Goal: Information Seeking & Learning: Learn about a topic

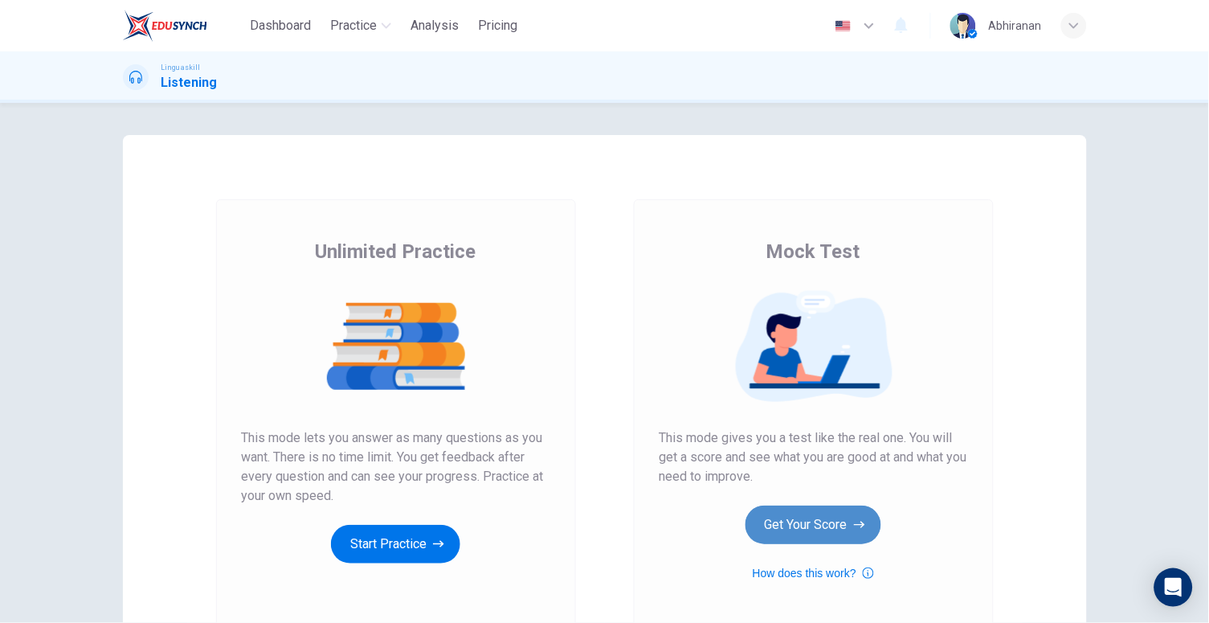
click at [839, 529] on button "Get Your Score" at bounding box center [814, 524] width 136 height 39
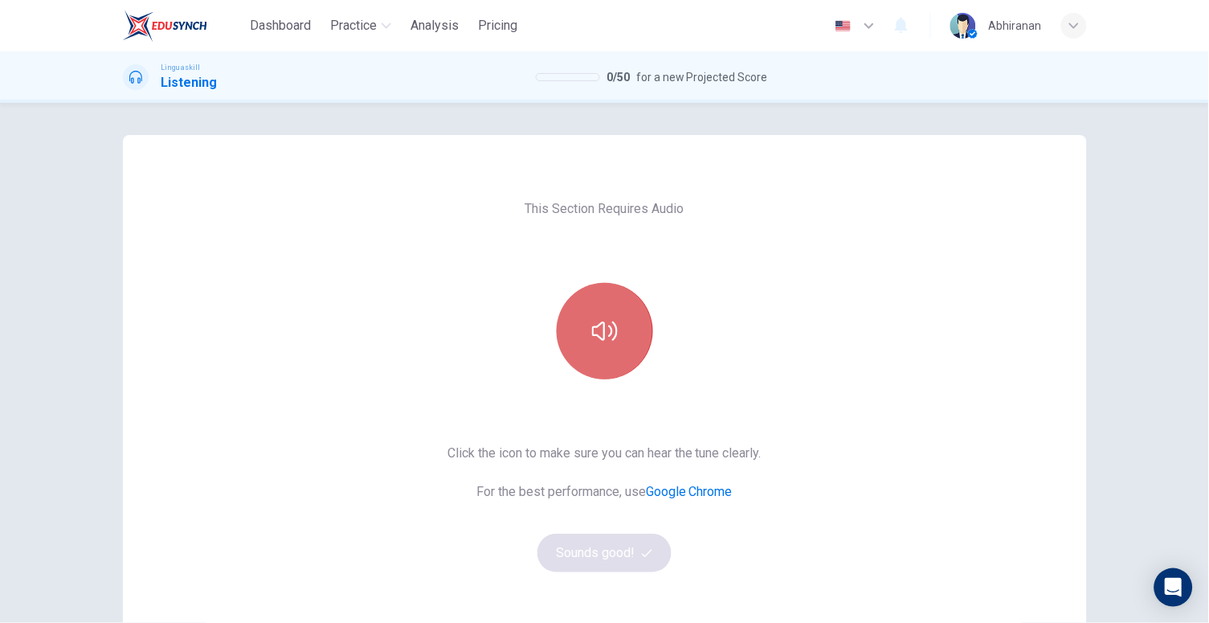
click at [626, 329] on button "button" at bounding box center [605, 331] width 96 height 96
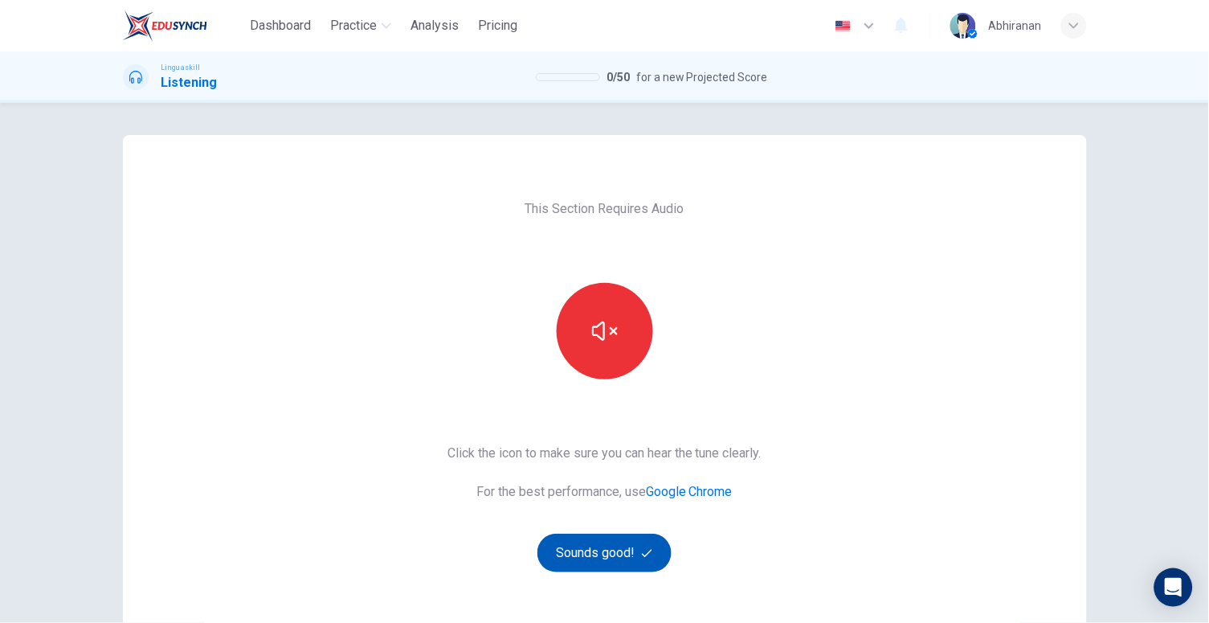
click at [603, 537] on button "Sounds good!" at bounding box center [605, 553] width 135 height 39
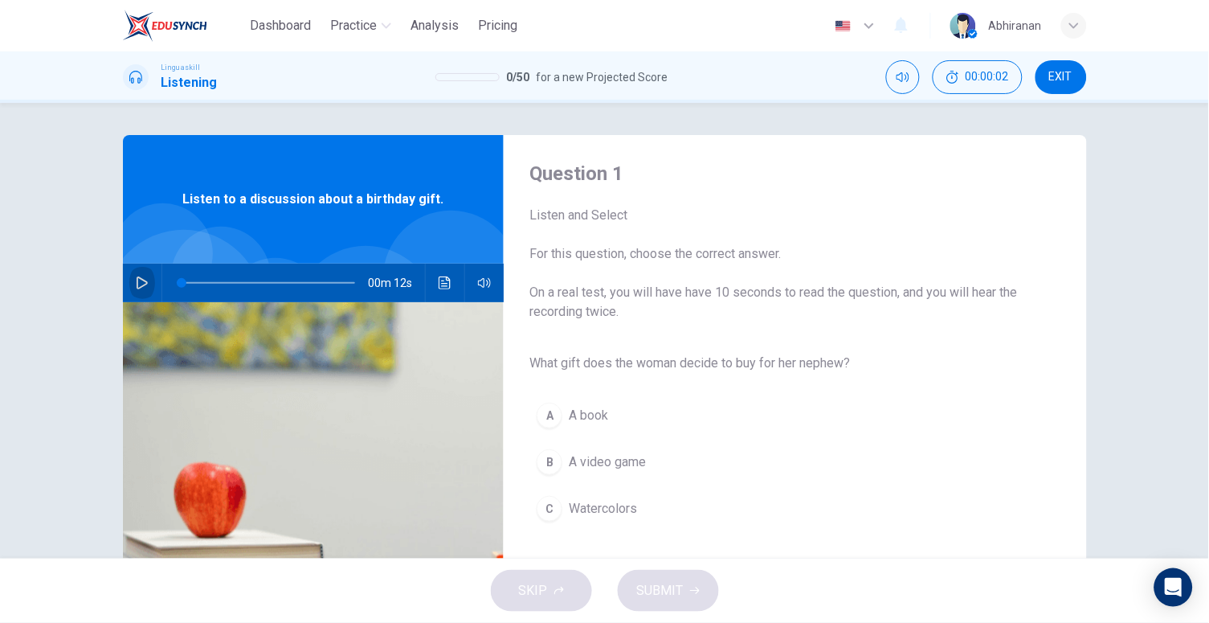
click at [137, 276] on icon "button" at bounding box center [142, 282] width 11 height 13
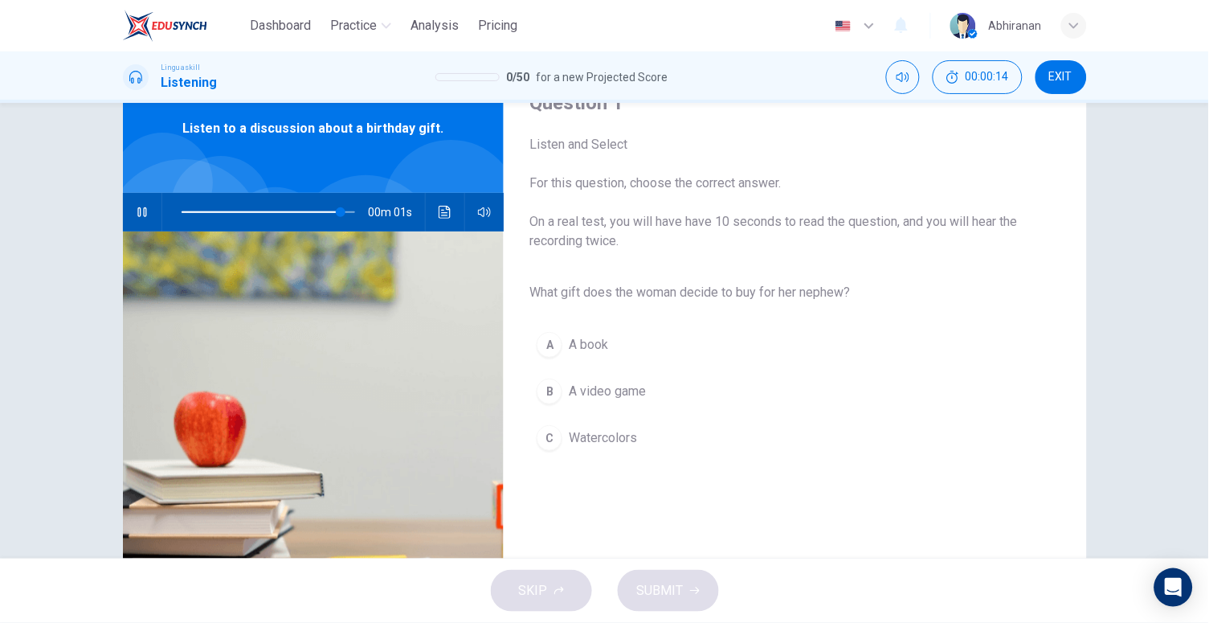
scroll to position [74, 0]
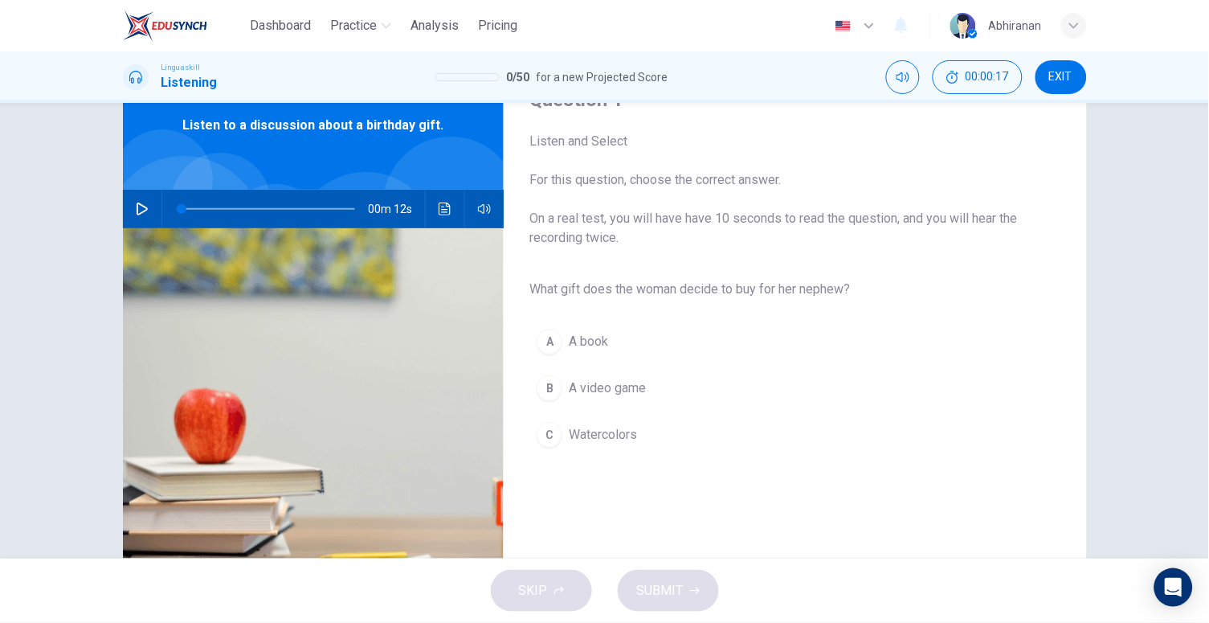
click at [137, 215] on icon "button" at bounding box center [142, 209] width 13 height 13
type input "0"
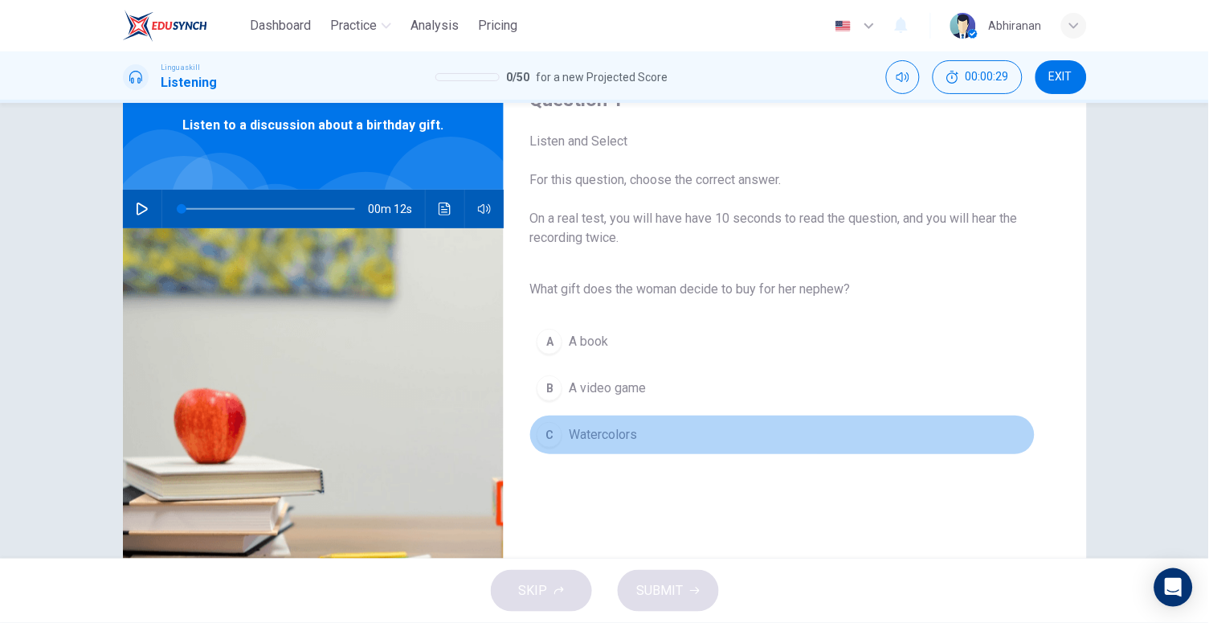
click at [569, 432] on span "Watercolors" at bounding box center [603, 434] width 68 height 19
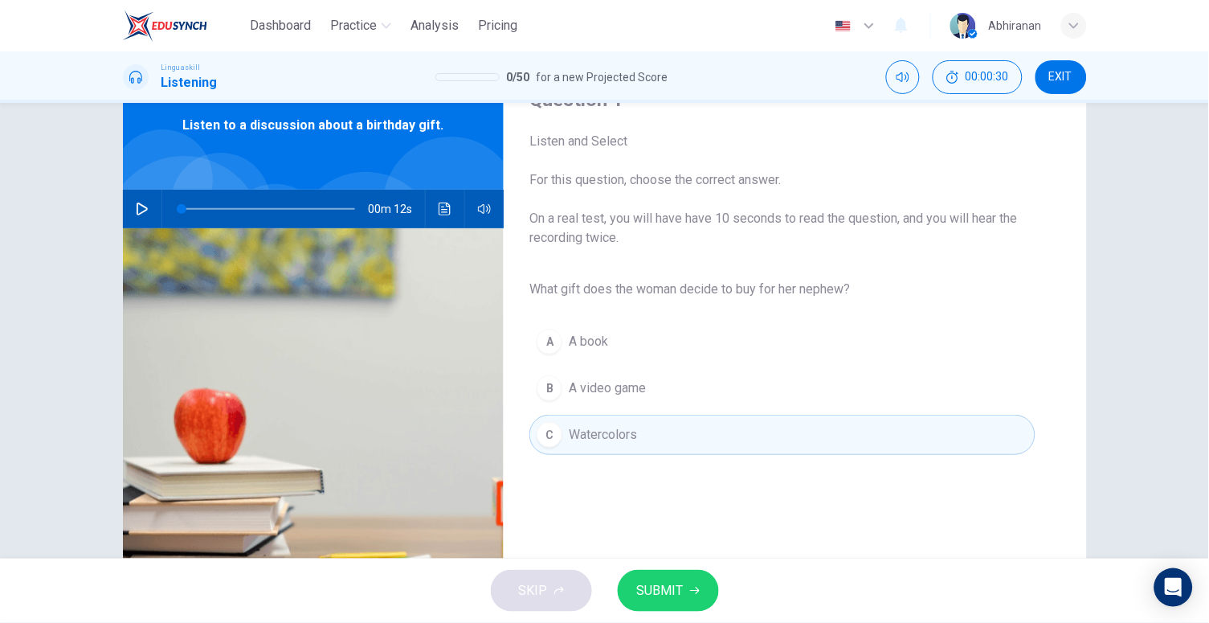
click at [657, 586] on span "SUBMIT" at bounding box center [660, 590] width 47 height 23
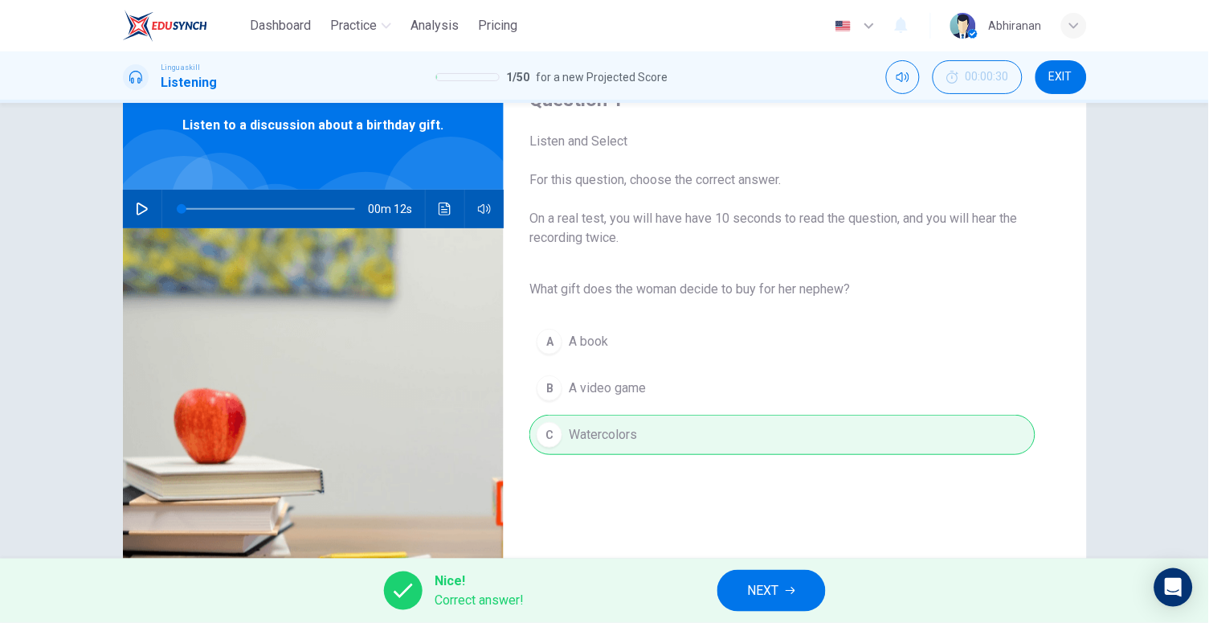
click at [778, 592] on span "NEXT" at bounding box center [763, 590] width 31 height 23
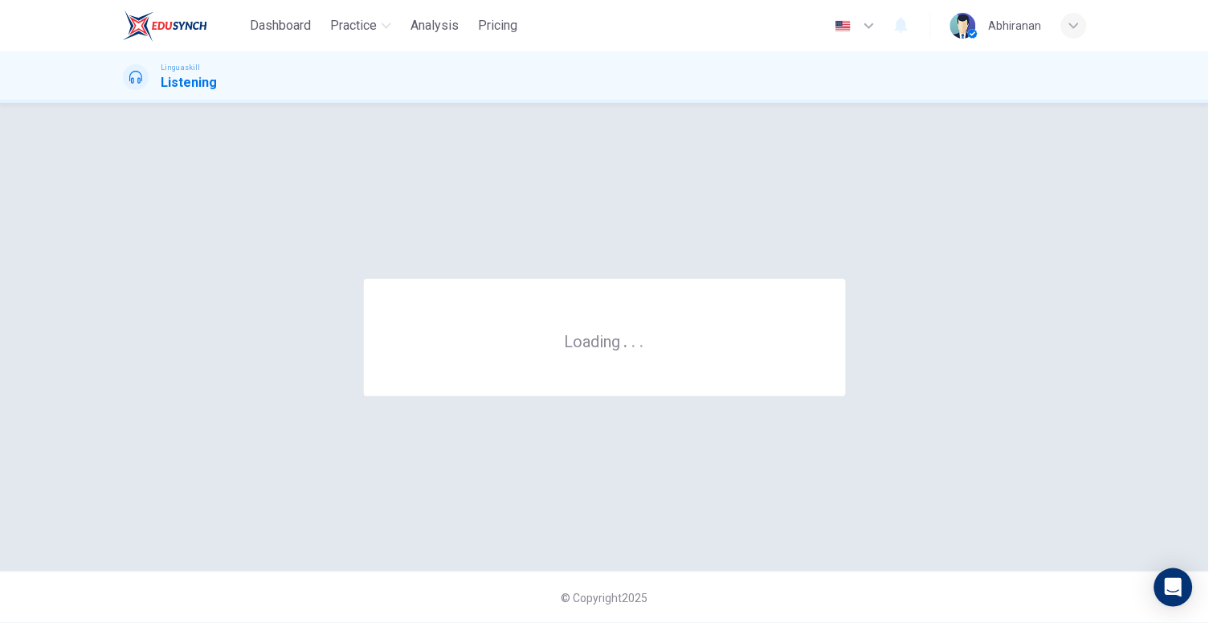
scroll to position [0, 0]
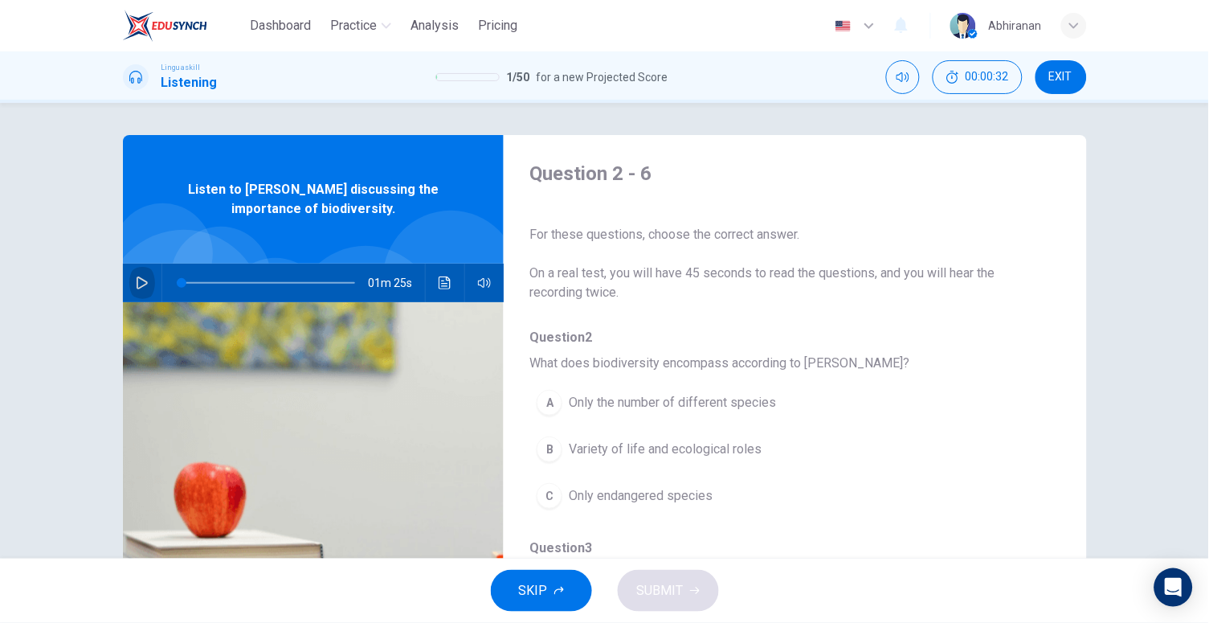
click at [140, 276] on icon "button" at bounding box center [142, 282] width 13 height 13
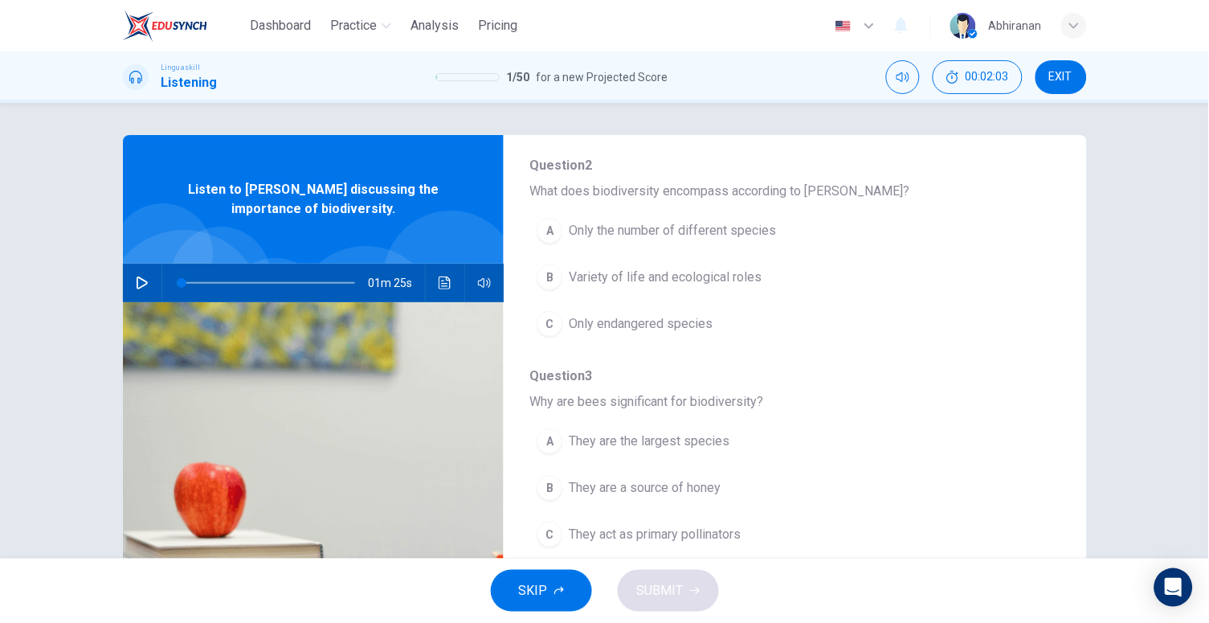
scroll to position [199, 0]
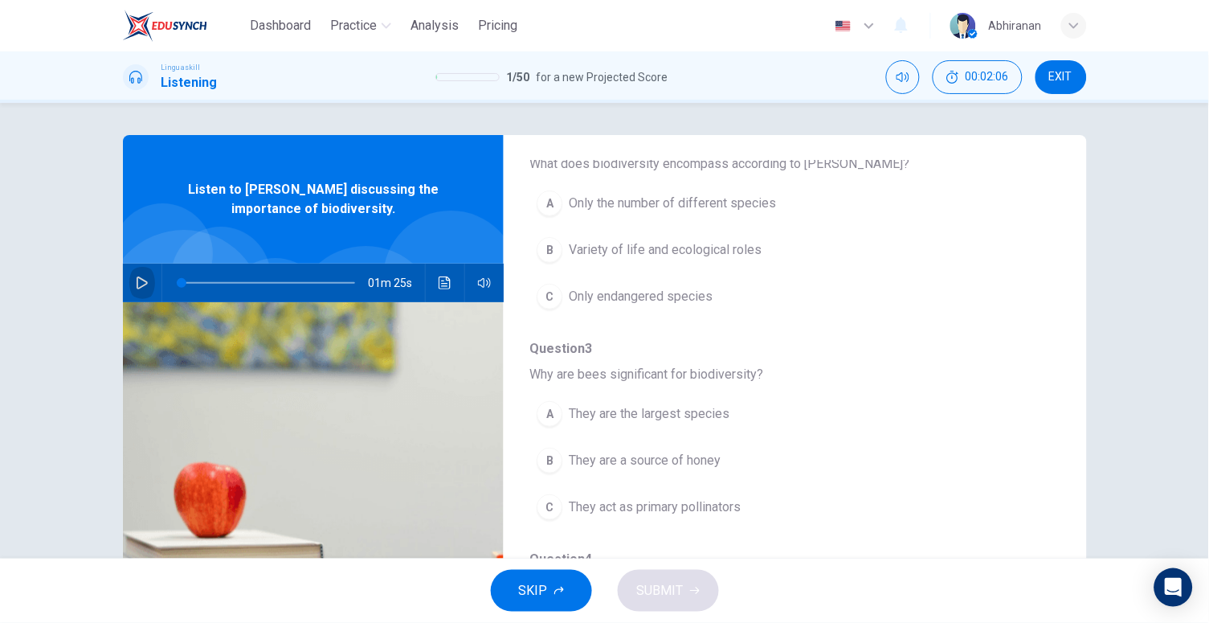
click at [129, 281] on button "button" at bounding box center [142, 283] width 26 height 39
click at [432, 272] on button "Click to see the audio transcription" at bounding box center [445, 283] width 26 height 39
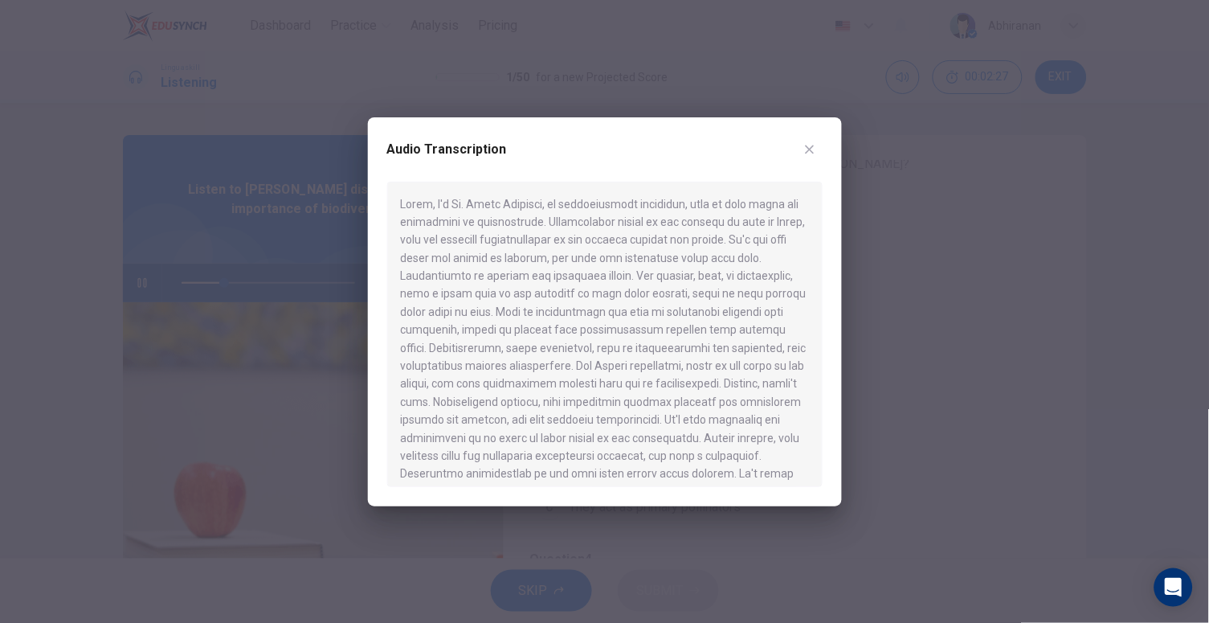
click at [914, 447] on div at bounding box center [604, 311] width 1209 height 623
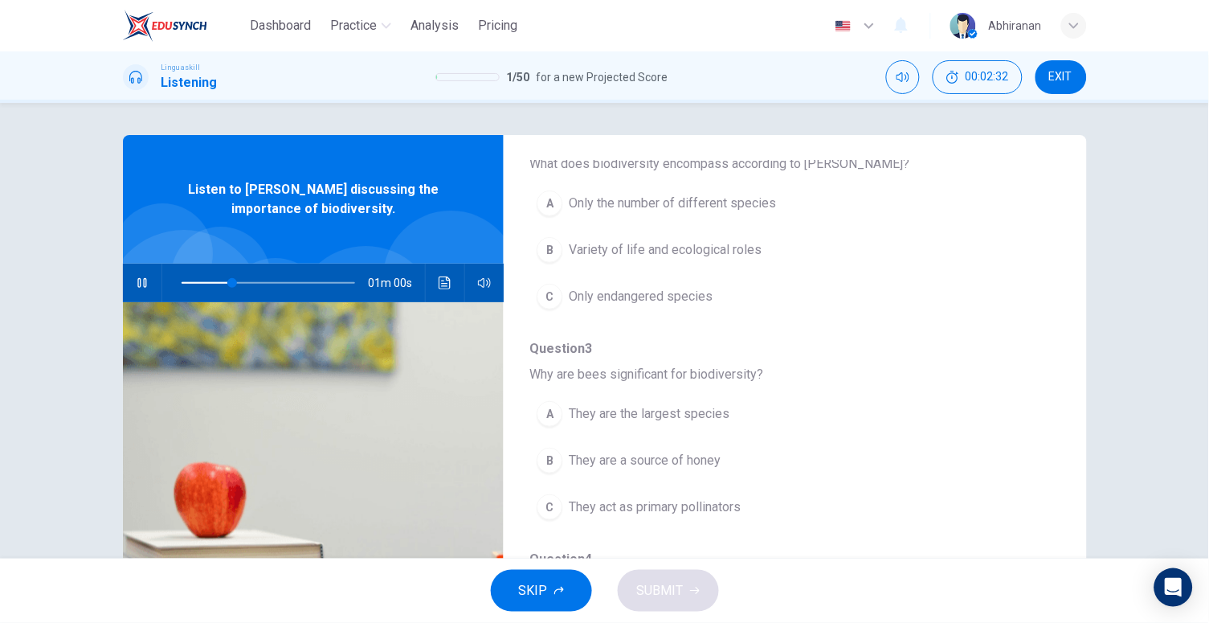
click at [555, 244] on div "B" at bounding box center [550, 250] width 26 height 26
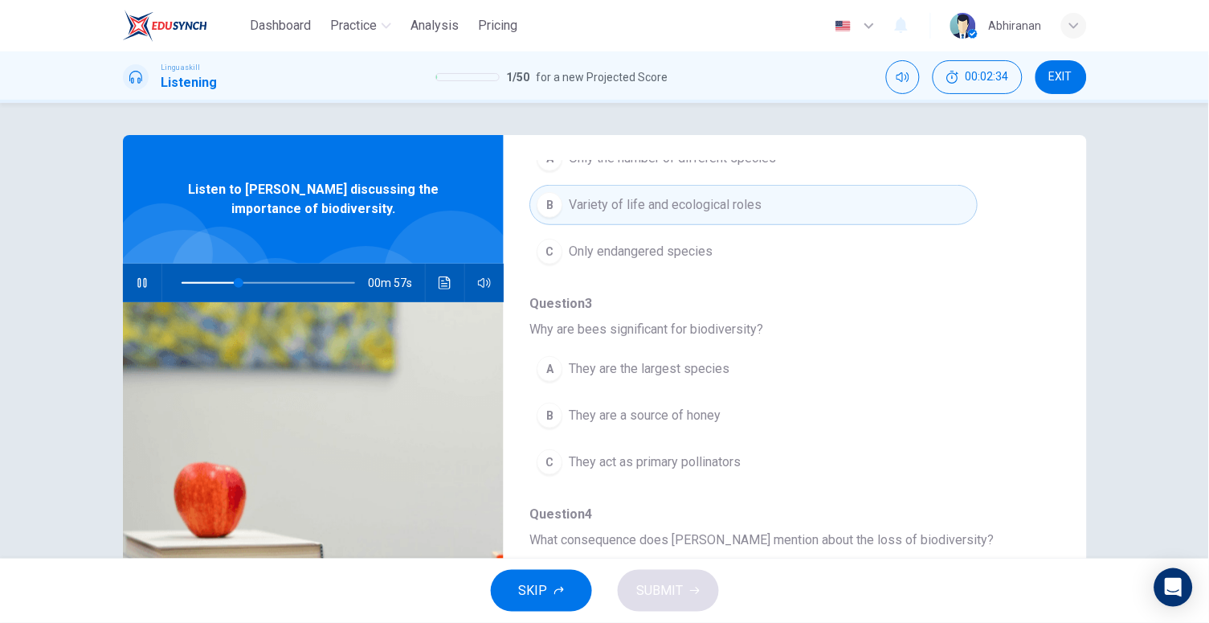
scroll to position [248, 0]
click at [550, 368] on div "A" at bounding box center [550, 365] width 26 height 26
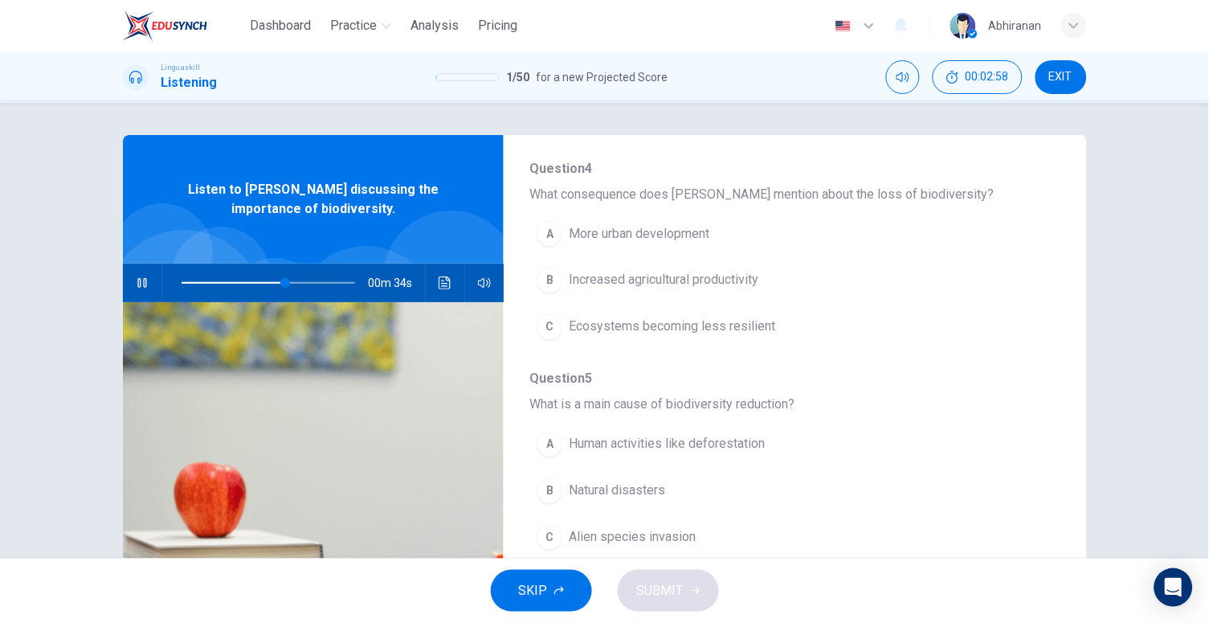
scroll to position [624, 0]
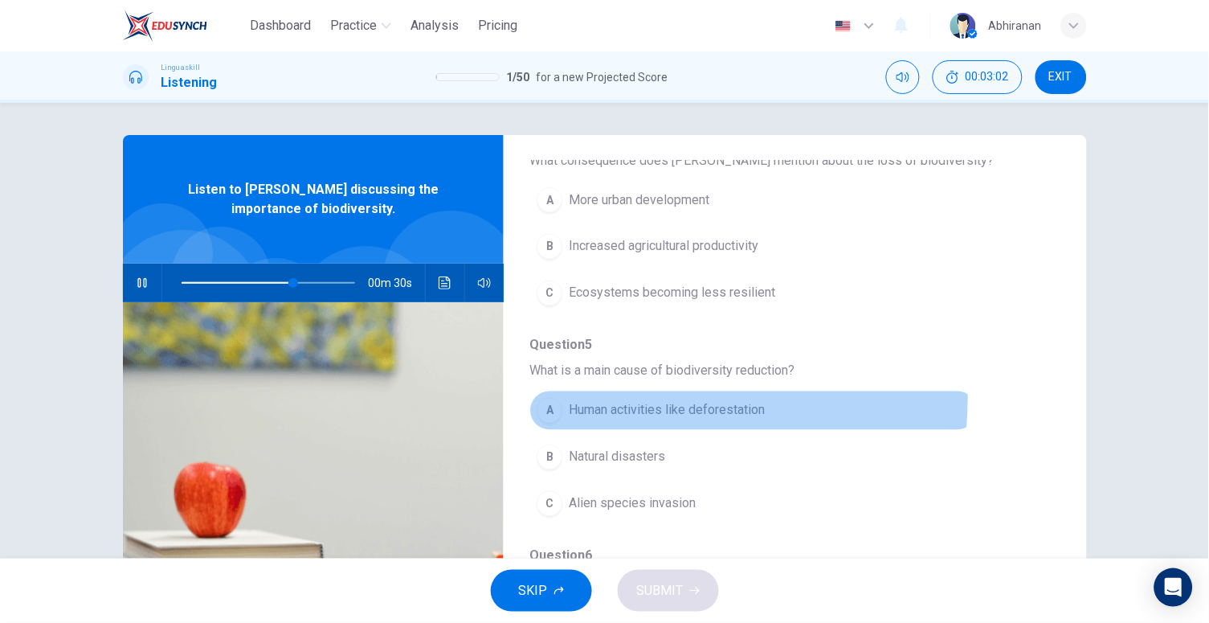
click at [538, 393] on button "A Human activities like deforestation" at bounding box center [754, 411] width 448 height 40
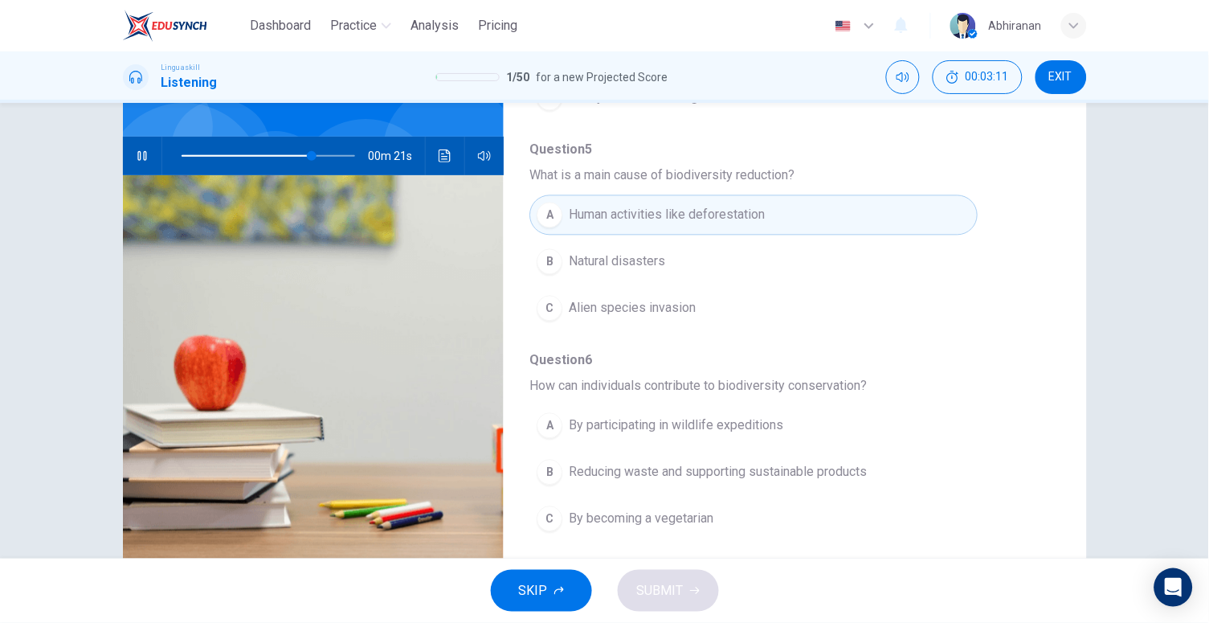
scroll to position [131, 0]
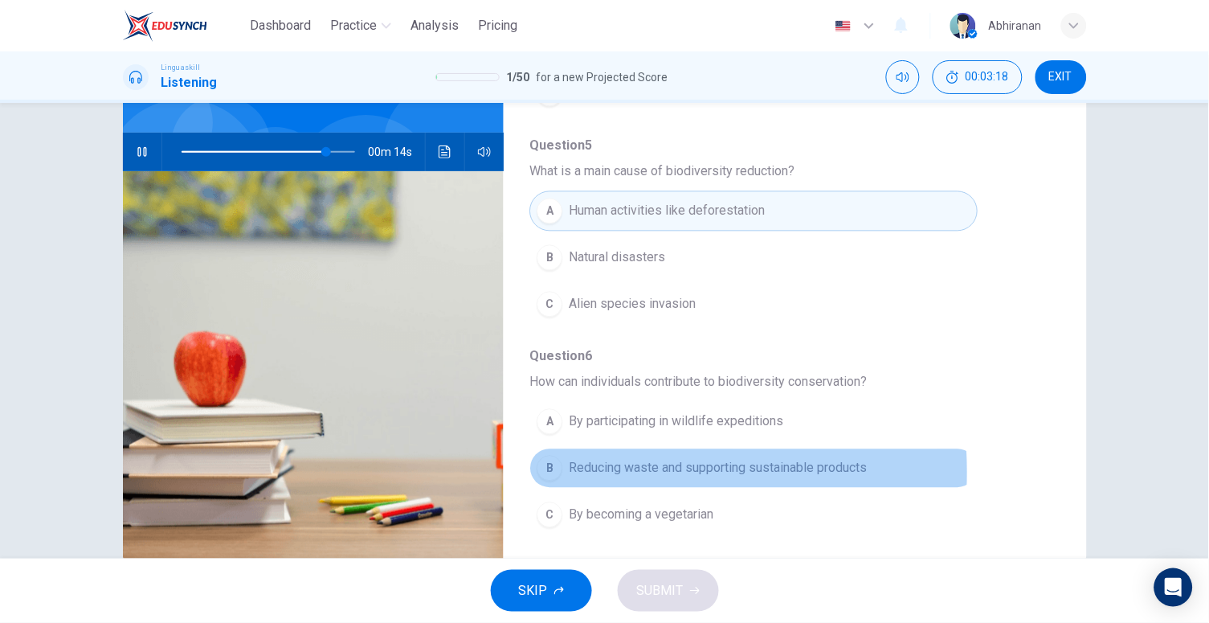
click at [574, 470] on span "Reducing waste and supporting sustainable products" at bounding box center [718, 468] width 298 height 19
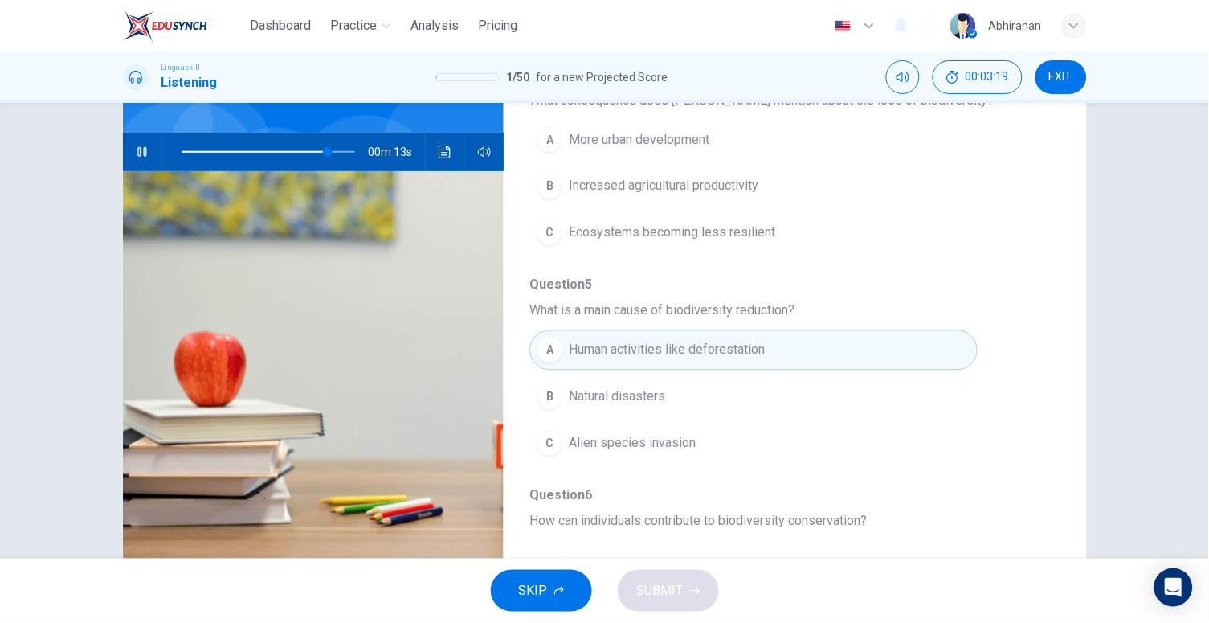
scroll to position [518, 0]
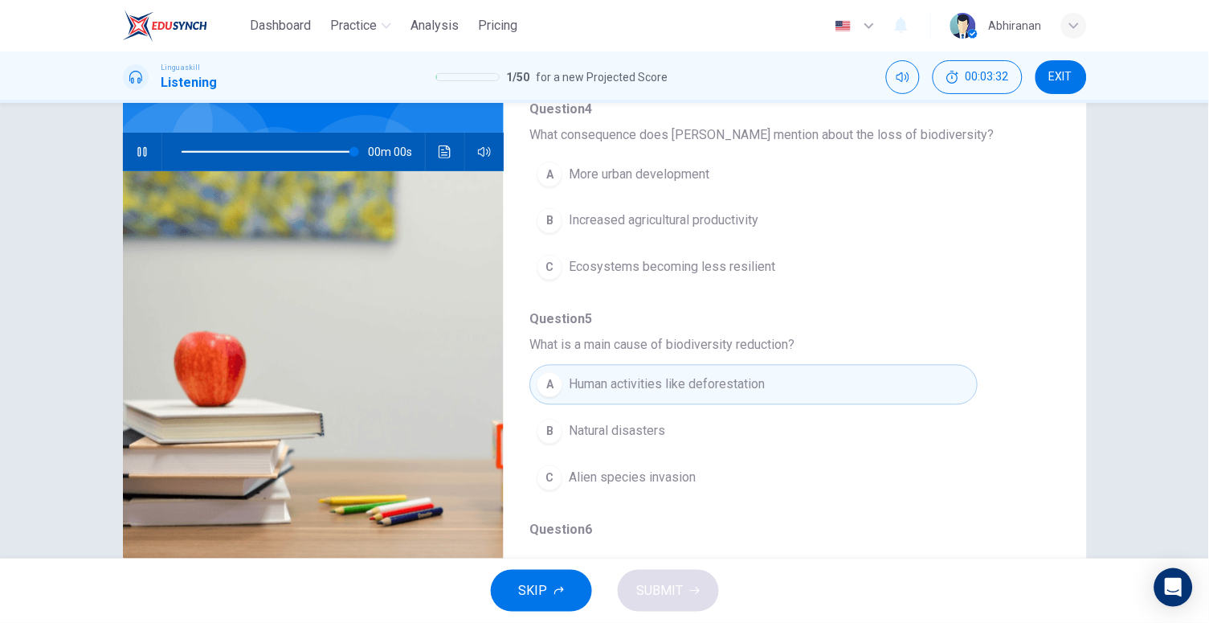
type input "0"
click at [587, 258] on span "Ecosystems becoming less resilient" at bounding box center [672, 267] width 207 height 19
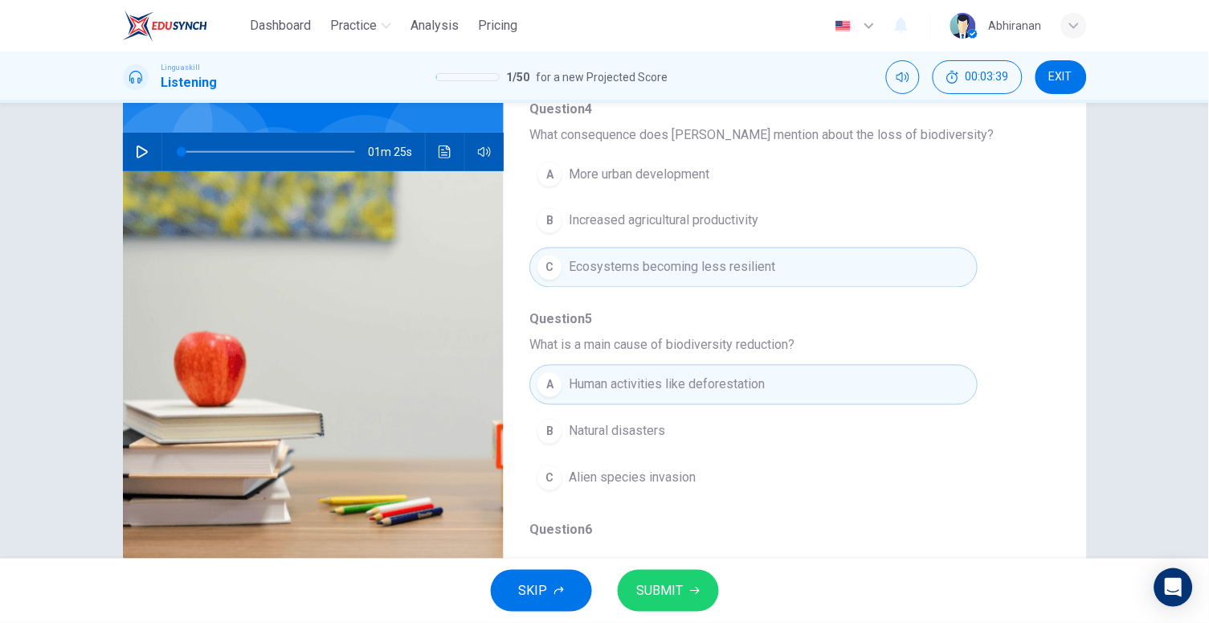
scroll to position [692, 0]
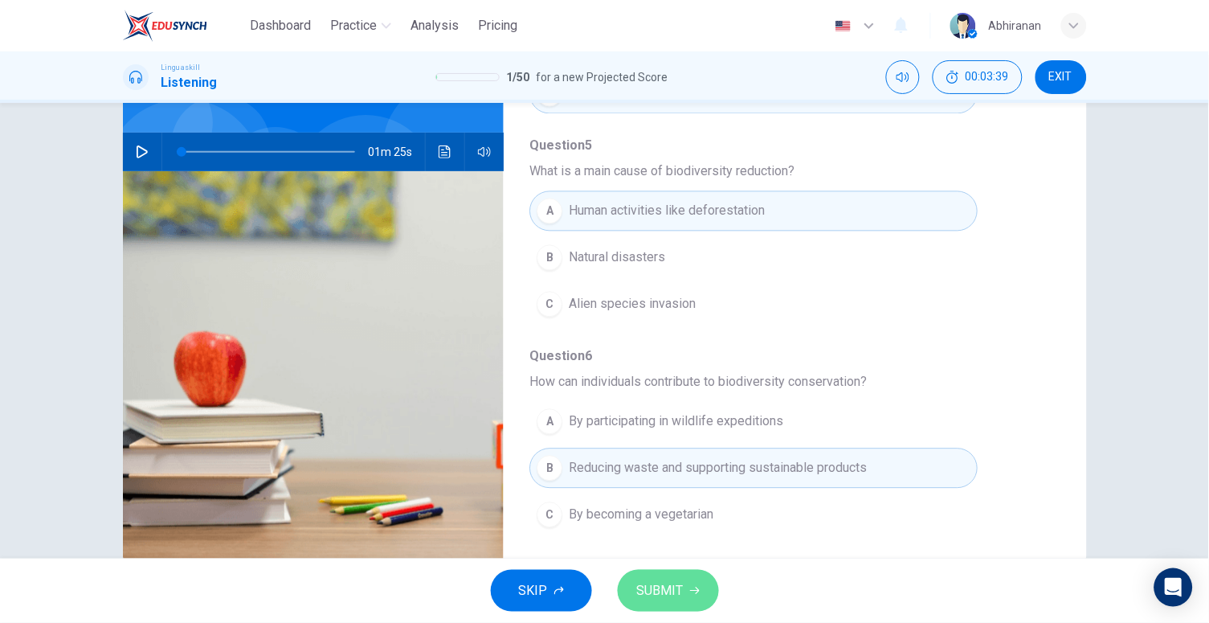
click at [687, 587] on button "SUBMIT" at bounding box center [668, 591] width 101 height 42
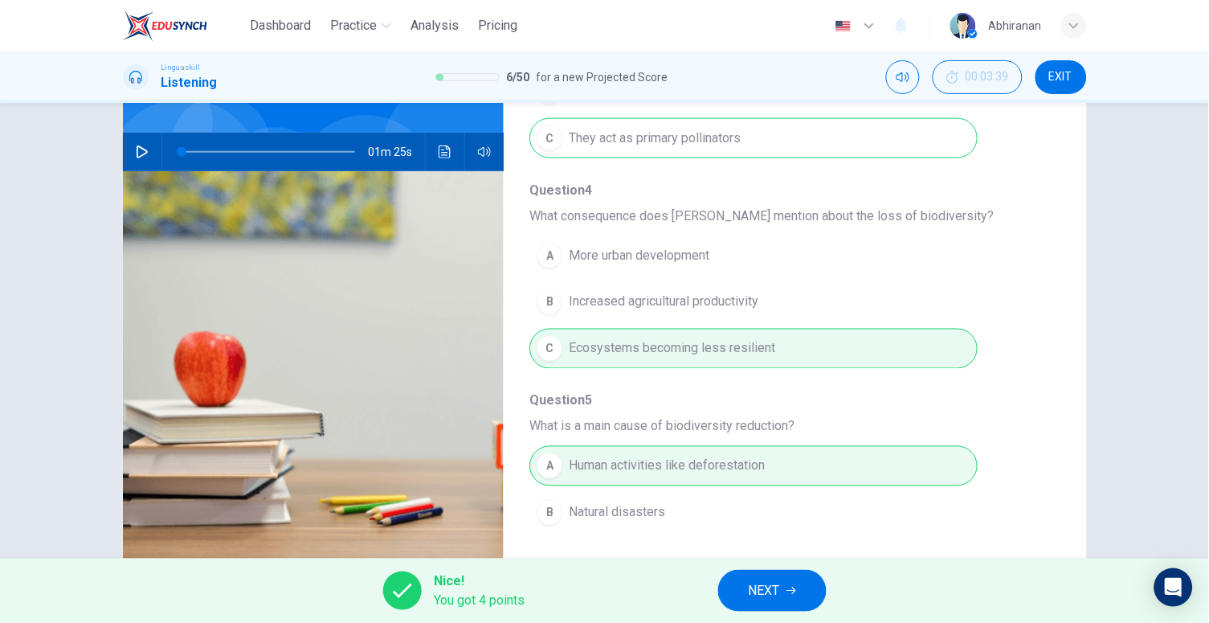
scroll to position [392, 0]
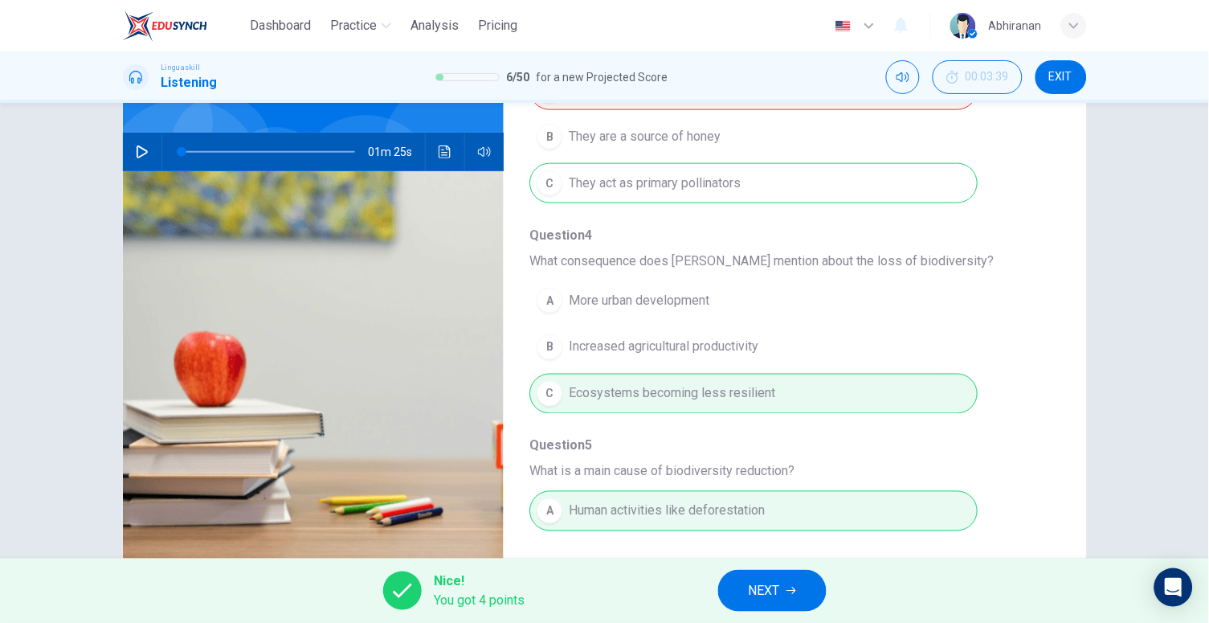
click at [775, 599] on span "NEXT" at bounding box center [764, 590] width 31 height 23
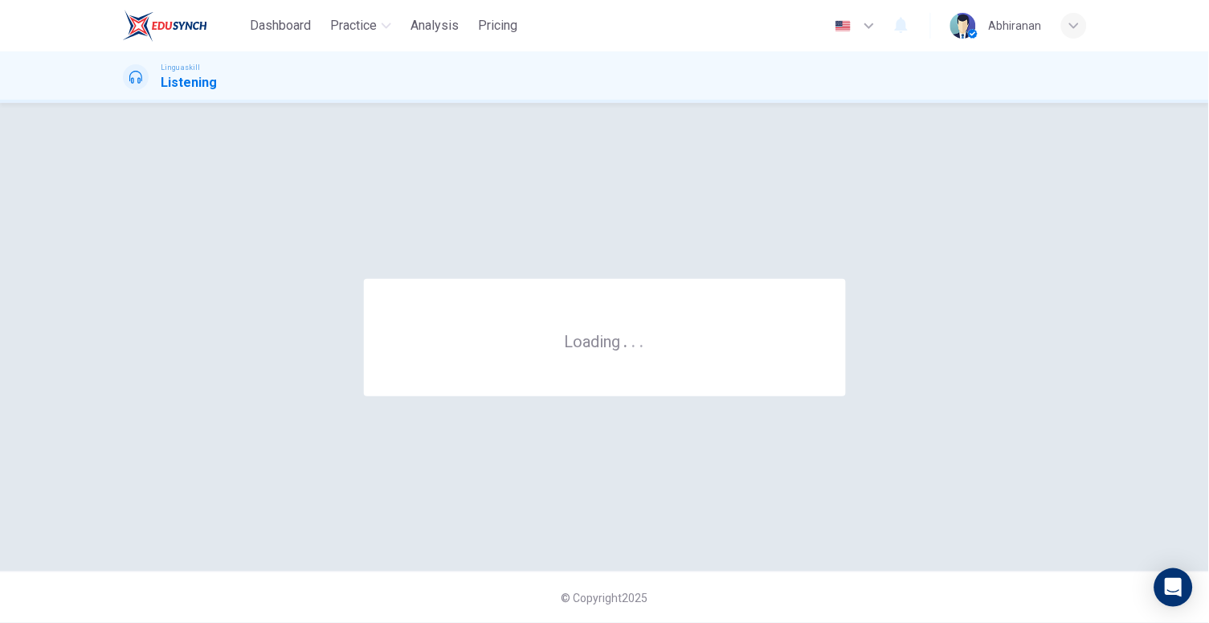
scroll to position [0, 0]
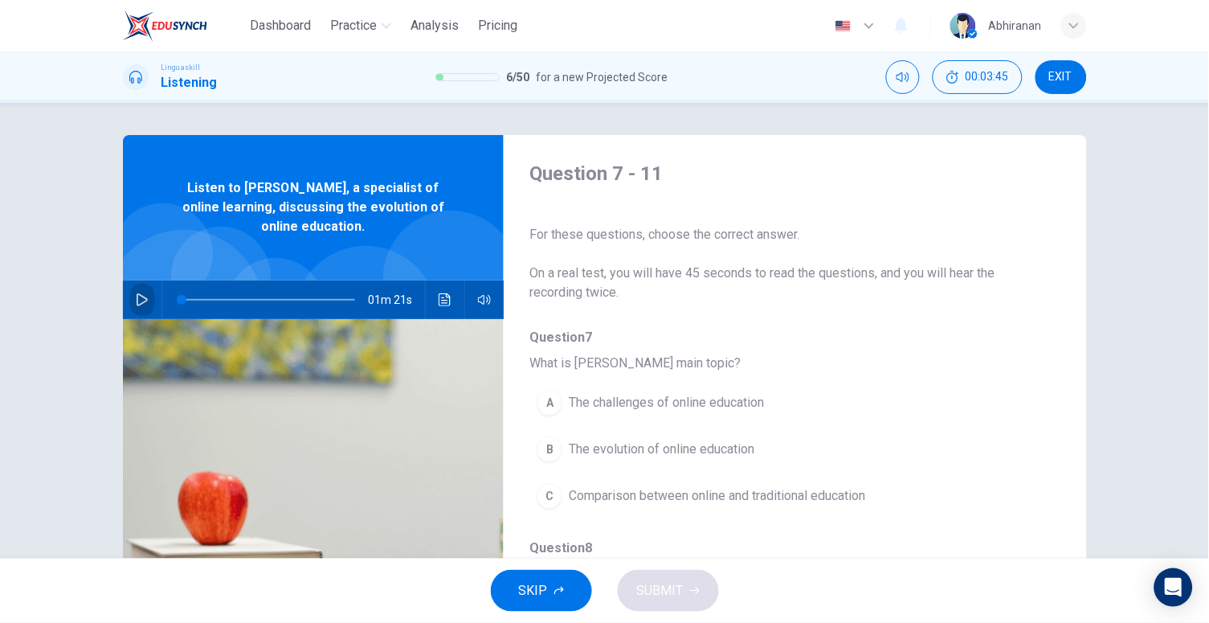
click at [129, 297] on button "button" at bounding box center [142, 299] width 26 height 39
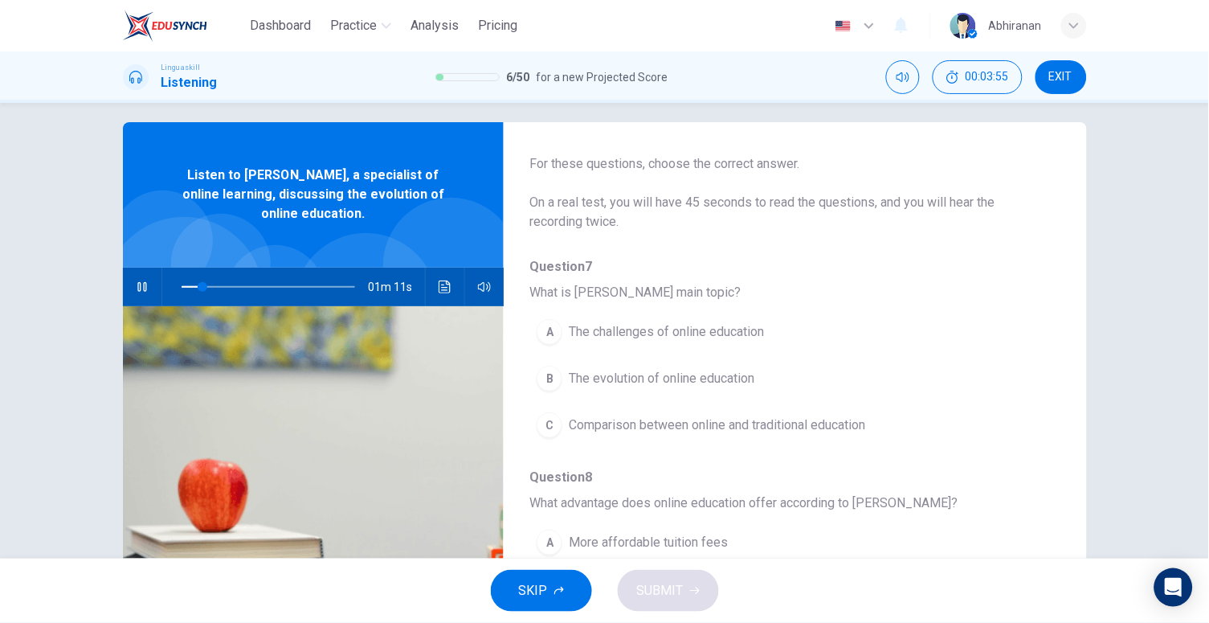
scroll to position [62, 0]
click at [130, 275] on button "button" at bounding box center [142, 287] width 26 height 39
drag, startPoint x: 211, startPoint y: 287, endPoint x: 168, endPoint y: 288, distance: 42.6
click at [178, 288] on span at bounding box center [183, 287] width 10 height 10
click at [141, 284] on icon "button" at bounding box center [142, 286] width 13 height 13
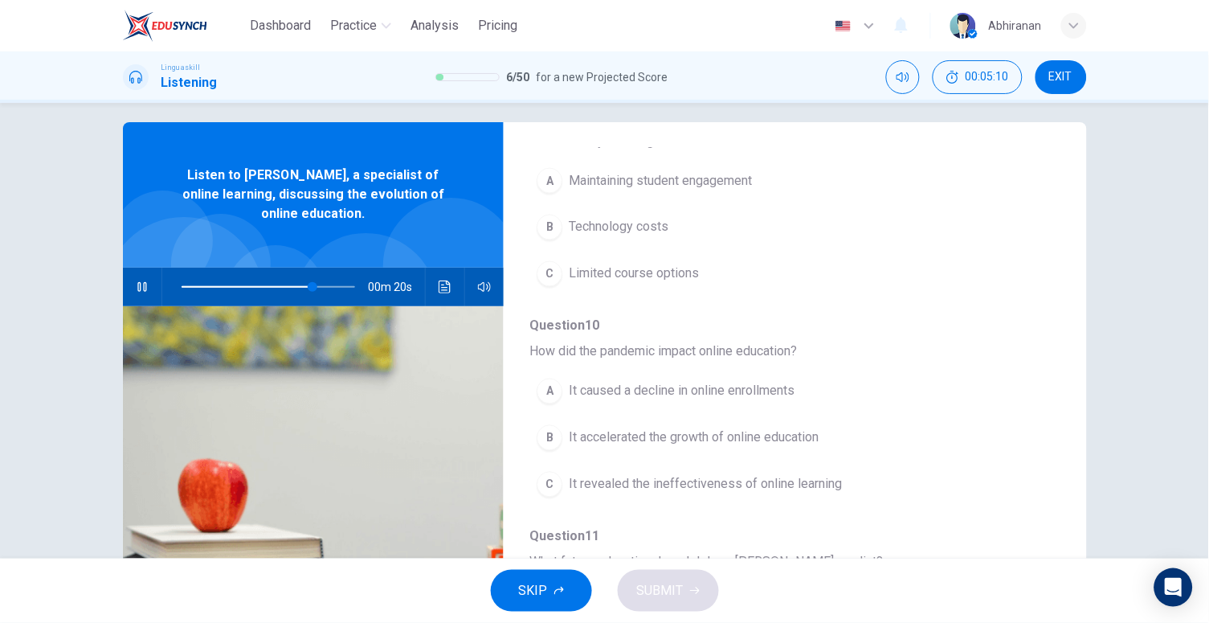
scroll to position [634, 0]
click at [543, 433] on div "B" at bounding box center [550, 434] width 26 height 26
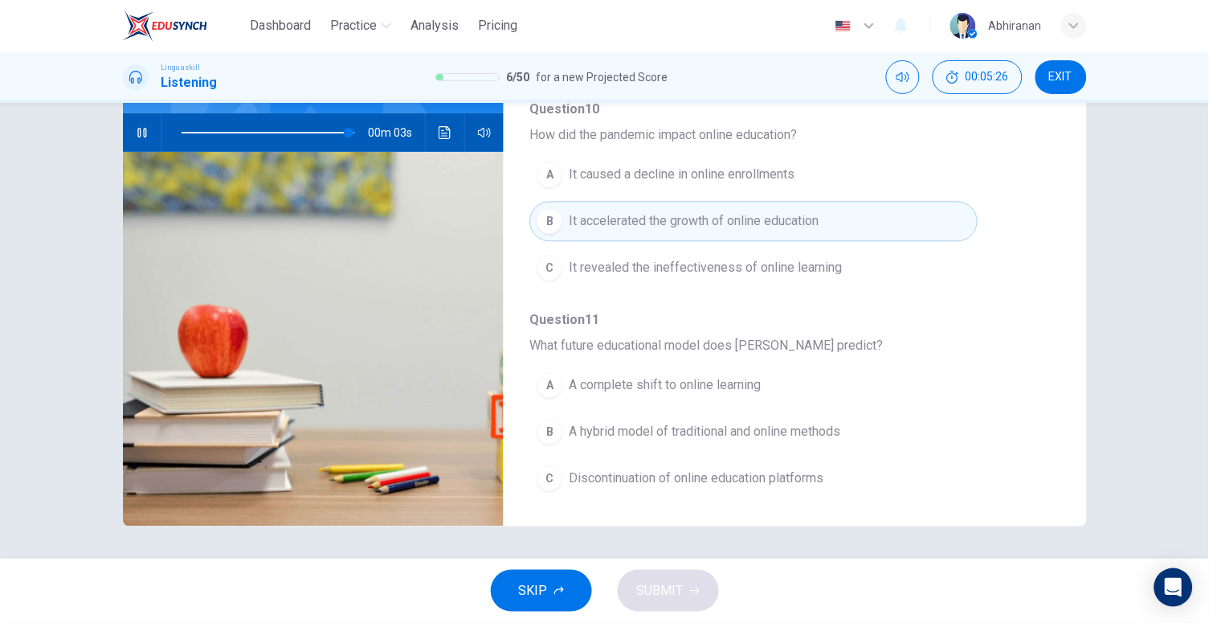
scroll to position [167, 0]
click at [138, 126] on icon "button" at bounding box center [142, 132] width 11 height 13
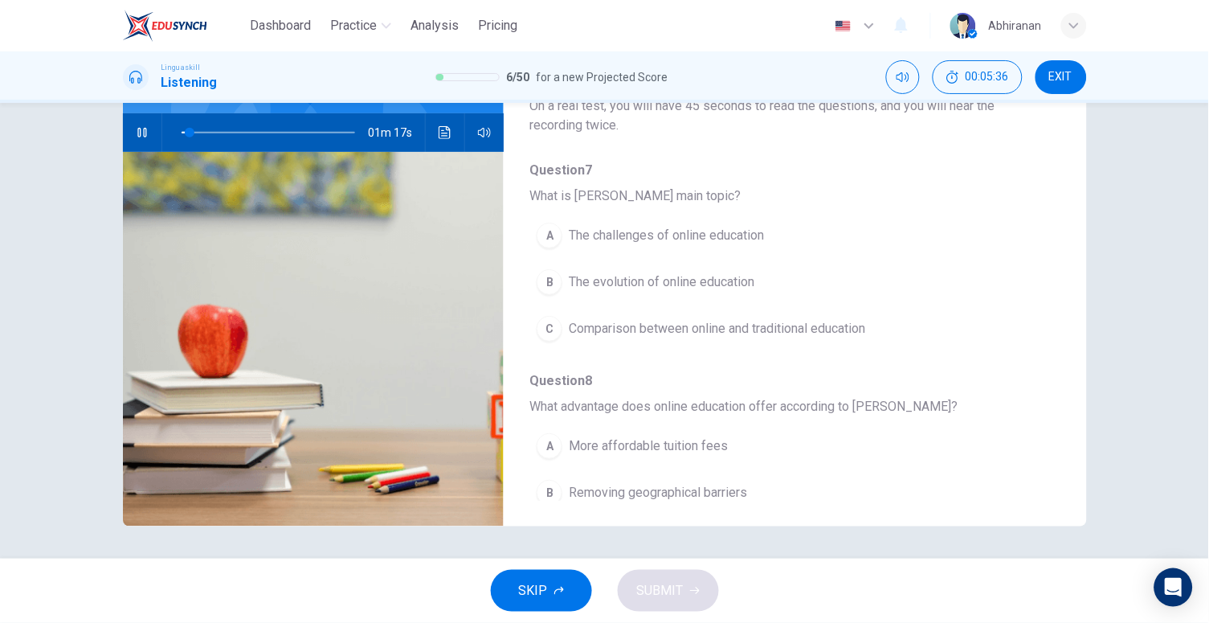
scroll to position [133, 0]
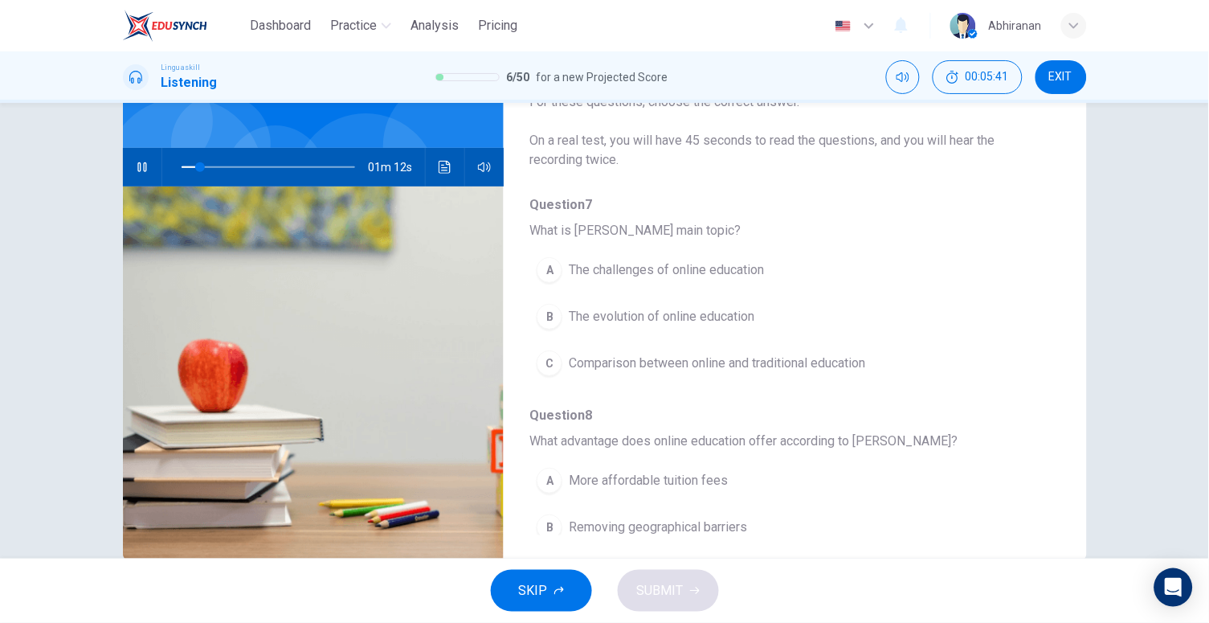
click at [578, 271] on span "The challenges of online education" at bounding box center [666, 269] width 195 height 19
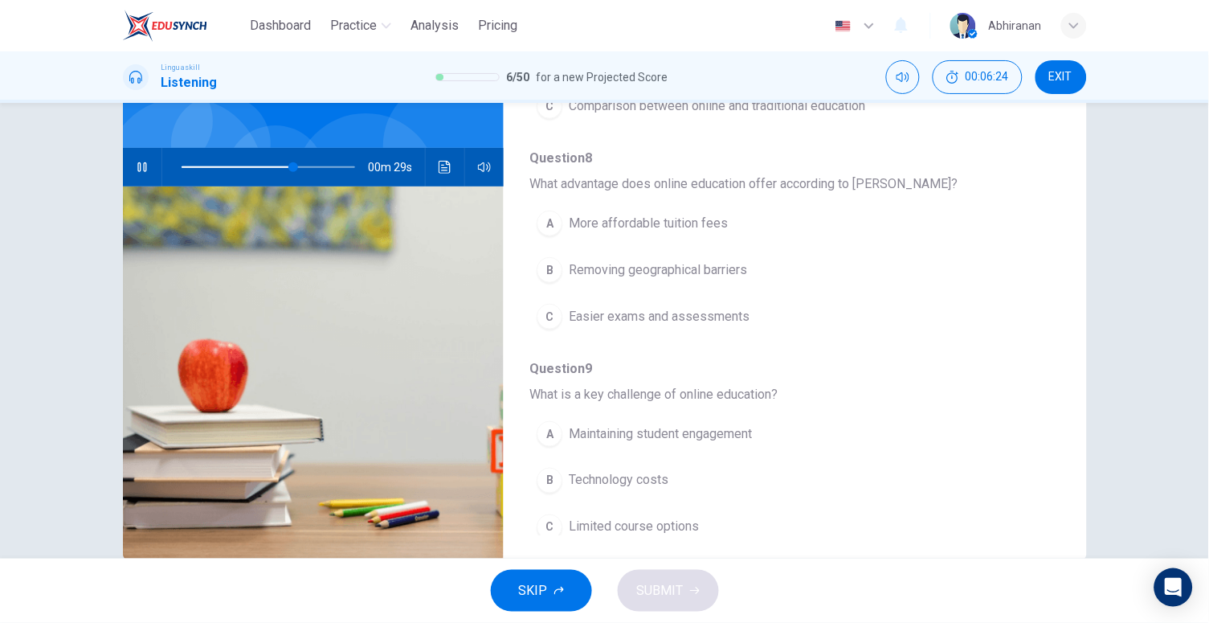
scroll to position [260, 0]
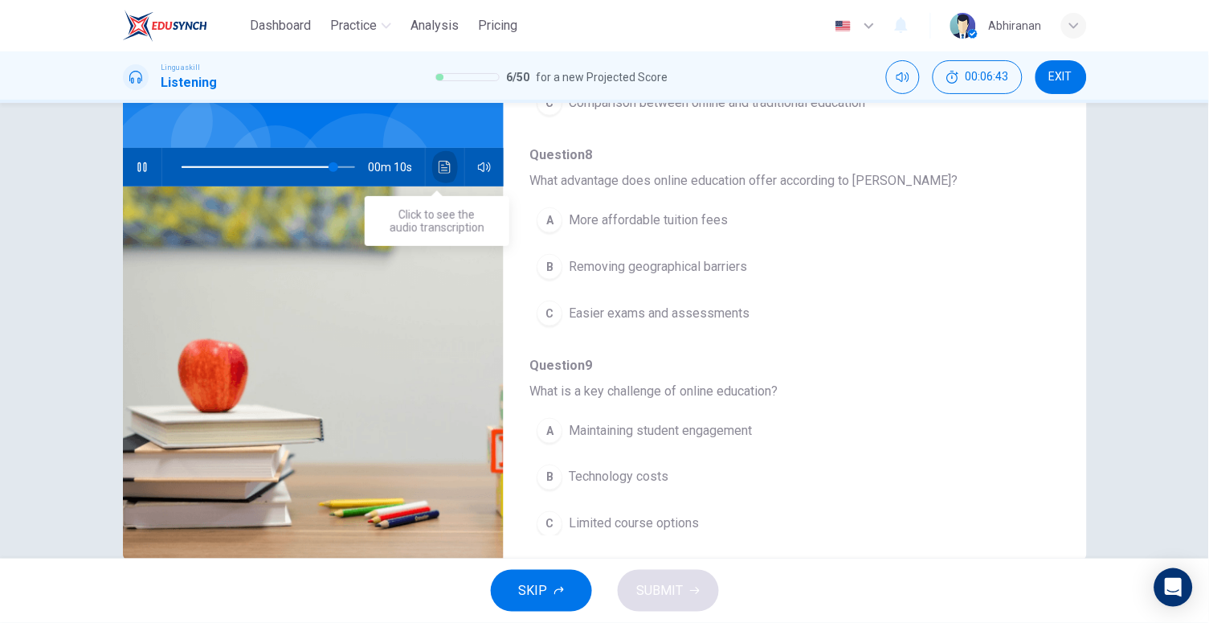
click at [439, 169] on icon "Click to see the audio transcription" at bounding box center [445, 167] width 13 height 13
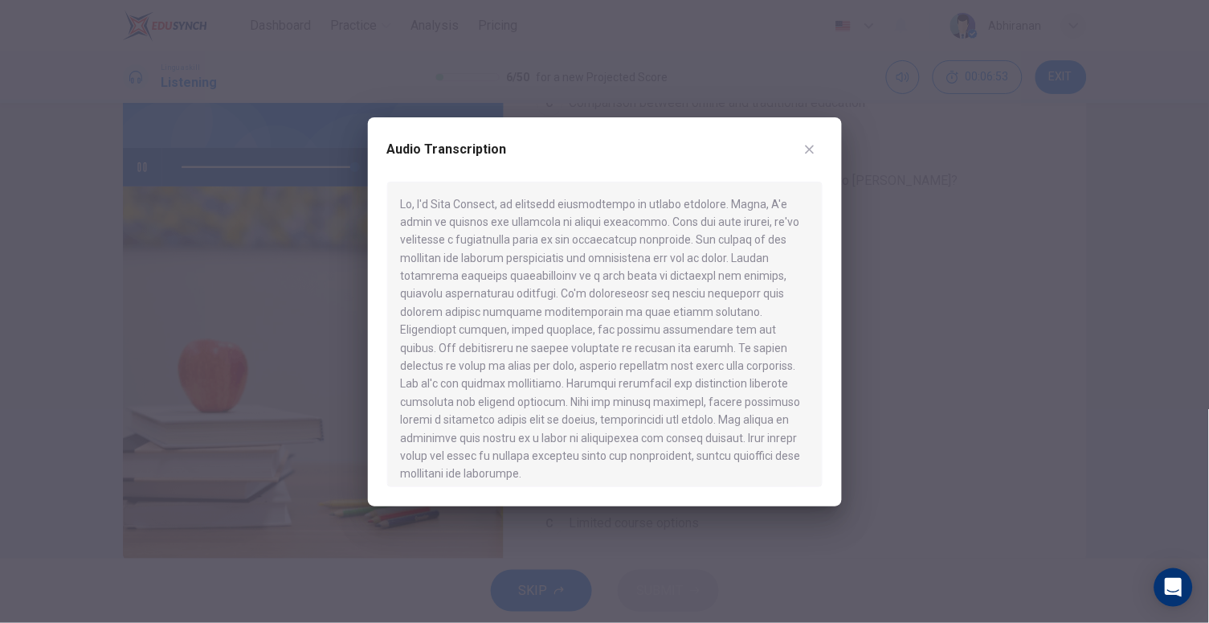
type input "0"
click at [923, 414] on div at bounding box center [604, 311] width 1209 height 623
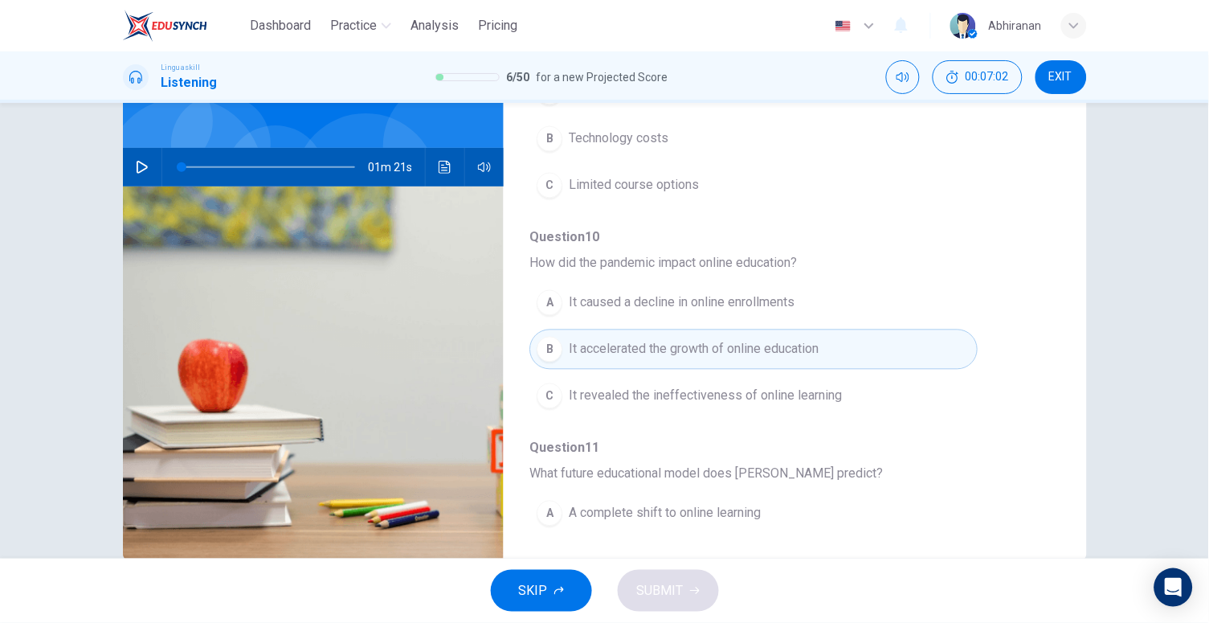
scroll to position [692, 0]
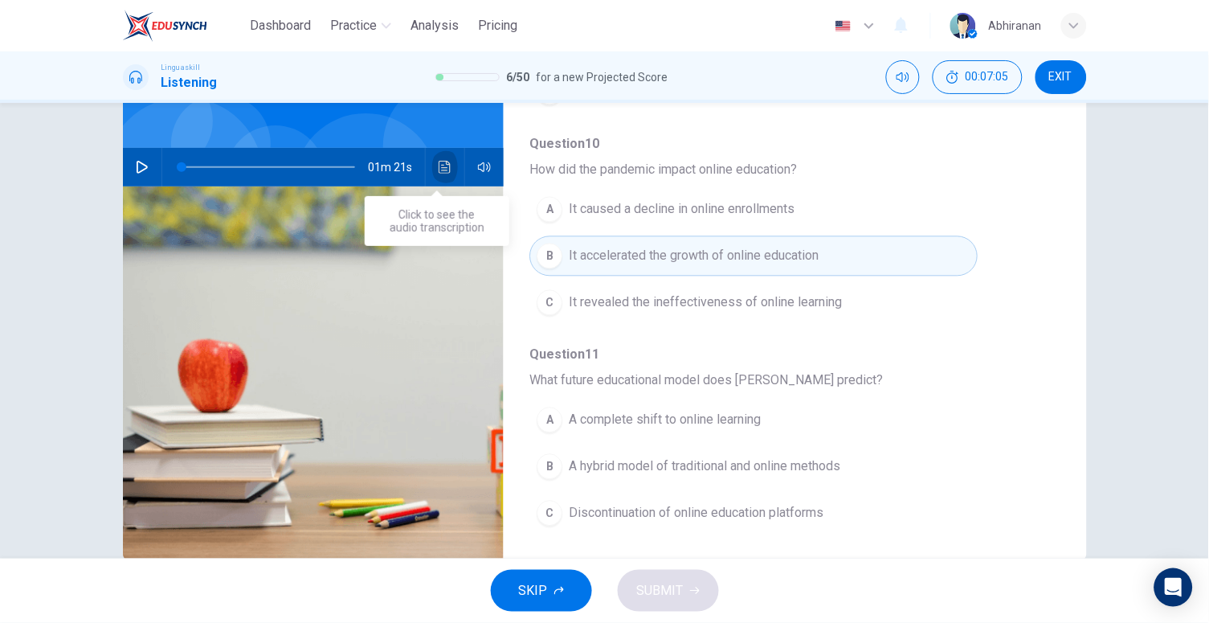
click at [444, 169] on icon "Click to see the audio transcription" at bounding box center [445, 167] width 13 height 13
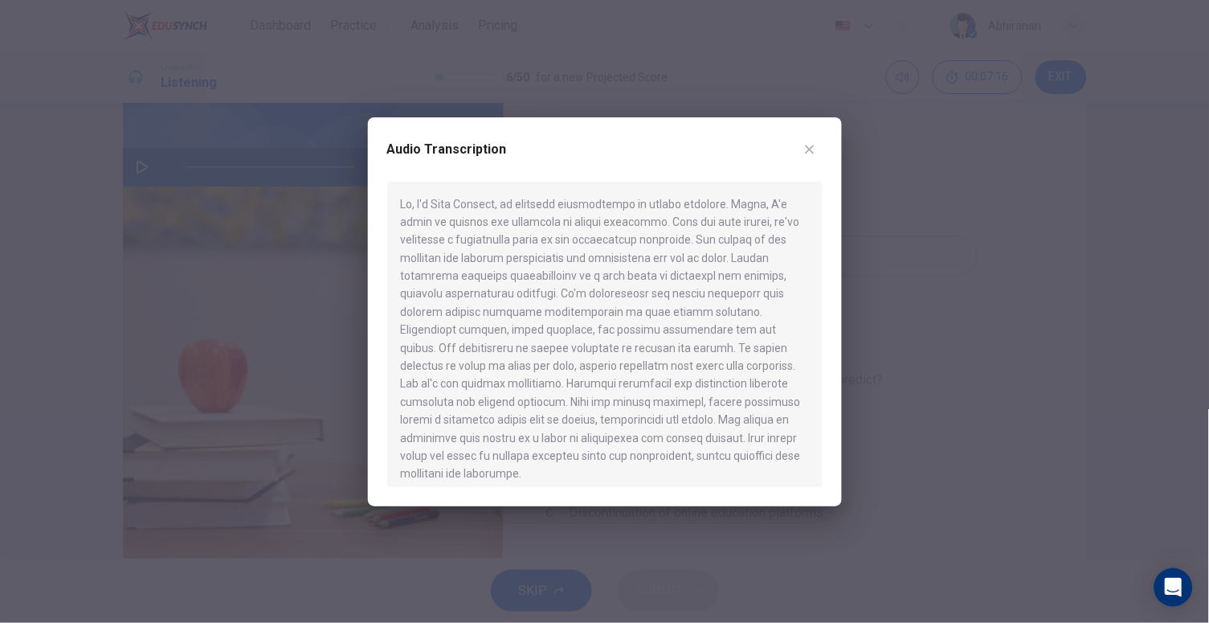
click at [886, 460] on div at bounding box center [604, 311] width 1209 height 623
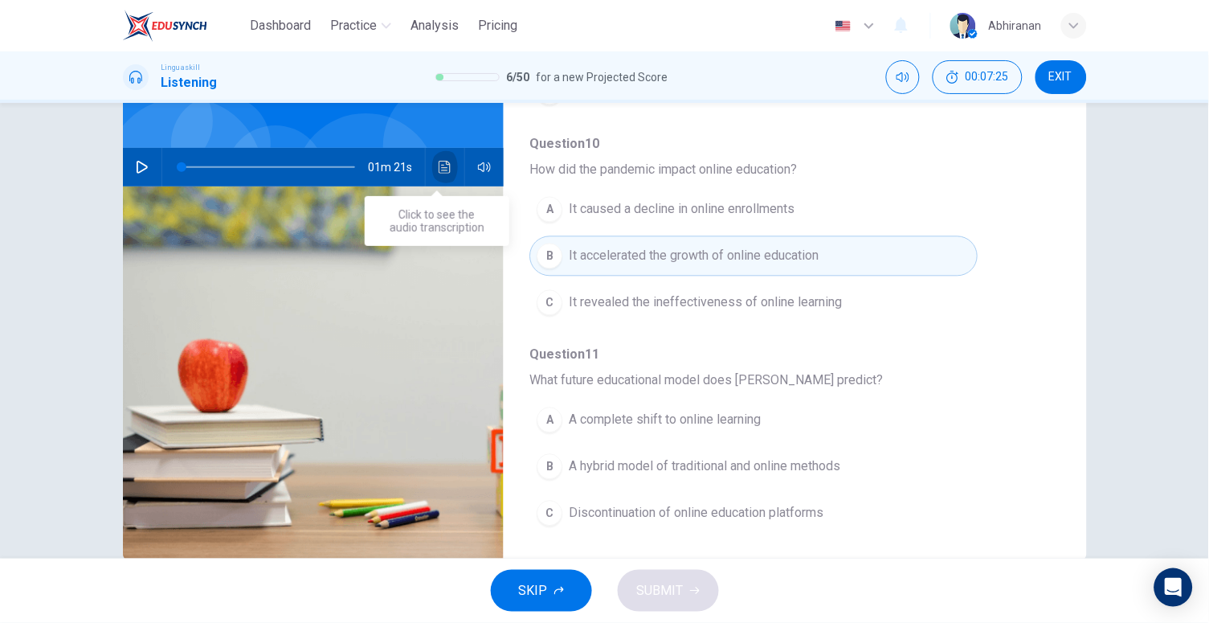
click at [439, 165] on icon "Click to see the audio transcription" at bounding box center [445, 167] width 12 height 13
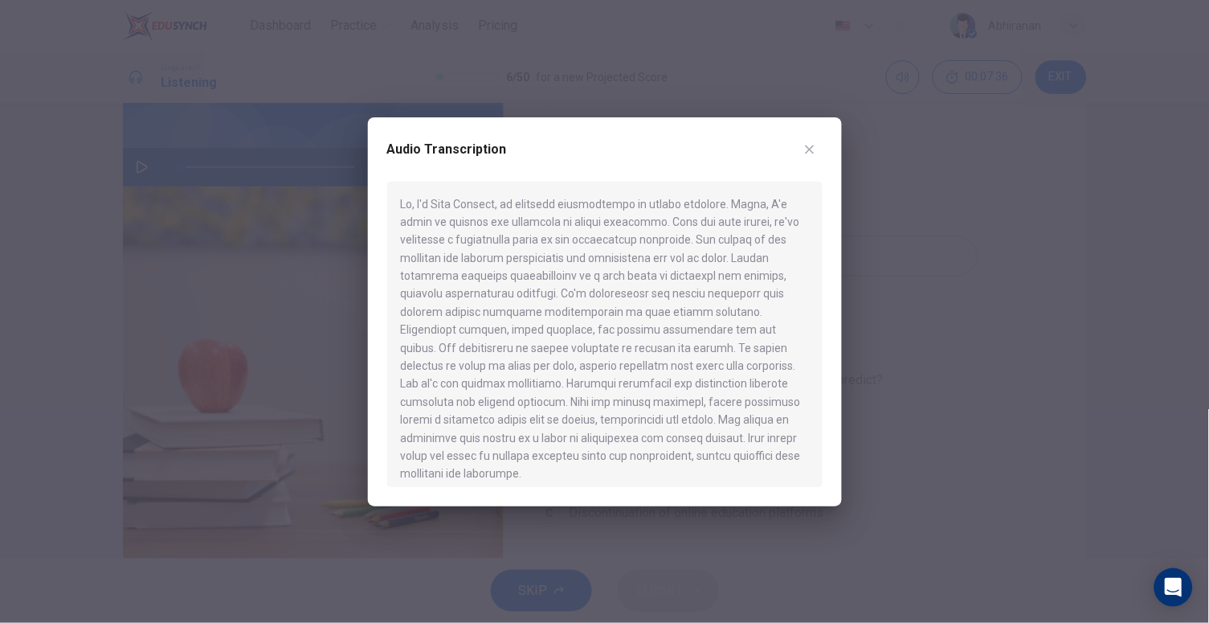
click at [923, 403] on div at bounding box center [604, 311] width 1209 height 623
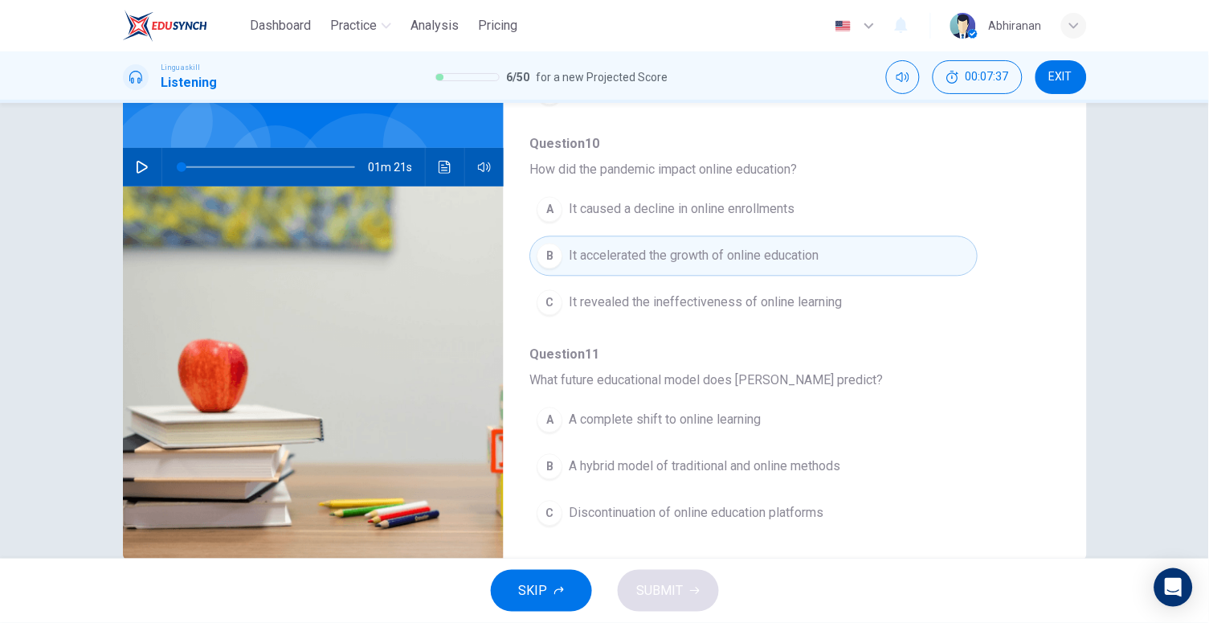
click at [598, 464] on span "A hybrid model of traditional and online methods" at bounding box center [705, 466] width 272 height 19
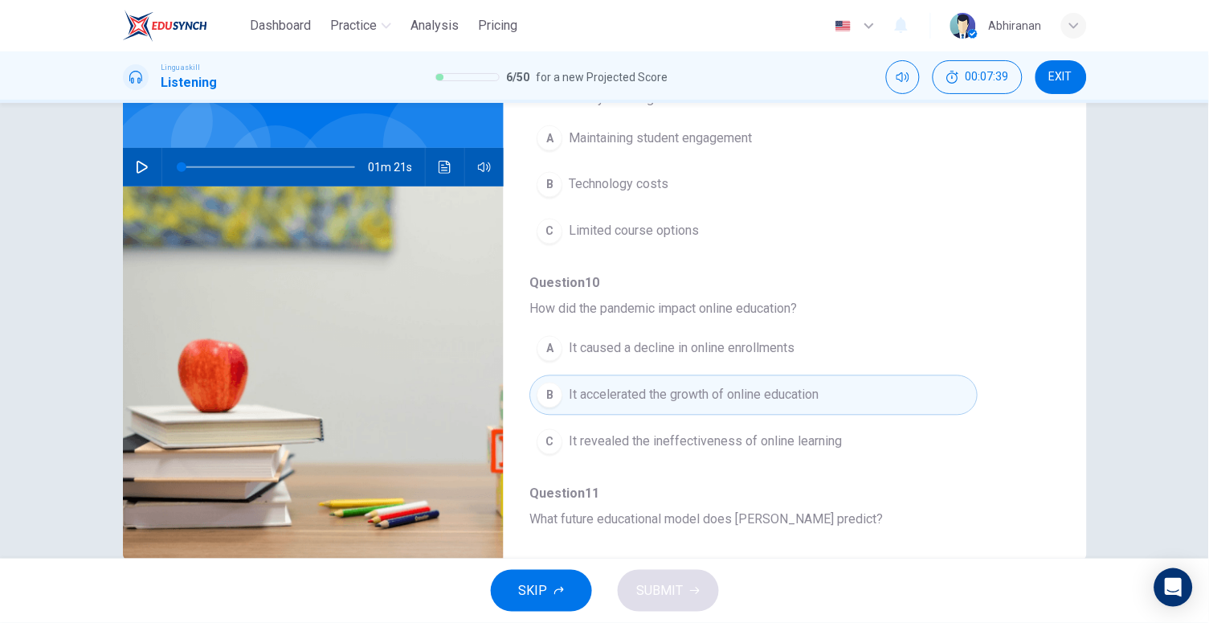
scroll to position [452, 0]
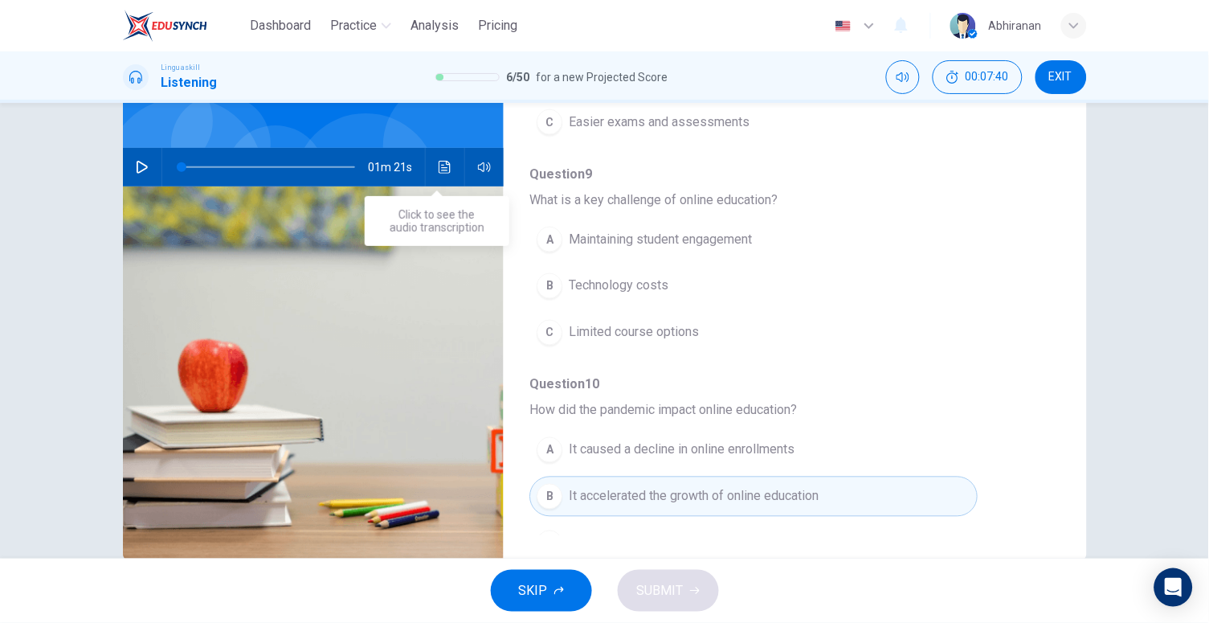
click at [439, 162] on icon "Click to see the audio transcription" at bounding box center [445, 167] width 13 height 13
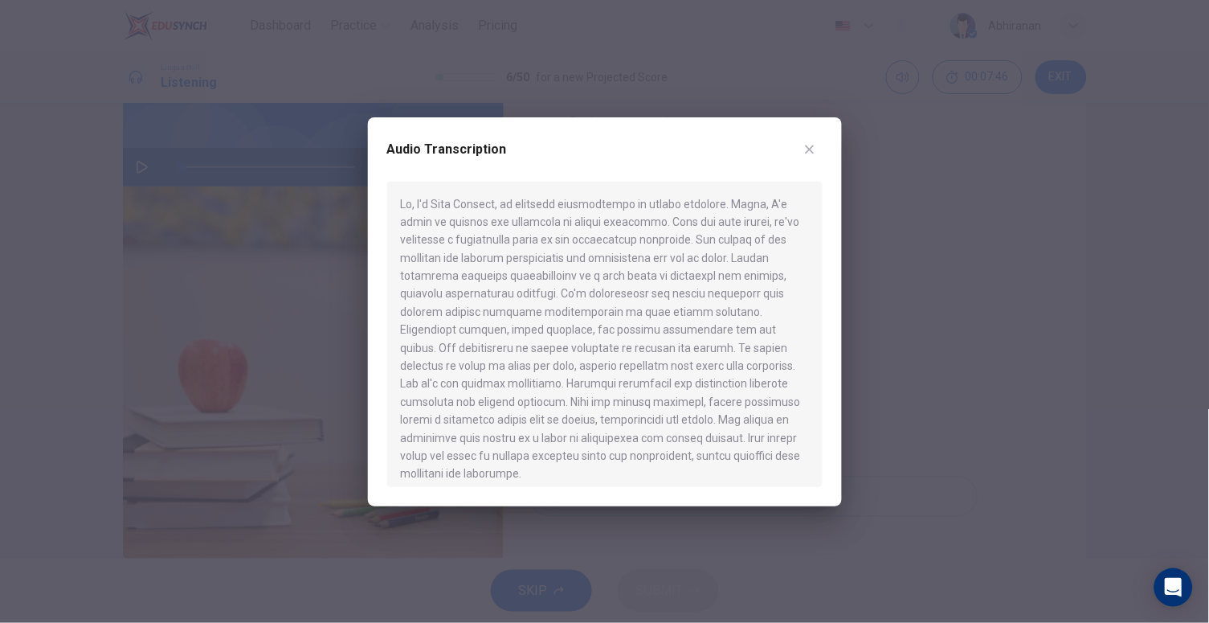
click at [877, 293] on div at bounding box center [604, 311] width 1209 height 623
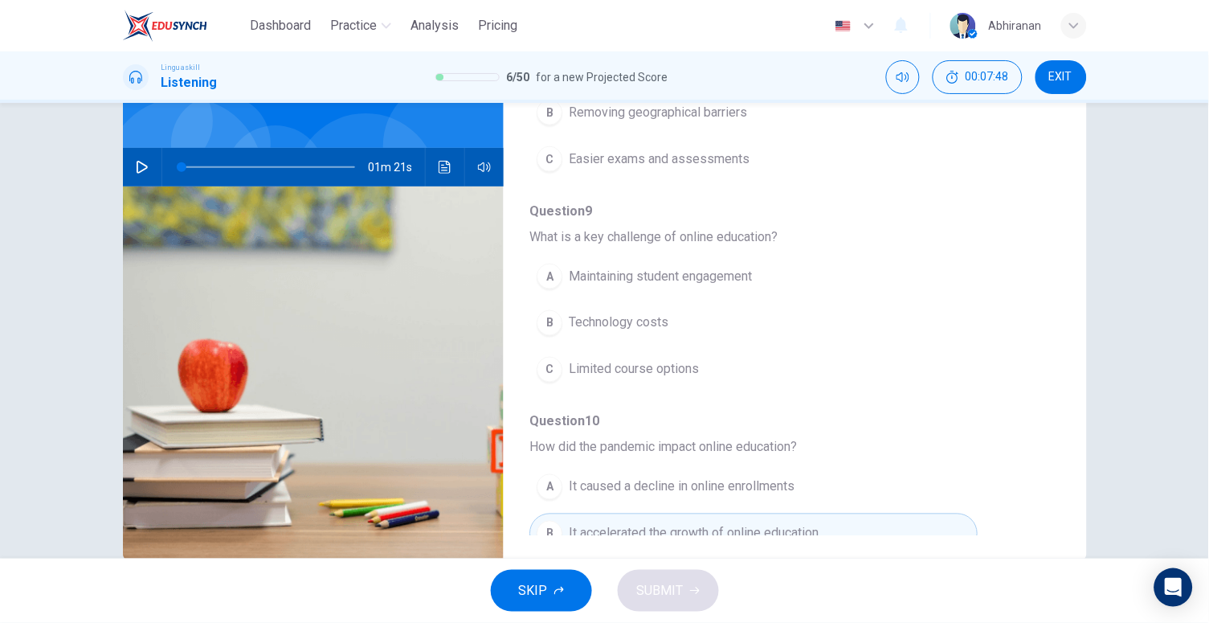
scroll to position [377, 0]
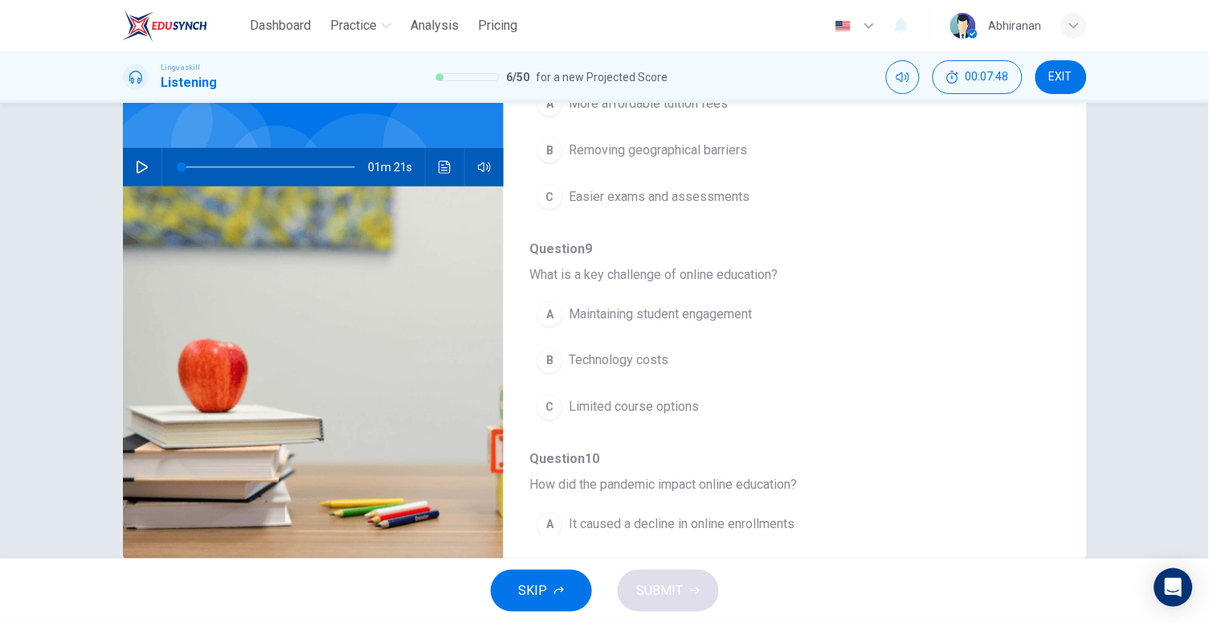
click at [612, 144] on span "Removing geographical barriers" at bounding box center [658, 150] width 178 height 19
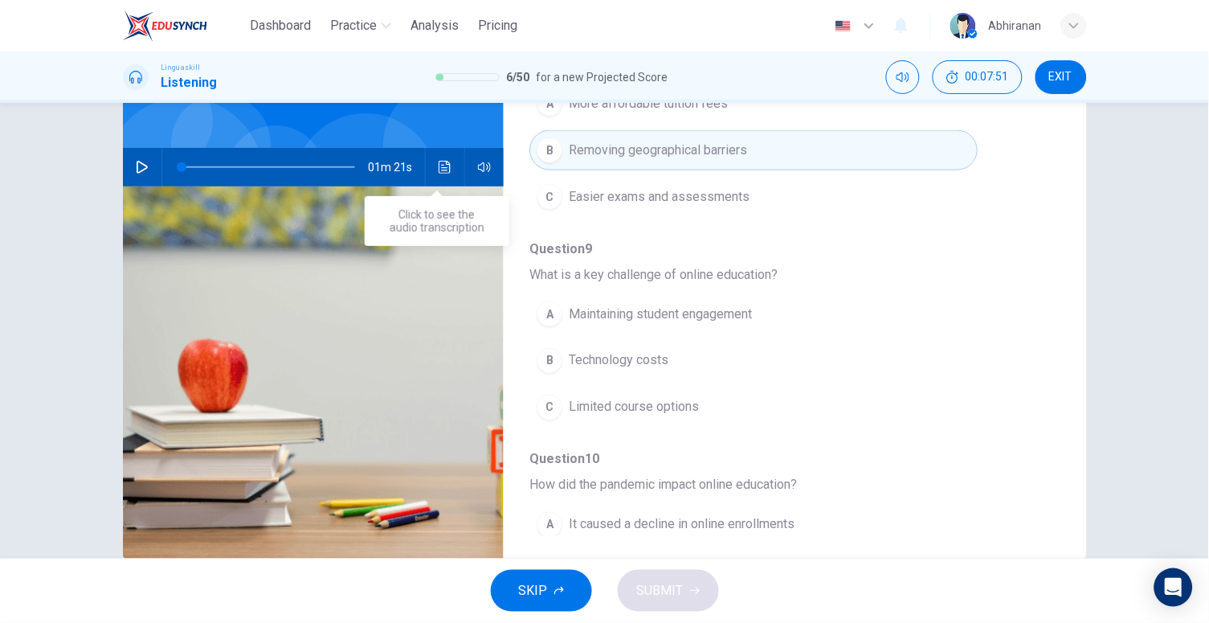
click at [441, 173] on button "Click to see the audio transcription" at bounding box center [445, 167] width 26 height 39
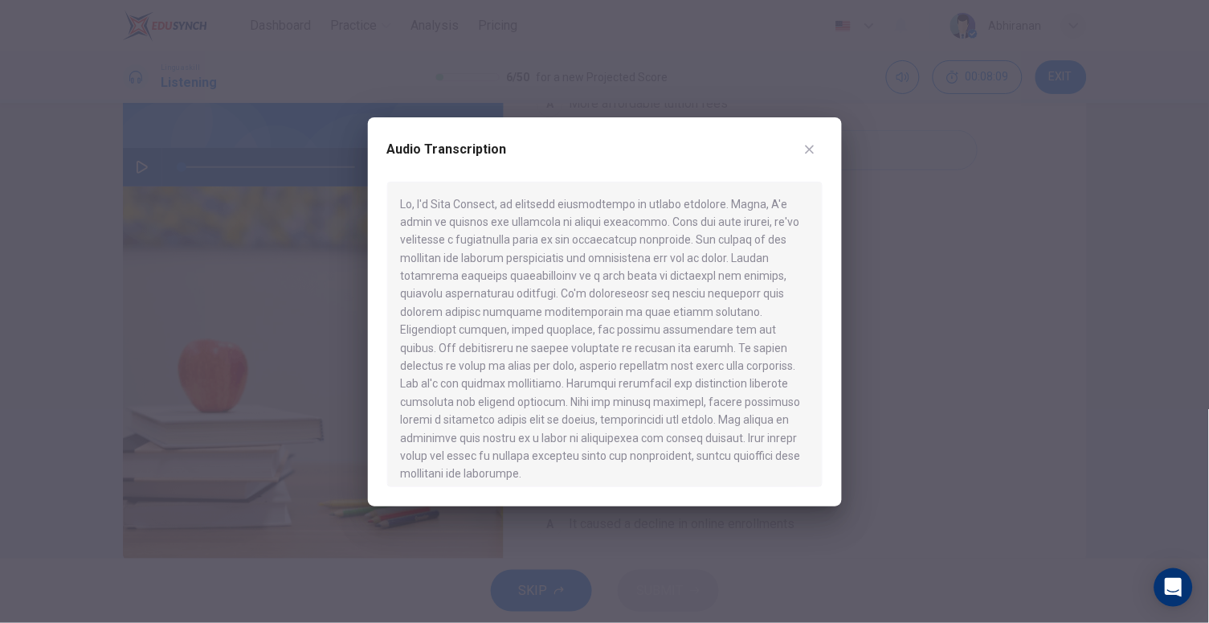
click at [896, 370] on div at bounding box center [604, 311] width 1209 height 623
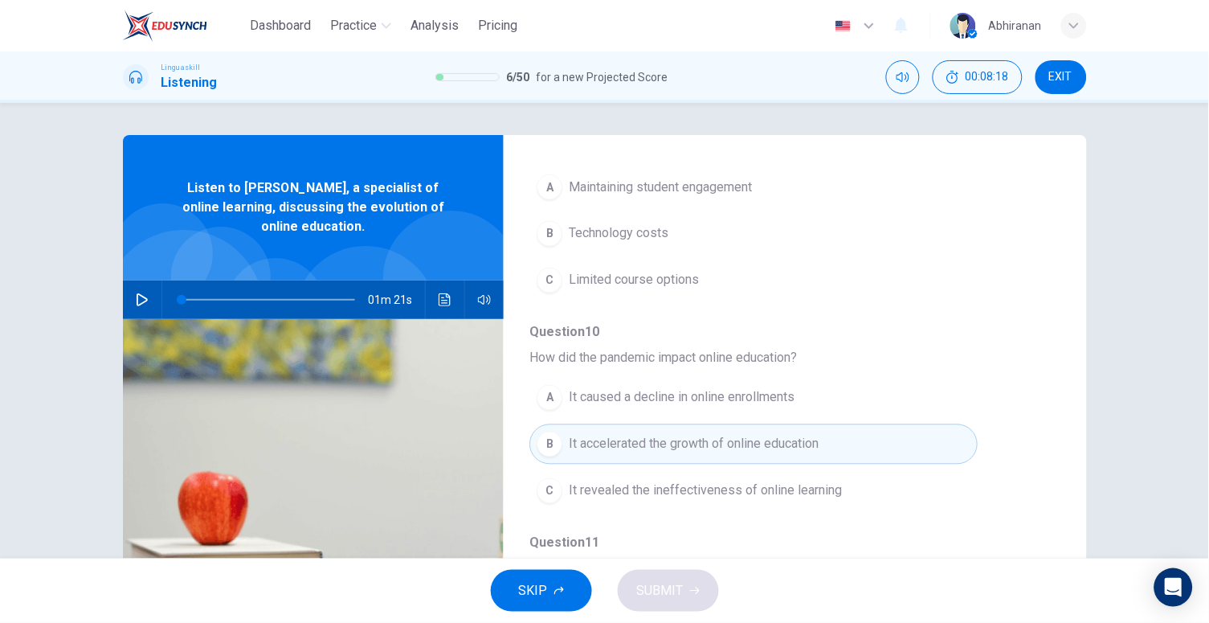
scroll to position [633, 0]
click at [443, 293] on icon "Click to see the audio transcription" at bounding box center [445, 299] width 13 height 13
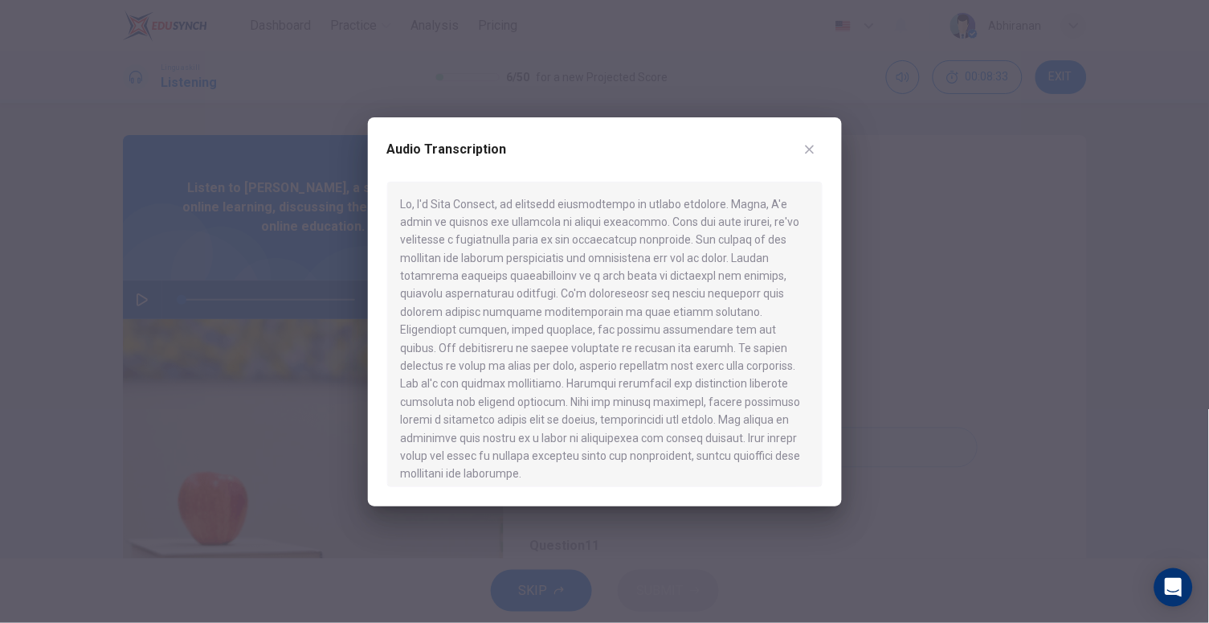
click at [899, 328] on div at bounding box center [604, 311] width 1209 height 623
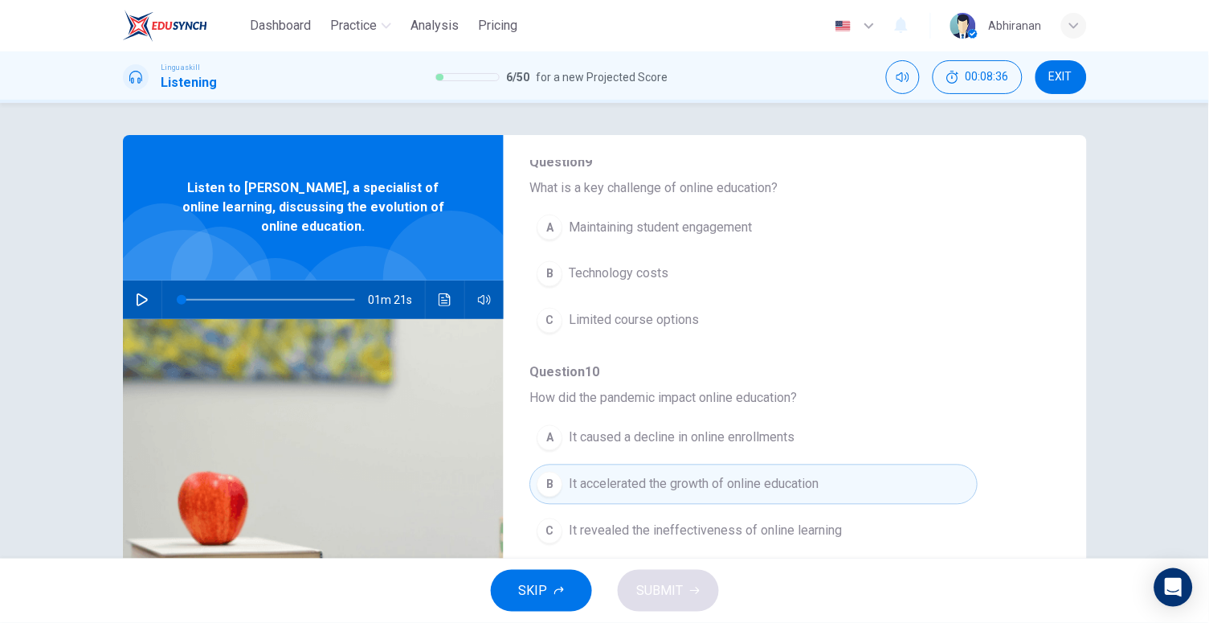
scroll to position [592, 0]
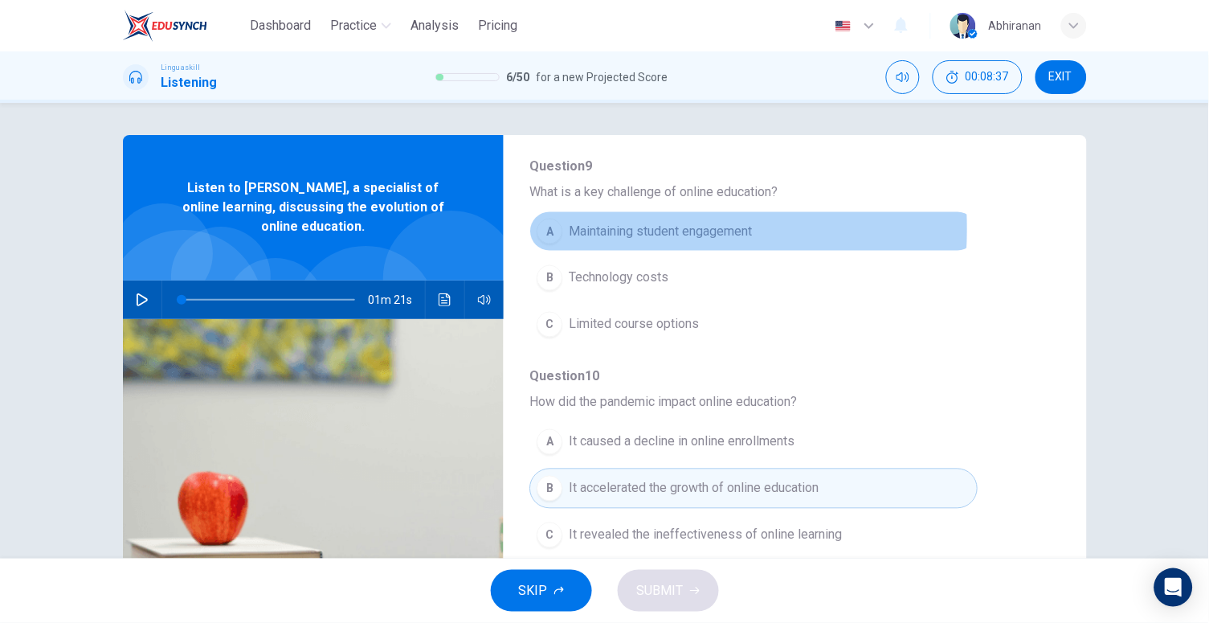
click at [578, 227] on span "Maintaining student engagement" at bounding box center [660, 231] width 183 height 19
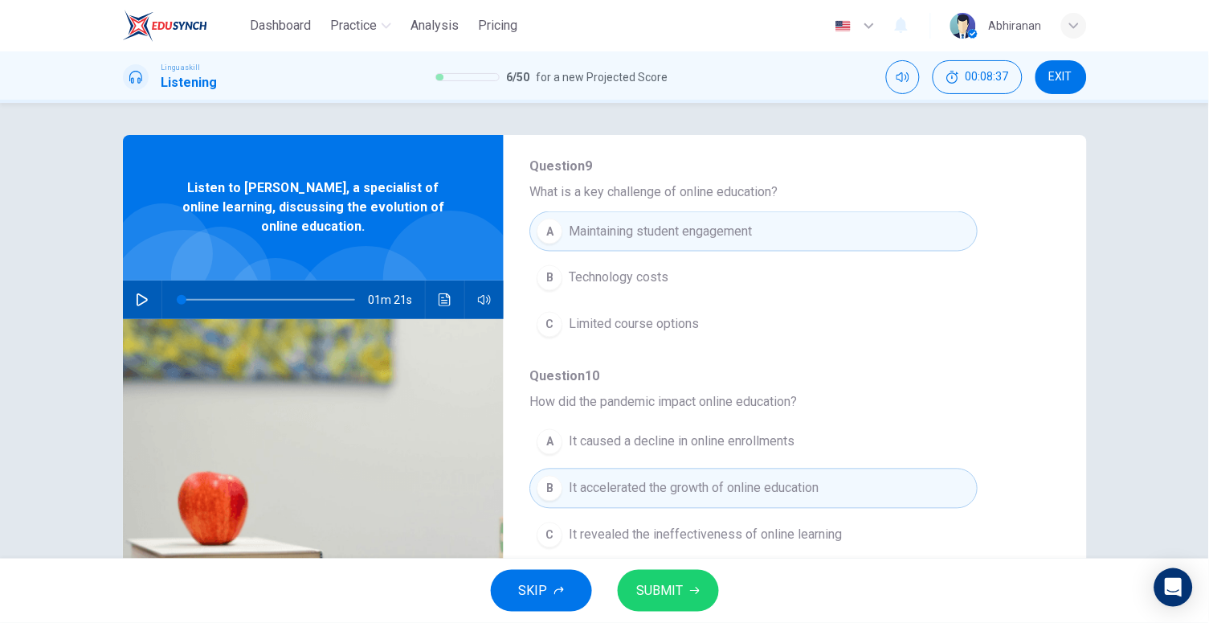
scroll to position [627, 0]
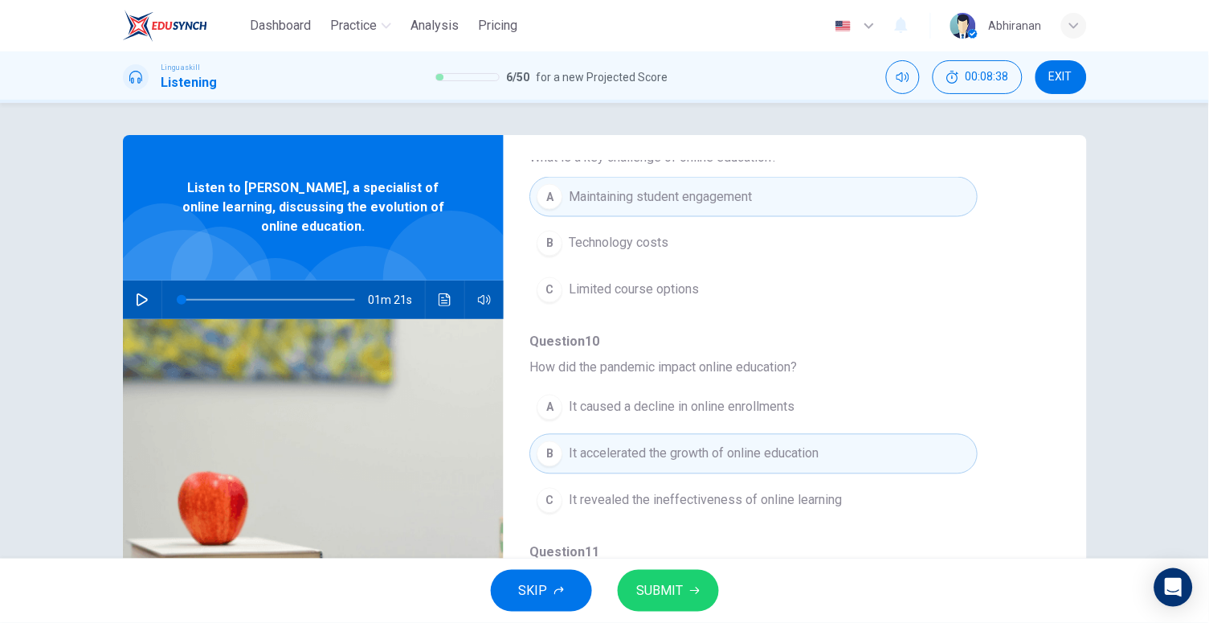
click at [673, 579] on span "SUBMIT" at bounding box center [660, 590] width 47 height 23
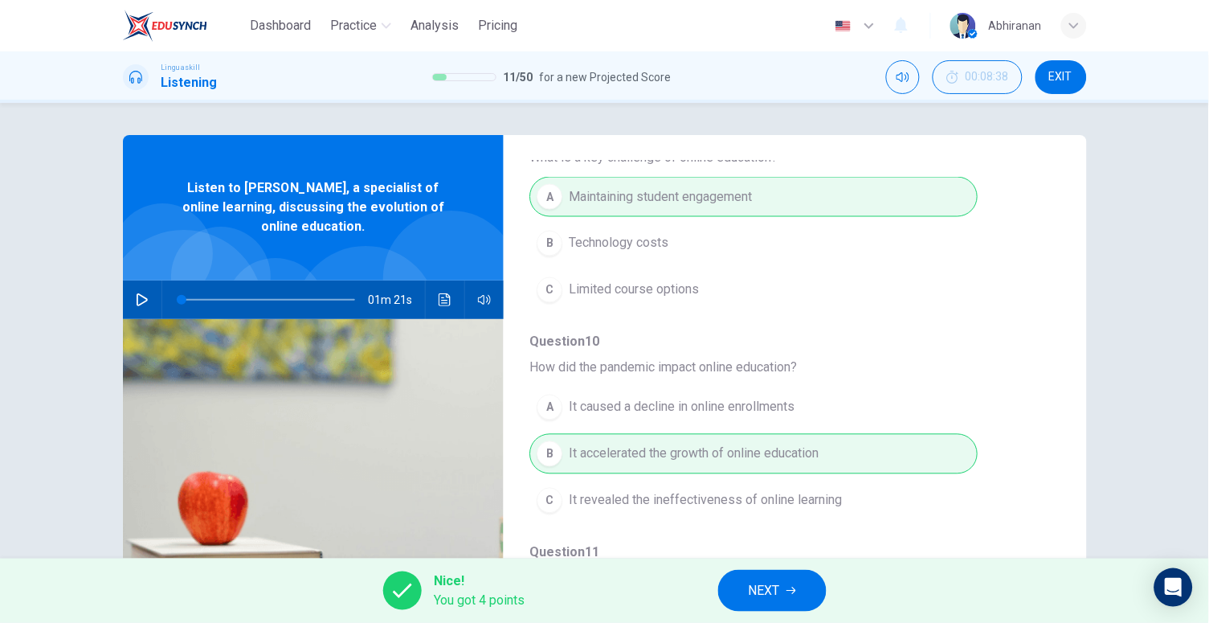
click at [757, 576] on button "NEXT" at bounding box center [772, 591] width 108 height 42
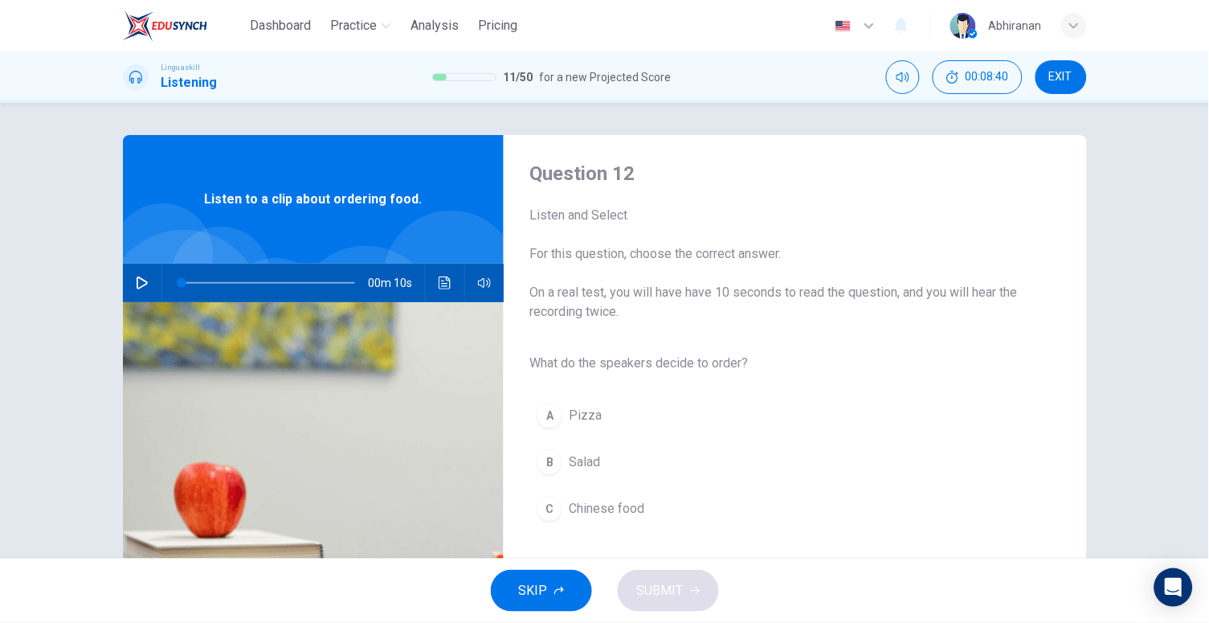
click at [129, 280] on button "button" at bounding box center [142, 283] width 26 height 39
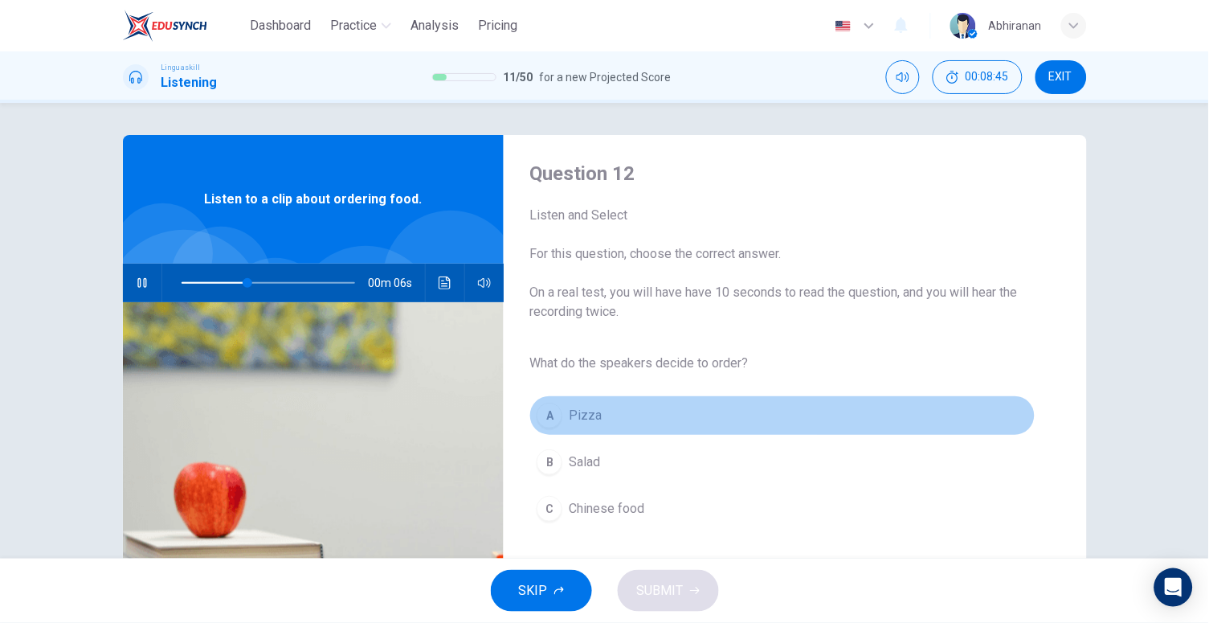
click at [606, 407] on button "A Pizza" at bounding box center [782, 415] width 505 height 40
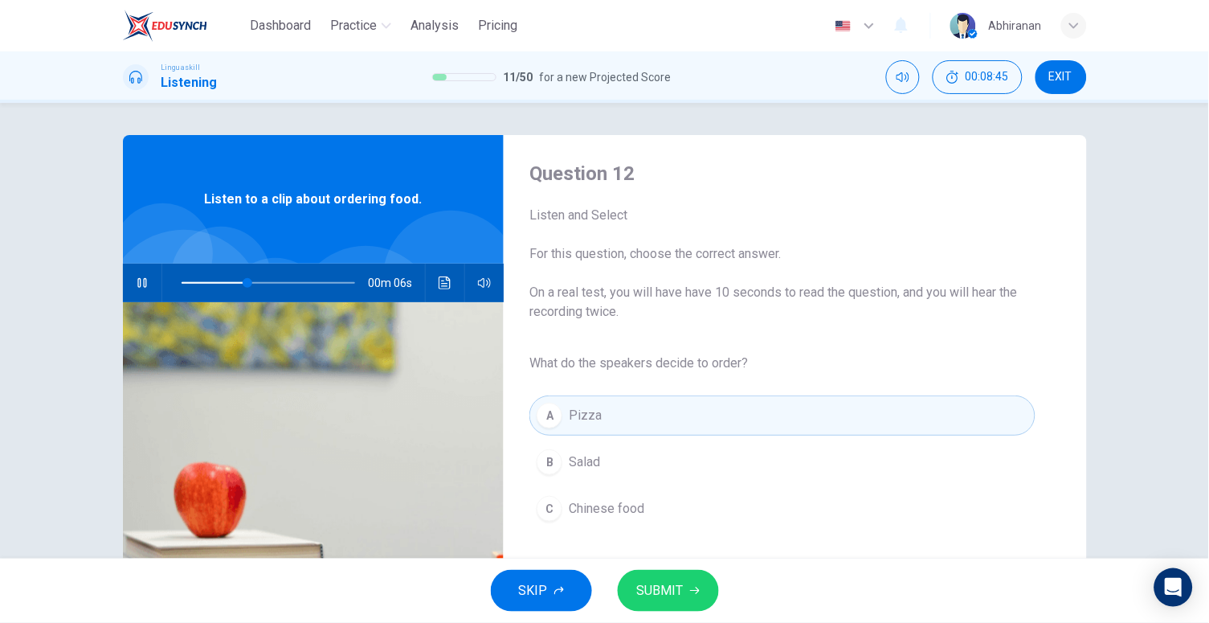
scroll to position [142, 0]
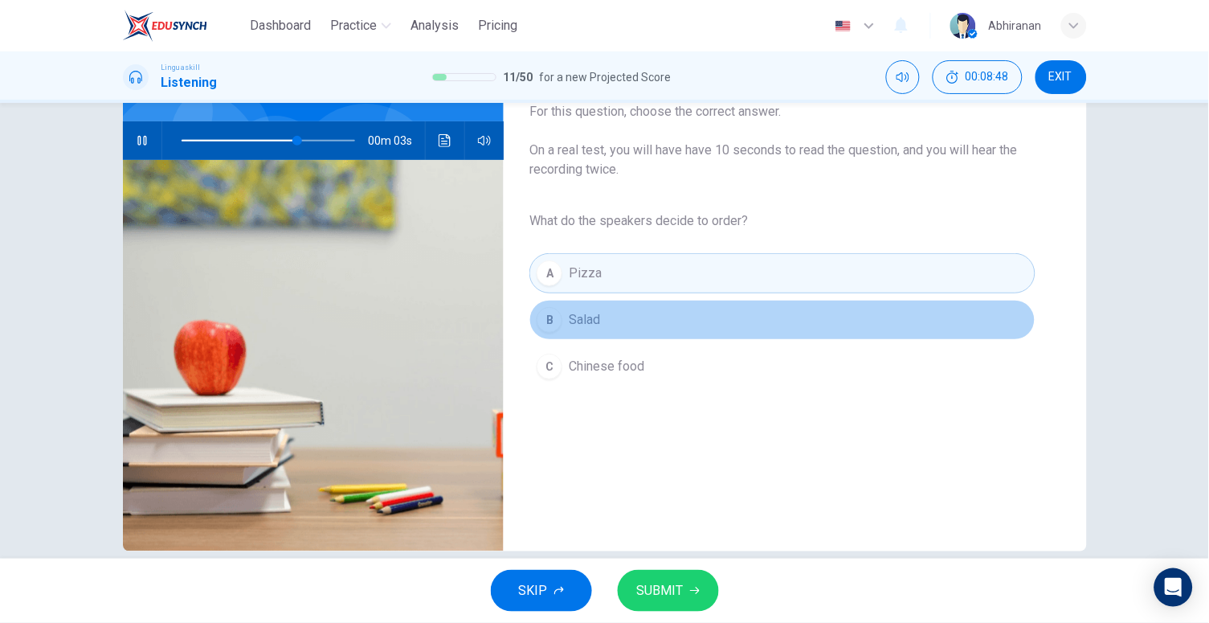
click at [560, 317] on button "B Salad" at bounding box center [782, 320] width 505 height 40
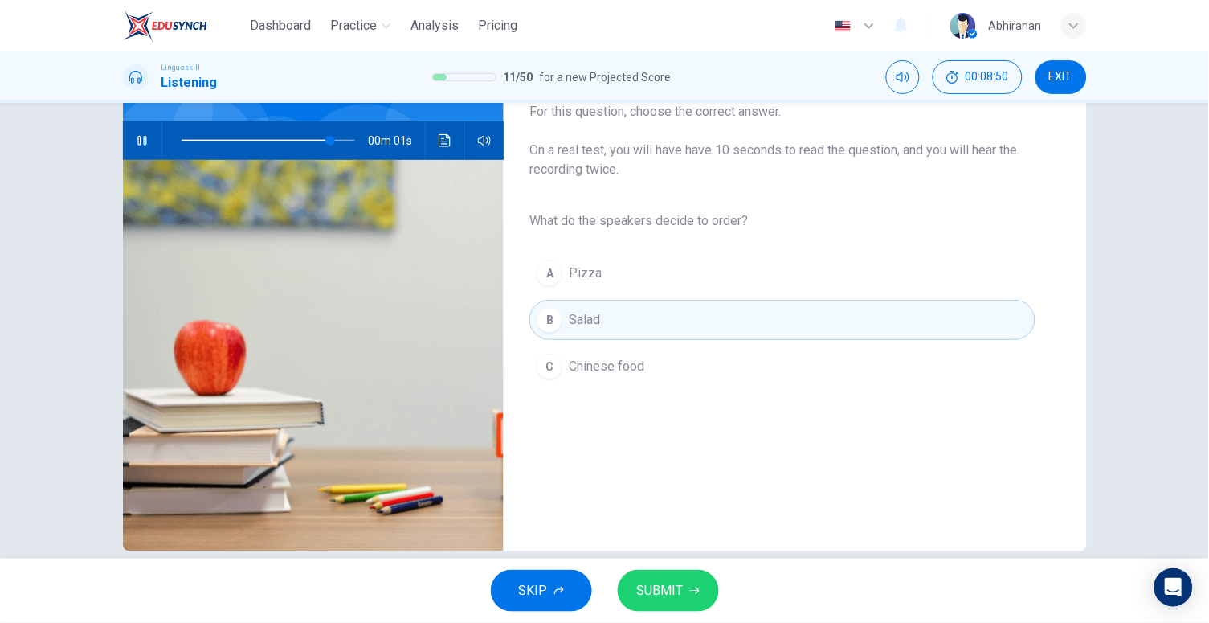
click at [650, 581] on span "SUBMIT" at bounding box center [660, 590] width 47 height 23
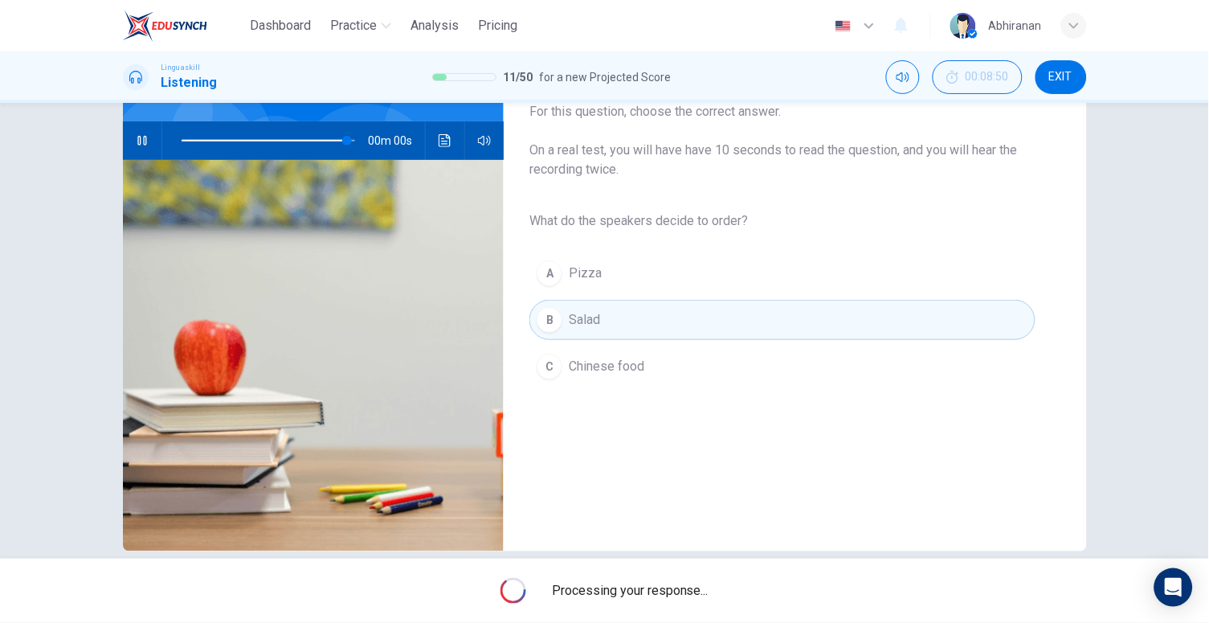
type input "0"
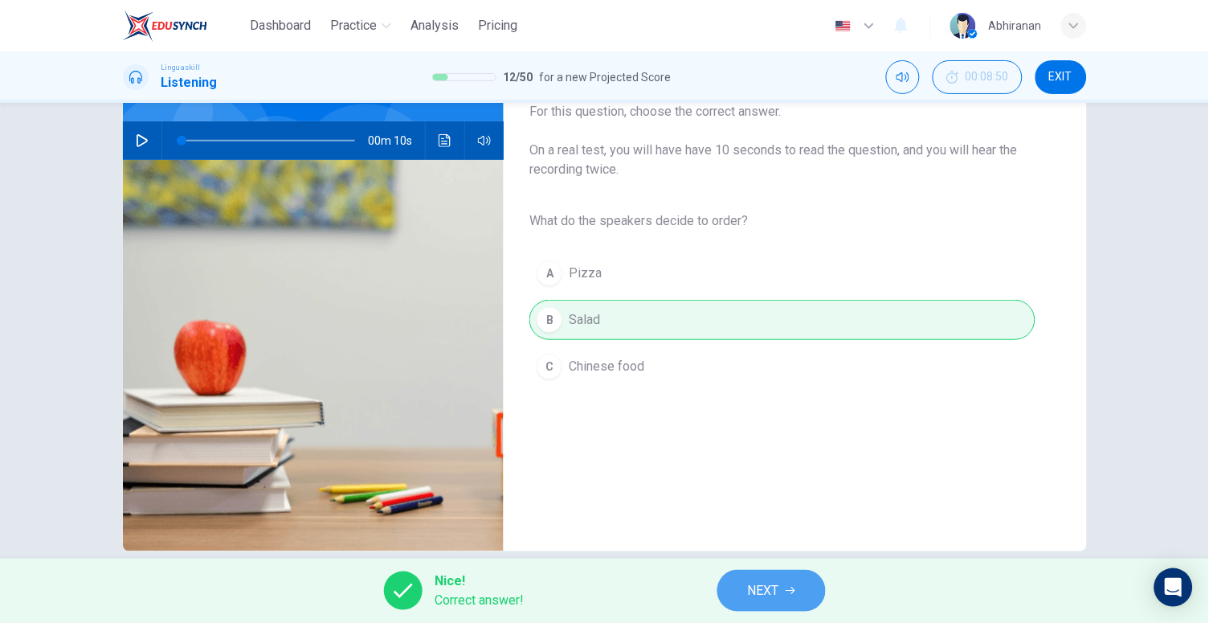
click at [756, 585] on span "NEXT" at bounding box center [763, 590] width 31 height 23
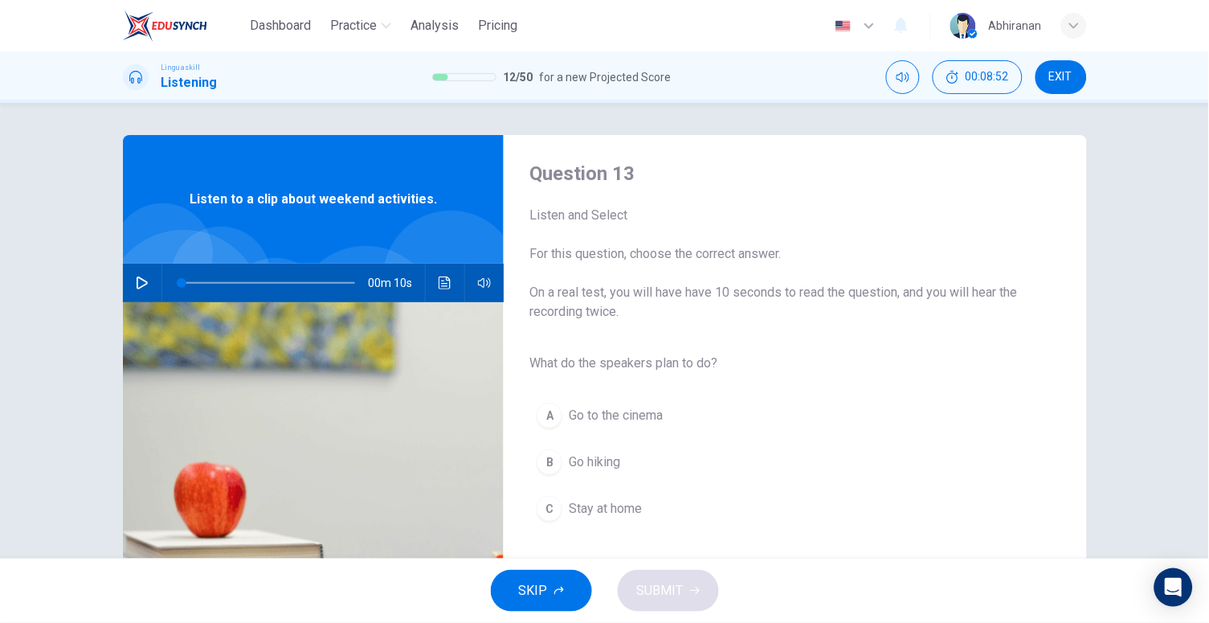
click at [136, 282] on icon "button" at bounding box center [142, 282] width 13 height 13
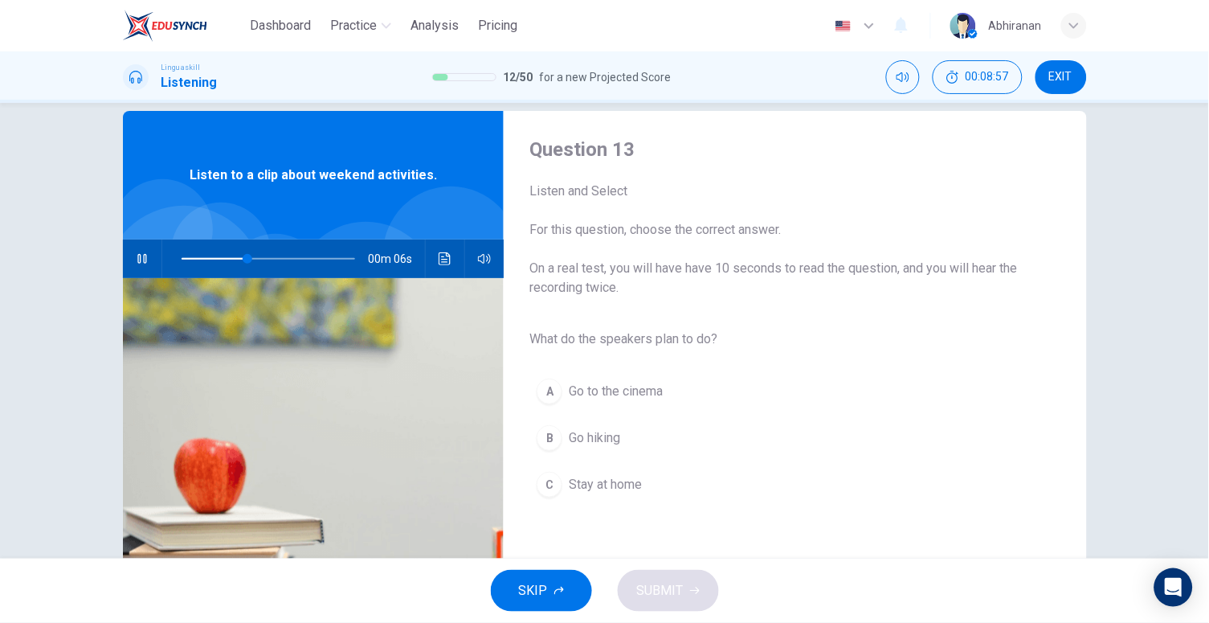
scroll to position [28, 0]
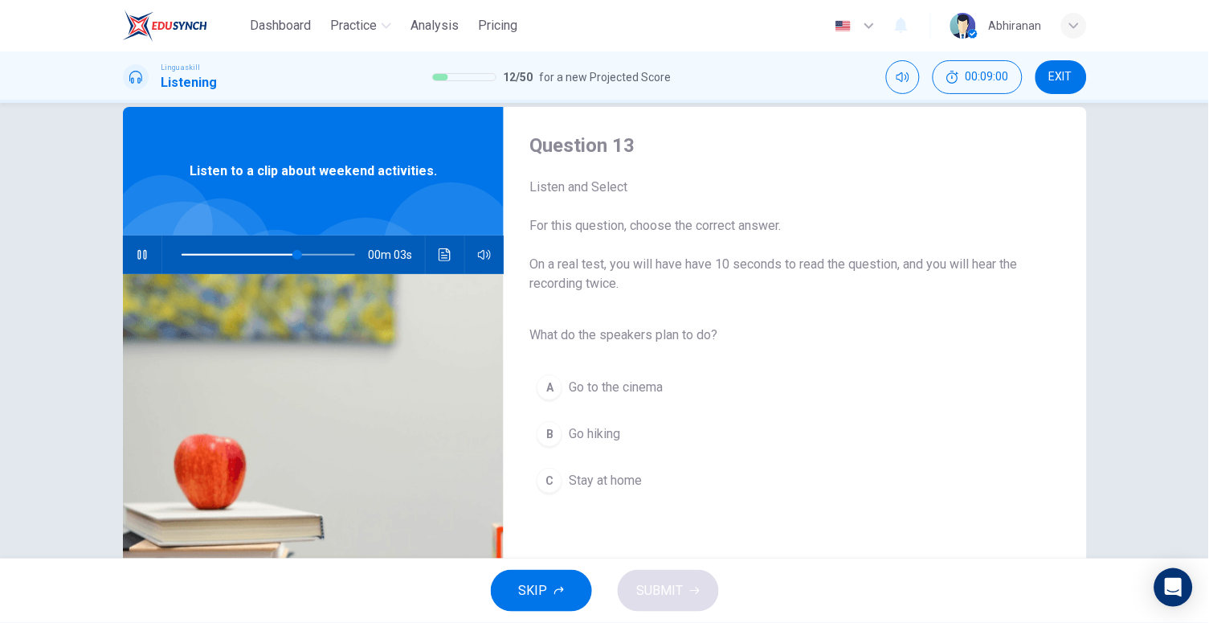
click at [585, 432] on span "Go hiking" at bounding box center [594, 433] width 51 height 19
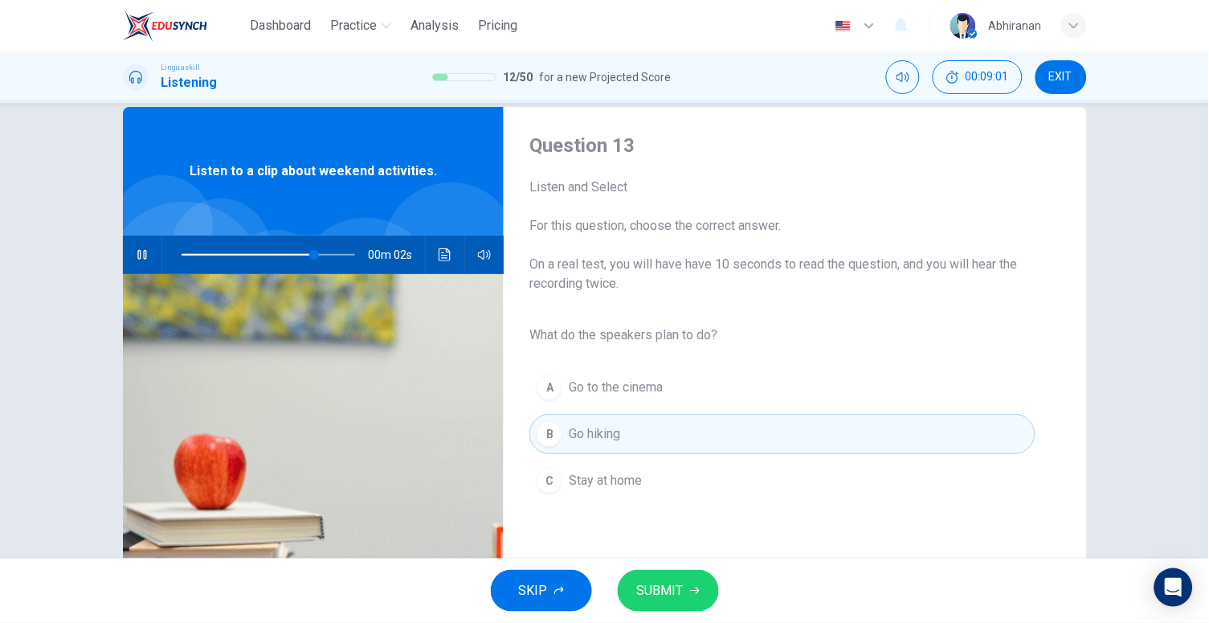
click at [649, 586] on span "SUBMIT" at bounding box center [660, 590] width 47 height 23
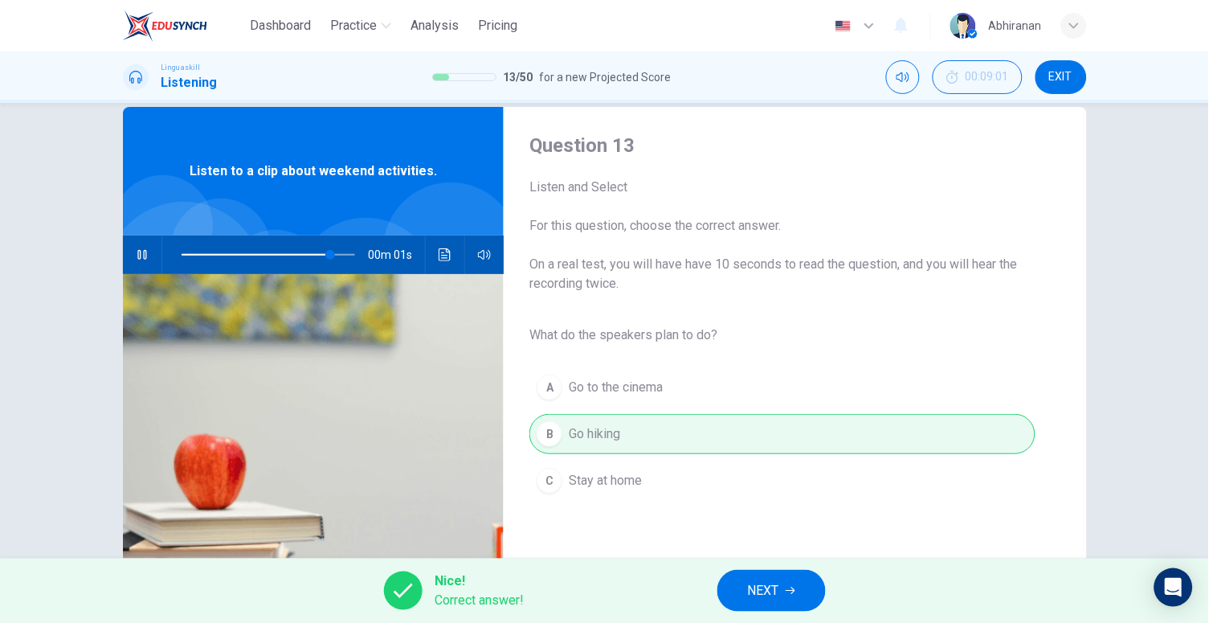
type input "95"
click at [751, 593] on span "NEXT" at bounding box center [763, 590] width 31 height 23
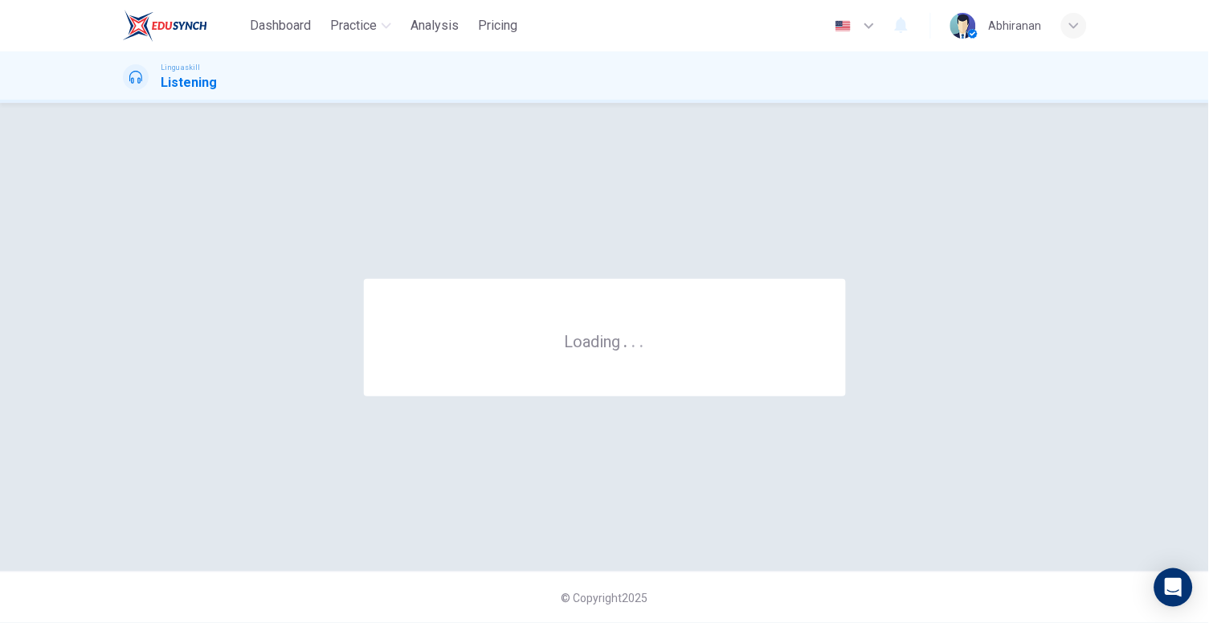
scroll to position [0, 0]
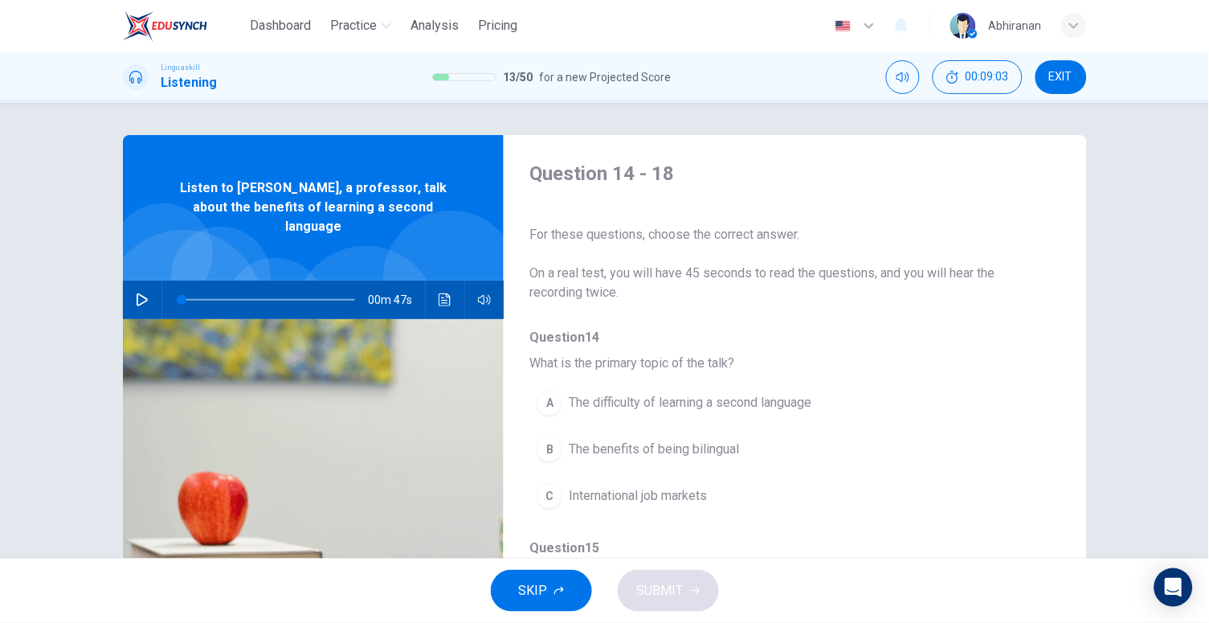
click at [152, 285] on div "00m 47s" at bounding box center [314, 299] width 382 height 39
click at [138, 293] on icon "button" at bounding box center [142, 299] width 13 height 13
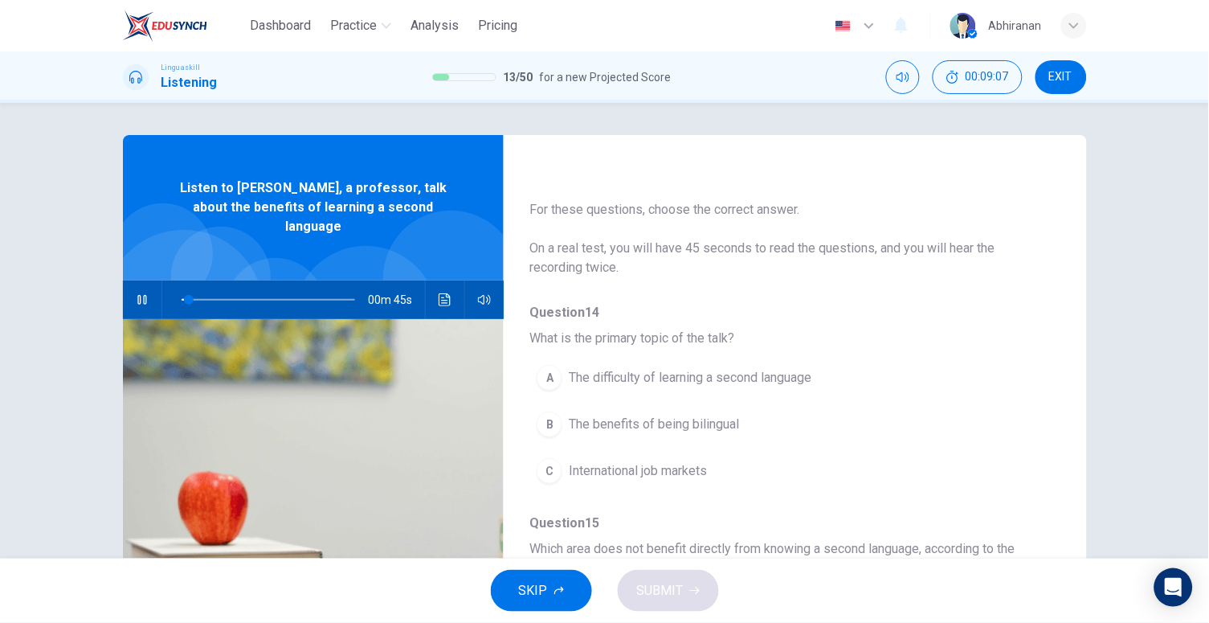
scroll to position [29, 0]
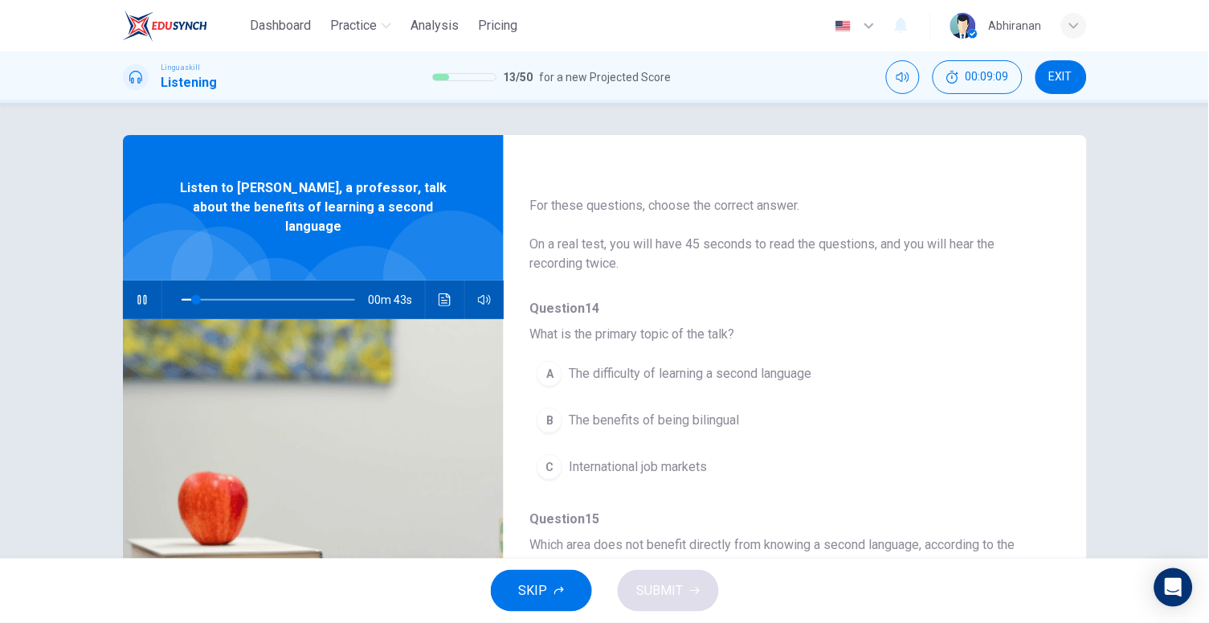
click at [688, 421] on span "The benefits of being bilingual" at bounding box center [654, 420] width 170 height 19
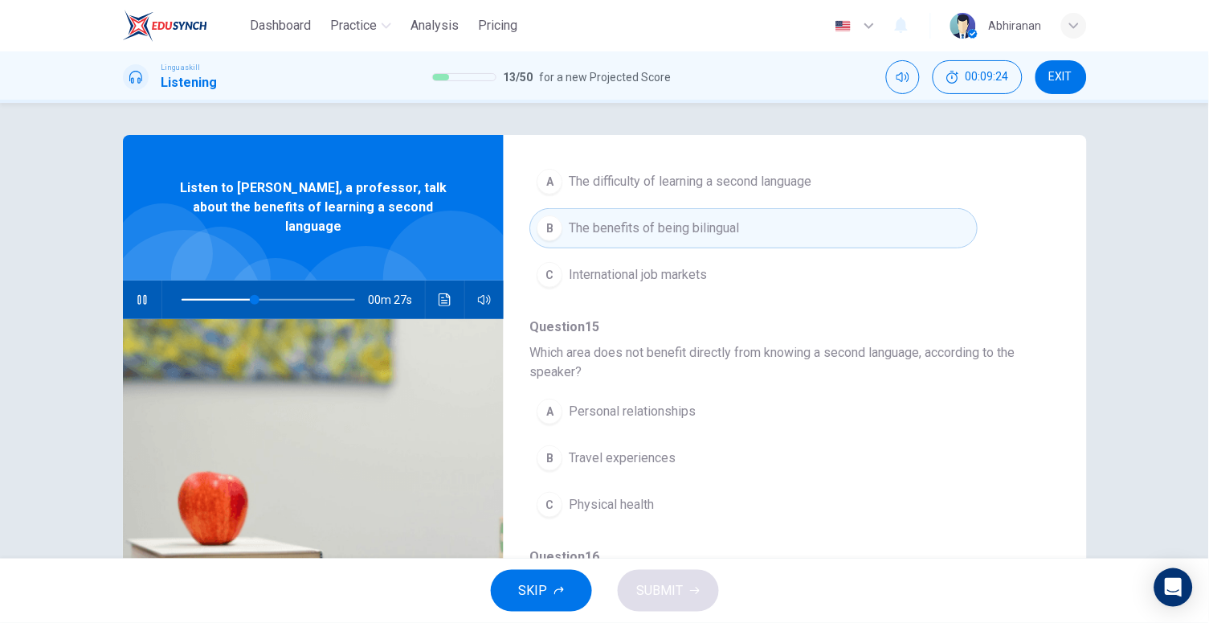
scroll to position [248, 0]
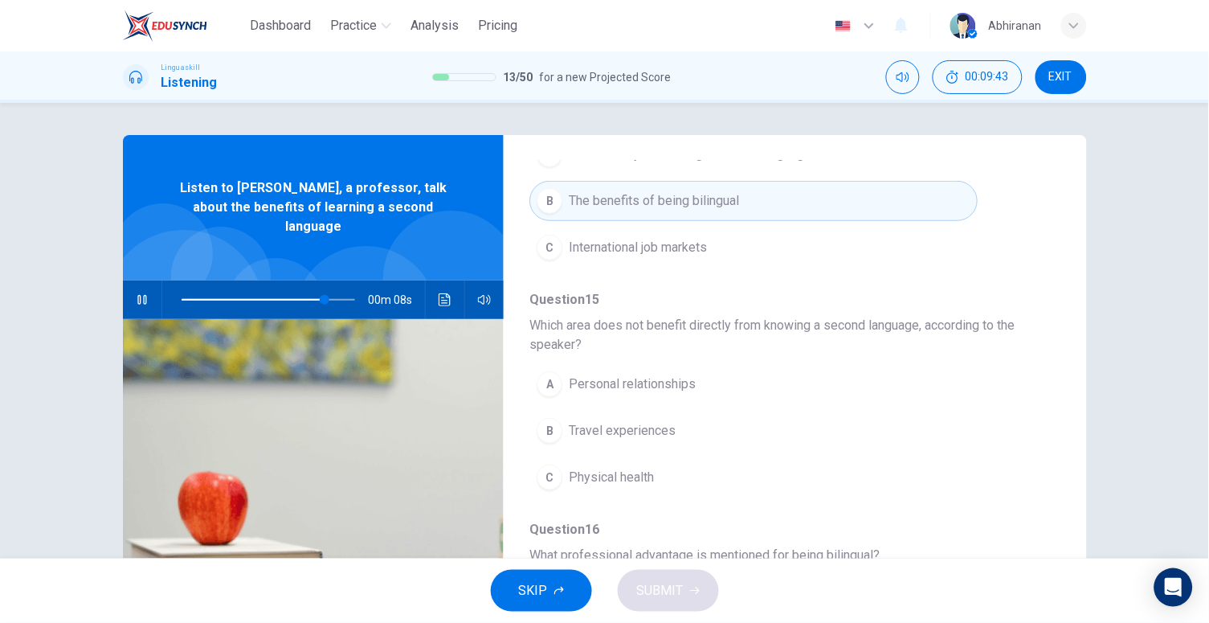
click at [618, 378] on span "Personal relationships" at bounding box center [632, 383] width 127 height 19
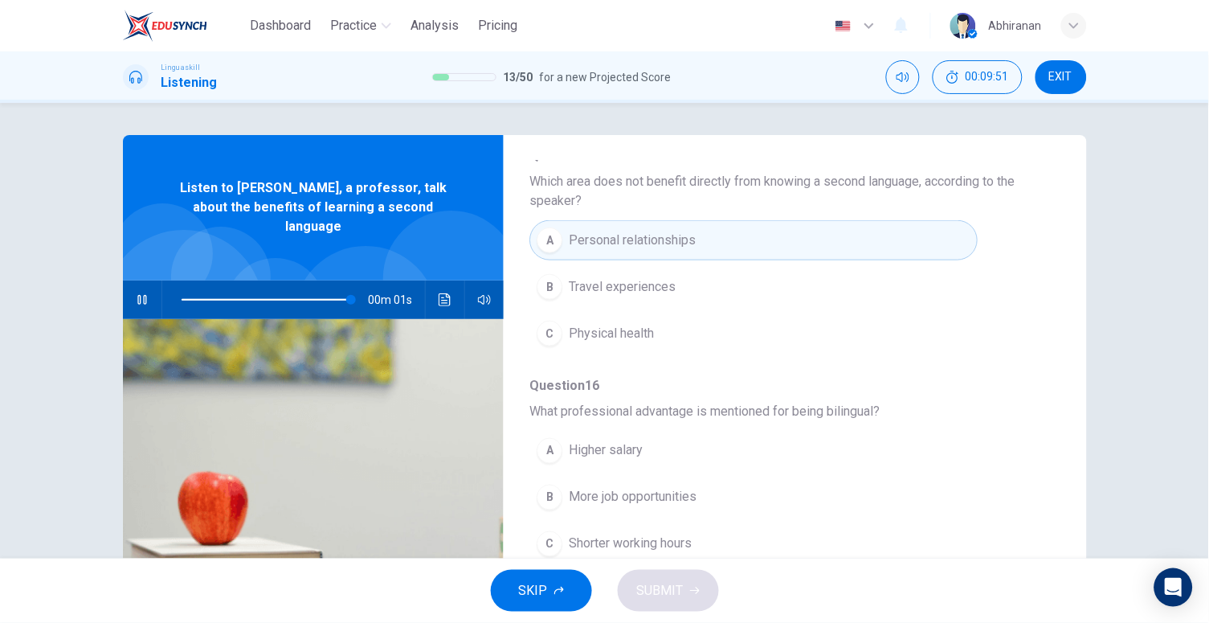
scroll to position [419, 0]
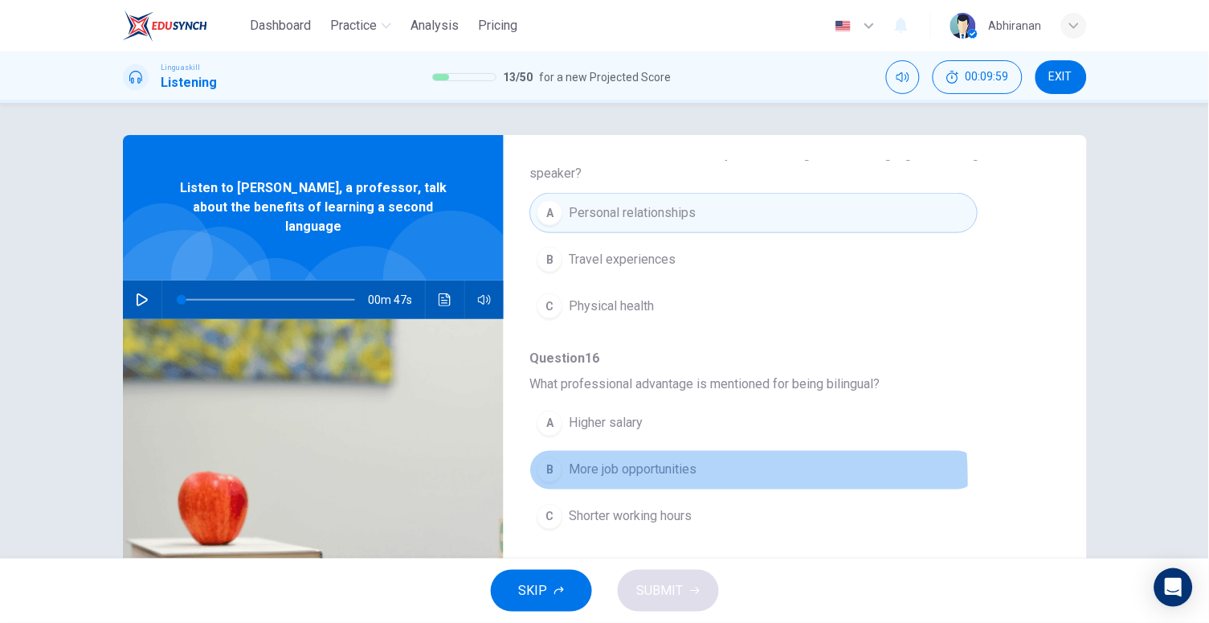
click at [591, 477] on button "B More job opportunities" at bounding box center [754, 470] width 448 height 40
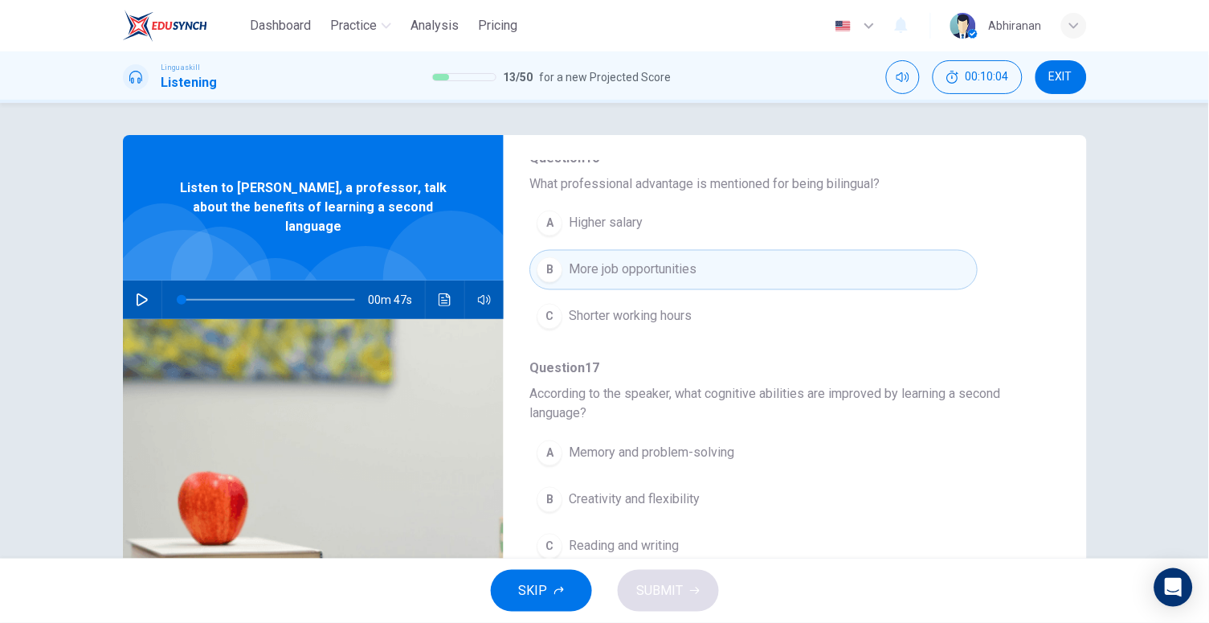
scroll to position [624, 0]
click at [134, 292] on button "button" at bounding box center [142, 299] width 26 height 39
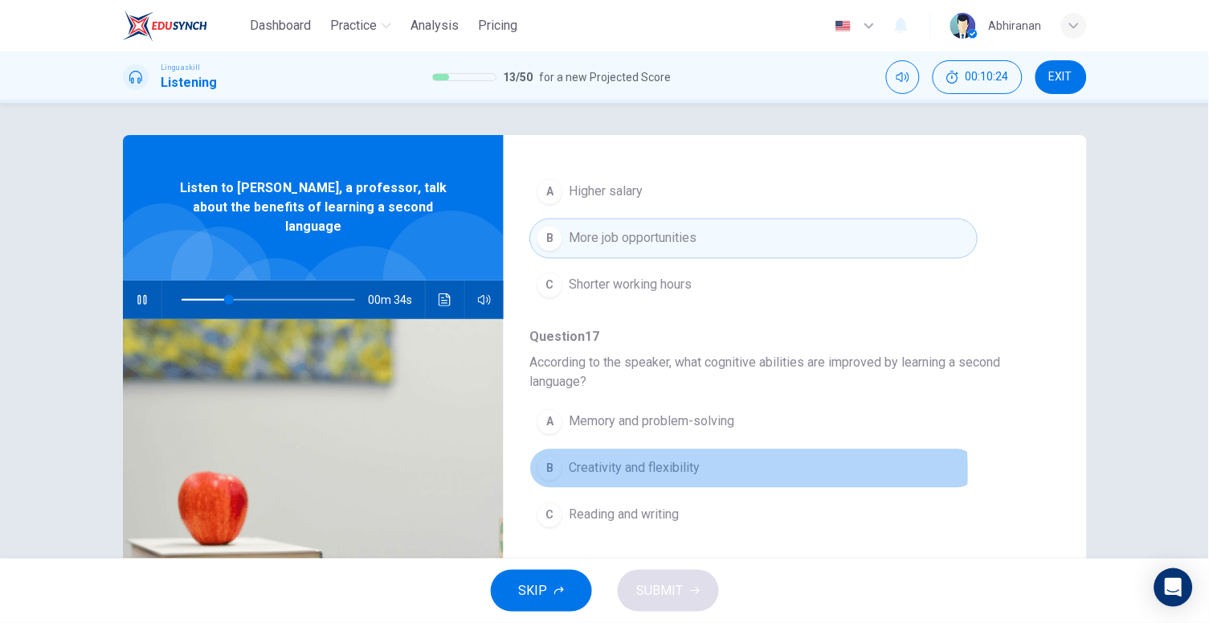
click at [649, 468] on span "Creativity and flexibility" at bounding box center [634, 468] width 131 height 19
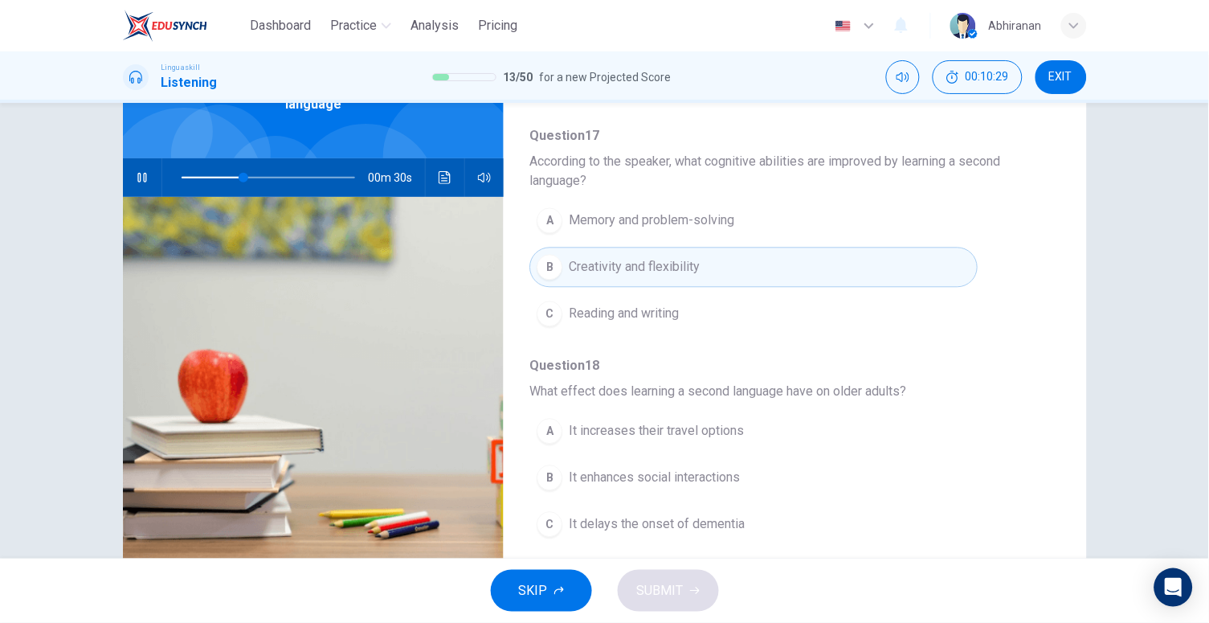
scroll to position [126, 0]
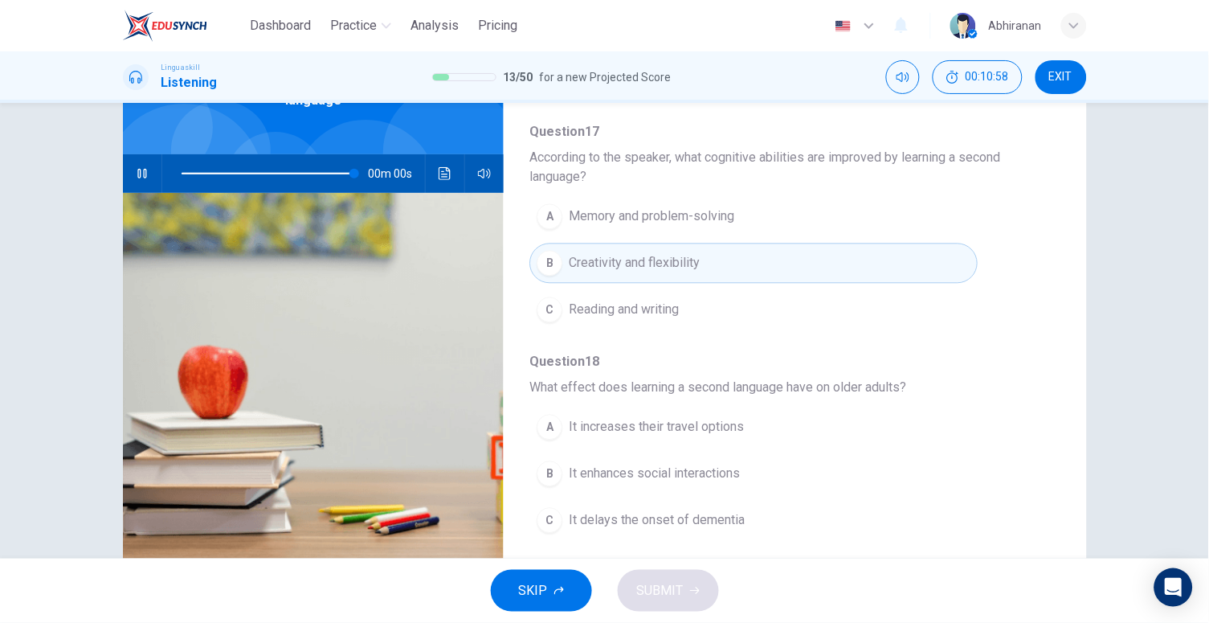
type input "0"
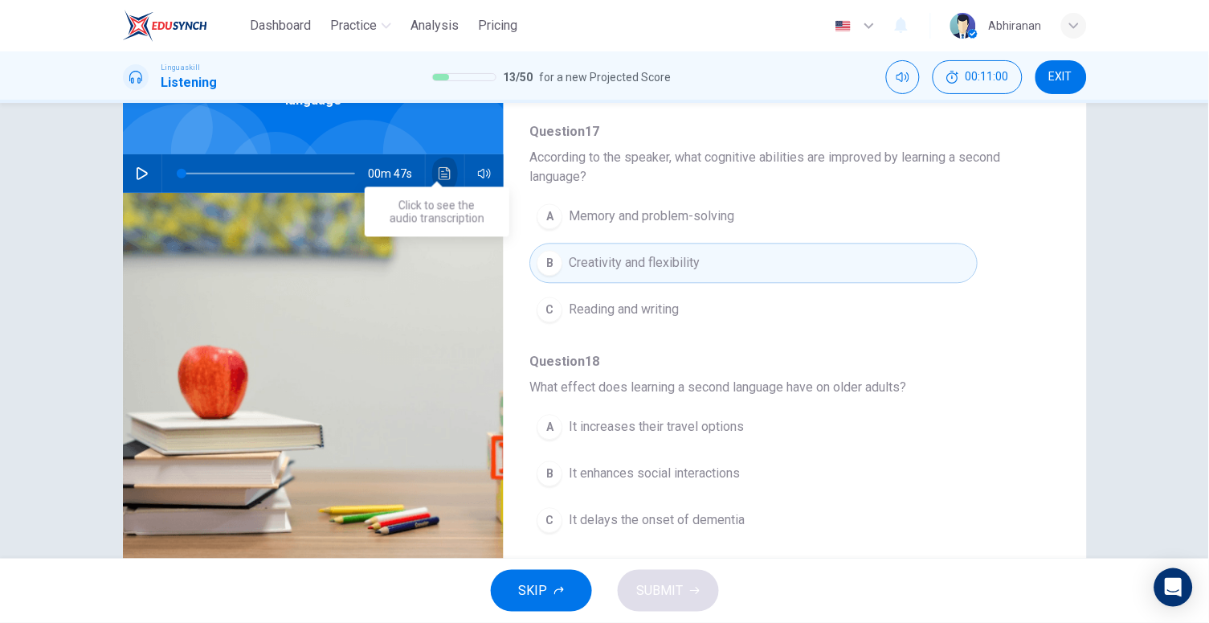
click at [439, 167] on icon "Click to see the audio transcription" at bounding box center [445, 173] width 12 height 13
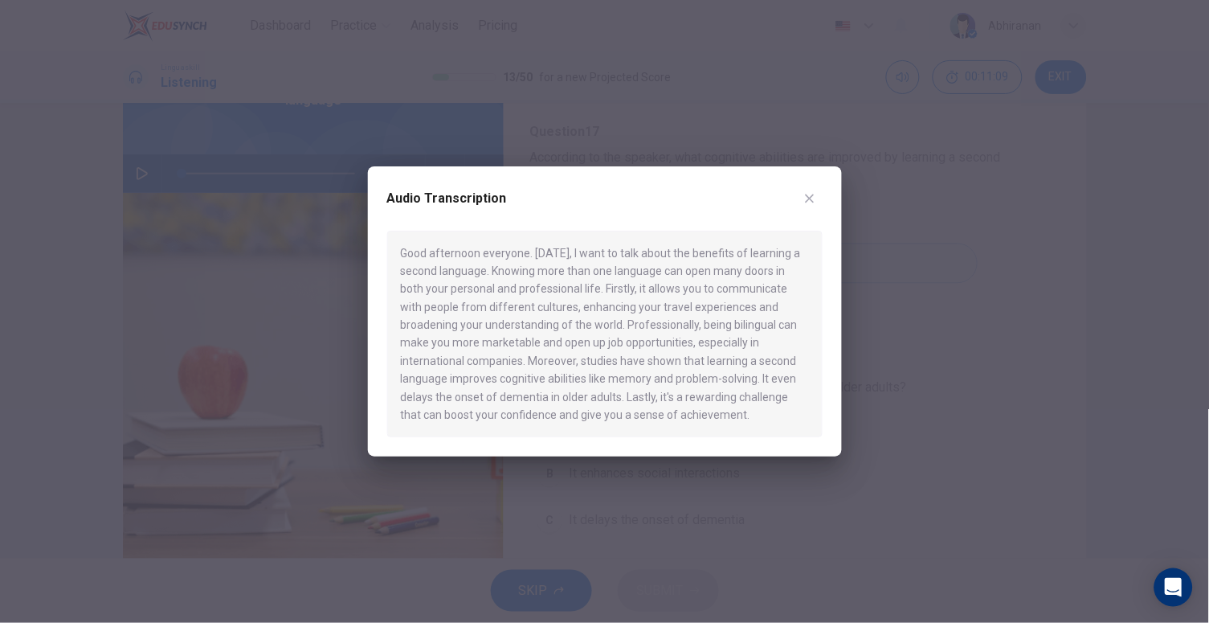
click at [918, 411] on div at bounding box center [604, 311] width 1209 height 623
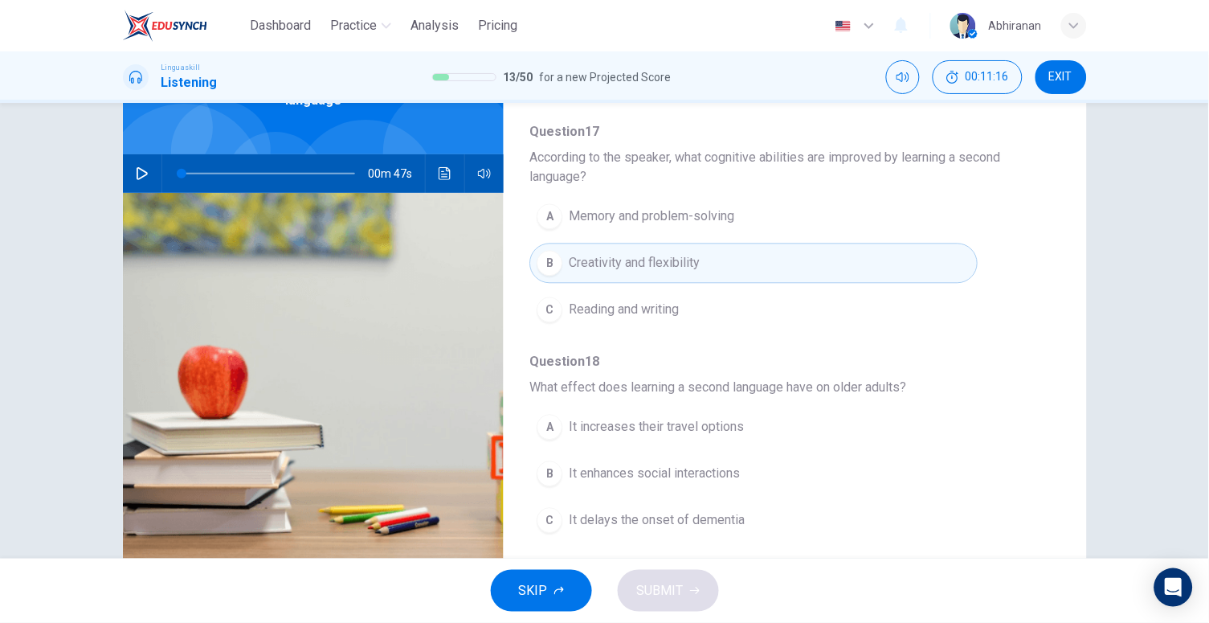
click at [704, 469] on span "It enhances social interactions" at bounding box center [654, 473] width 171 height 19
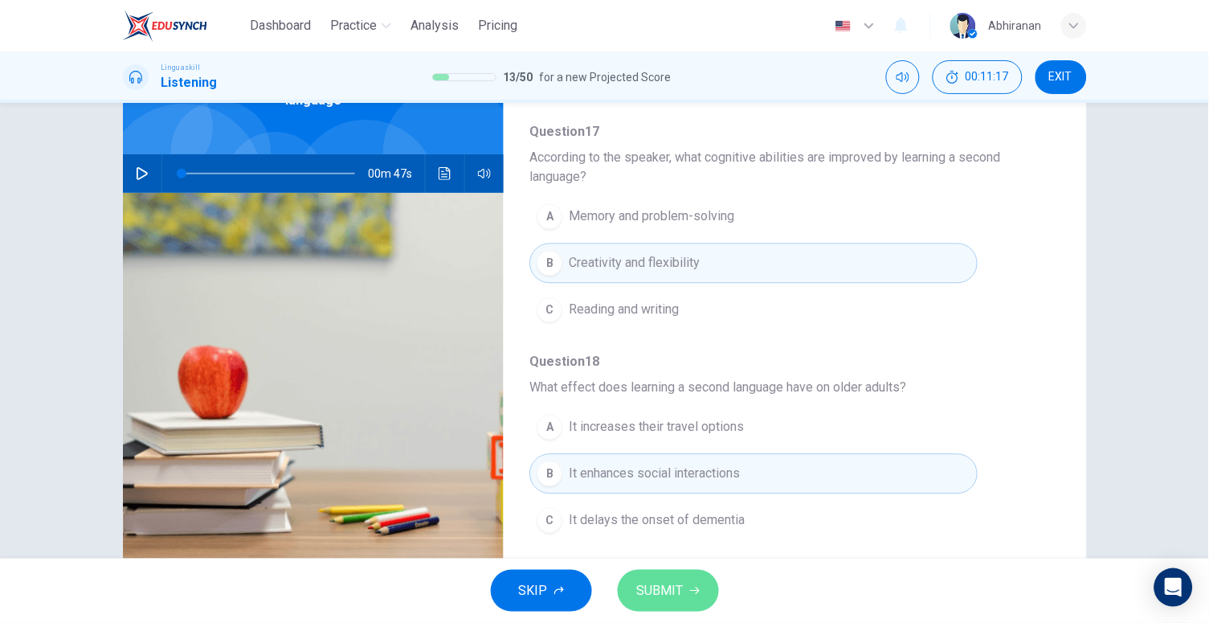
click at [649, 591] on span "SUBMIT" at bounding box center [660, 590] width 47 height 23
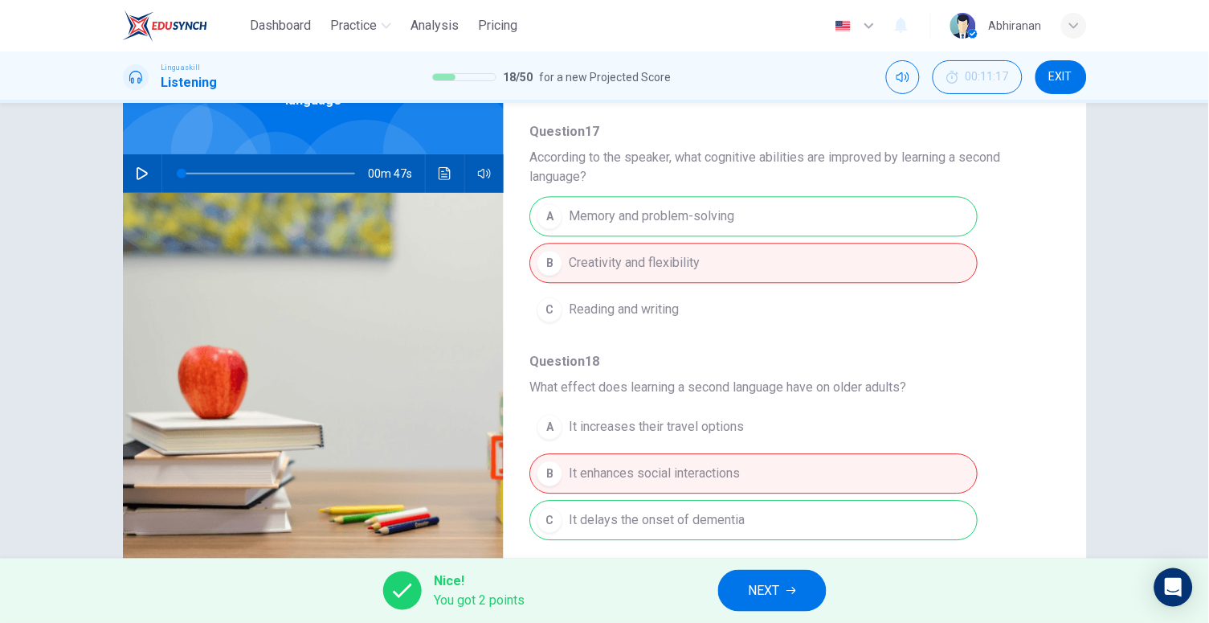
click at [765, 579] on span "NEXT" at bounding box center [764, 590] width 31 height 23
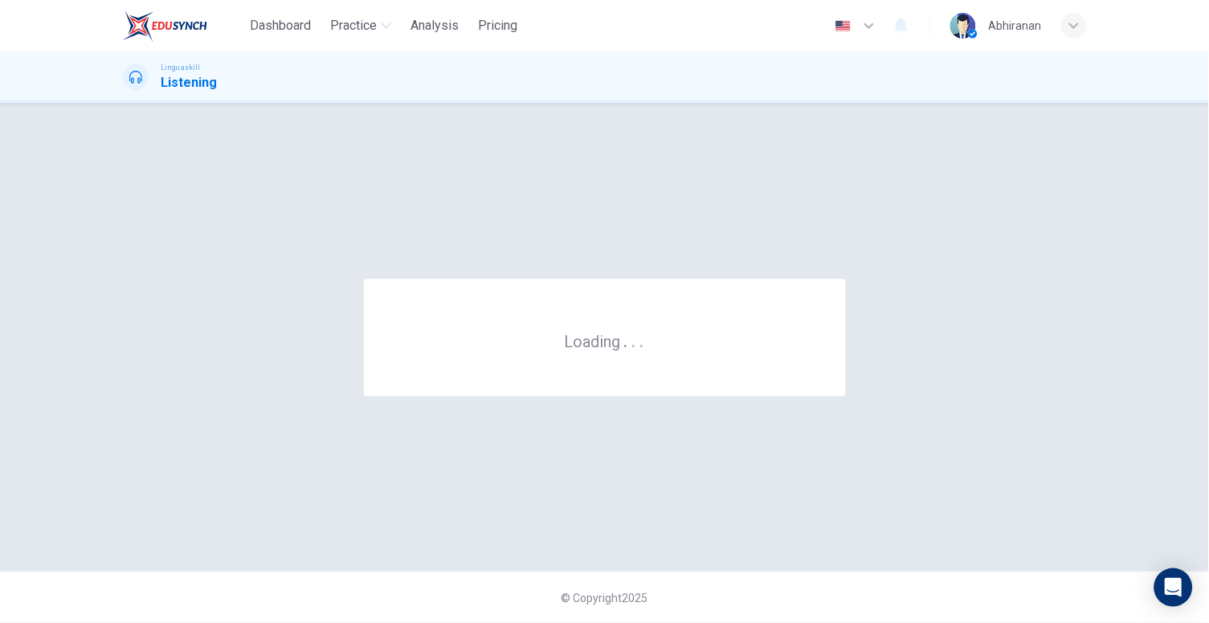
scroll to position [0, 0]
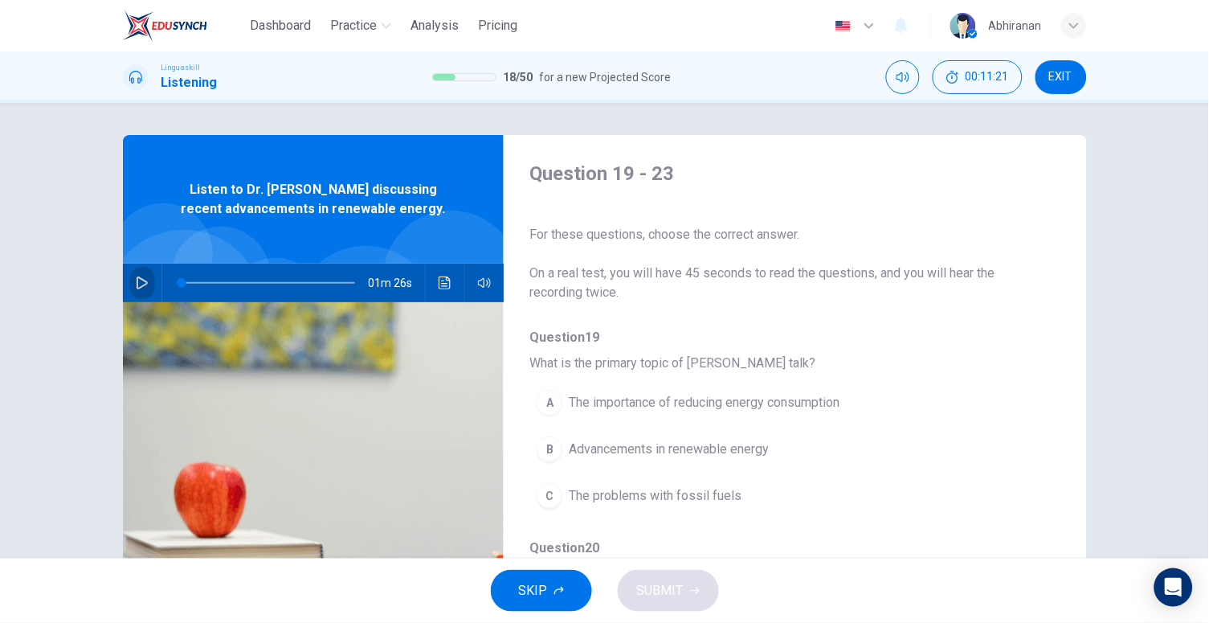
click at [136, 282] on icon "button" at bounding box center [142, 282] width 13 height 13
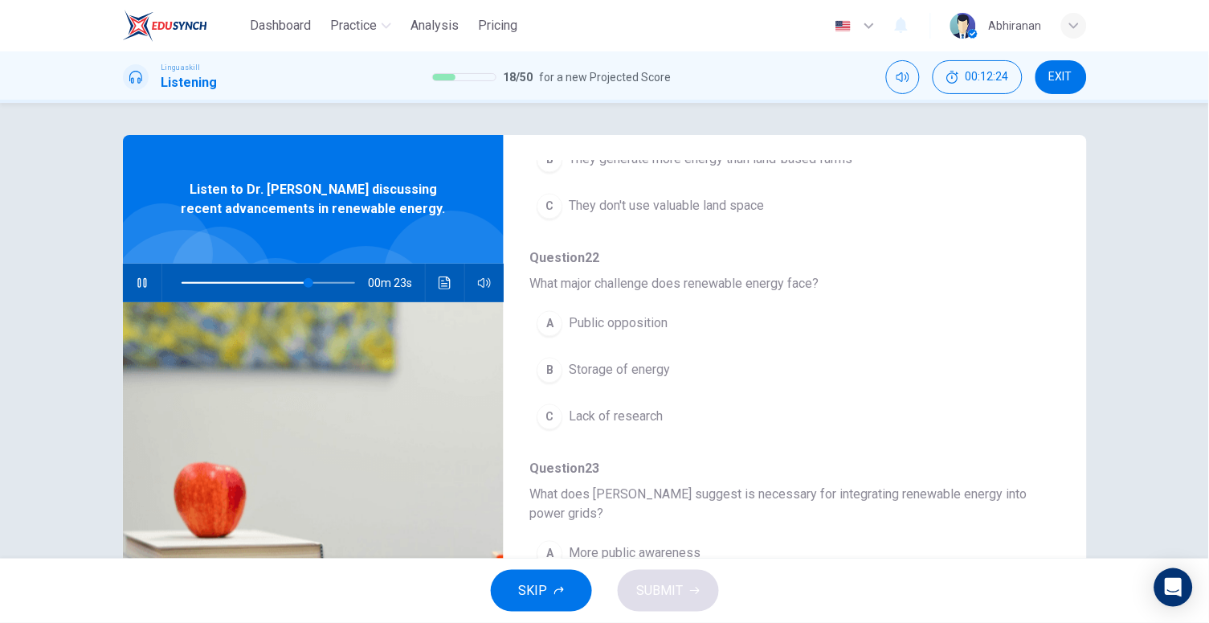
scroll to position [167, 0]
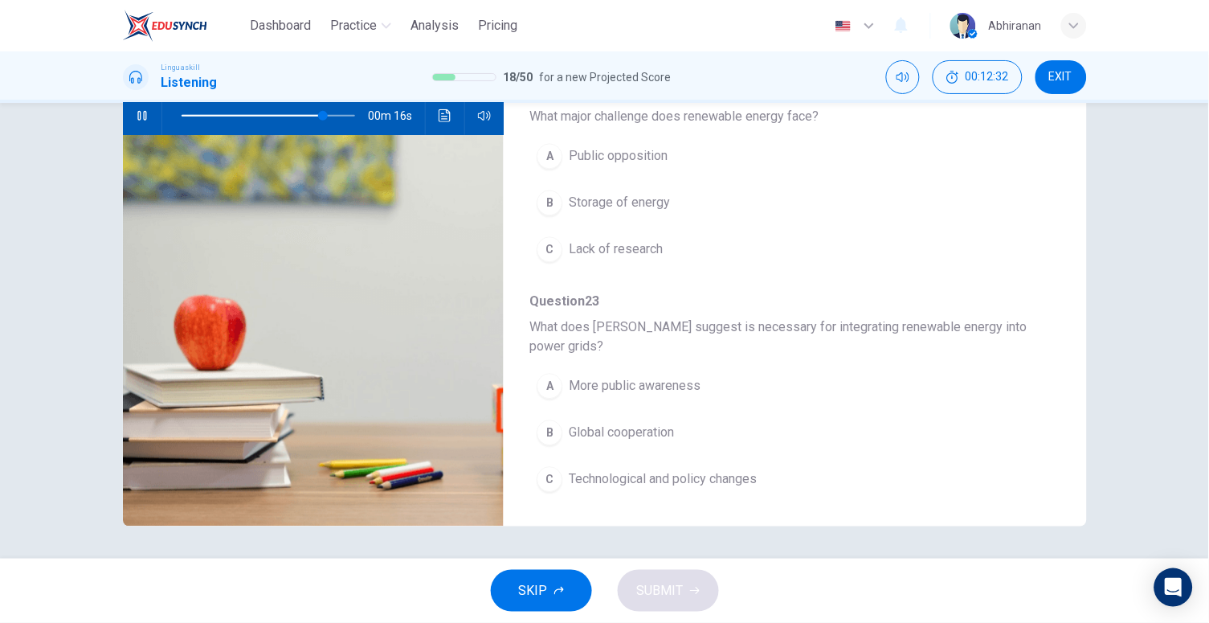
click at [763, 465] on button "C Technological and policy changes" at bounding box center [754, 480] width 448 height 40
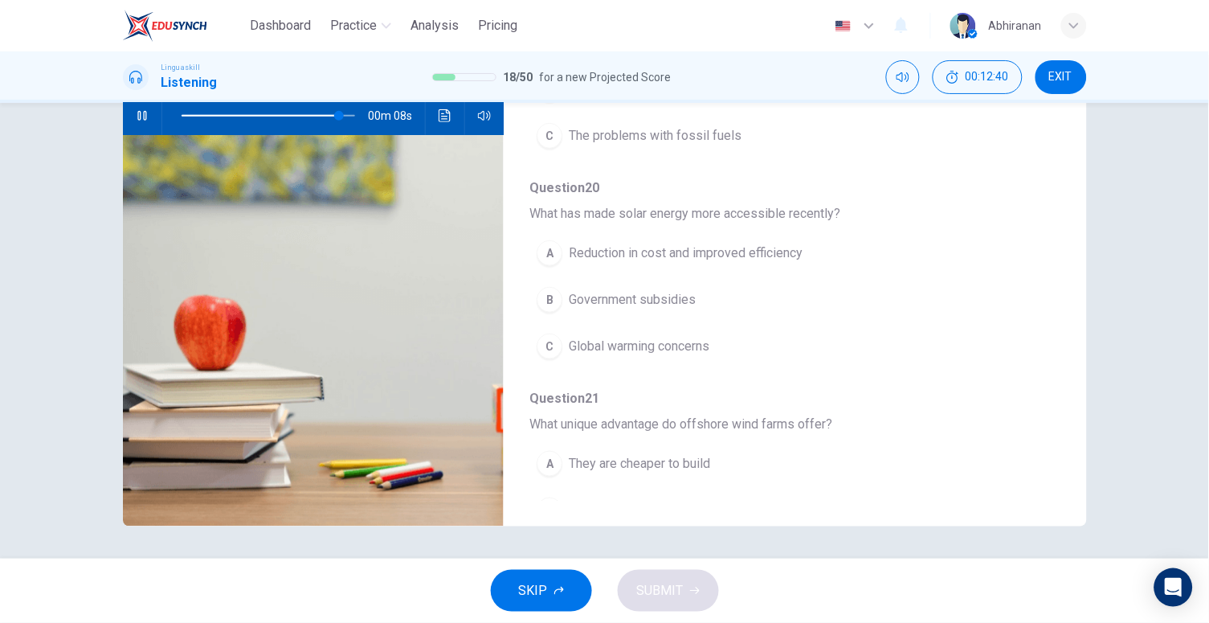
scroll to position [0, 0]
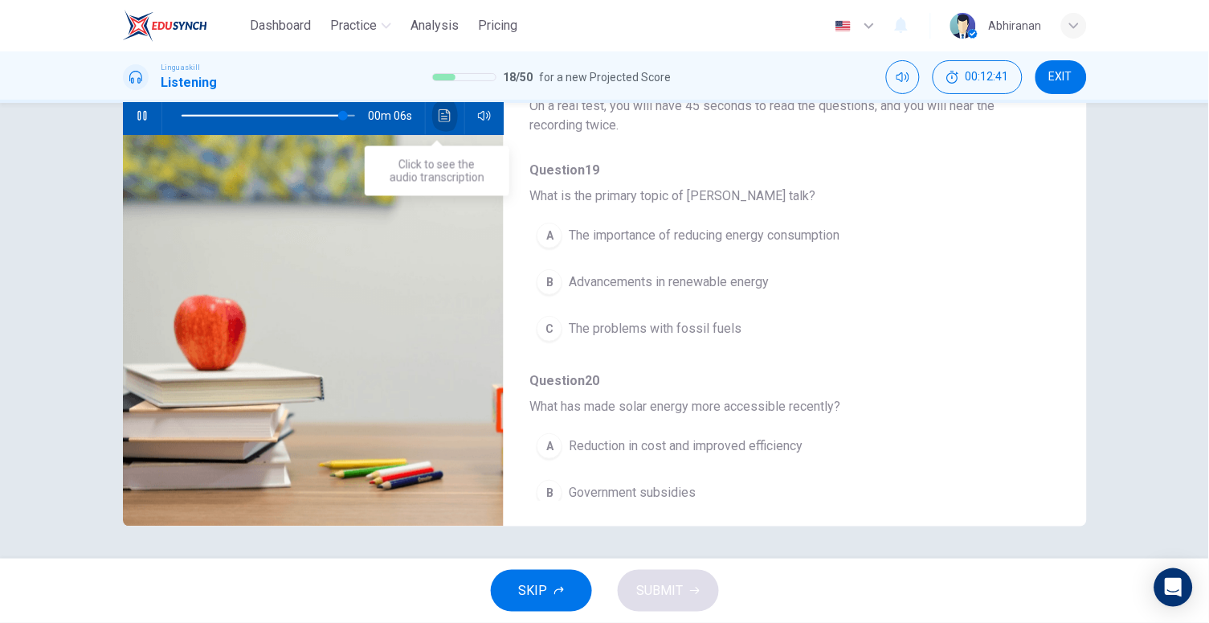
click at [432, 124] on button "Click to see the audio transcription" at bounding box center [445, 115] width 26 height 39
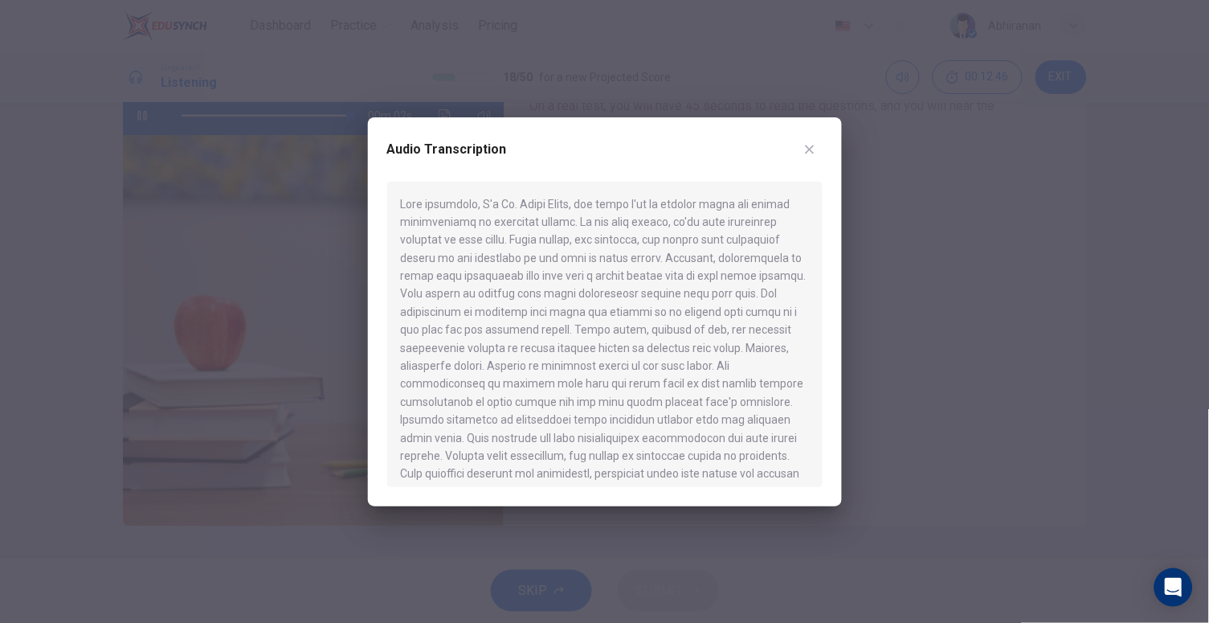
click at [874, 259] on div at bounding box center [604, 311] width 1209 height 623
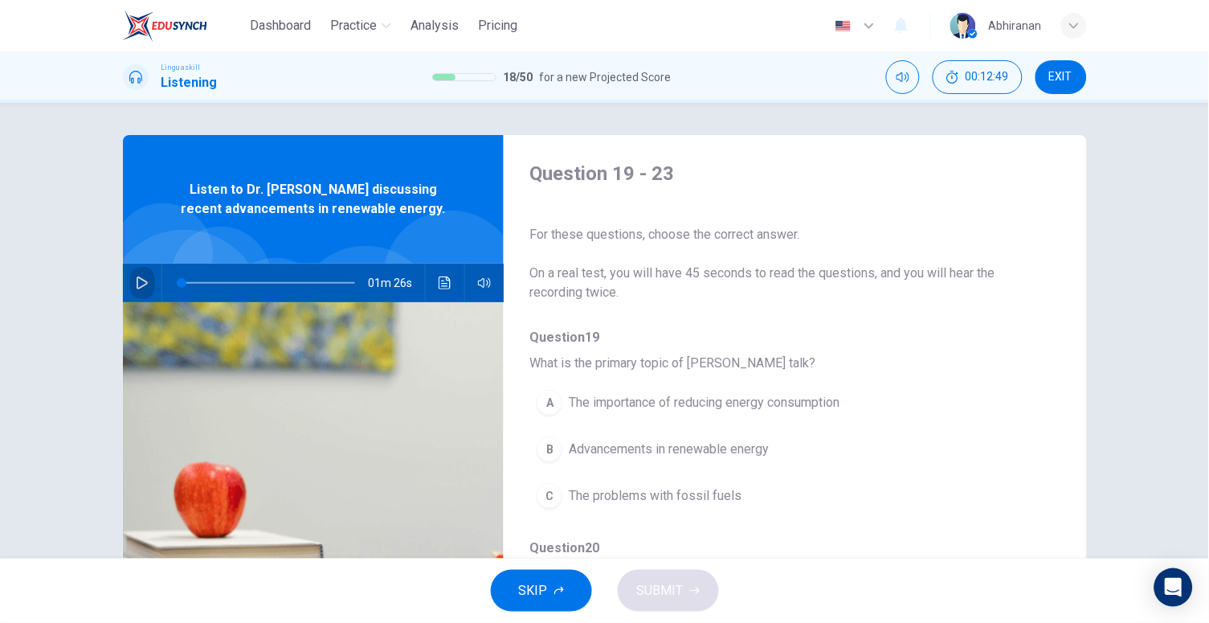
click at [138, 282] on icon "button" at bounding box center [142, 282] width 13 height 13
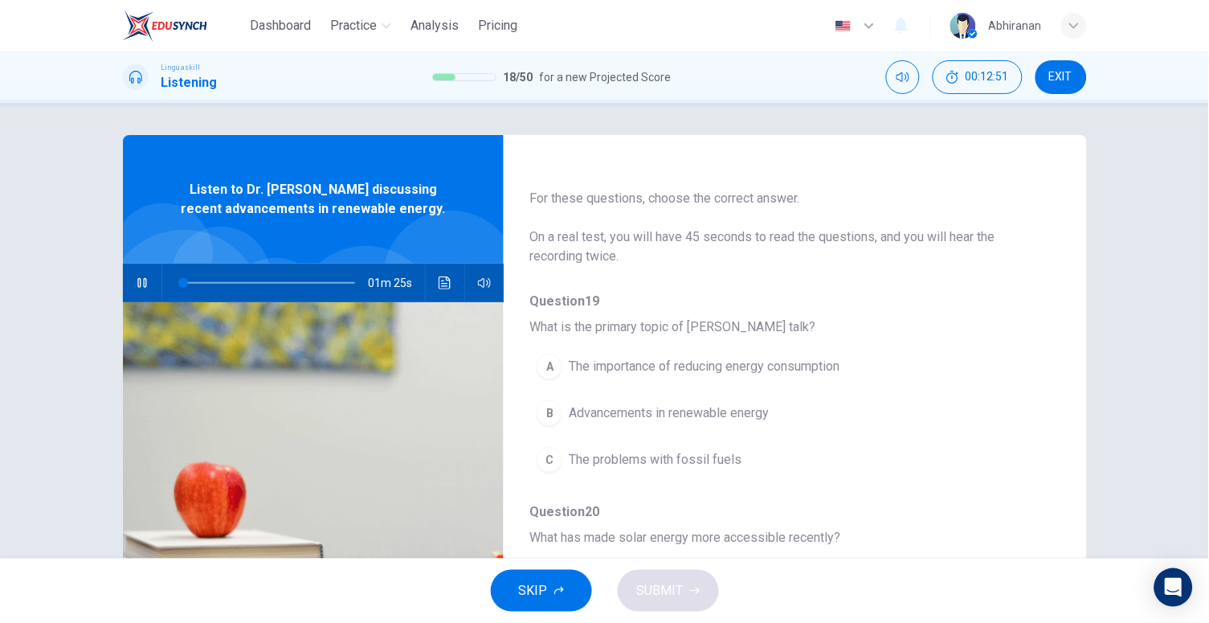
scroll to position [92, 0]
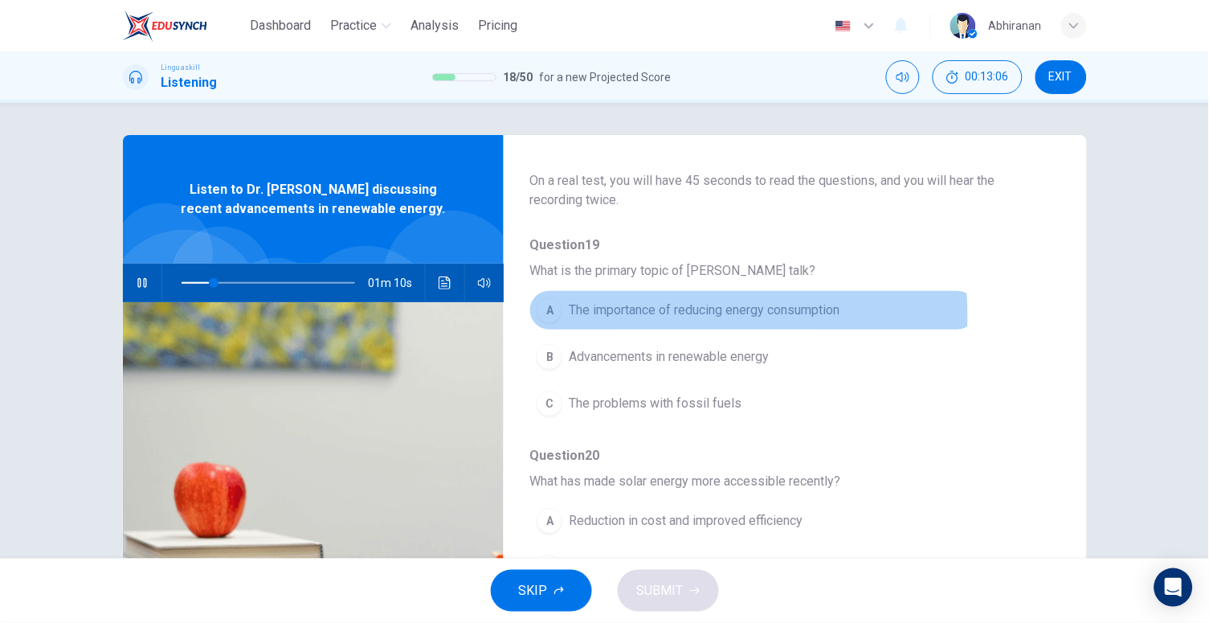
click at [609, 313] on span "The importance of reducing energy consumption" at bounding box center [704, 310] width 271 height 19
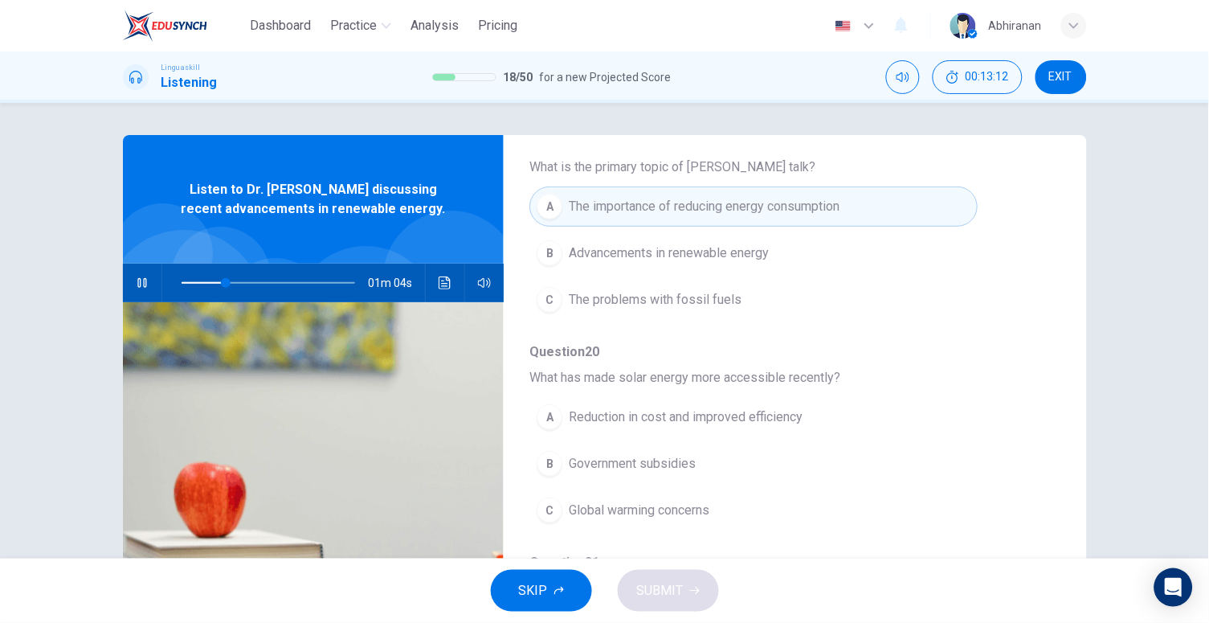
scroll to position [215, 0]
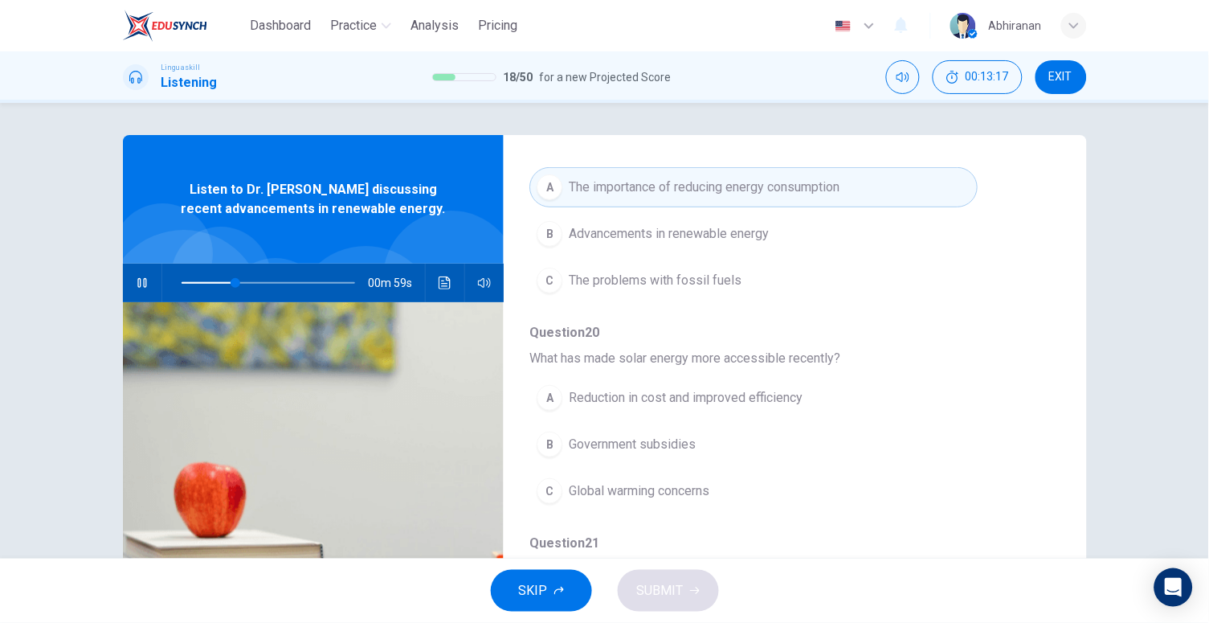
click at [647, 363] on span "What has made solar energy more accessible recently?" at bounding box center [782, 358] width 505 height 19
click at [654, 383] on button "A Reduction in cost and improved efficiency" at bounding box center [754, 398] width 448 height 40
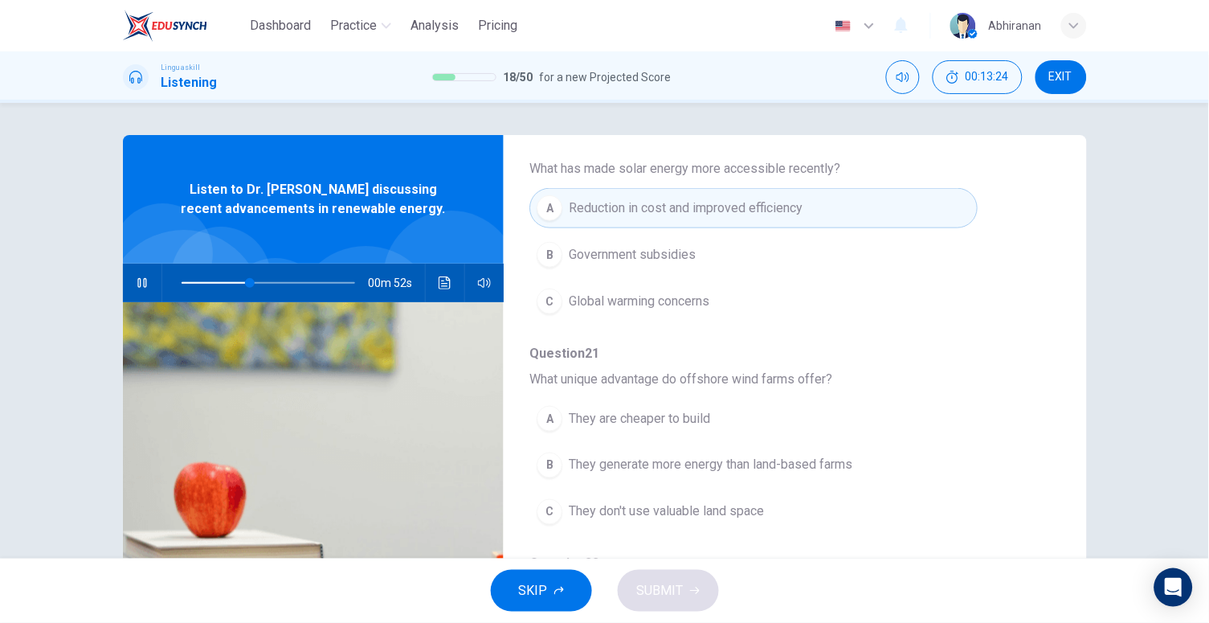
scroll to position [409, 0]
click at [682, 494] on button "C They don't use valuable land space" at bounding box center [754, 508] width 448 height 40
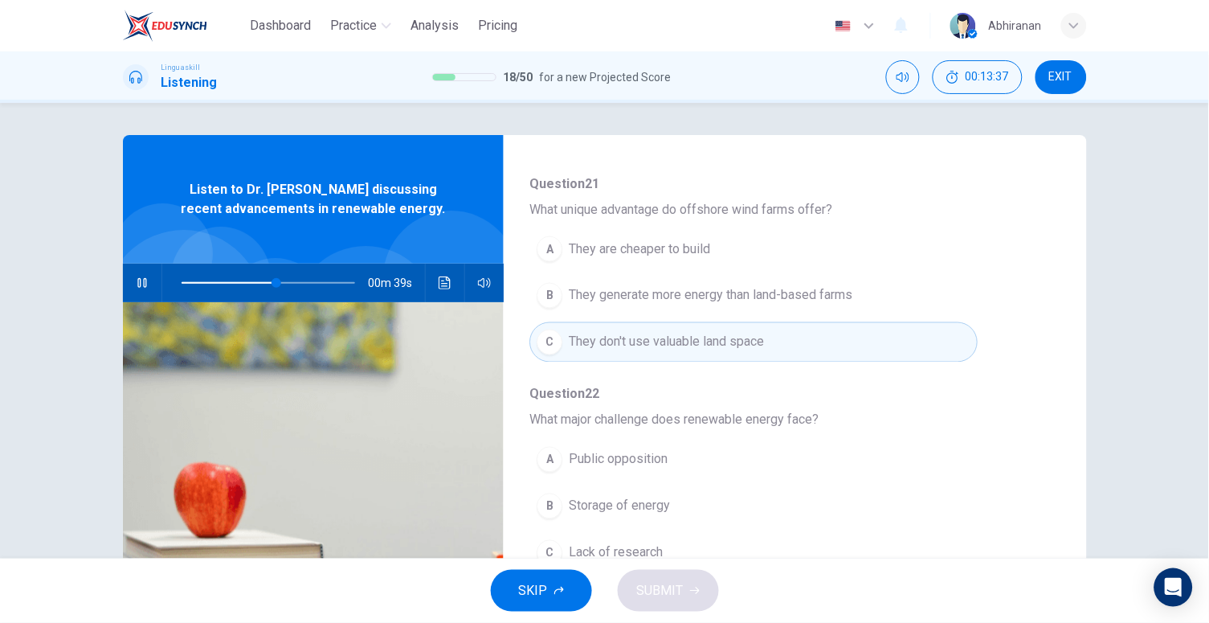
scroll to position [666, 0]
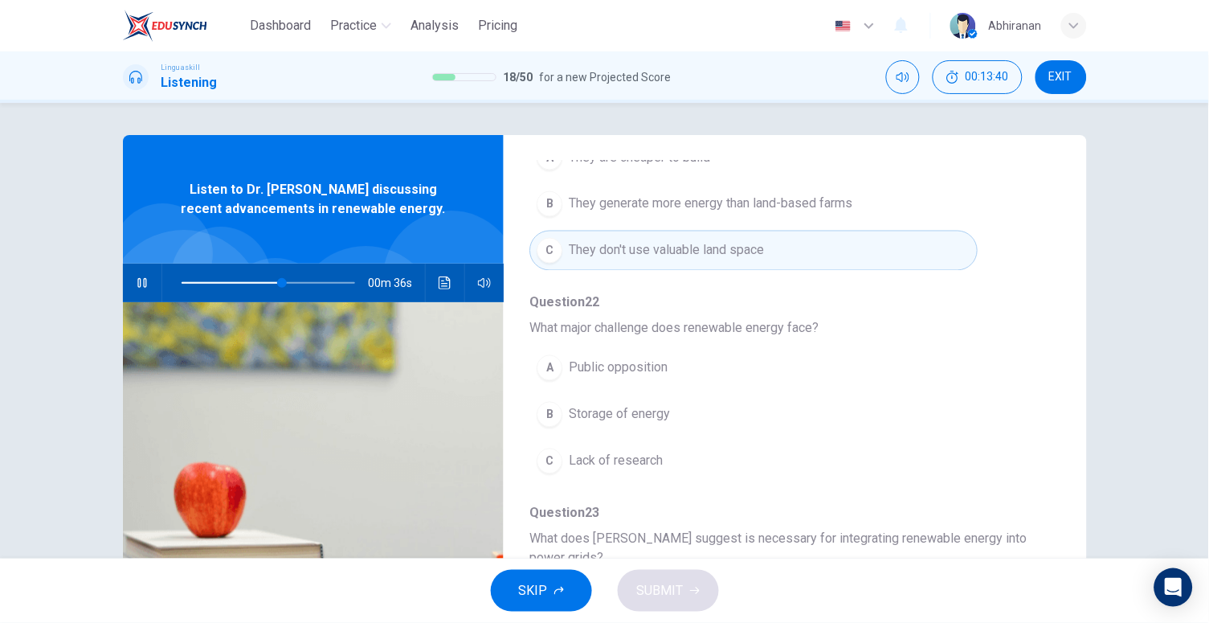
click at [651, 430] on button "B Storage of energy" at bounding box center [754, 415] width 448 height 40
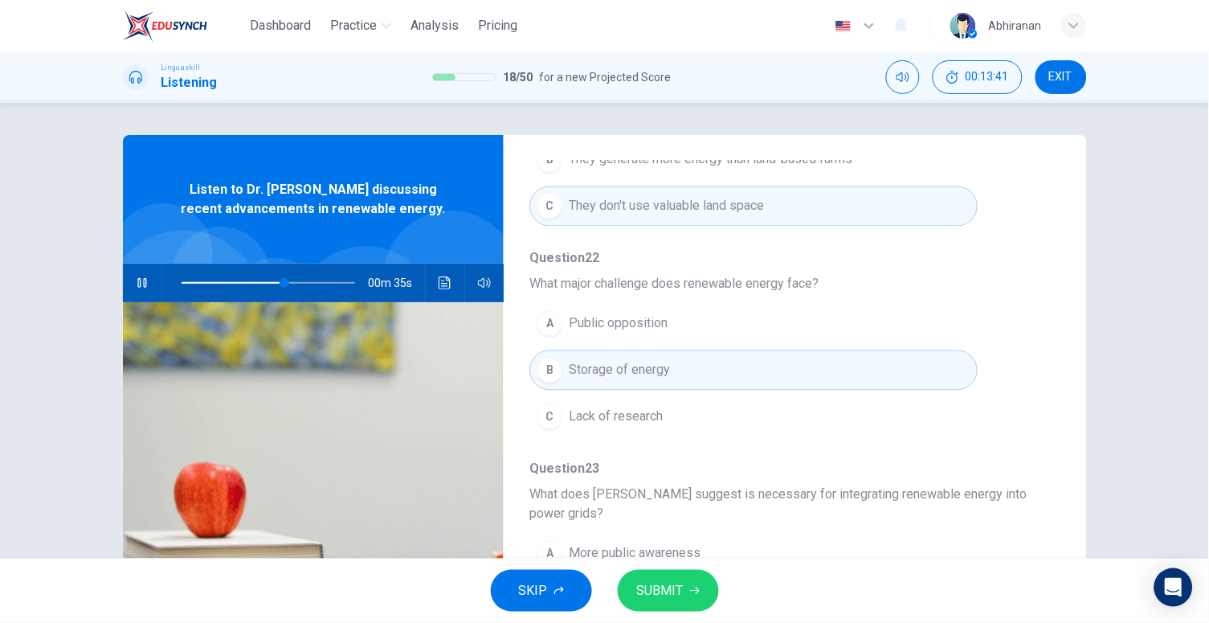
scroll to position [167, 0]
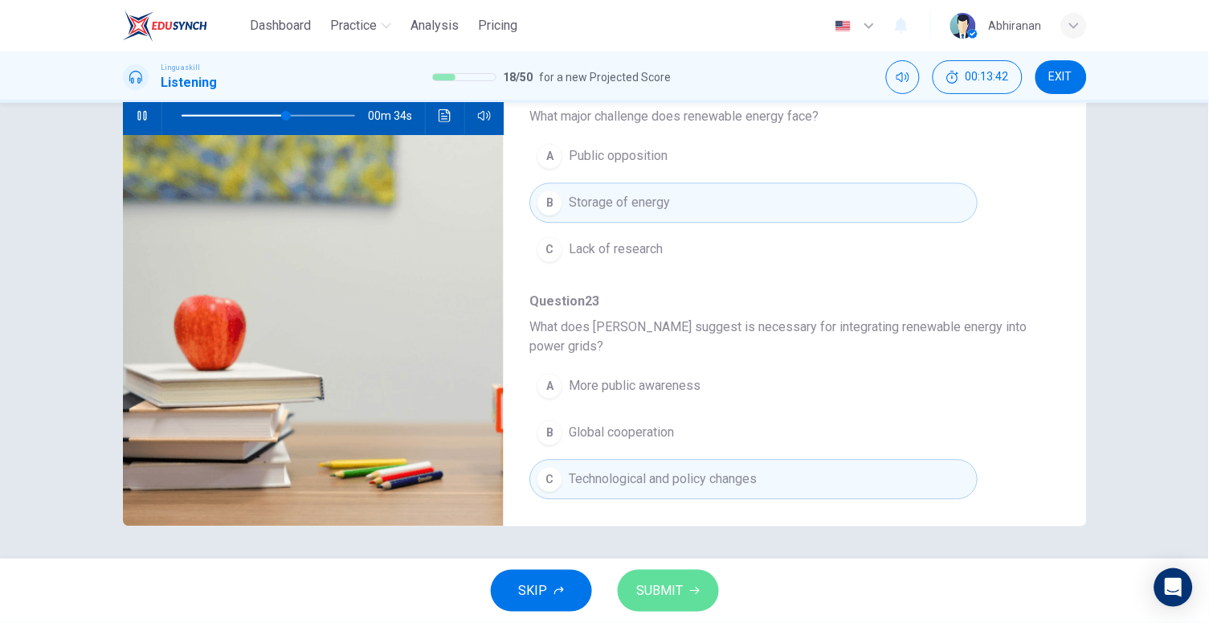
click at [670, 584] on span "SUBMIT" at bounding box center [660, 590] width 47 height 23
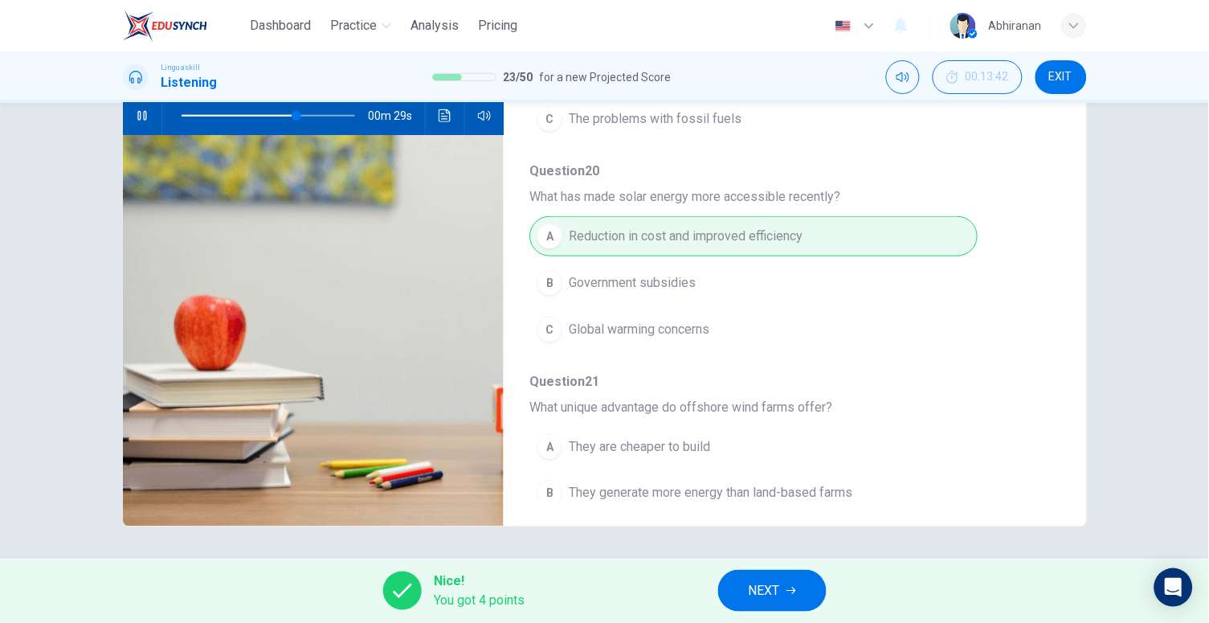
scroll to position [0, 0]
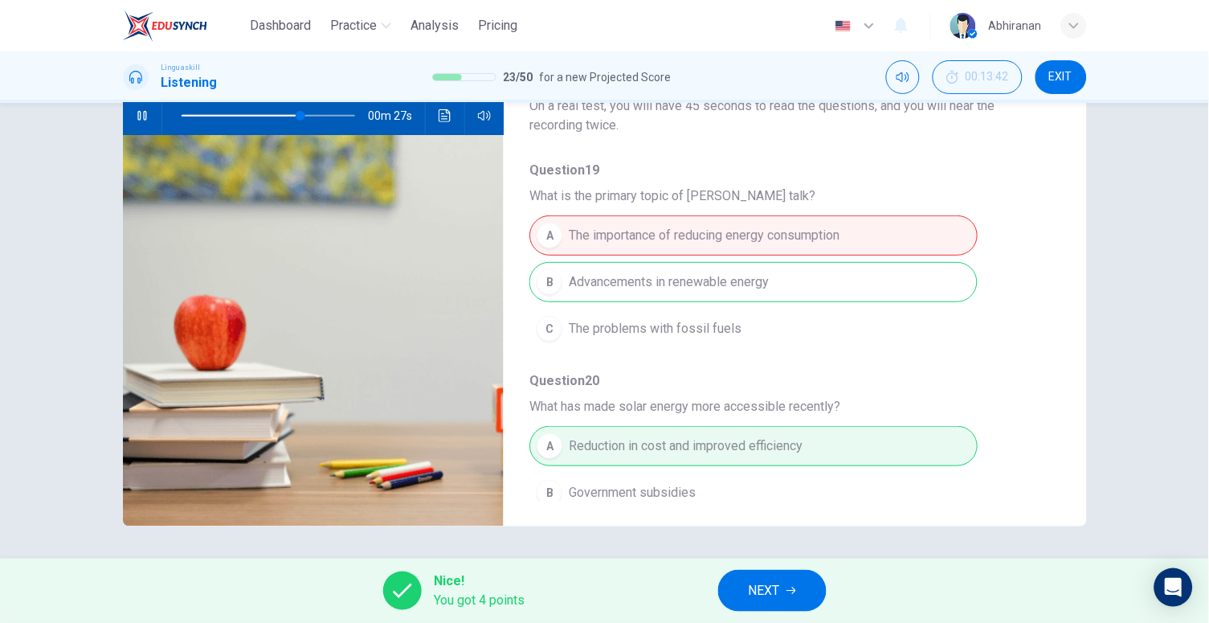
type input "70"
click at [763, 566] on div "Nice! You got 4 points NEXT" at bounding box center [604, 591] width 1209 height 64
click at [763, 574] on button "NEXT" at bounding box center [772, 591] width 108 height 42
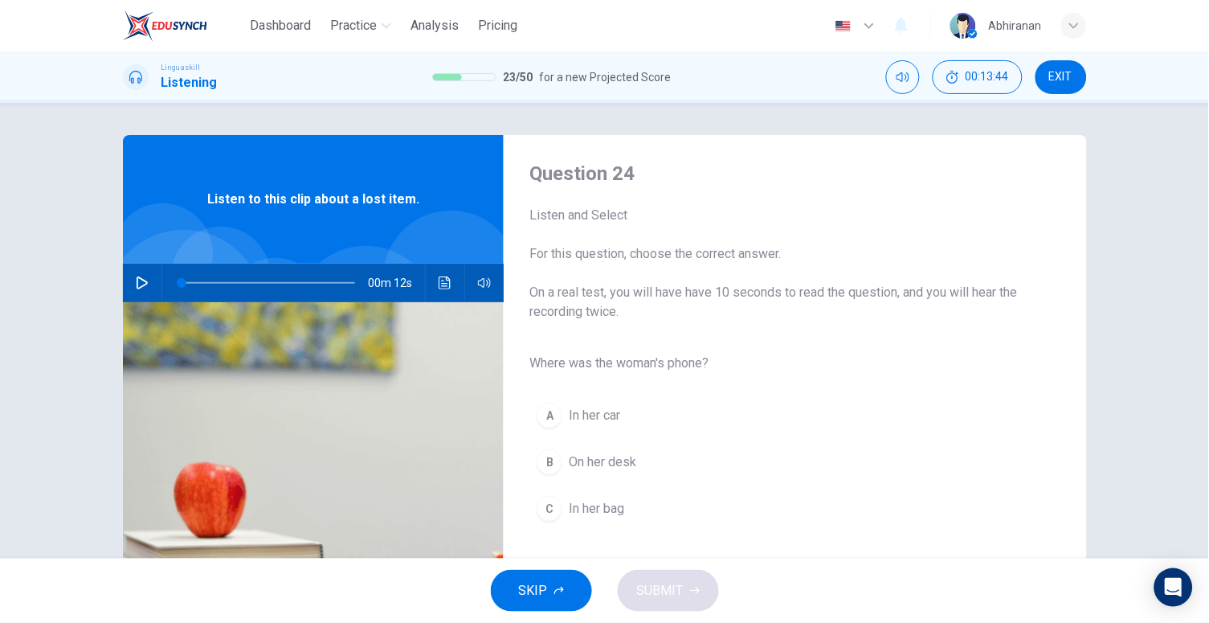
click at [129, 284] on button "button" at bounding box center [142, 283] width 26 height 39
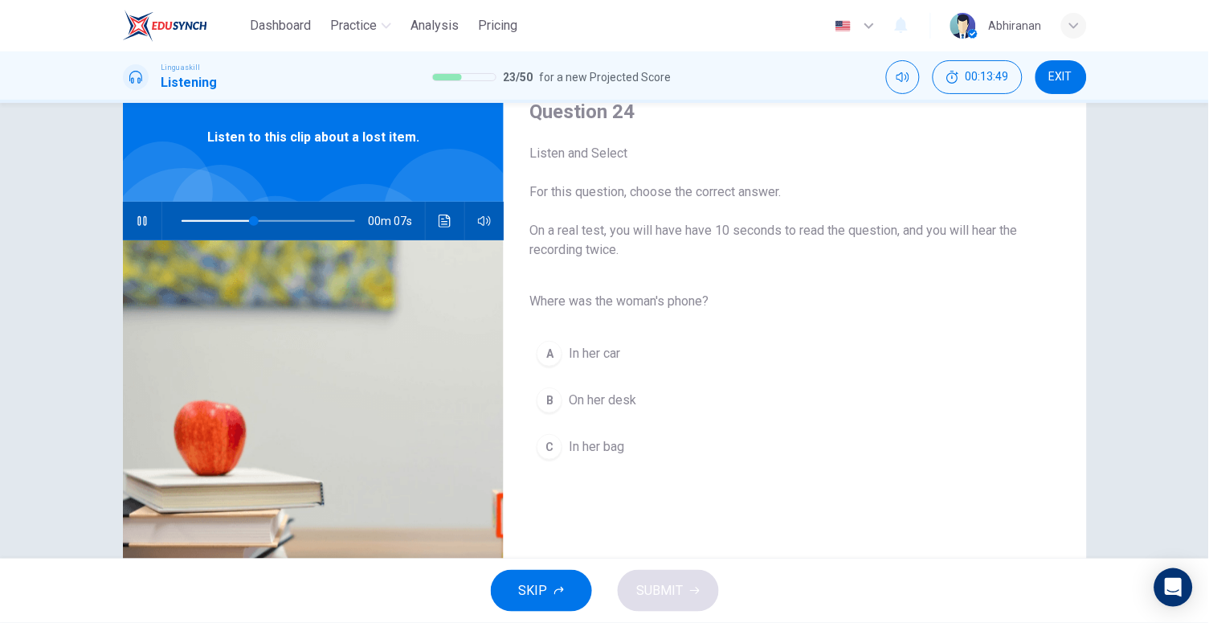
scroll to position [66, 0]
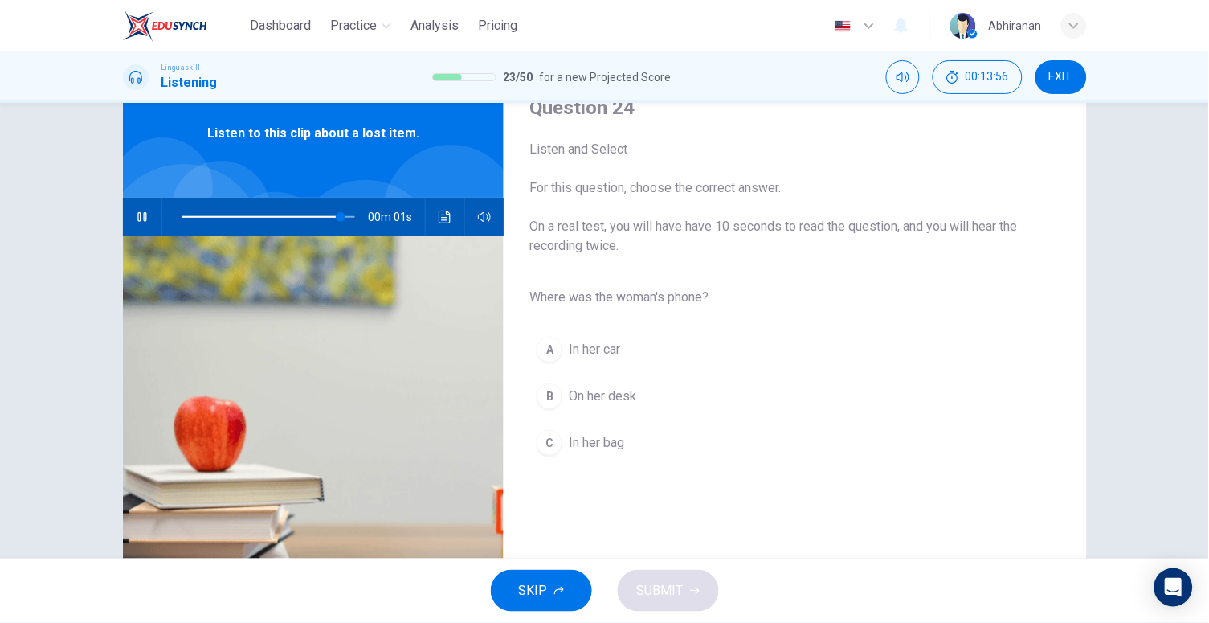
type input "0"
click at [613, 430] on button "C In her bag" at bounding box center [782, 443] width 505 height 40
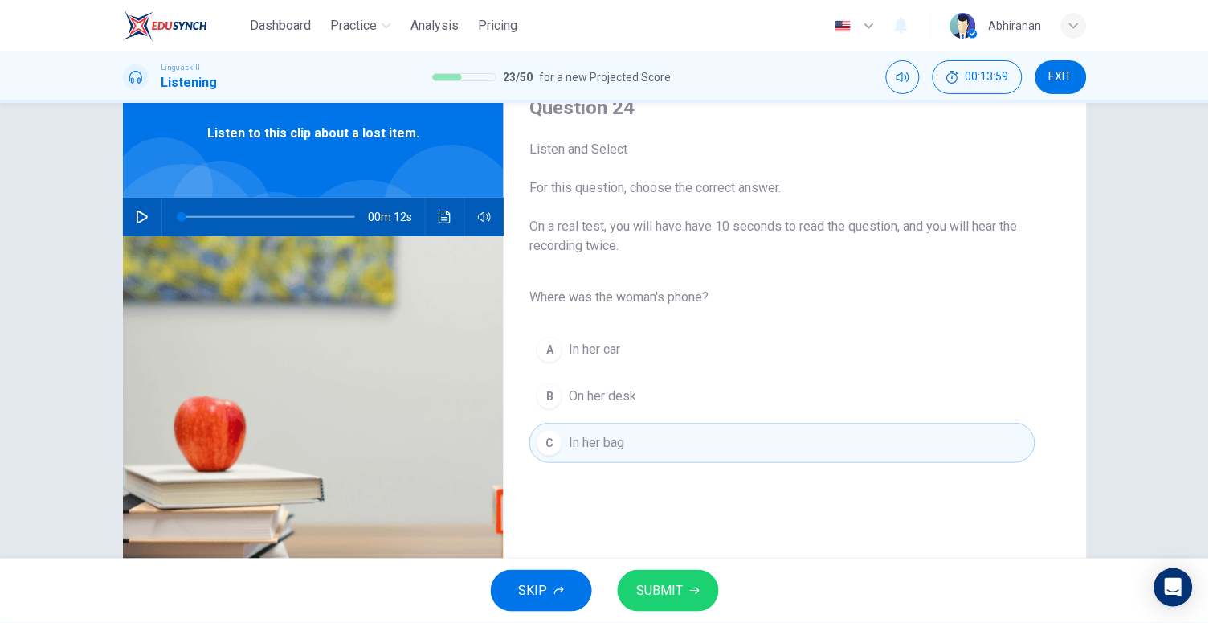
click at [670, 591] on span "SUBMIT" at bounding box center [660, 590] width 47 height 23
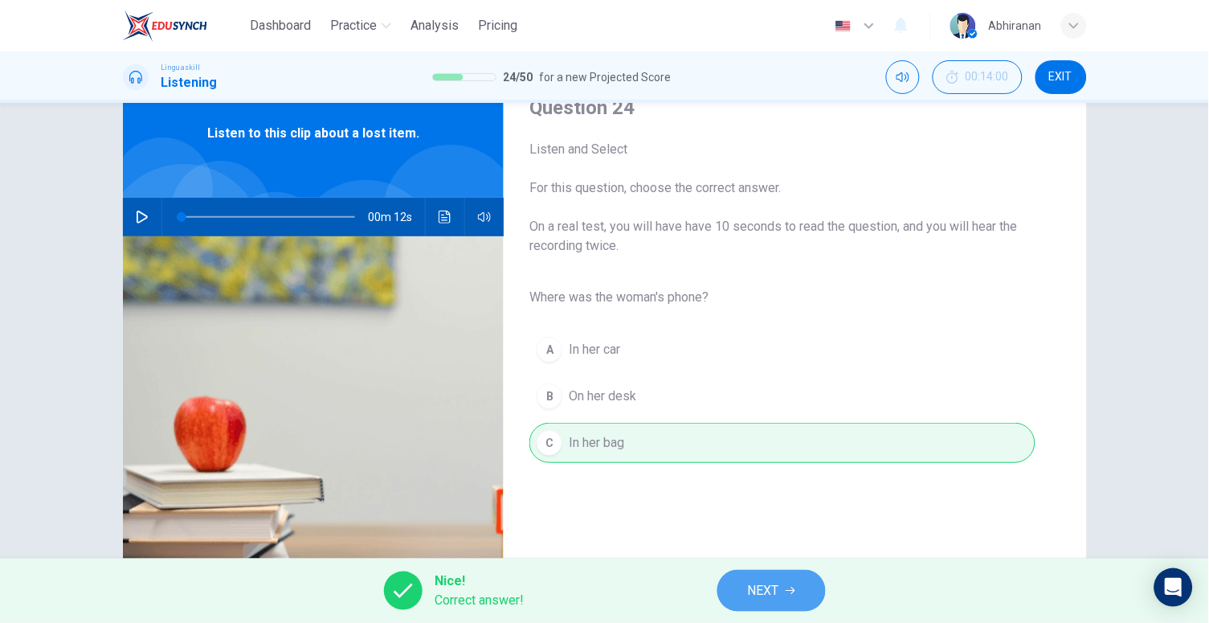
click at [779, 592] on span "NEXT" at bounding box center [763, 590] width 31 height 23
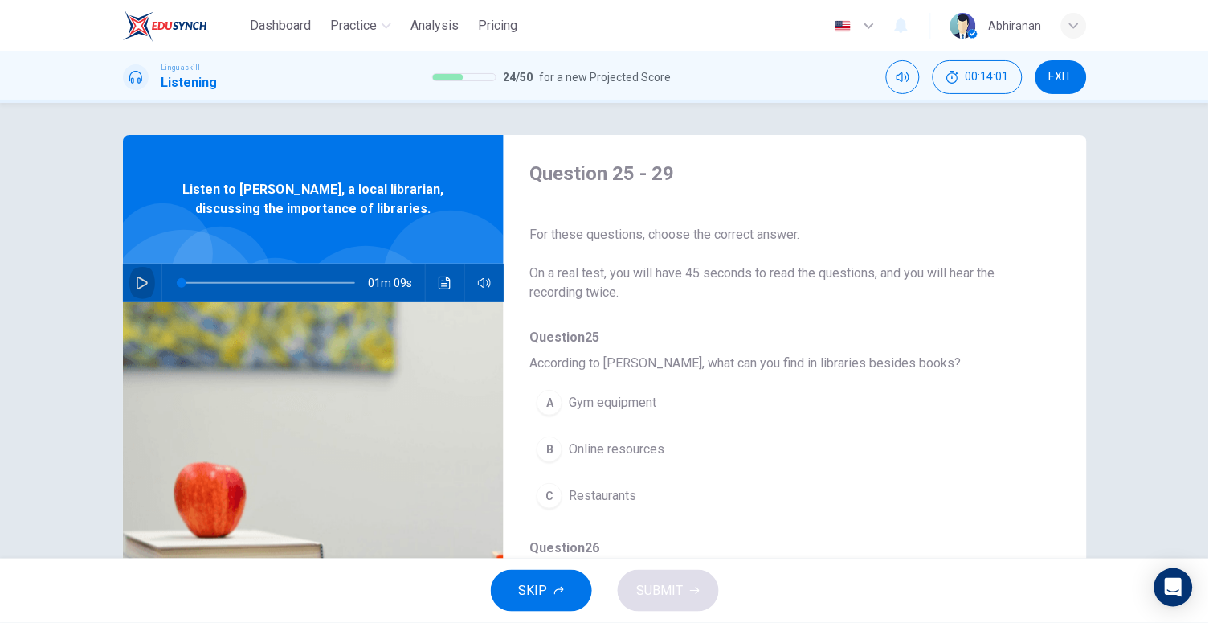
click at [143, 286] on icon "button" at bounding box center [142, 282] width 13 height 13
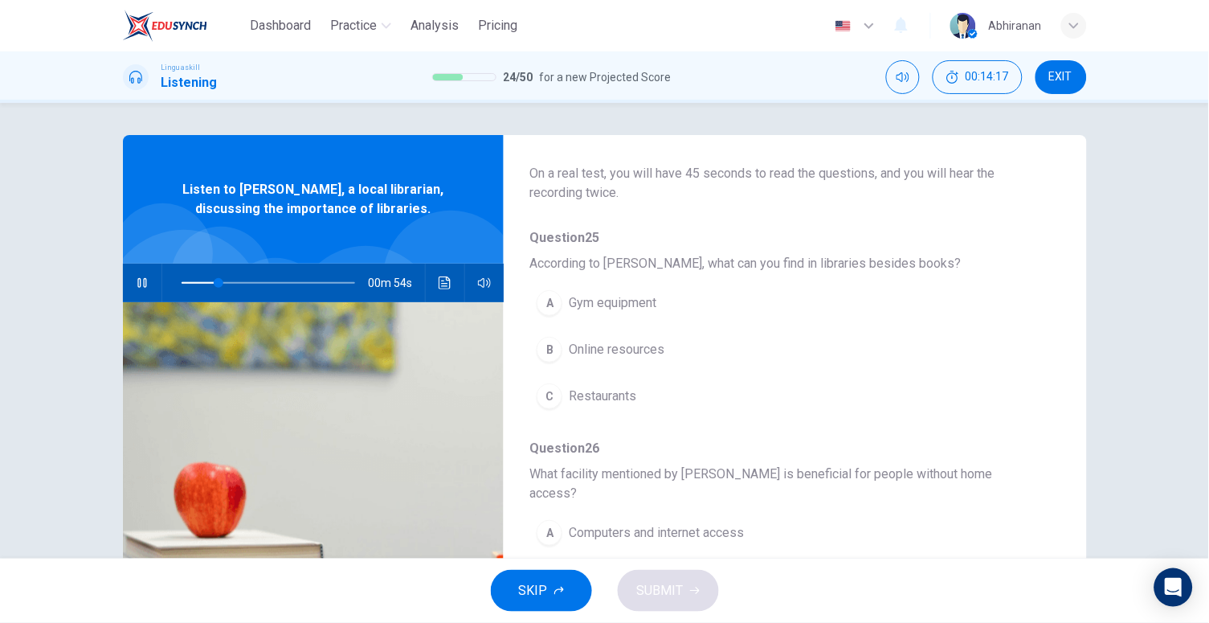
scroll to position [104, 0]
click at [623, 346] on span "Online resources" at bounding box center [617, 345] width 96 height 19
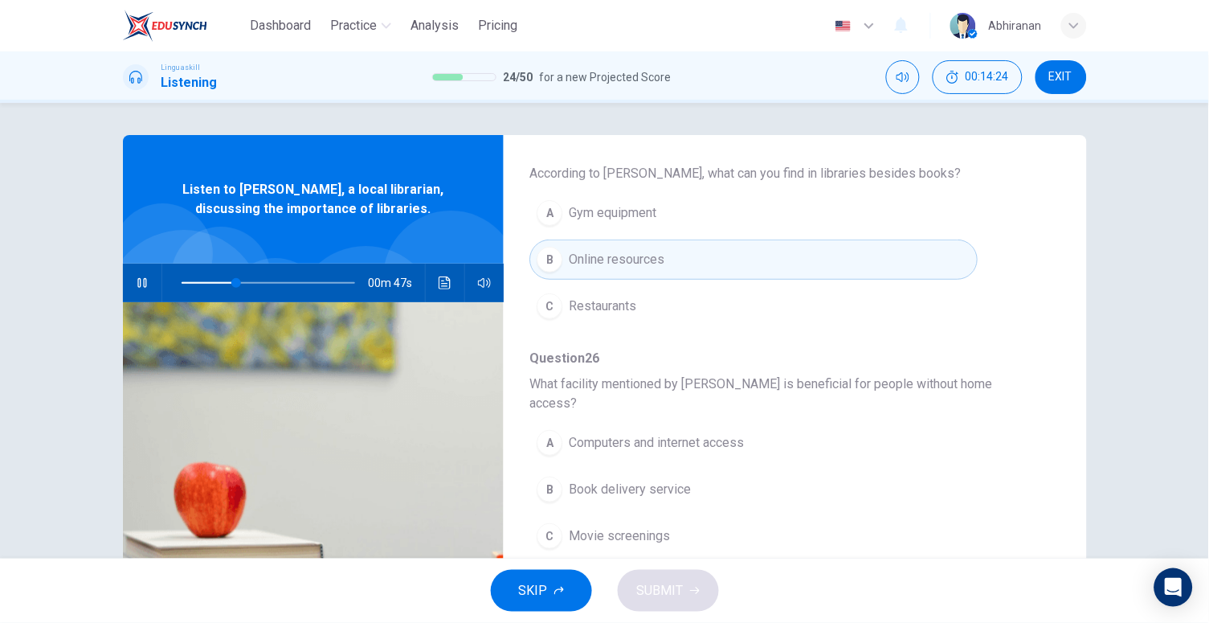
scroll to position [211, 0]
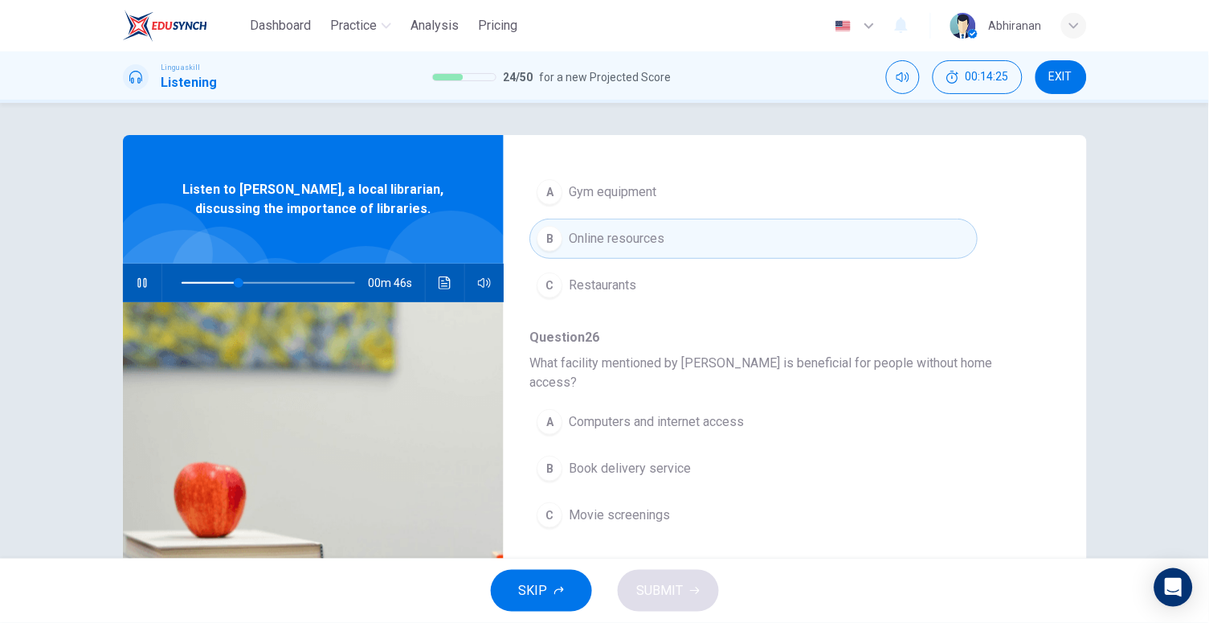
click at [694, 412] on span "Computers and internet access" at bounding box center [656, 421] width 175 height 19
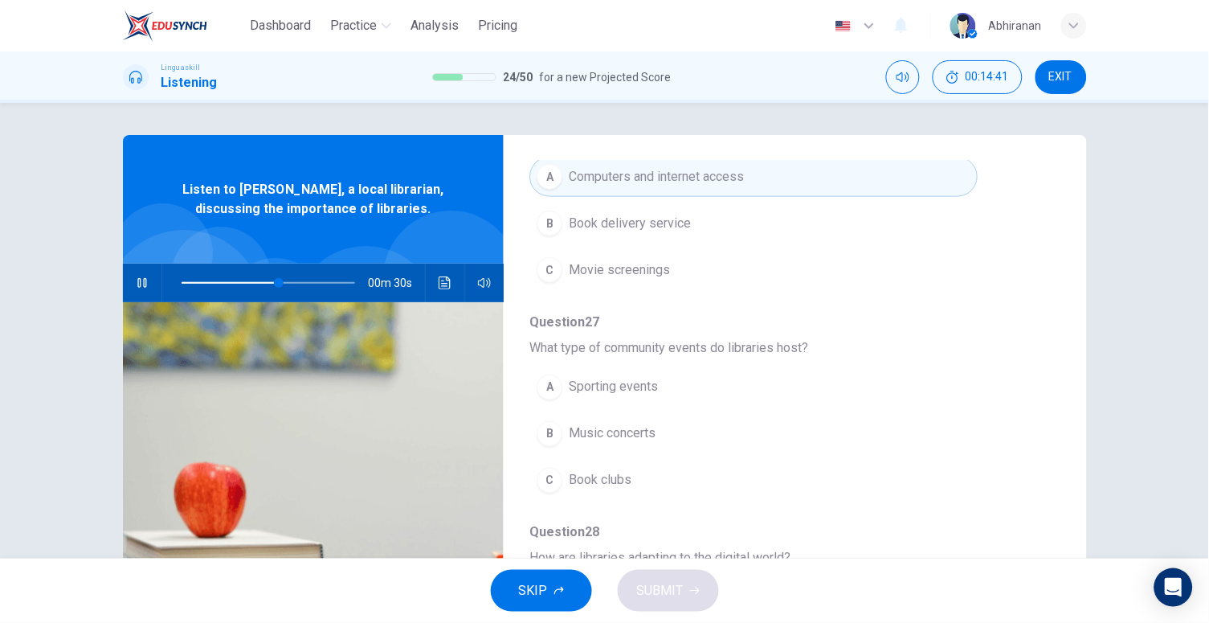
scroll to position [464, 0]
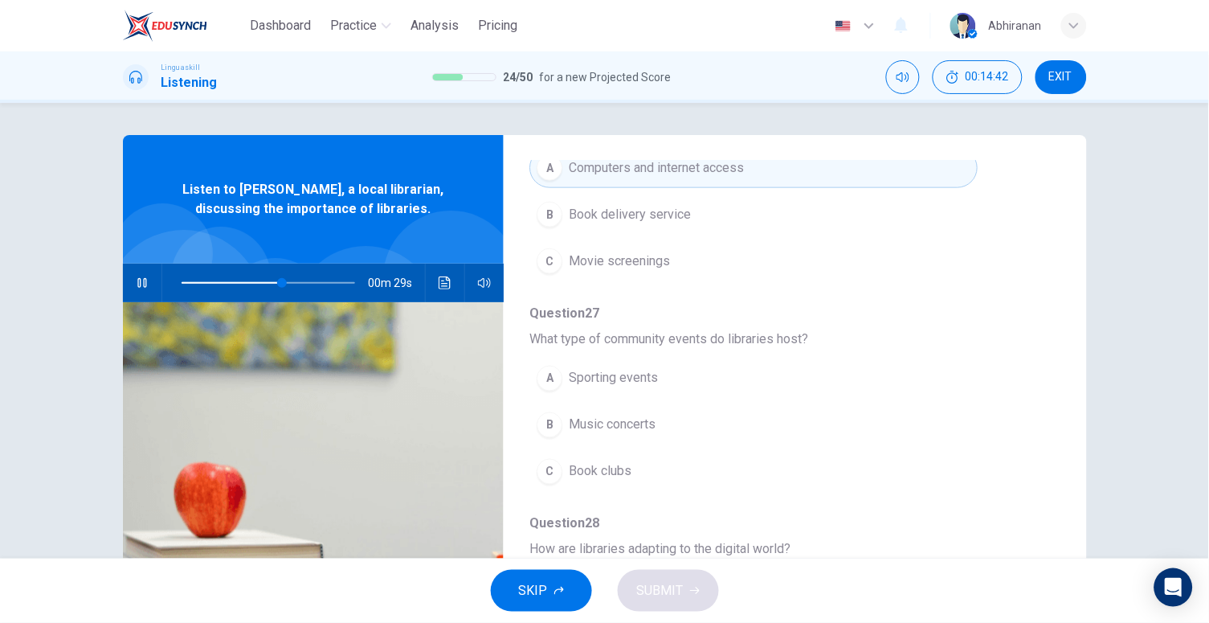
click at [609, 462] on span "Book clubs" at bounding box center [600, 471] width 63 height 19
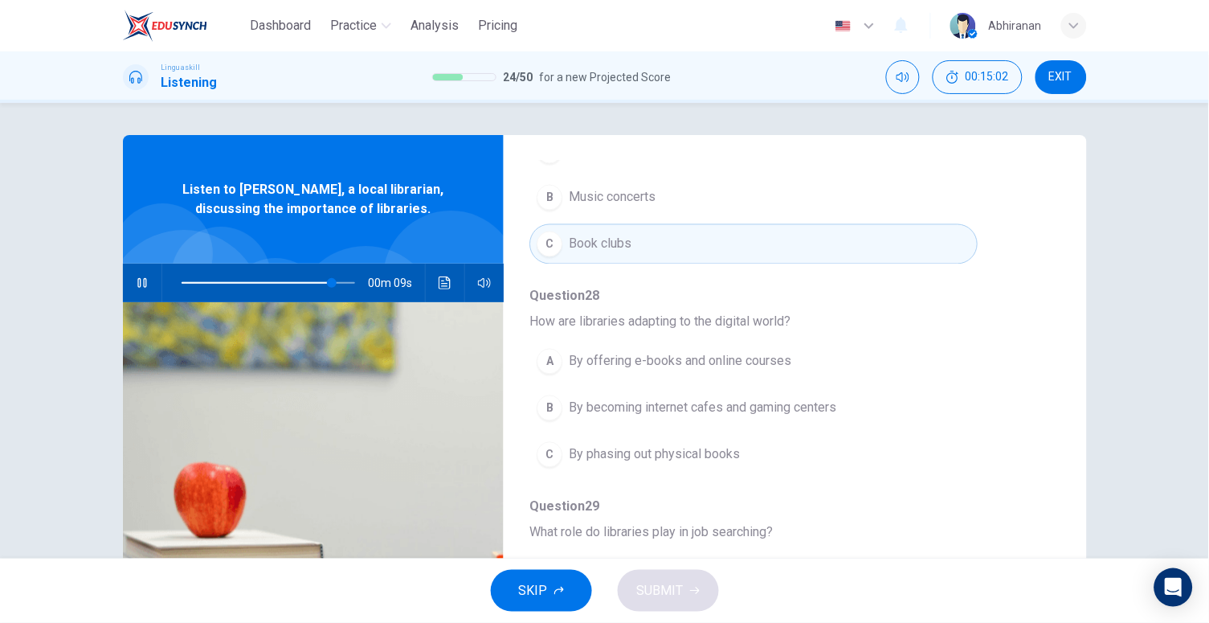
scroll to position [3, 0]
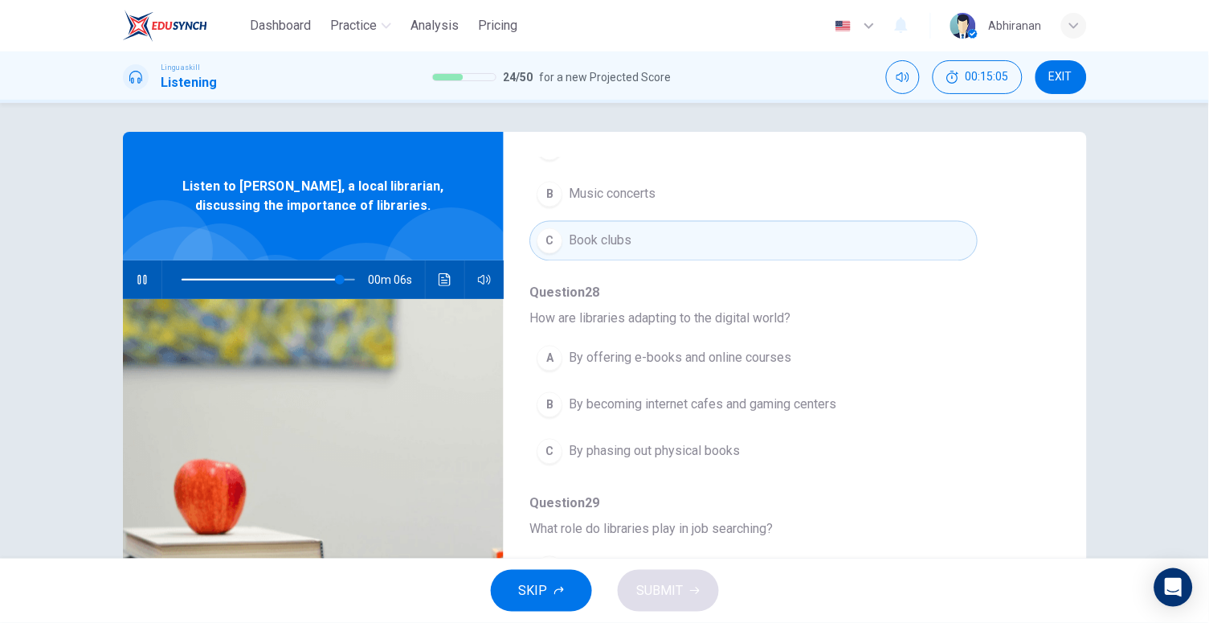
click at [649, 338] on button "A By offering e-books and online courses" at bounding box center [754, 358] width 448 height 40
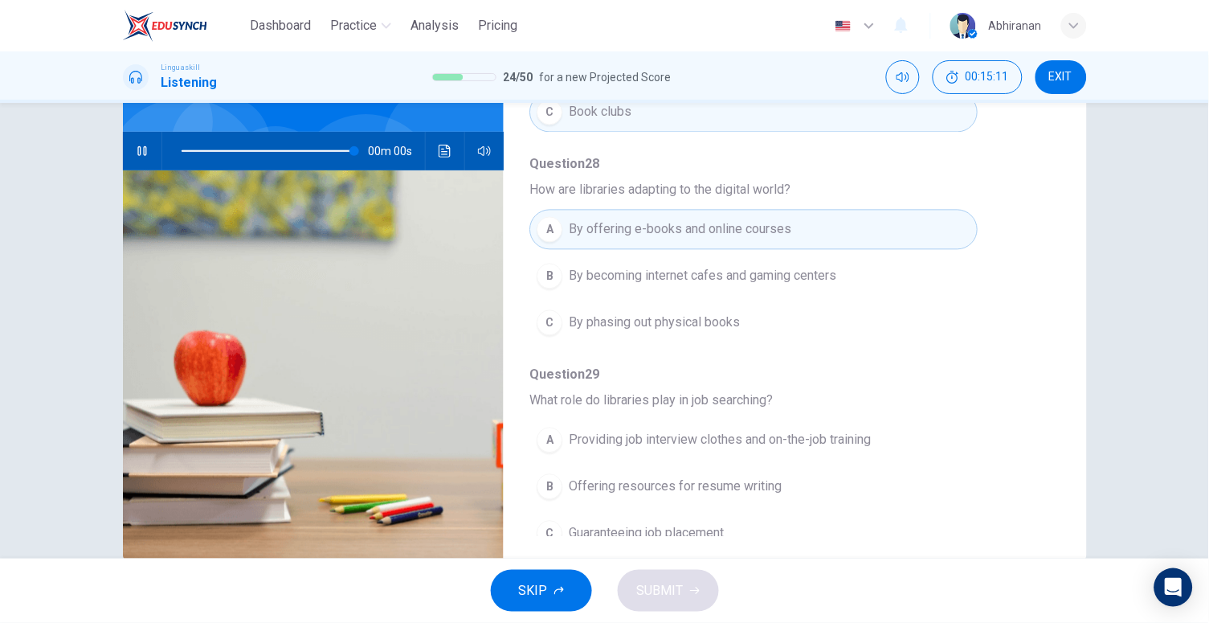
scroll to position [159, 0]
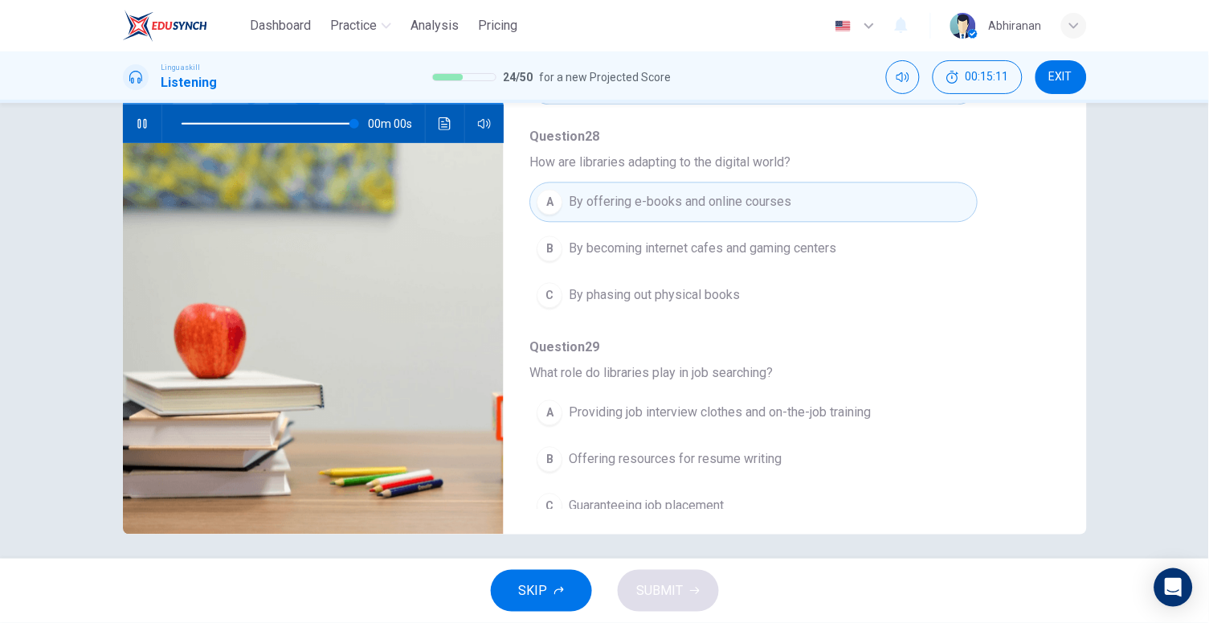
type input "0"
click at [436, 131] on button "Click to see the audio transcription" at bounding box center [445, 123] width 26 height 39
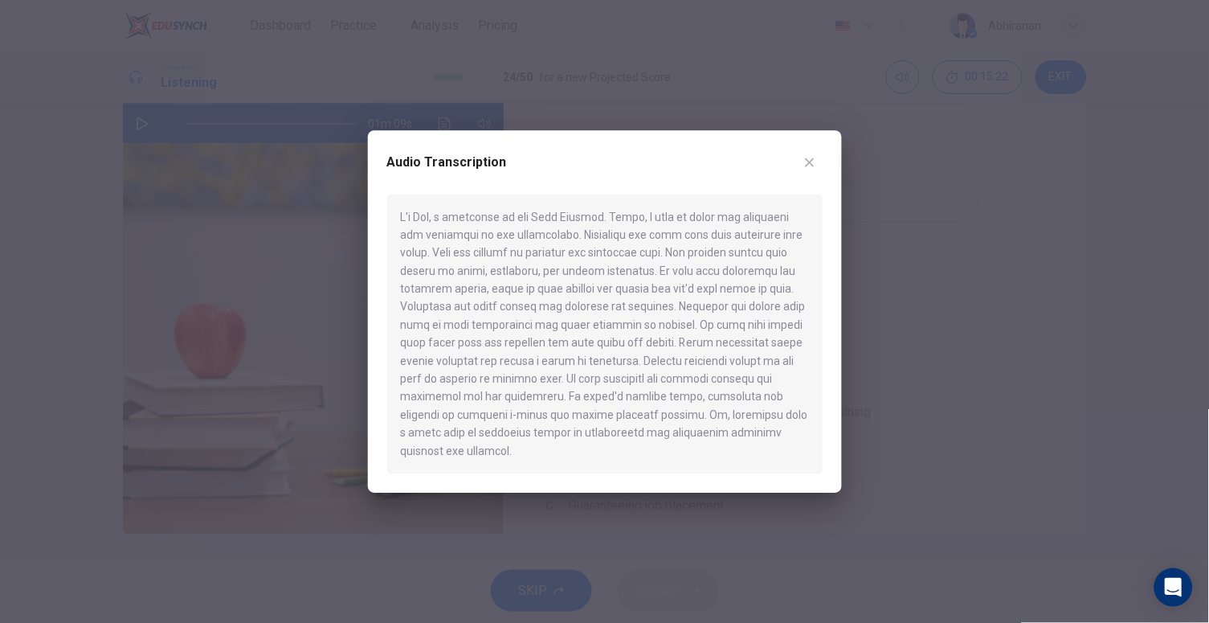
click at [888, 422] on div at bounding box center [604, 311] width 1209 height 623
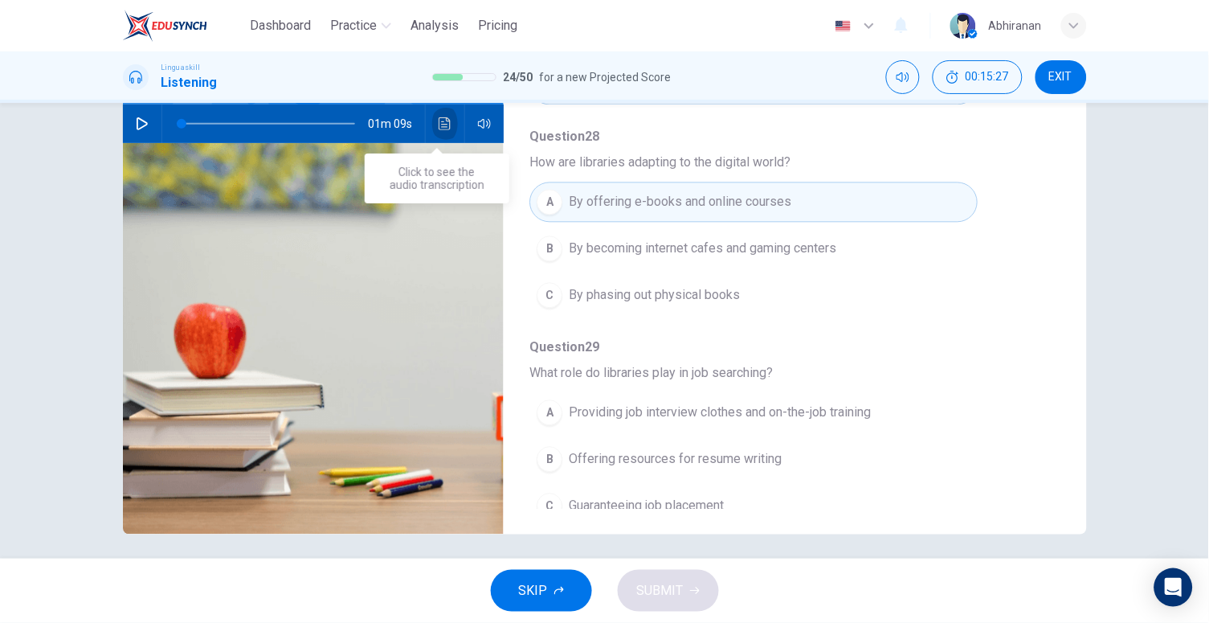
click at [440, 130] on icon "Click to see the audio transcription" at bounding box center [445, 123] width 13 height 13
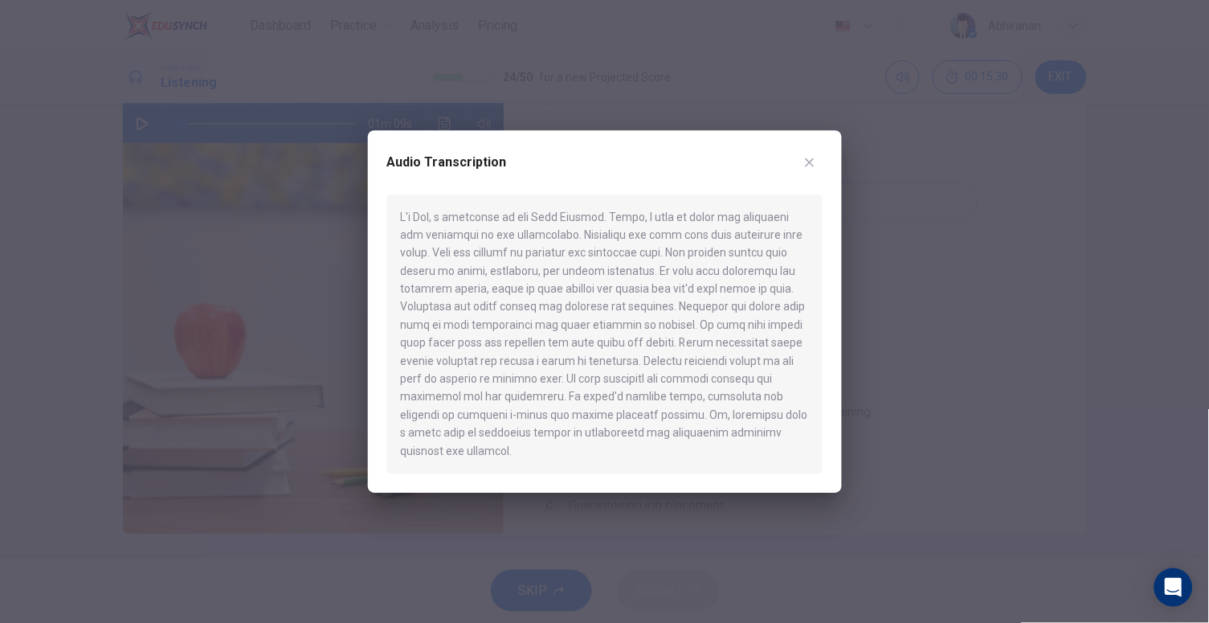
click at [923, 459] on div at bounding box center [604, 311] width 1209 height 623
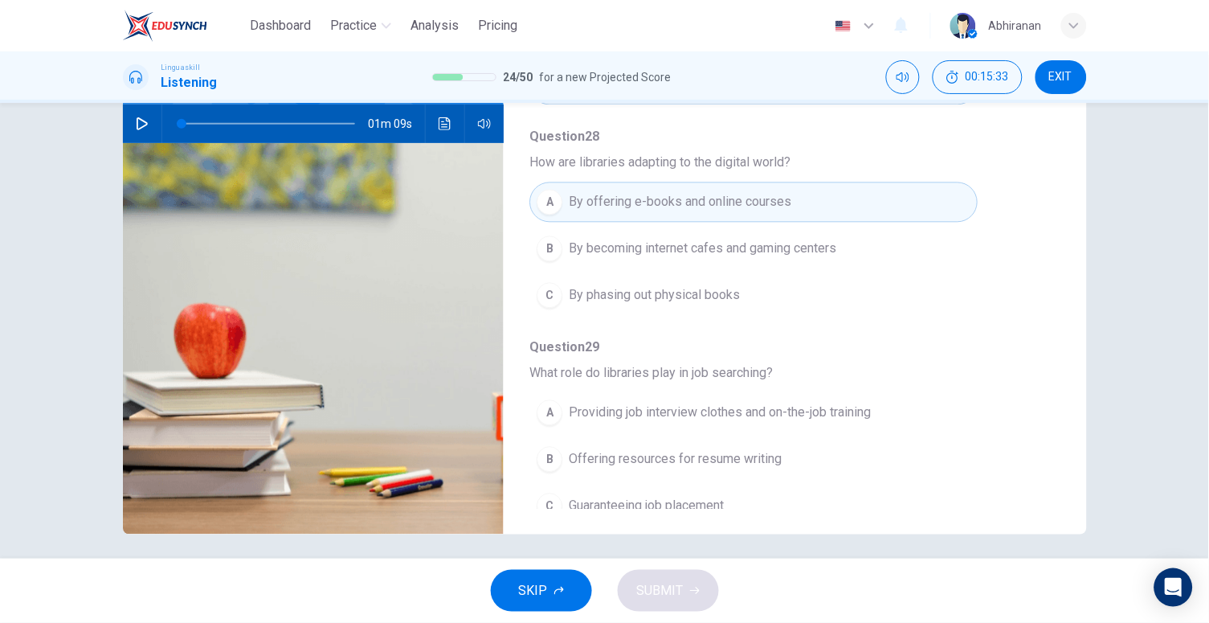
click at [644, 403] on span "Providing job interview clothes and on-the-job training" at bounding box center [720, 412] width 302 height 19
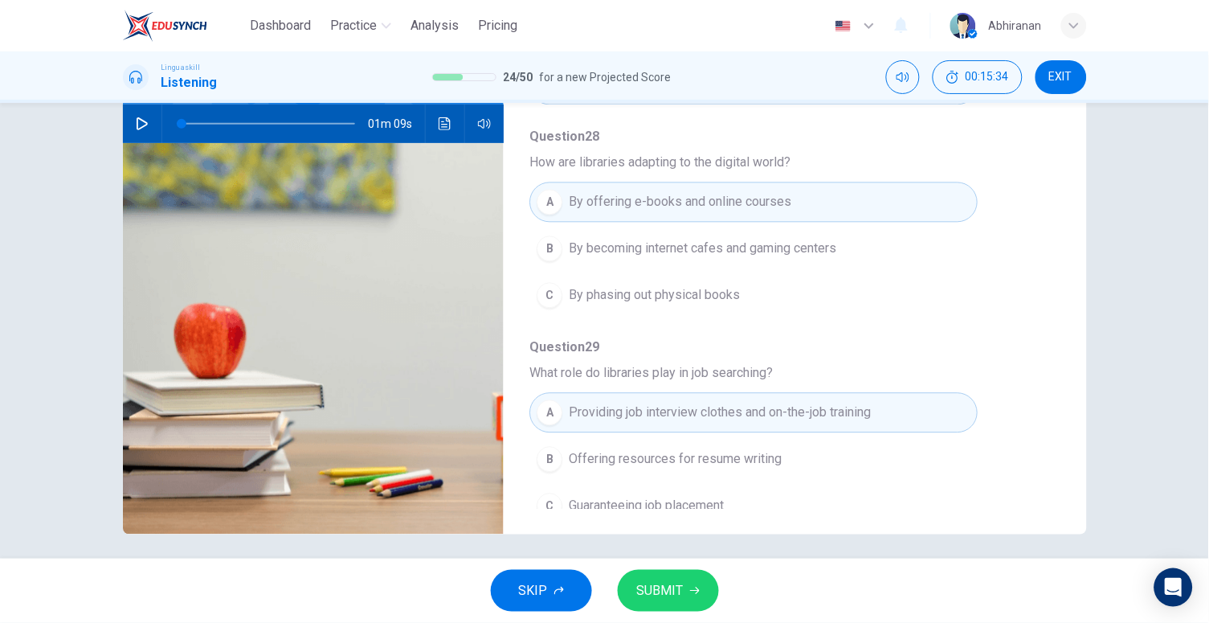
click at [654, 576] on button "SUBMIT" at bounding box center [668, 591] width 101 height 42
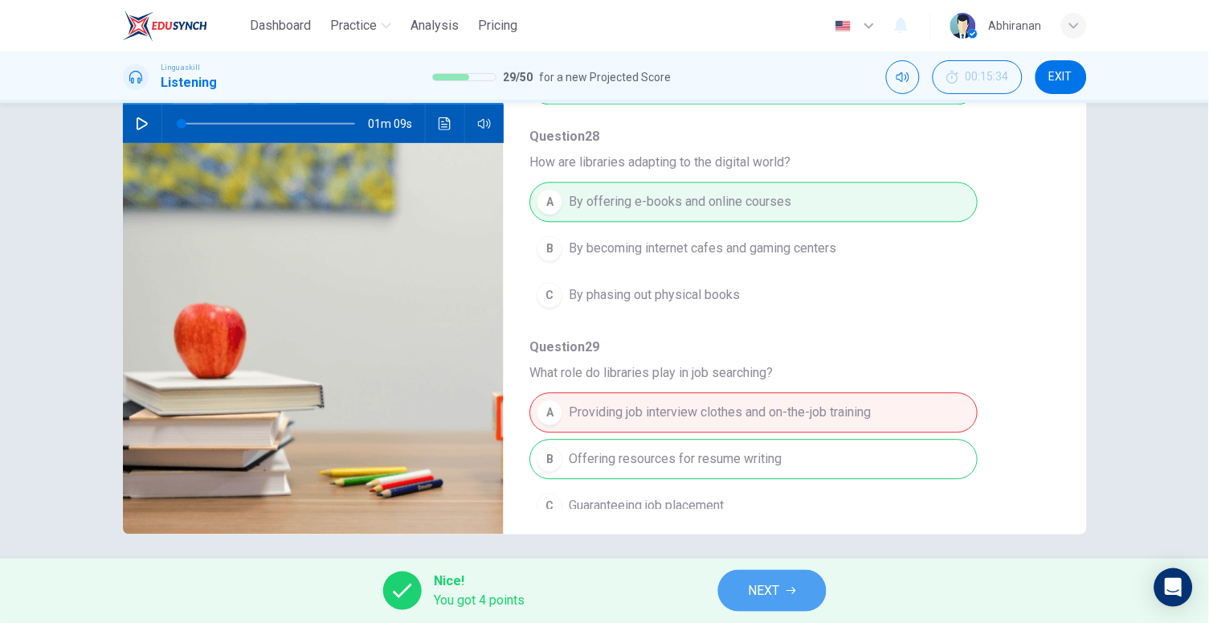
click at [793, 590] on icon "button" at bounding box center [792, 591] width 10 height 10
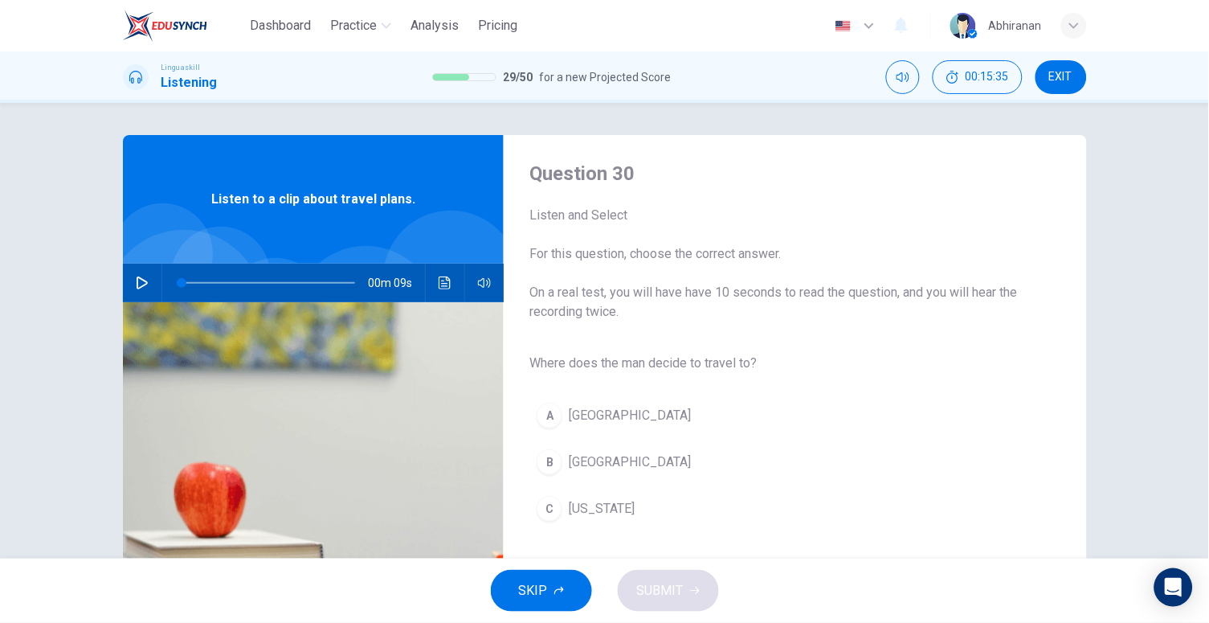
click at [124, 288] on div "00m 09s" at bounding box center [314, 283] width 382 height 39
click at [140, 285] on icon "button" at bounding box center [142, 282] width 11 height 13
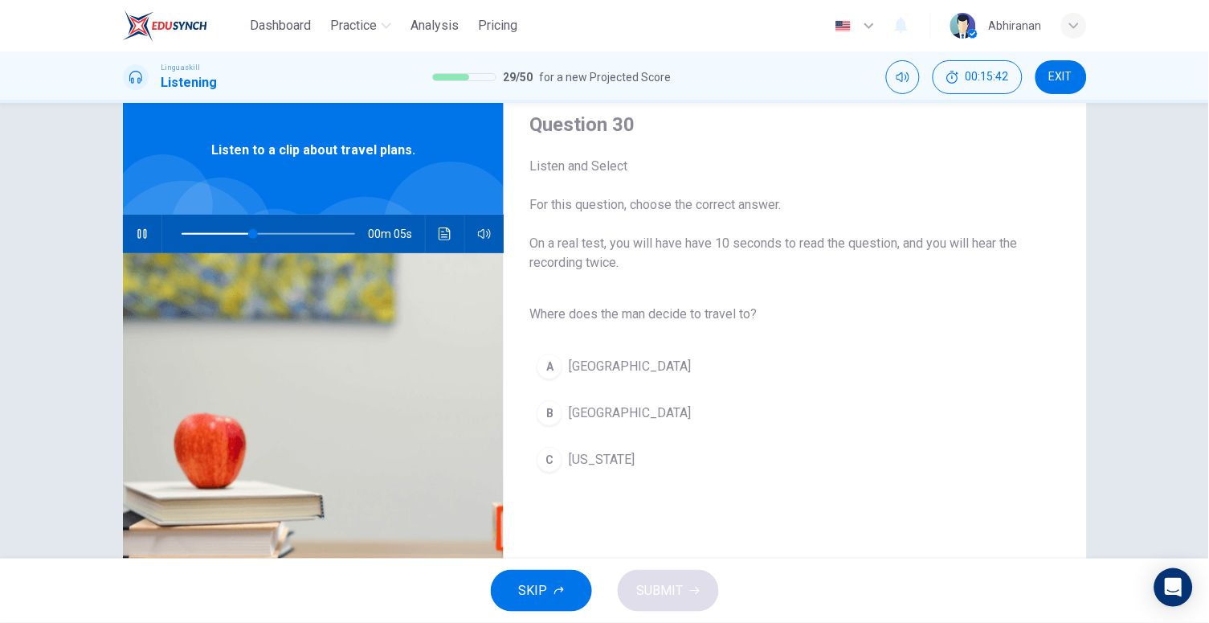
scroll to position [52, 0]
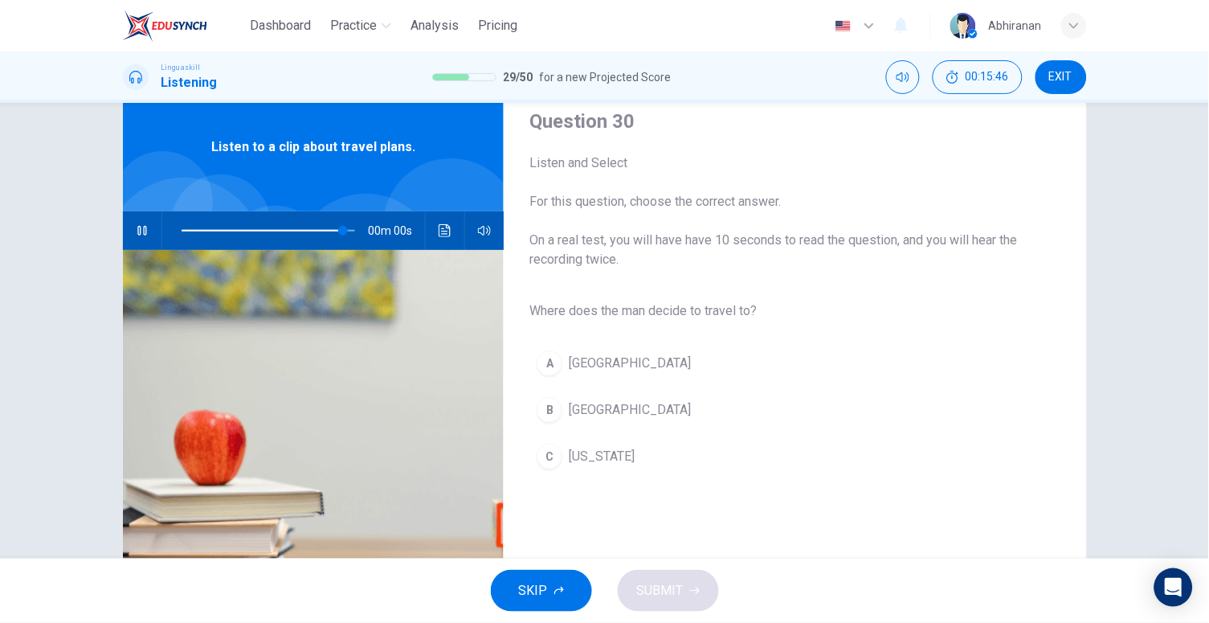
click at [544, 406] on div "B" at bounding box center [550, 410] width 26 height 26
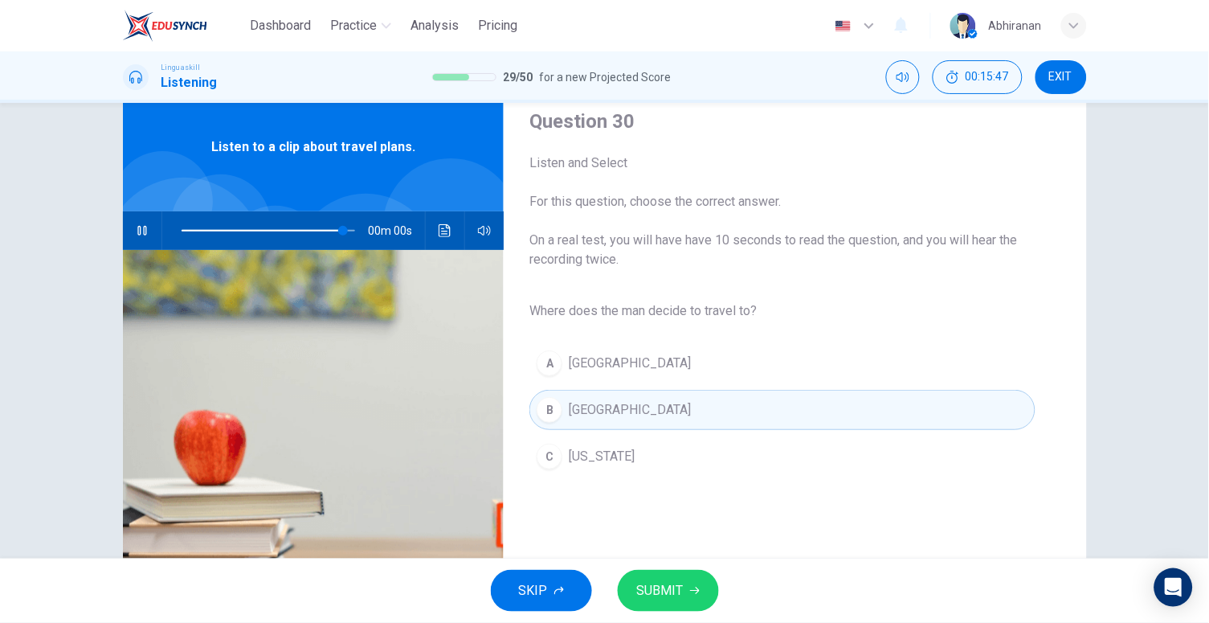
type input "0"
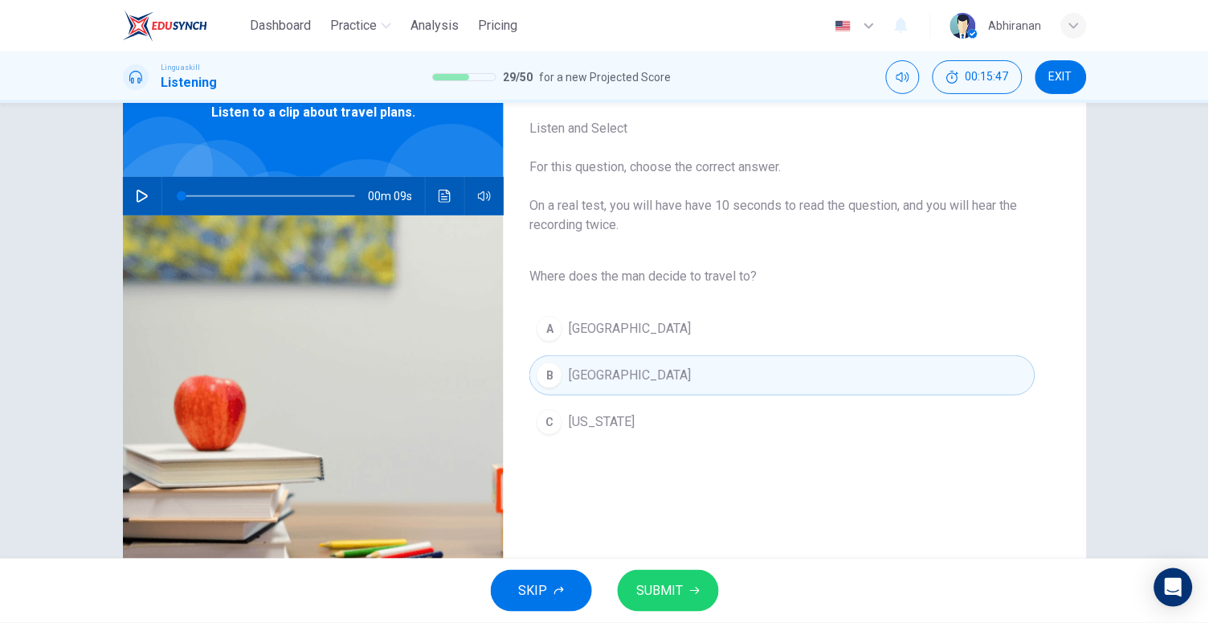
scroll to position [167, 0]
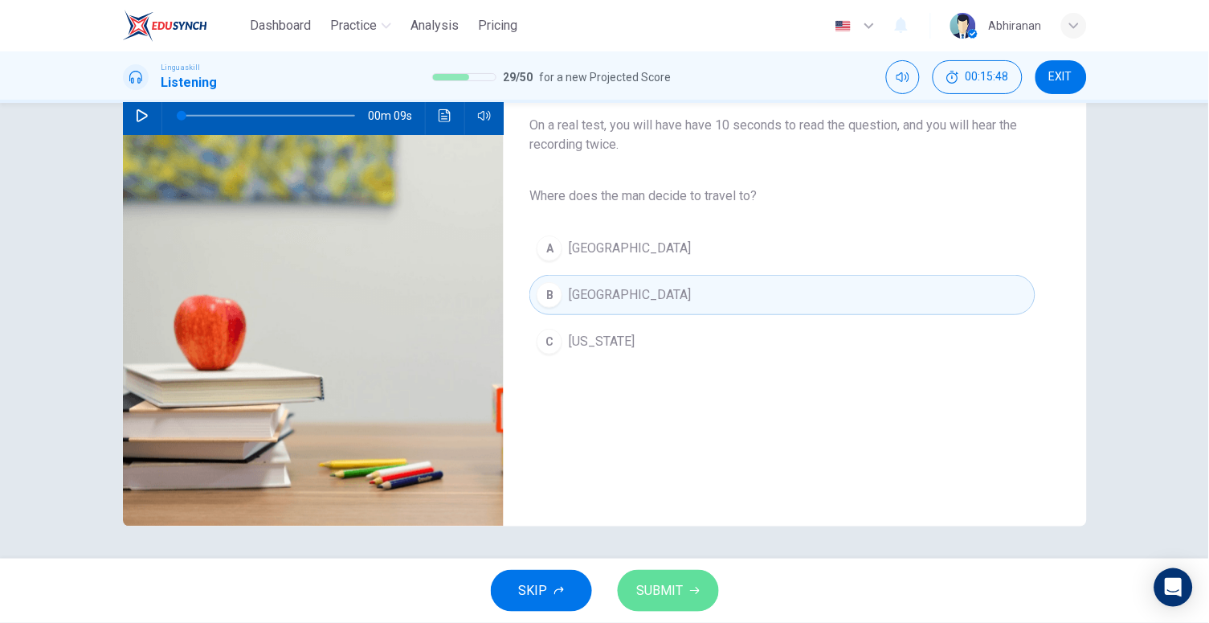
click at [658, 572] on button "SUBMIT" at bounding box center [668, 591] width 101 height 42
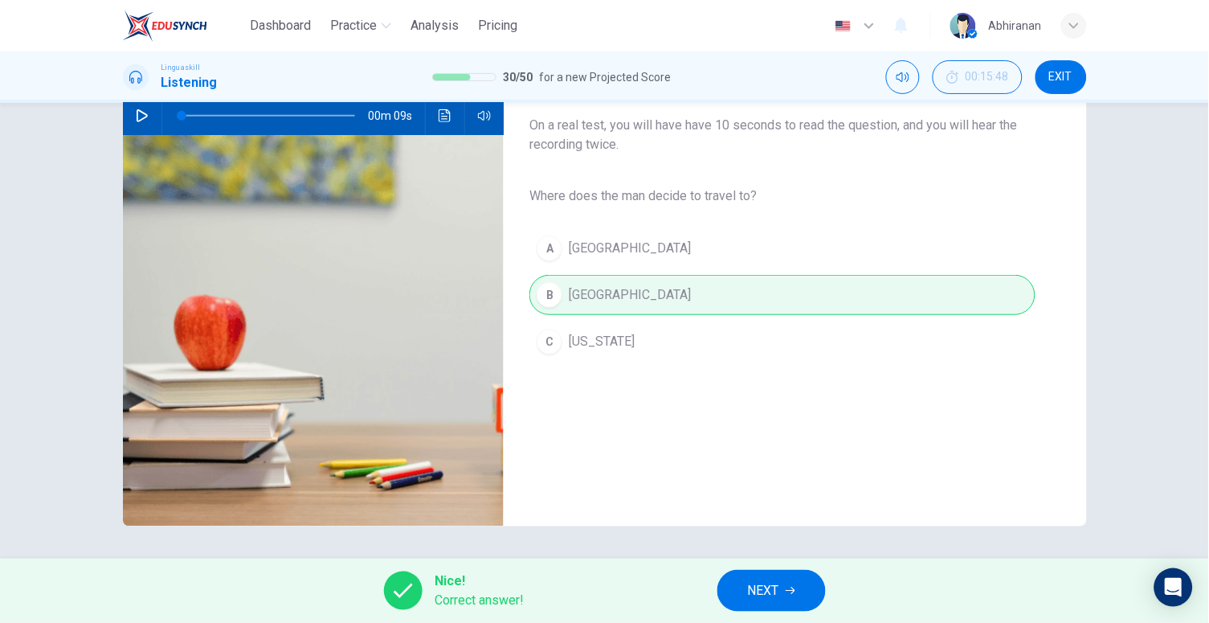
click at [771, 596] on span "NEXT" at bounding box center [763, 590] width 31 height 23
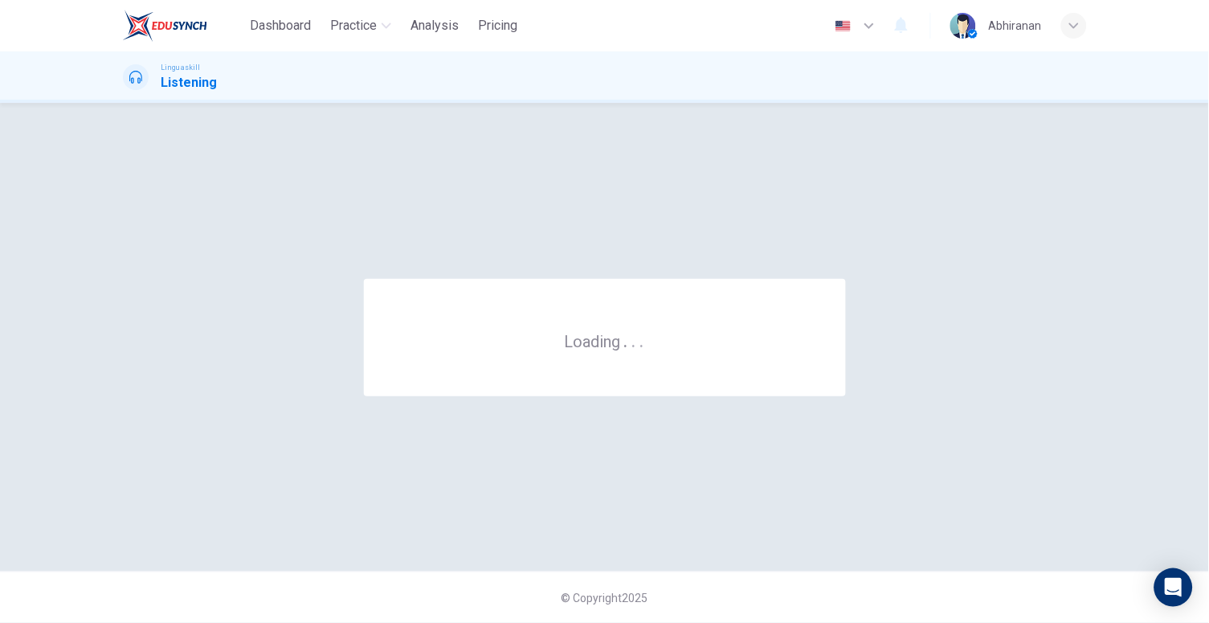
scroll to position [0, 0]
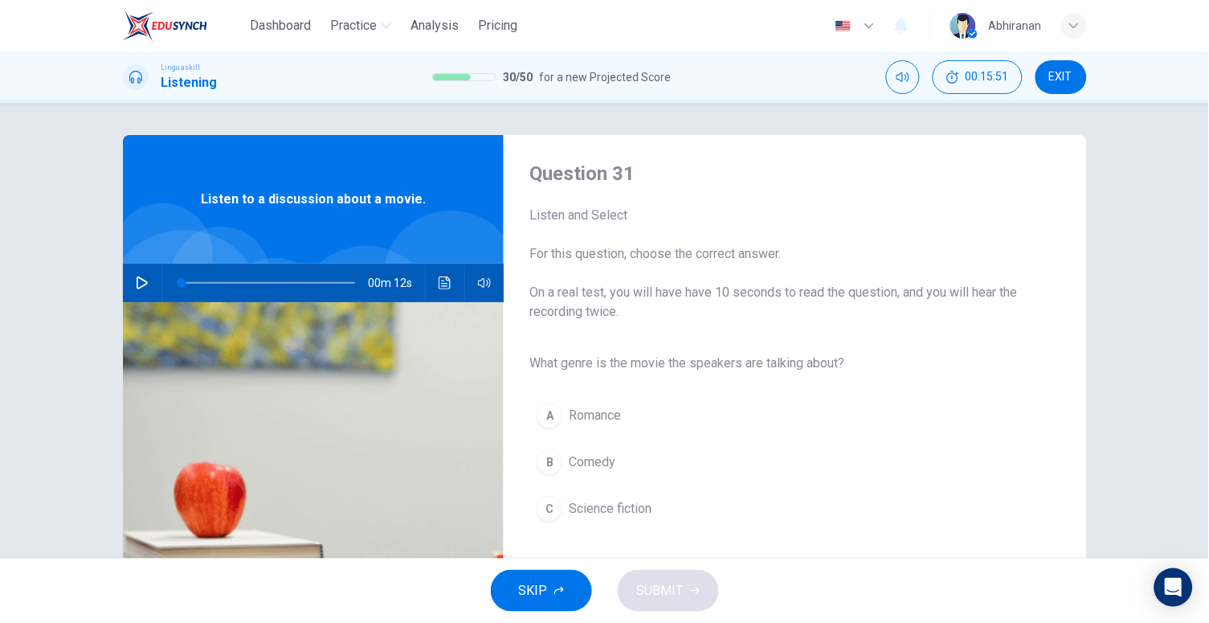
click at [137, 280] on icon "button" at bounding box center [142, 282] width 13 height 13
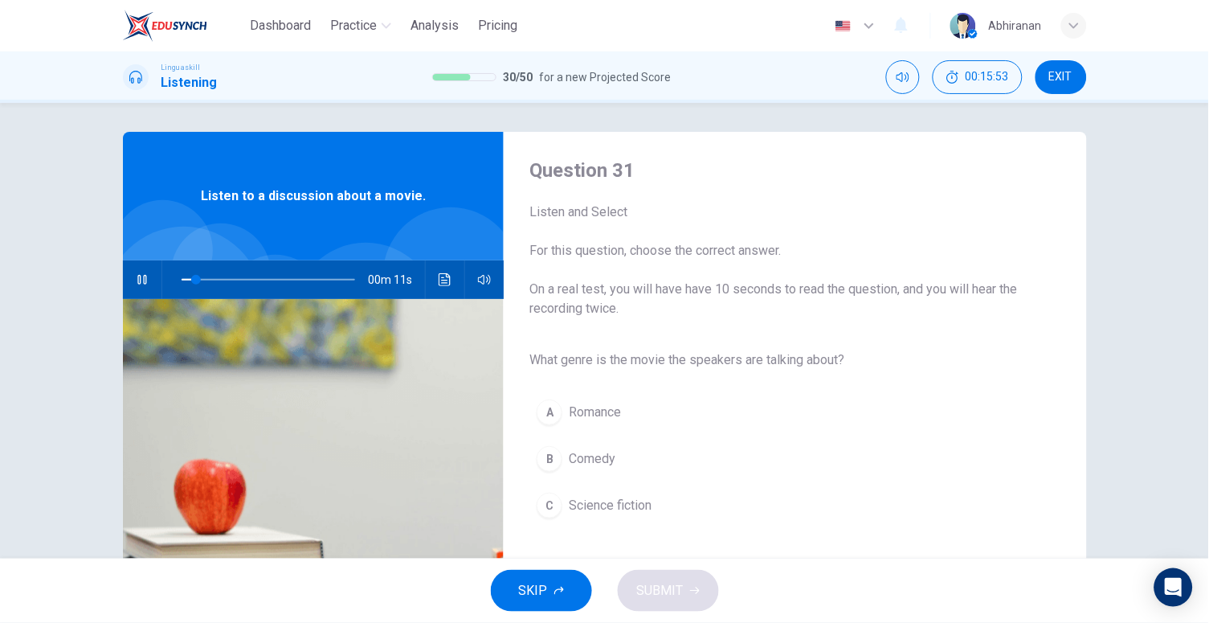
scroll to position [13, 0]
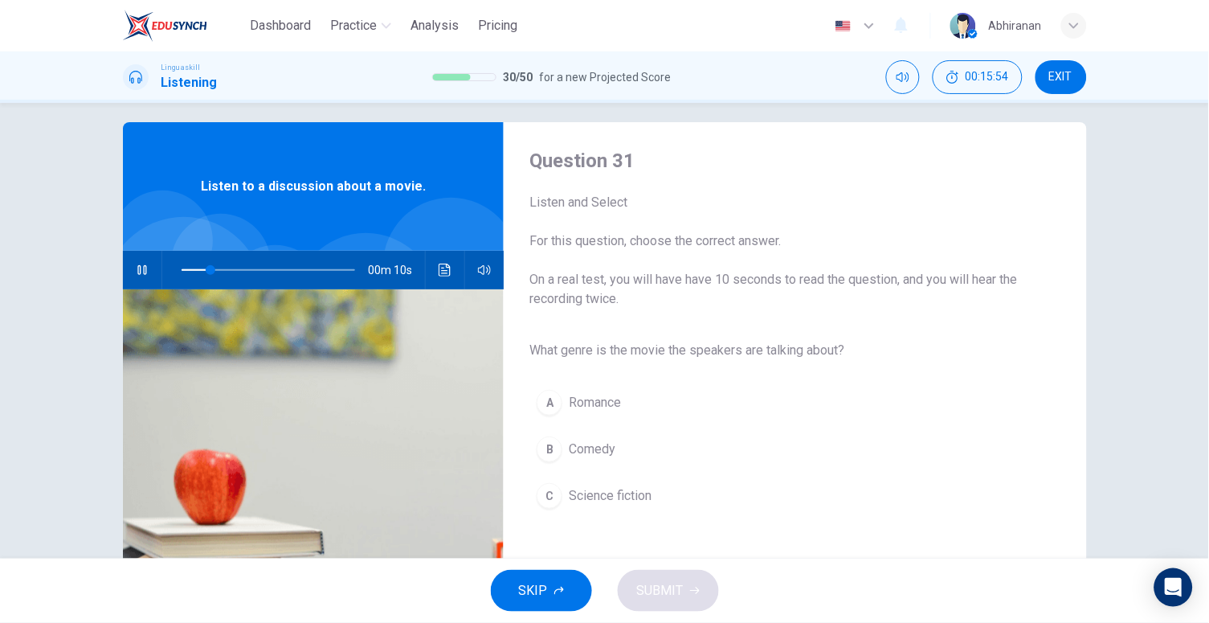
click at [644, 486] on span "Science fiction" at bounding box center [610, 495] width 83 height 19
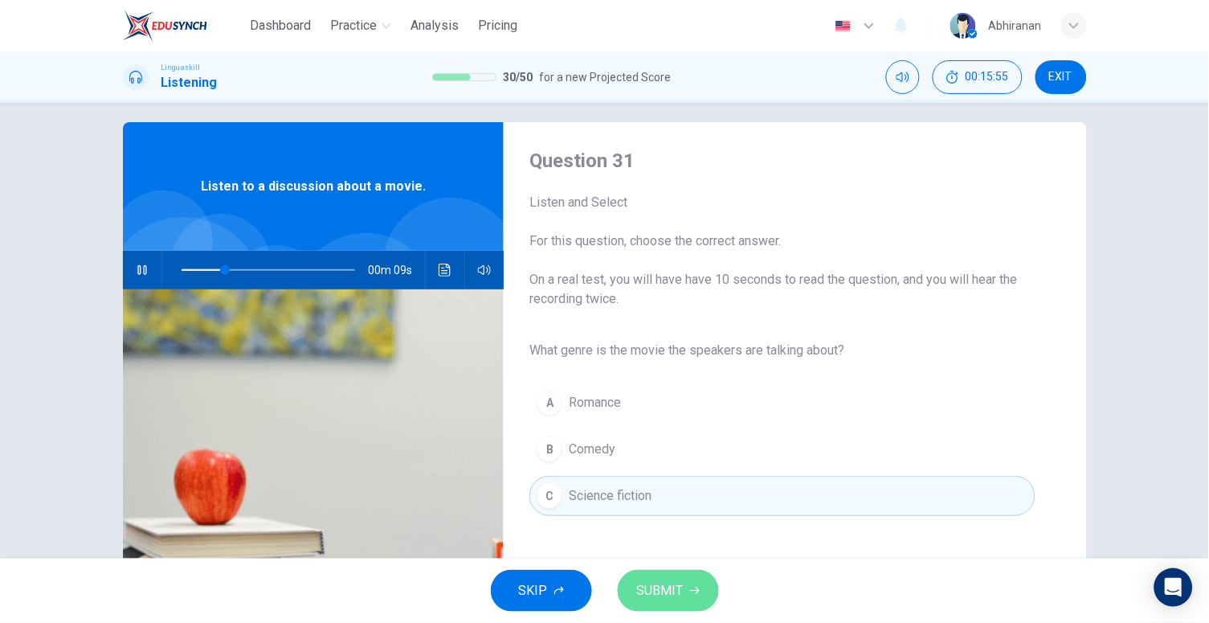
click at [679, 583] on span "SUBMIT" at bounding box center [660, 590] width 47 height 23
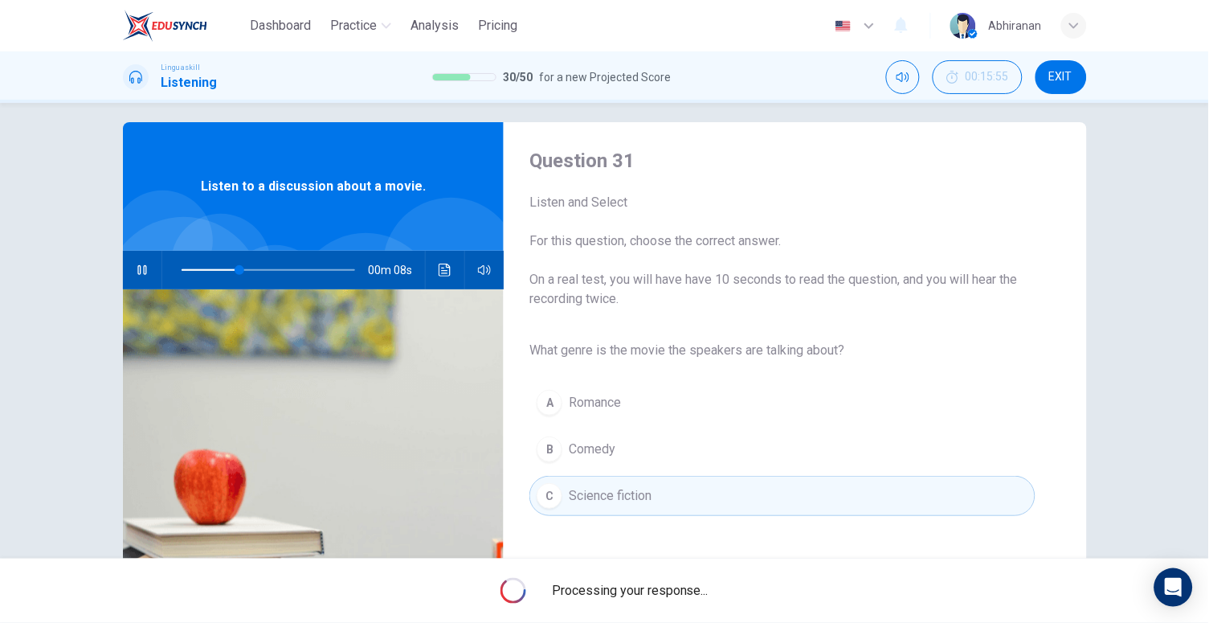
scroll to position [47, 0]
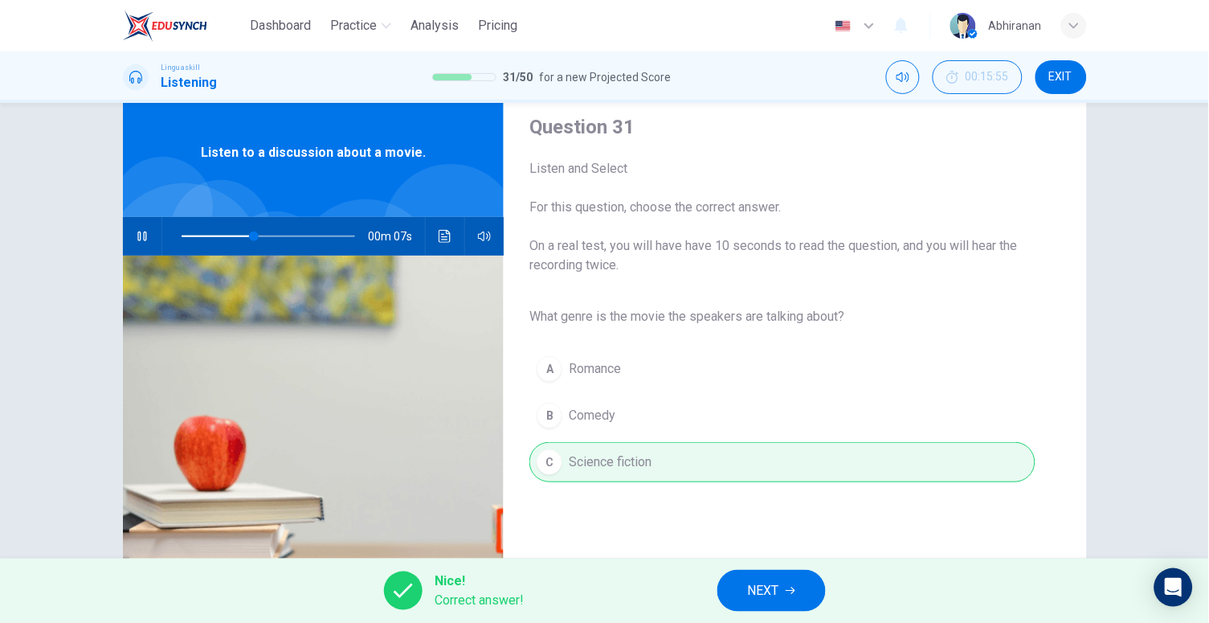
type input "50"
click at [794, 590] on icon "button" at bounding box center [791, 591] width 10 height 10
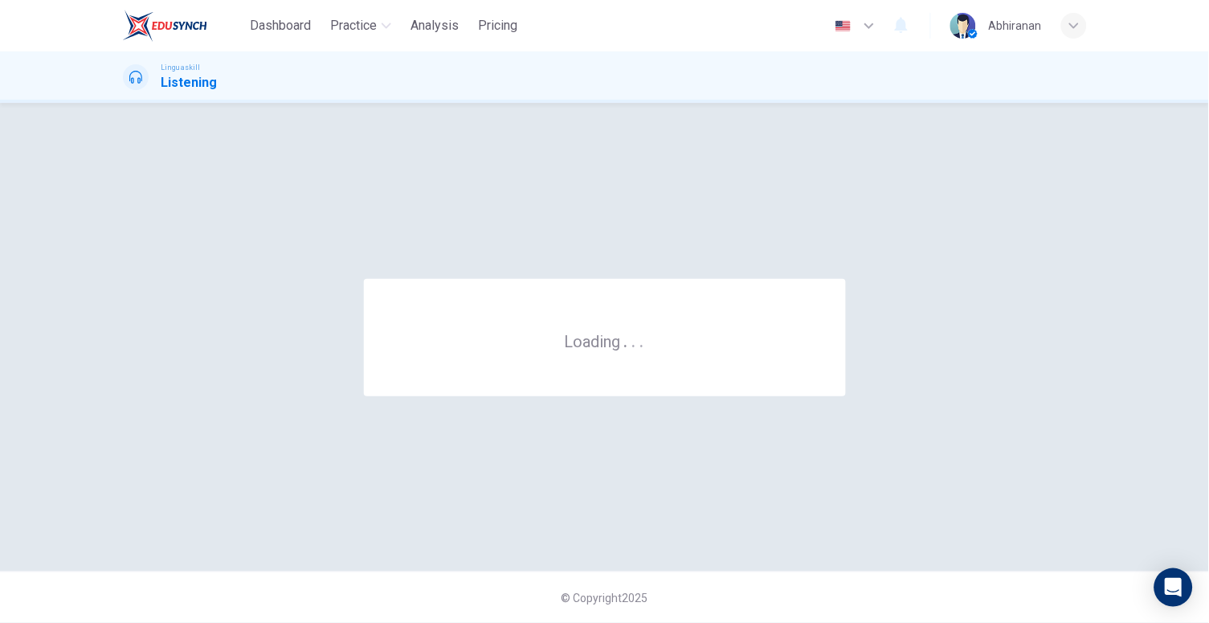
scroll to position [0, 0]
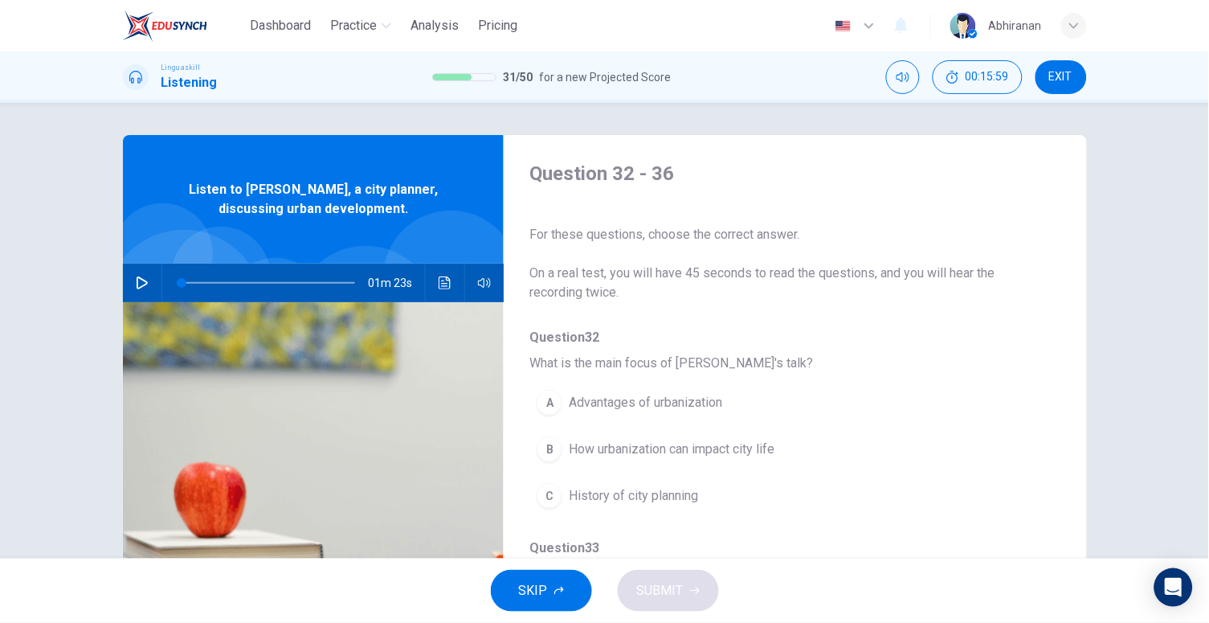
click at [137, 277] on icon "button" at bounding box center [142, 282] width 11 height 13
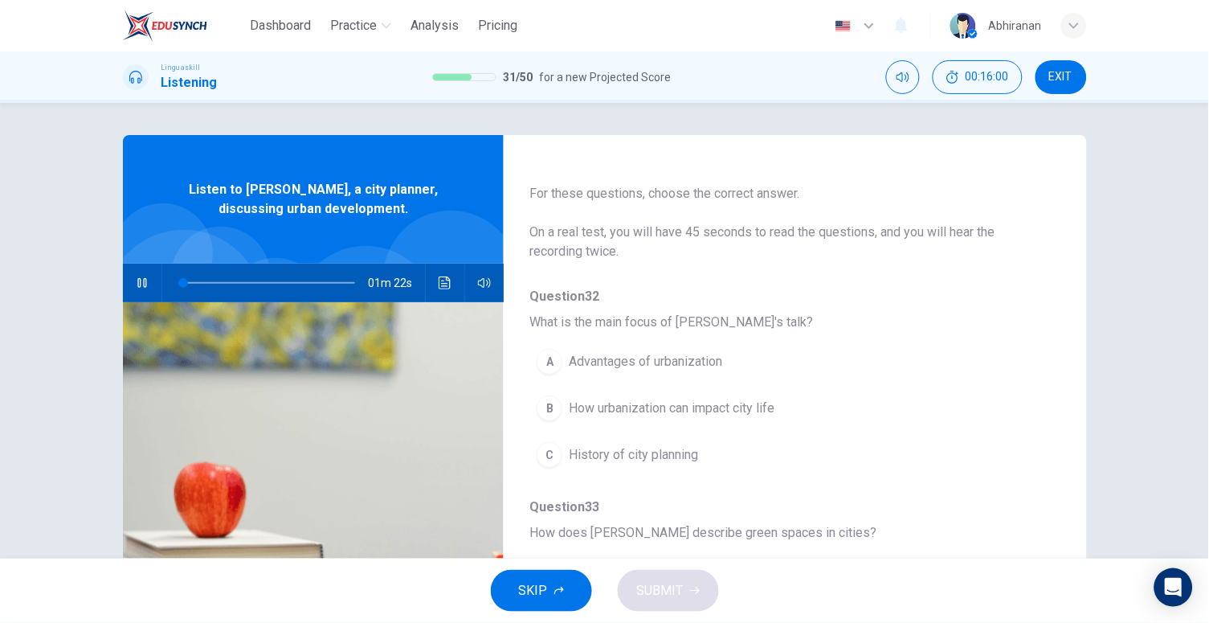
scroll to position [124, 0]
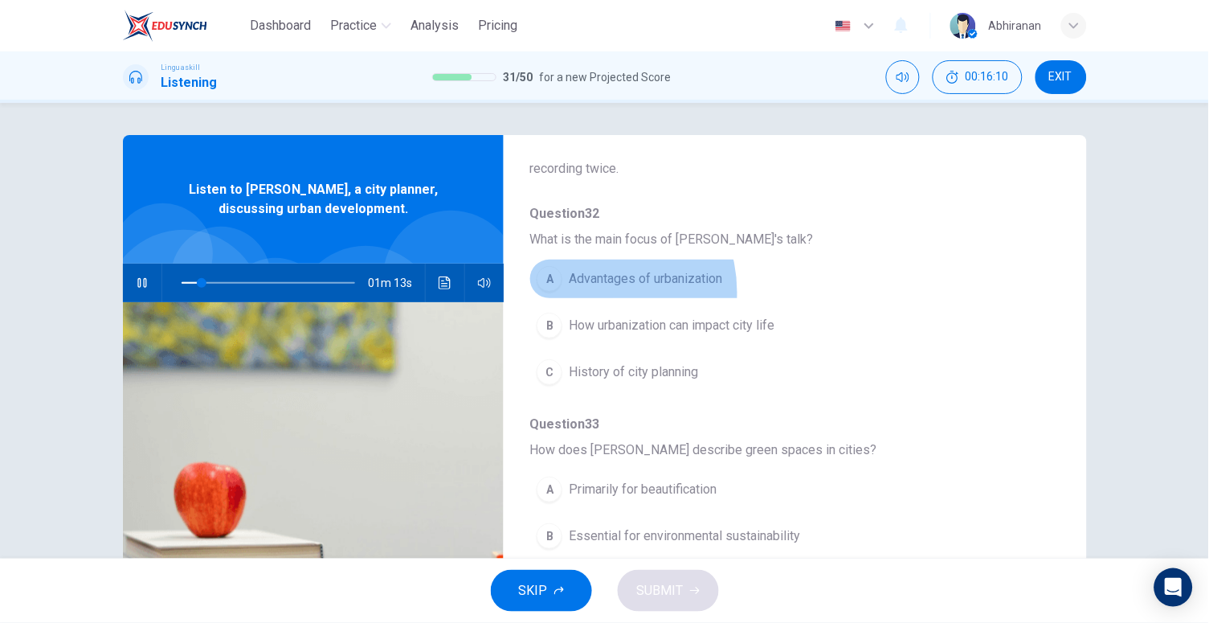
click at [584, 290] on button "A Advantages of urbanization" at bounding box center [754, 279] width 448 height 40
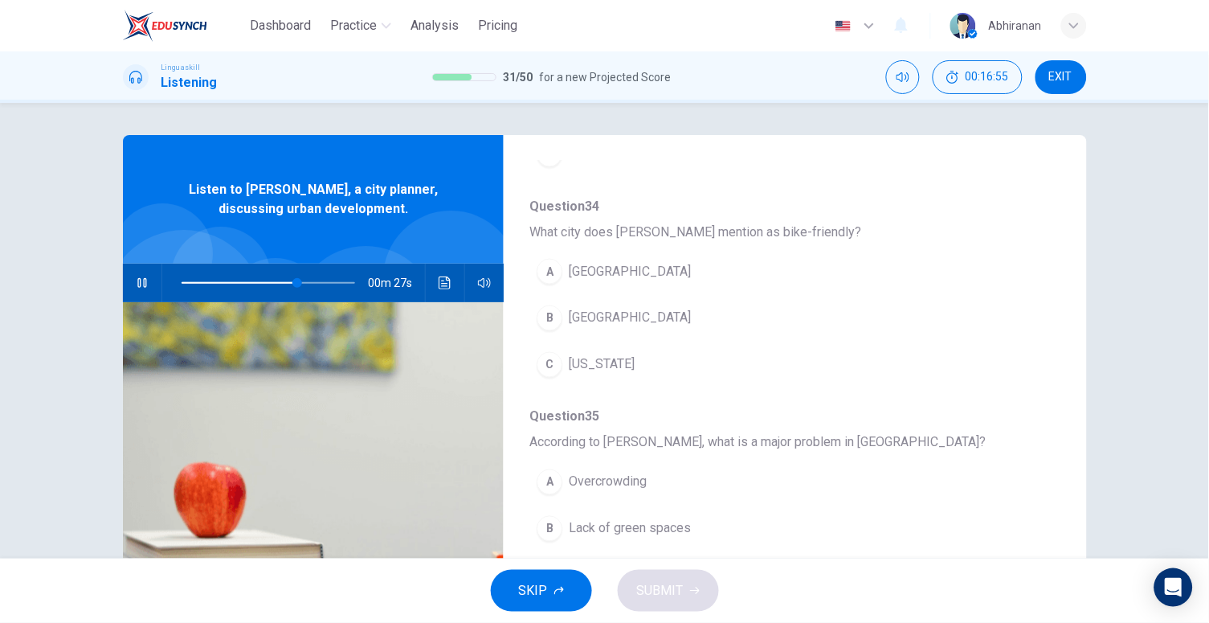
scroll to position [555, 0]
click at [569, 318] on span "[GEOGRAPHIC_DATA]" at bounding box center [630, 314] width 122 height 19
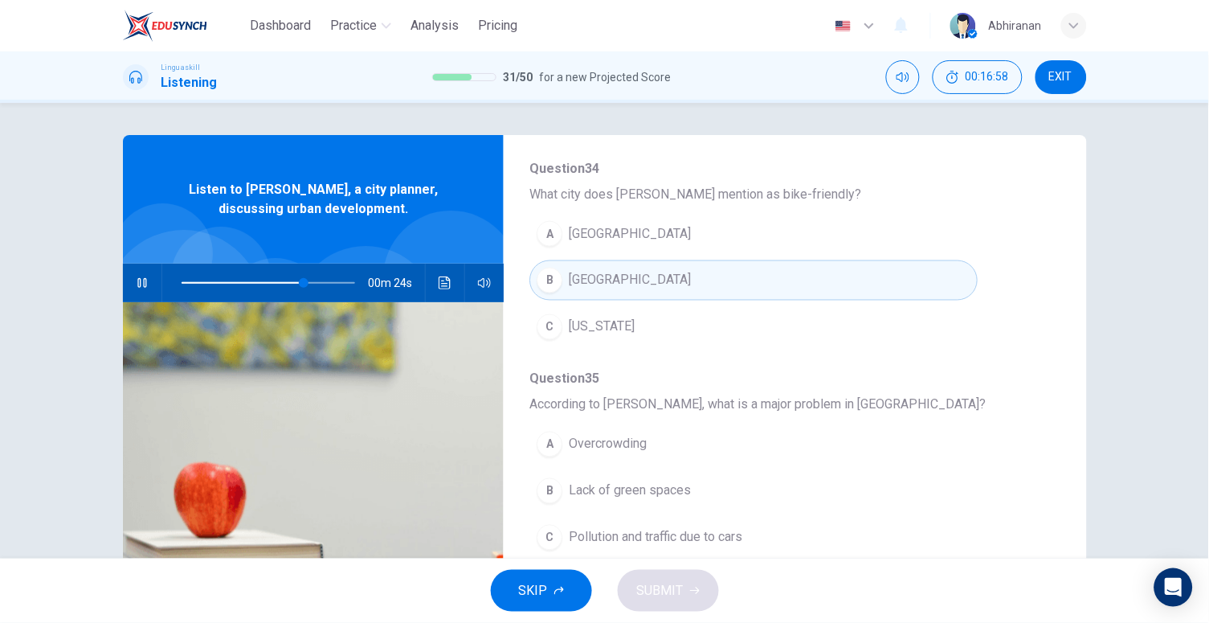
scroll to position [672, 0]
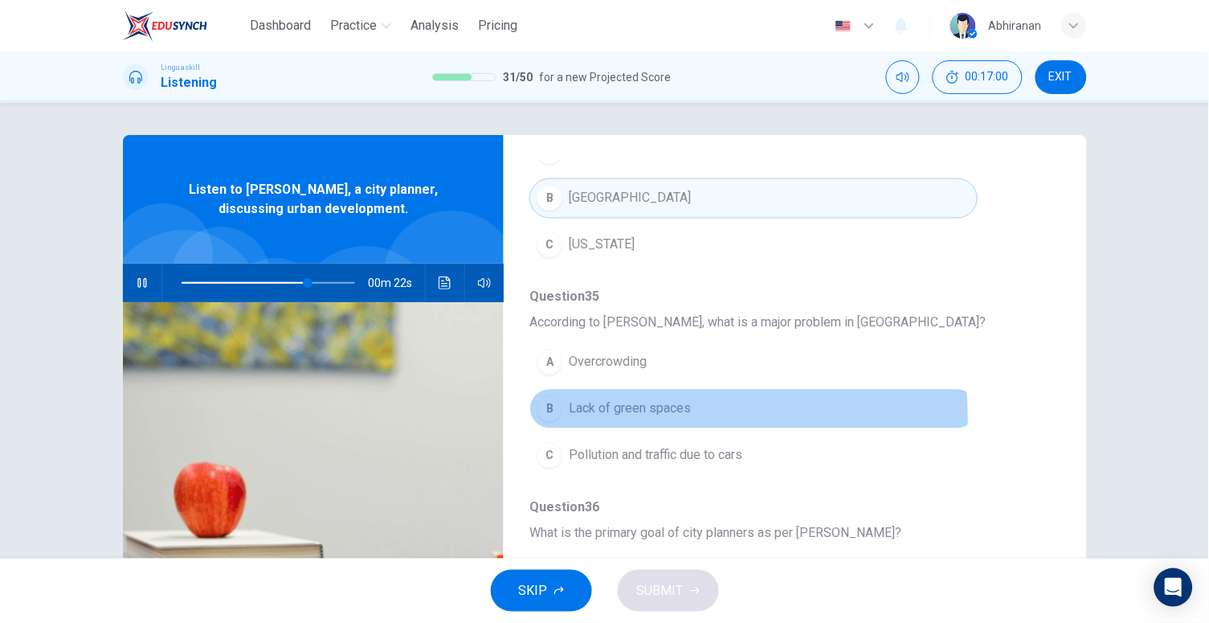
click at [604, 415] on span "Lack of green spaces" at bounding box center [630, 408] width 122 height 19
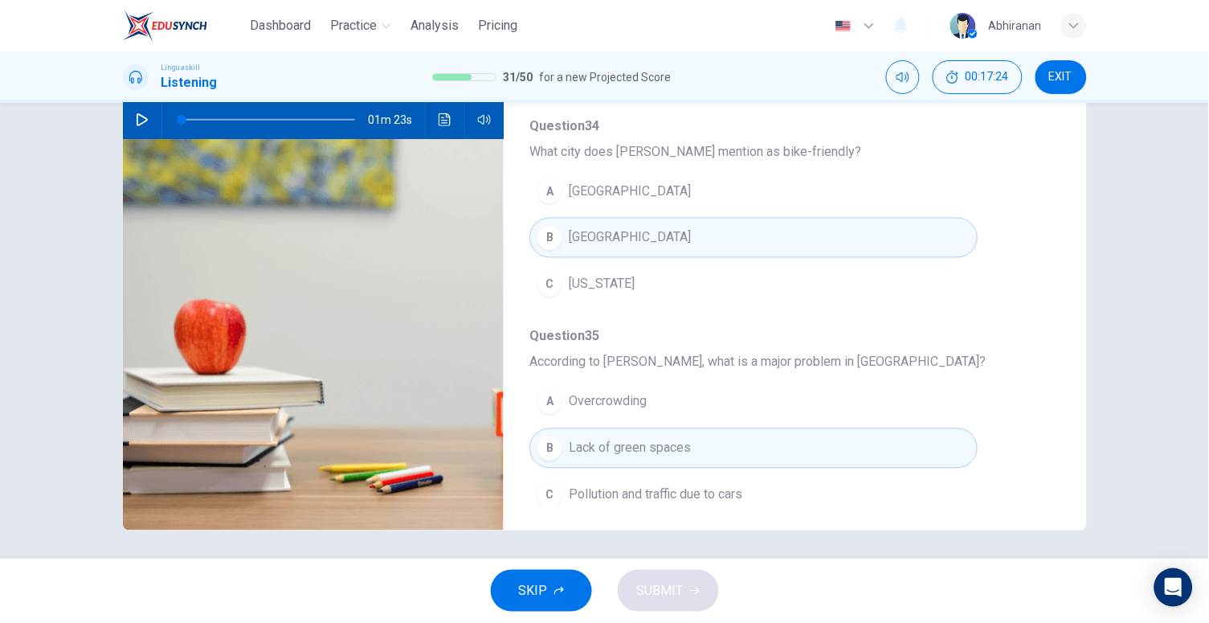
scroll to position [309, 0]
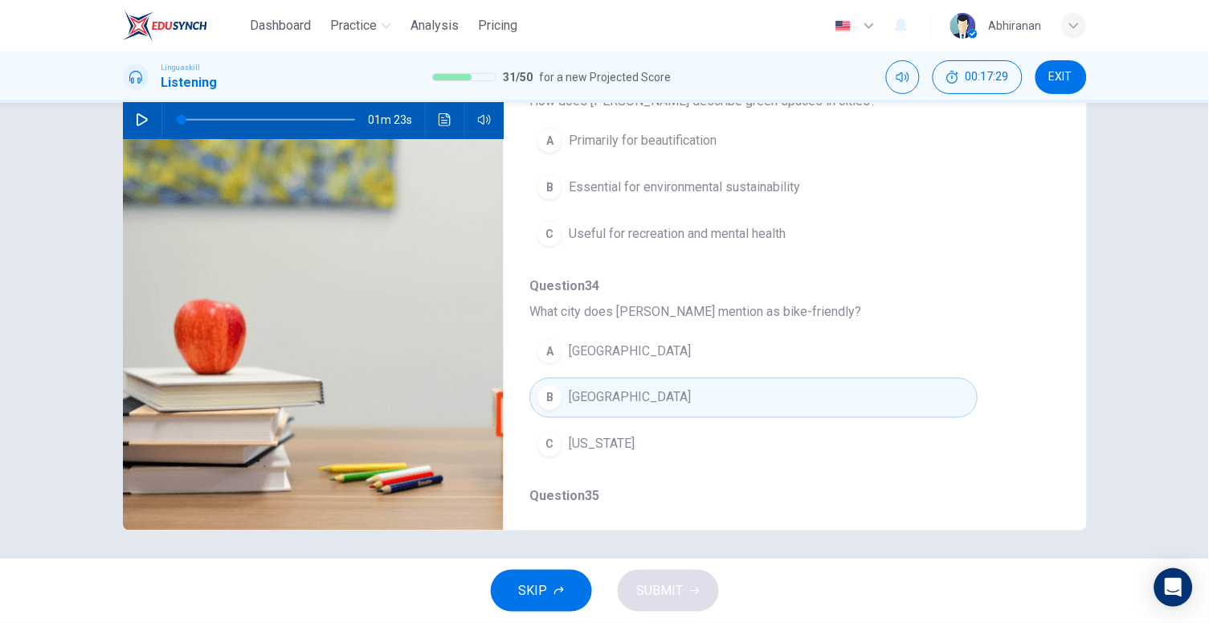
click at [143, 128] on button "button" at bounding box center [142, 119] width 26 height 39
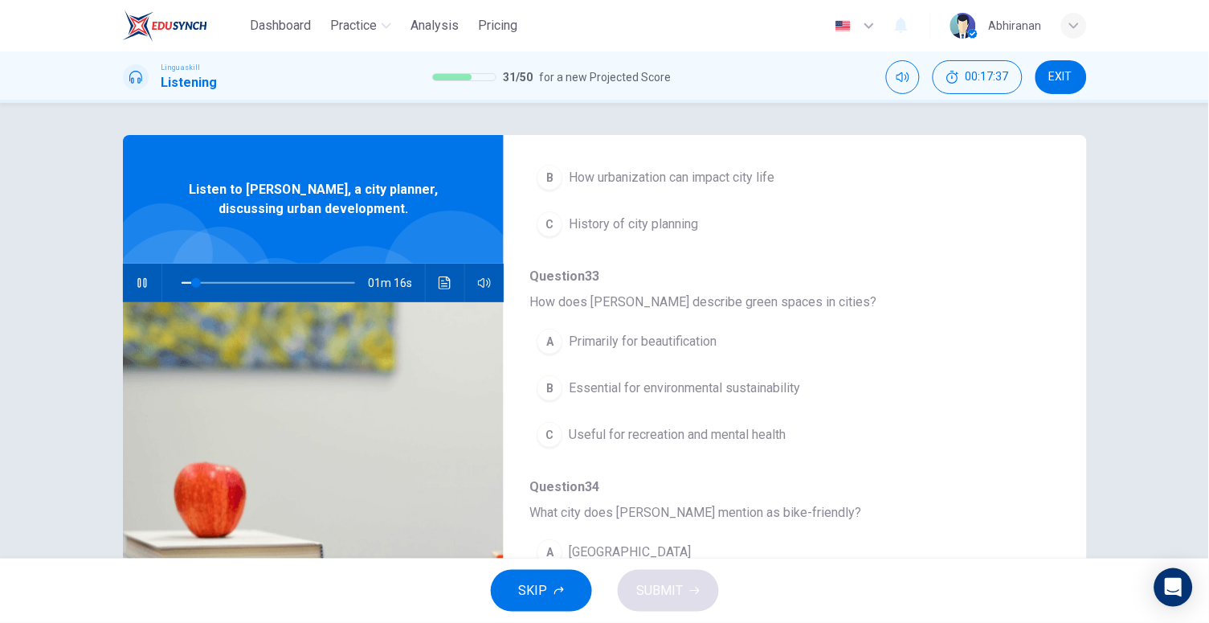
scroll to position [276, 0]
click at [657, 436] on span "Useful for recreation and mental health" at bounding box center [677, 430] width 217 height 19
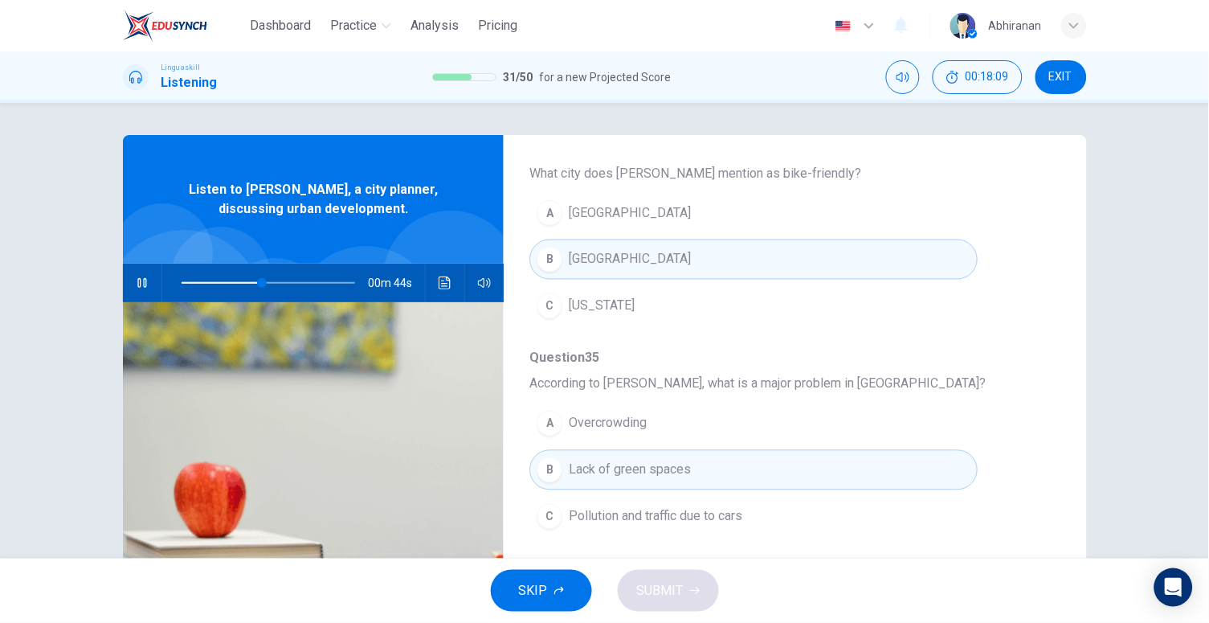
scroll to position [641, 0]
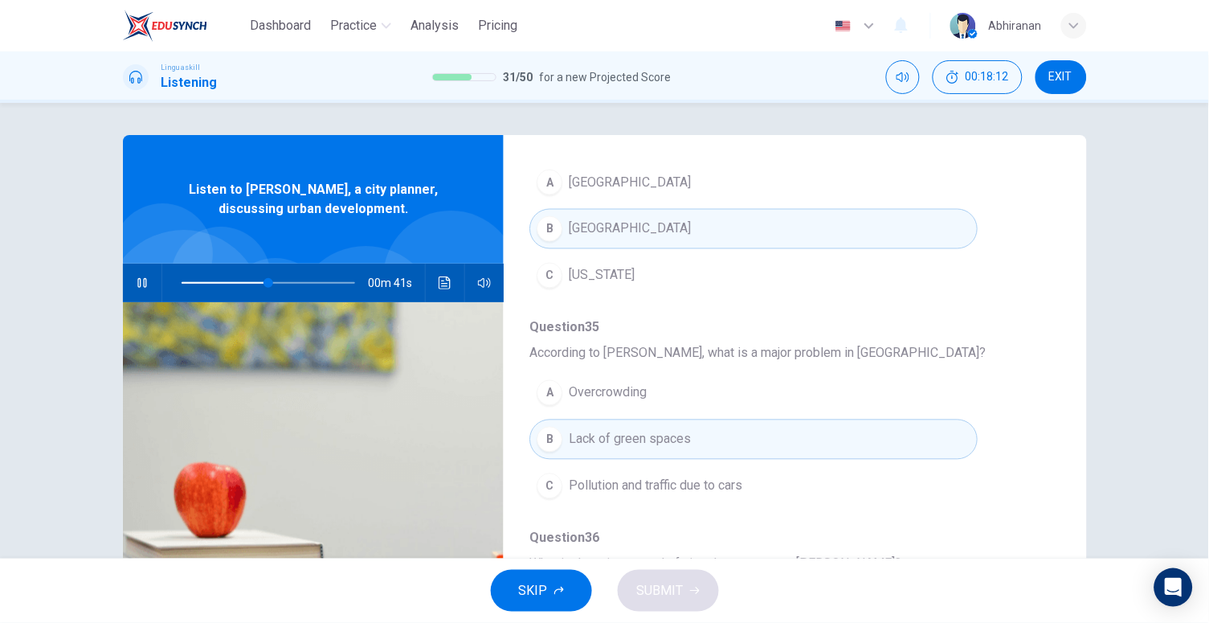
click at [658, 468] on button "C Pollution and traffic due to cars" at bounding box center [754, 486] width 448 height 40
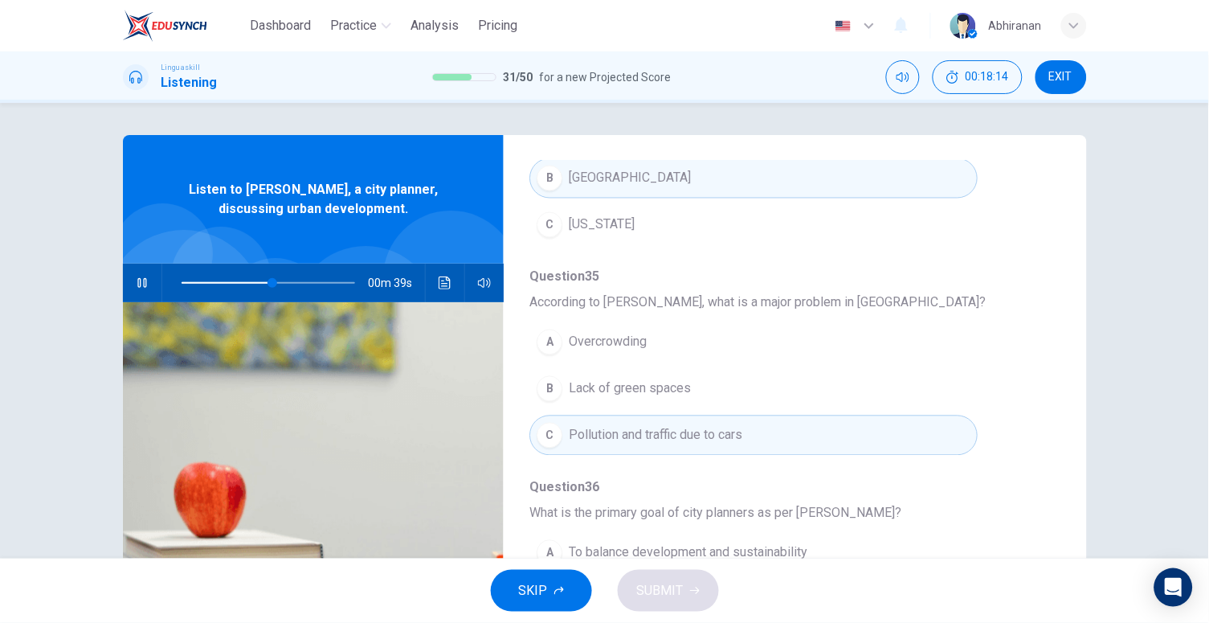
scroll to position [167, 0]
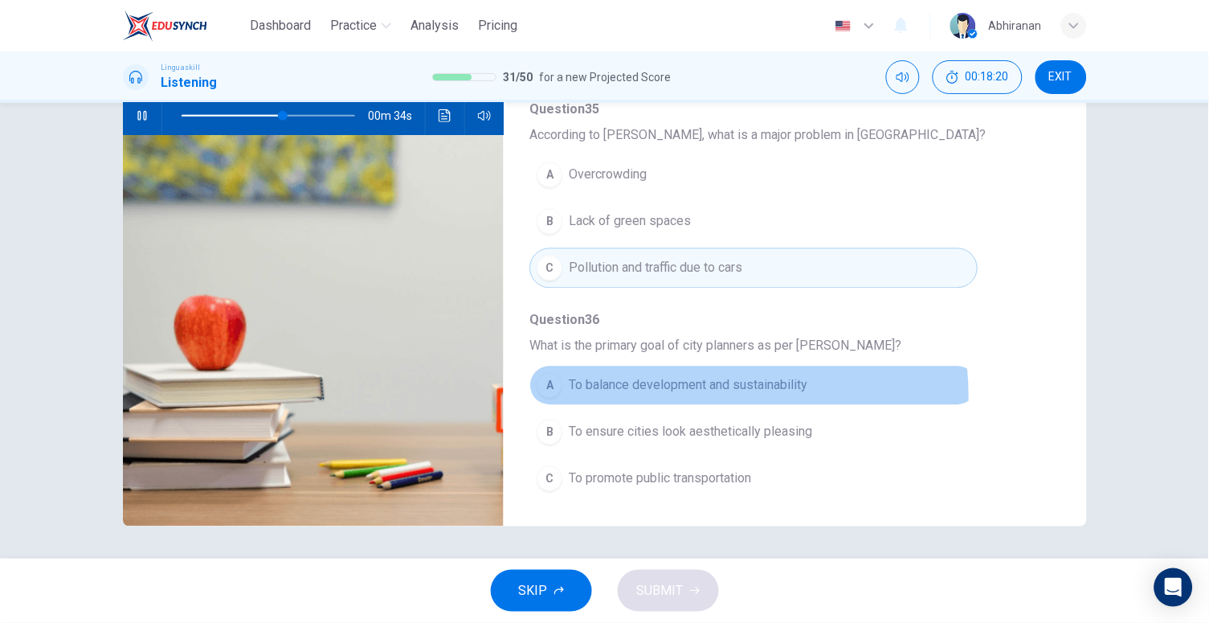
click at [646, 395] on button "A To balance development and sustainability" at bounding box center [754, 386] width 448 height 40
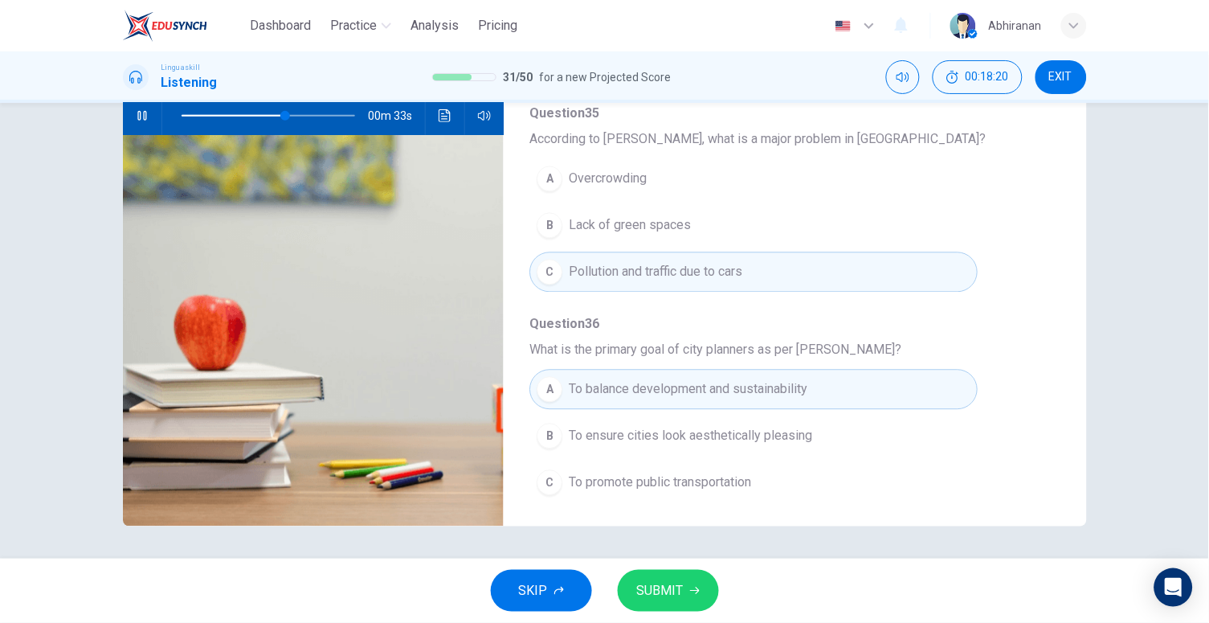
scroll to position [647, 0]
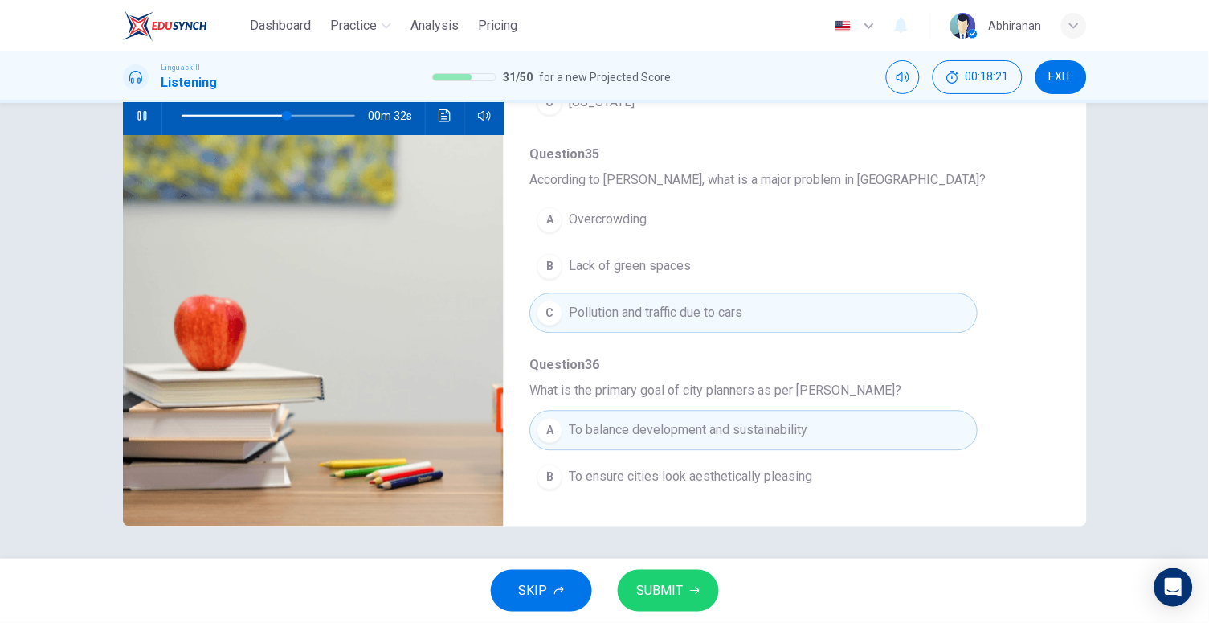
click at [677, 597] on span "SUBMIT" at bounding box center [660, 590] width 47 height 23
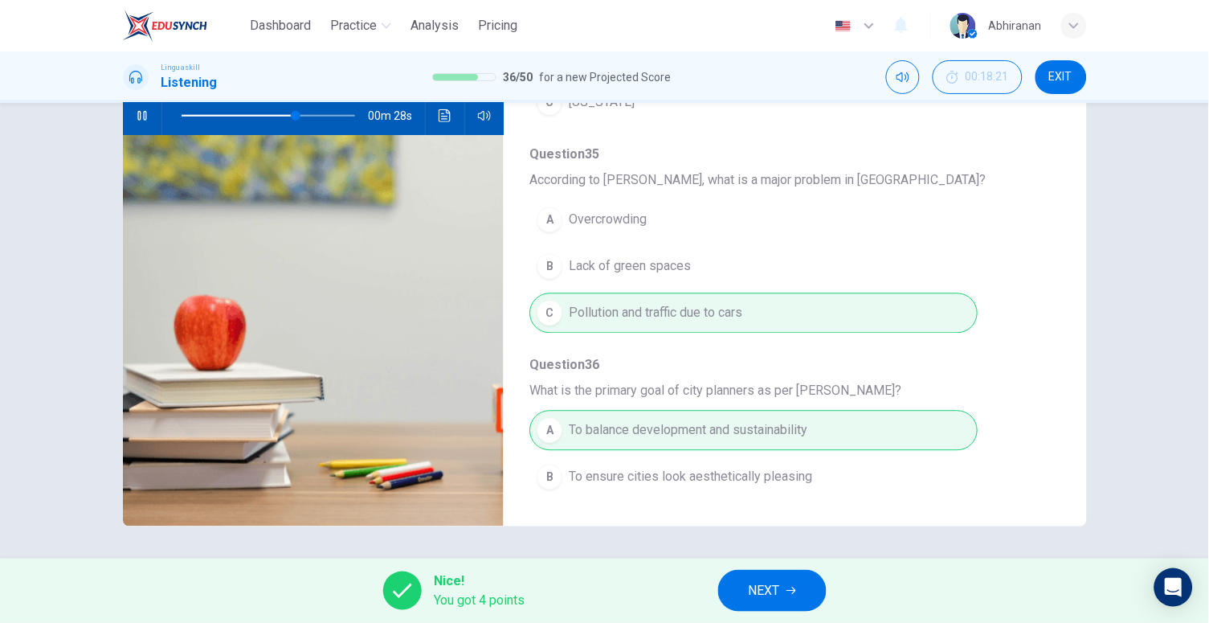
type input "67"
click at [778, 581] on span "NEXT" at bounding box center [764, 590] width 31 height 23
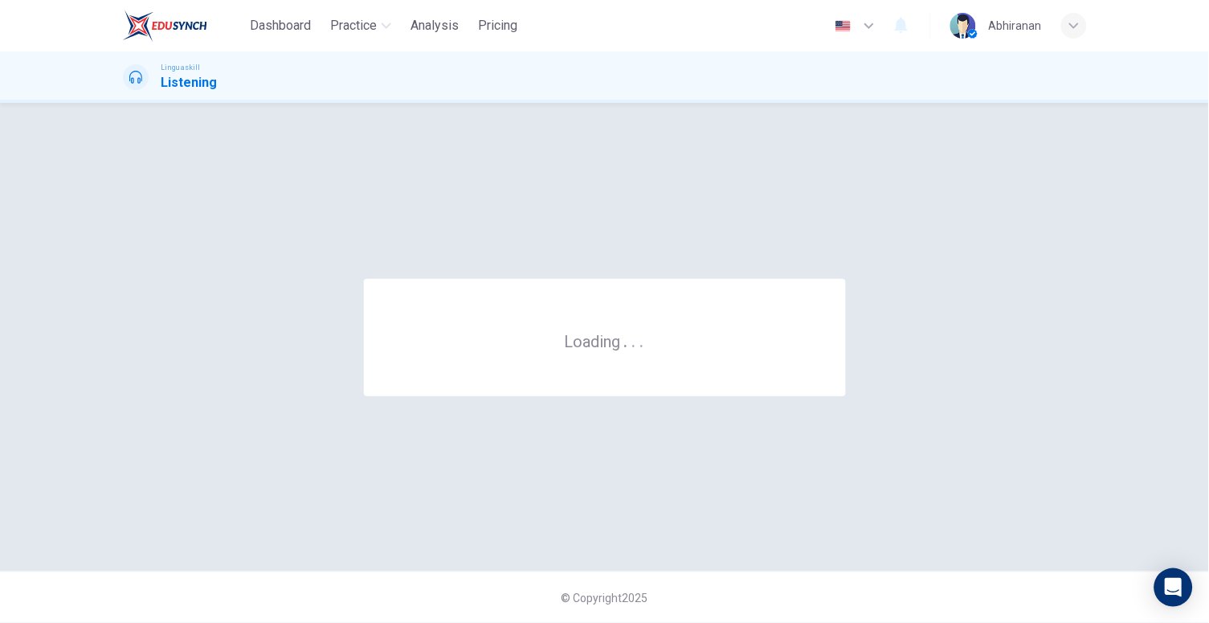
scroll to position [0, 0]
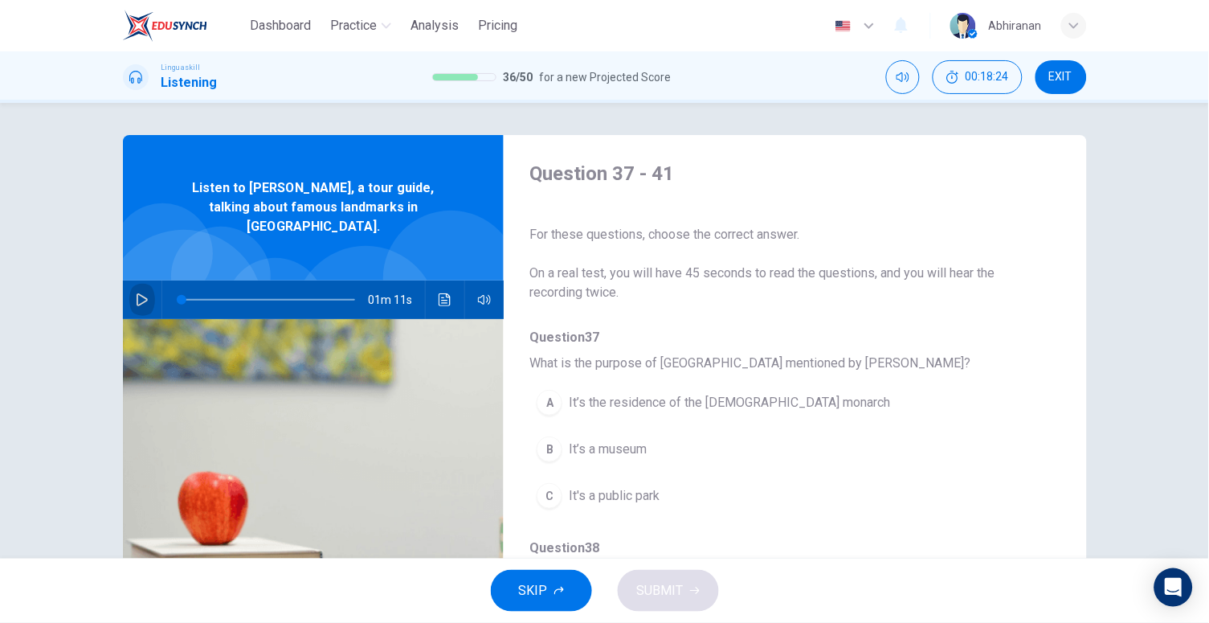
click at [141, 293] on icon "button" at bounding box center [142, 299] width 13 height 13
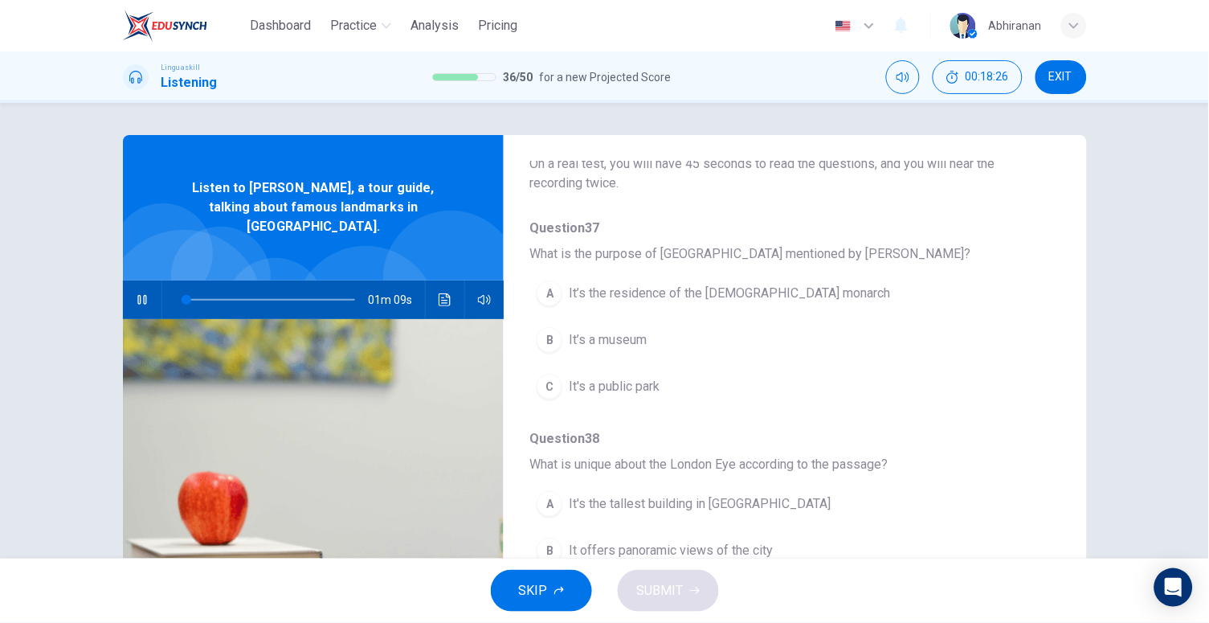
scroll to position [92, 0]
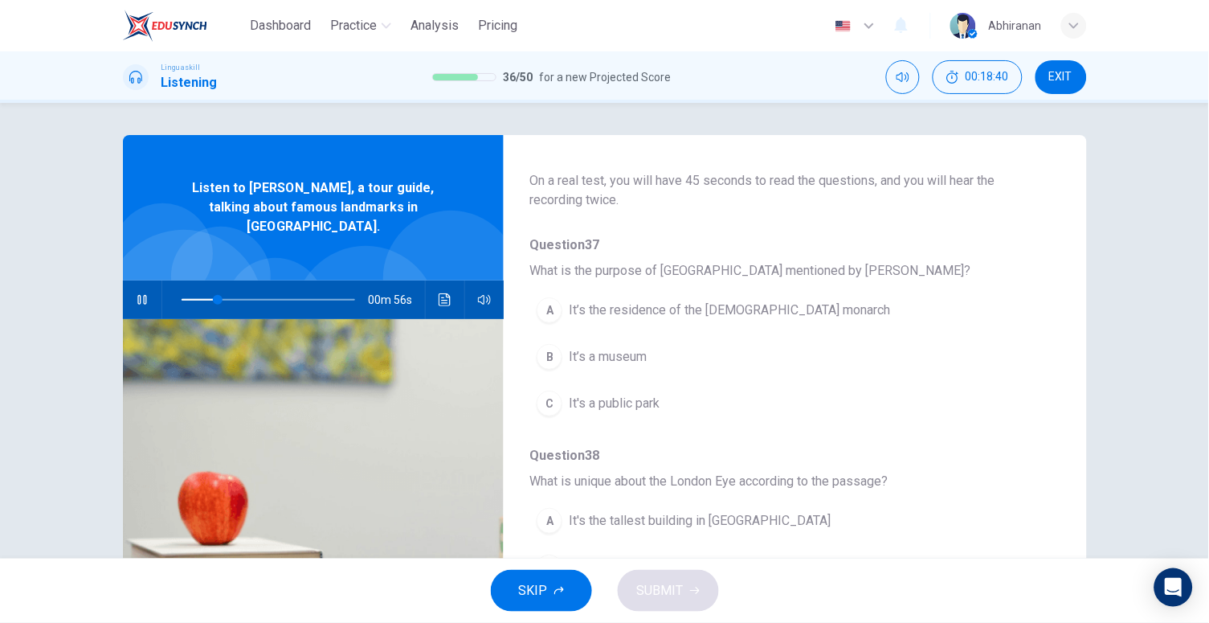
click at [579, 410] on span "It's a public park" at bounding box center [614, 403] width 91 height 19
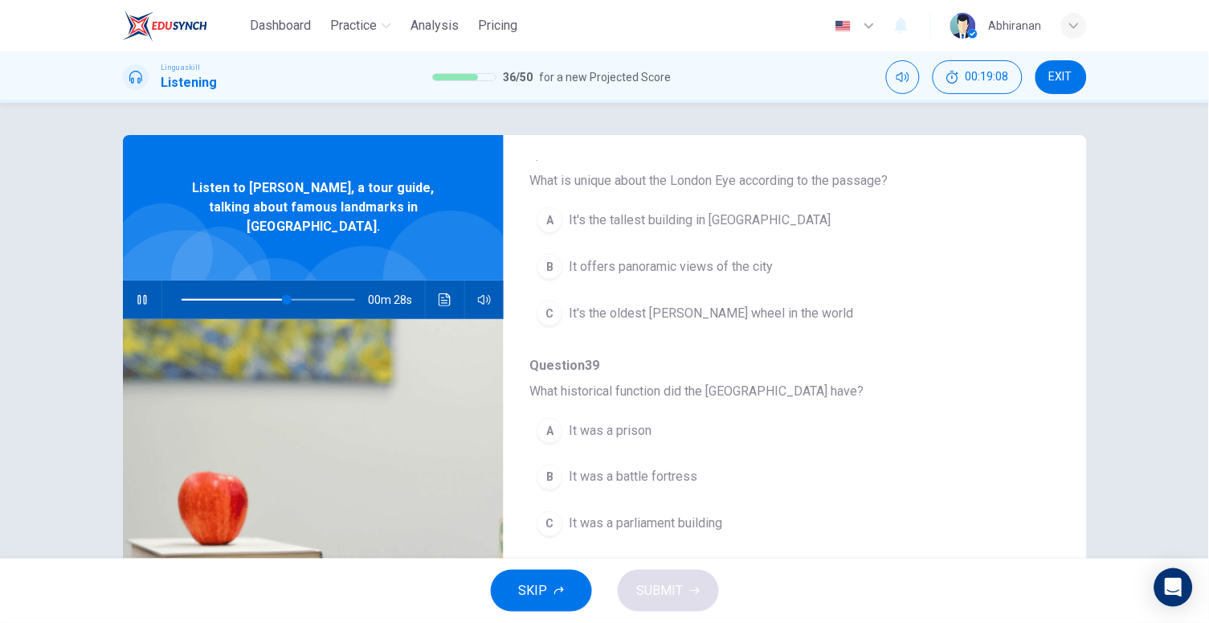
scroll to position [397, 0]
click at [694, 510] on span "It was a parliament building" at bounding box center [645, 519] width 153 height 19
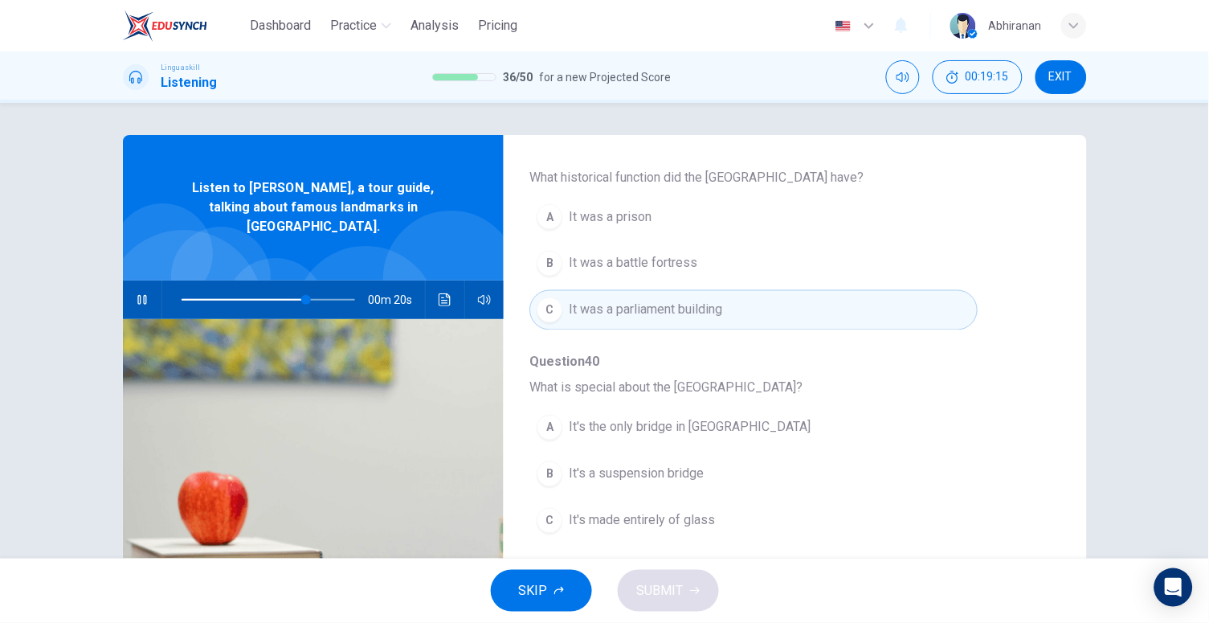
scroll to position [611, 0]
click at [586, 470] on span "It's a suspension bridge" at bounding box center [636, 469] width 135 height 19
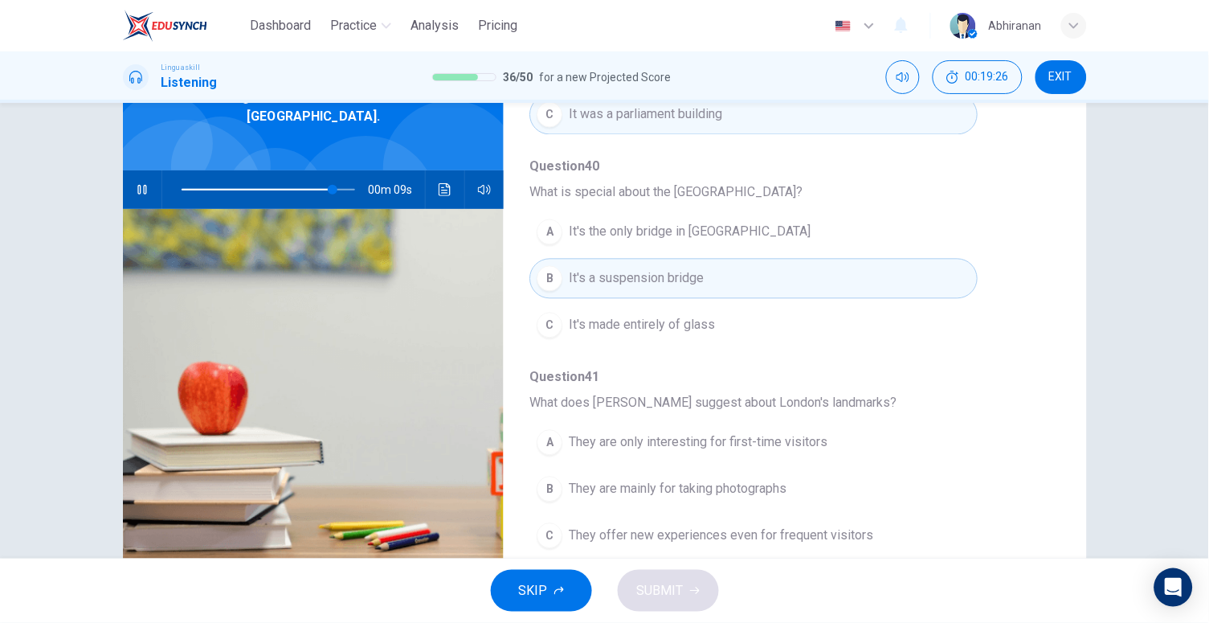
scroll to position [114, 0]
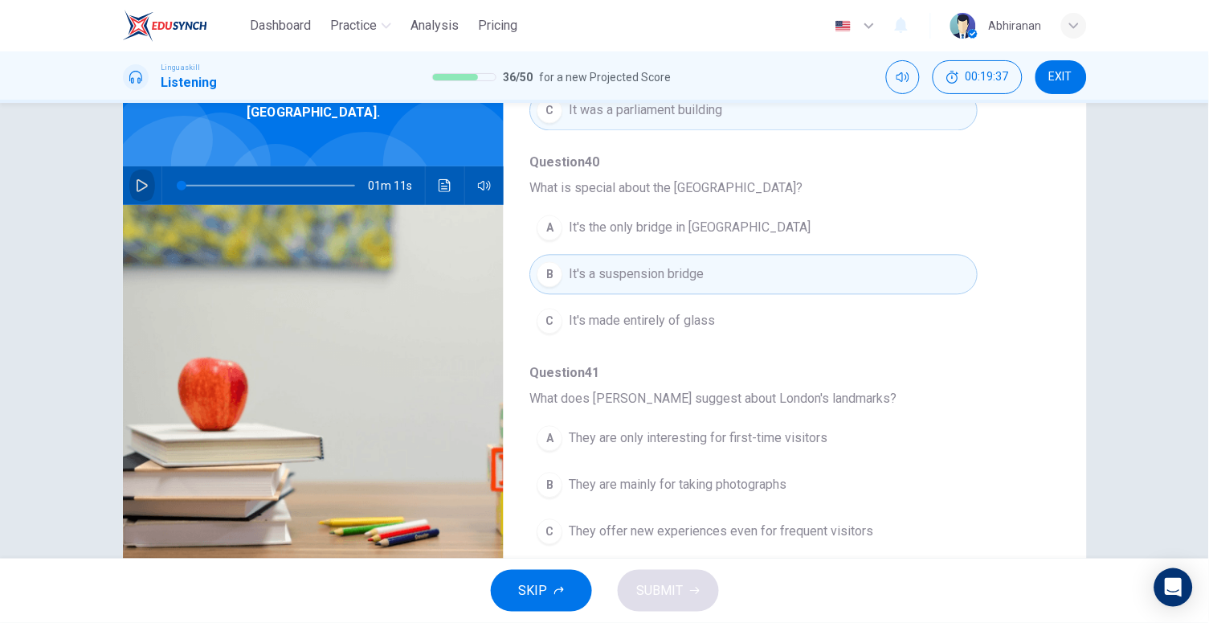
click at [137, 179] on icon "button" at bounding box center [142, 185] width 11 height 13
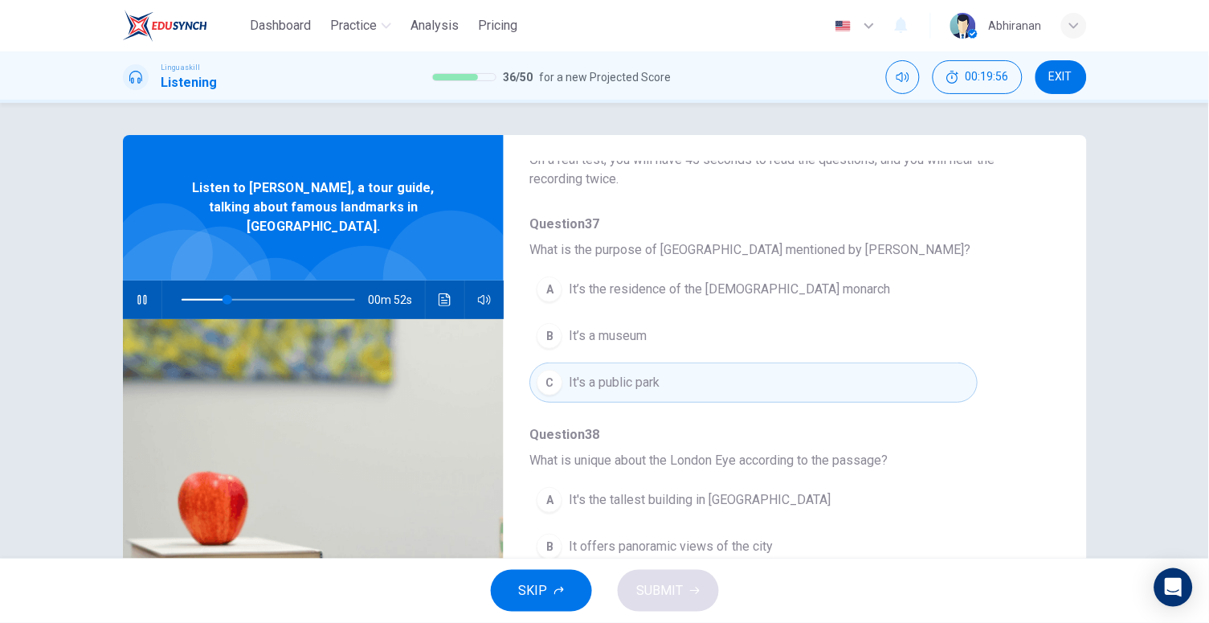
scroll to position [223, 0]
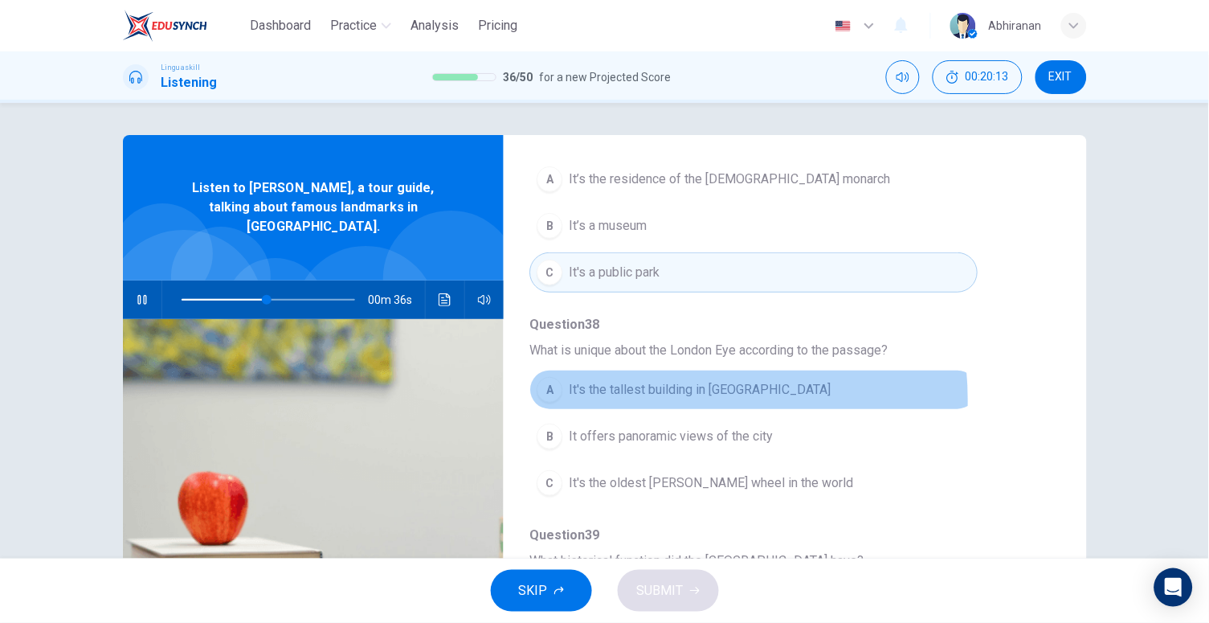
click at [628, 399] on button "A It's the tallest building in [GEOGRAPHIC_DATA]" at bounding box center [754, 390] width 448 height 40
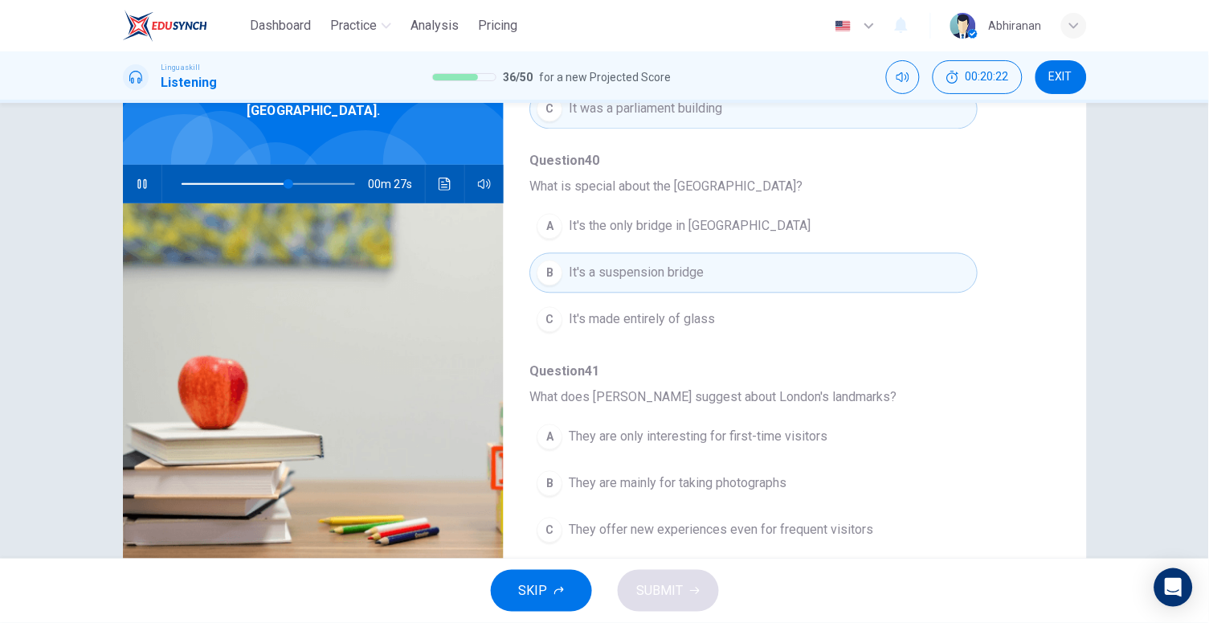
scroll to position [129, 0]
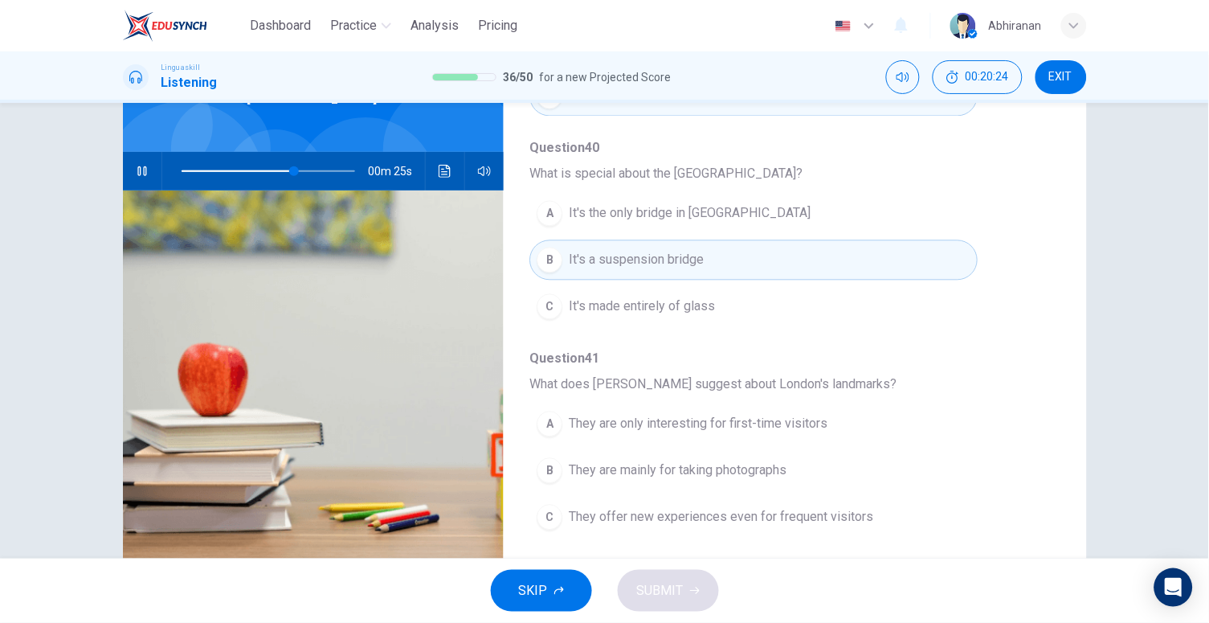
click at [681, 497] on button "C They offer new experiences even for frequent visitors" at bounding box center [754, 517] width 448 height 40
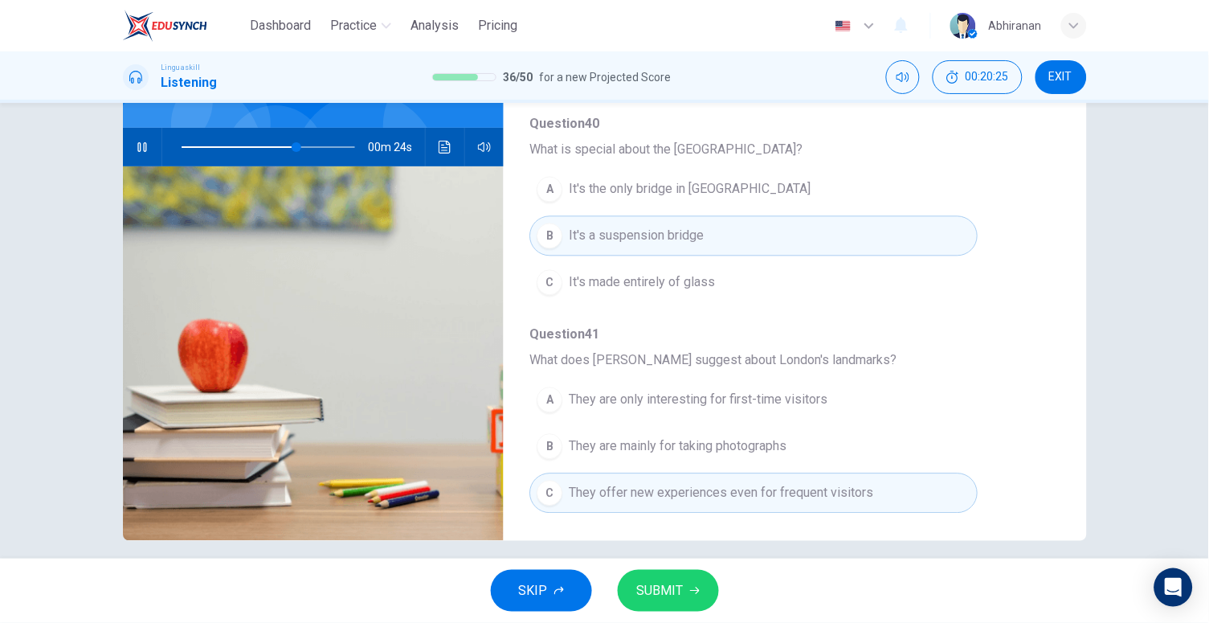
scroll to position [157, 0]
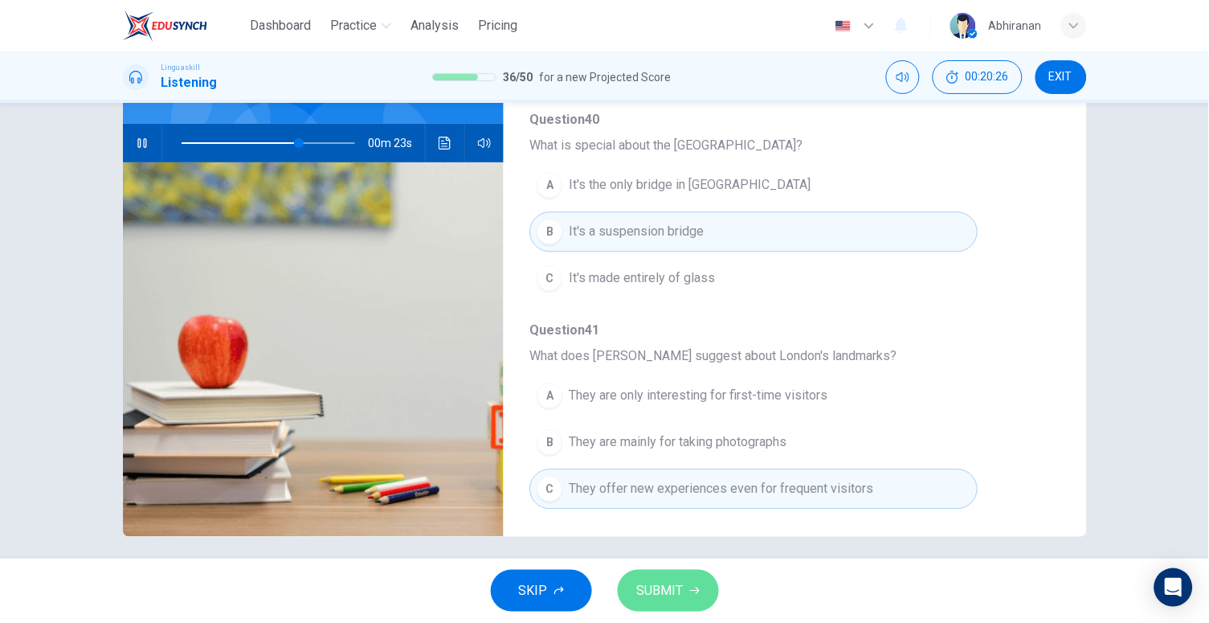
click at [694, 588] on icon "button" at bounding box center [695, 591] width 10 height 10
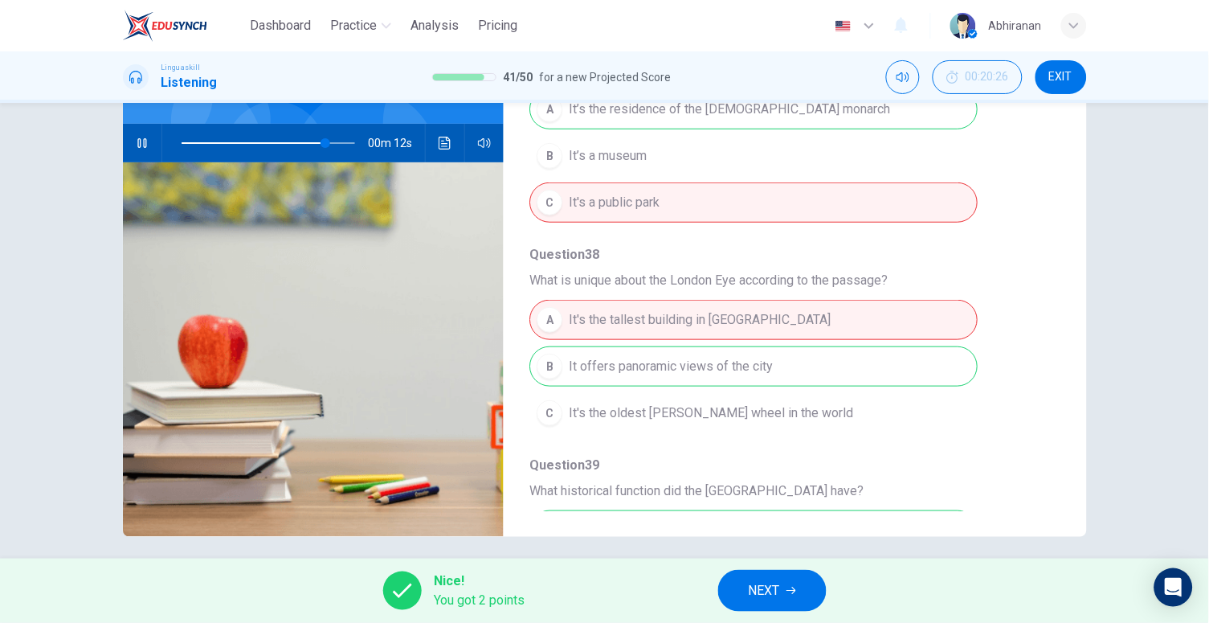
scroll to position [100, 0]
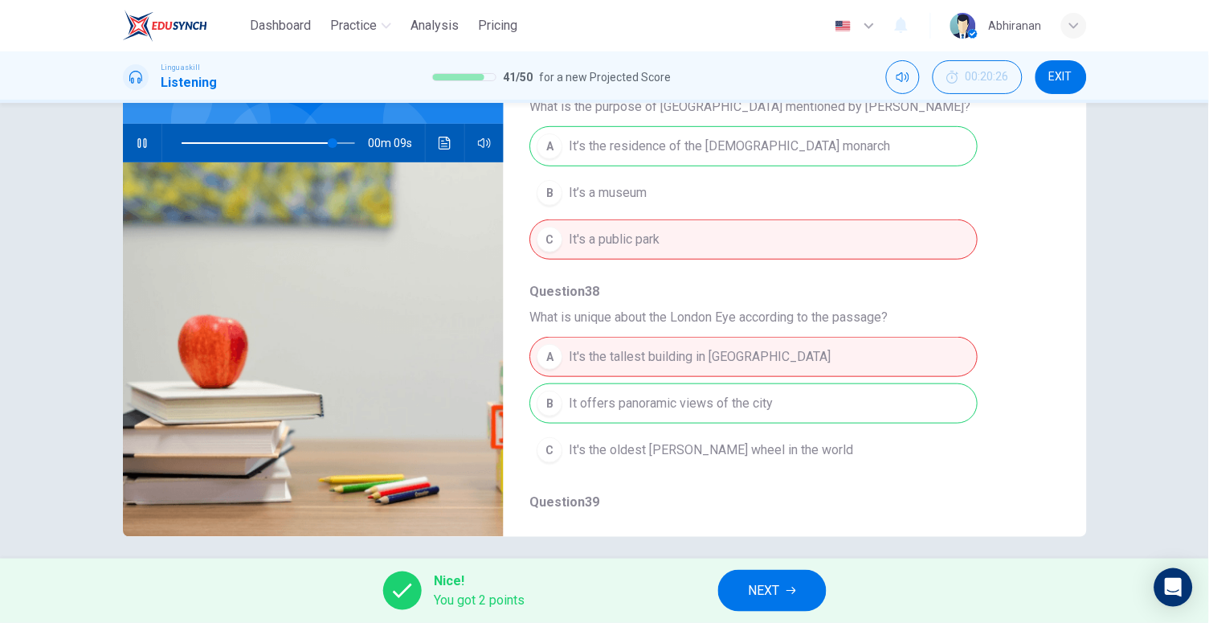
type input "88"
click at [765, 577] on button "NEXT" at bounding box center [772, 591] width 108 height 42
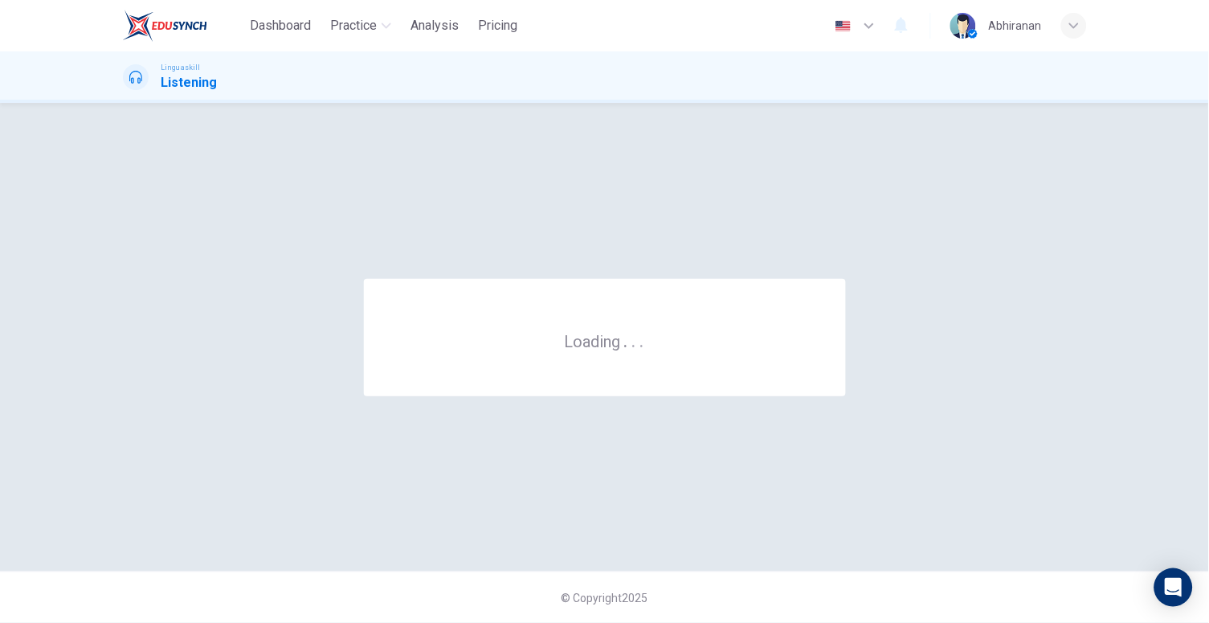
scroll to position [0, 0]
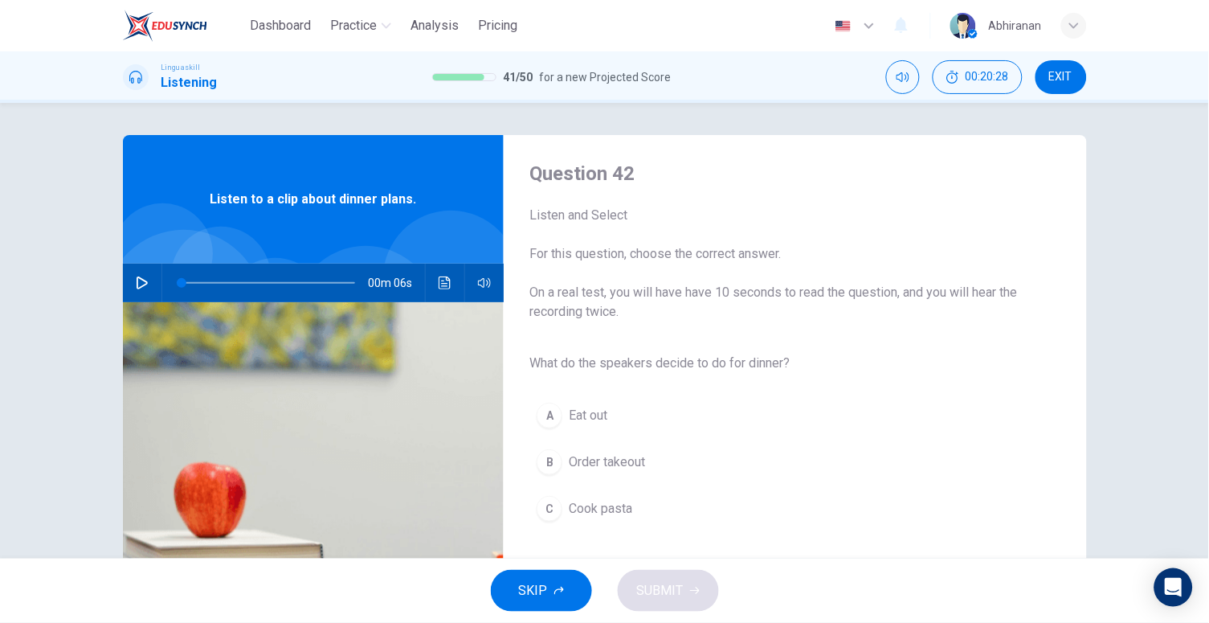
click at [138, 283] on icon "button" at bounding box center [142, 282] width 13 height 13
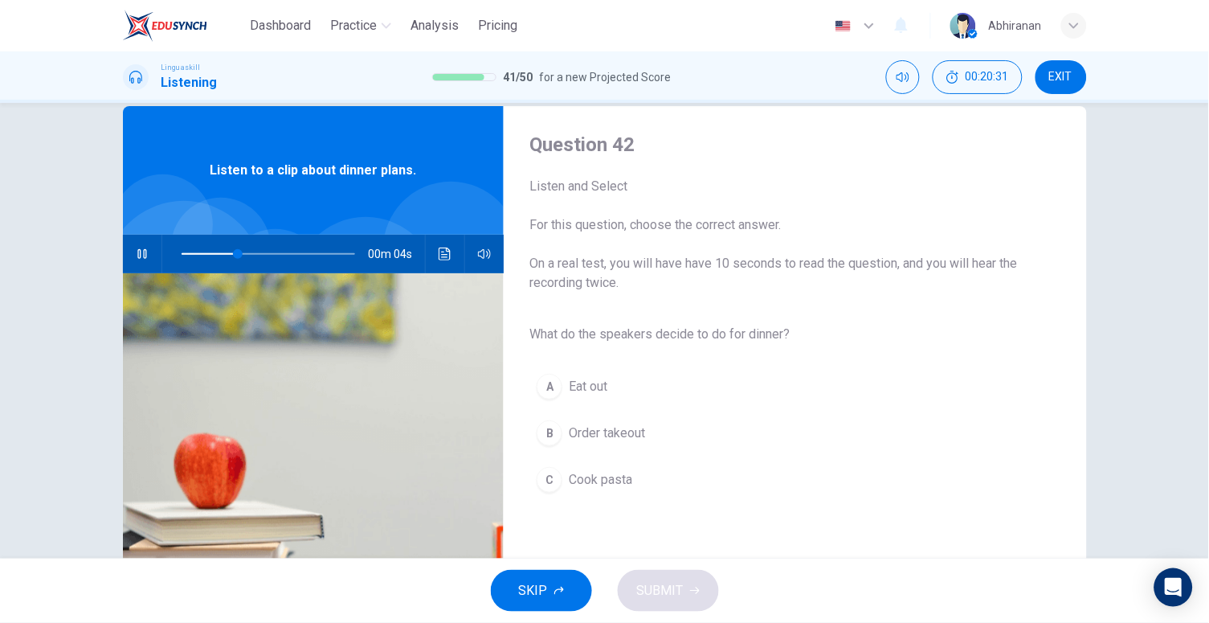
scroll to position [33, 0]
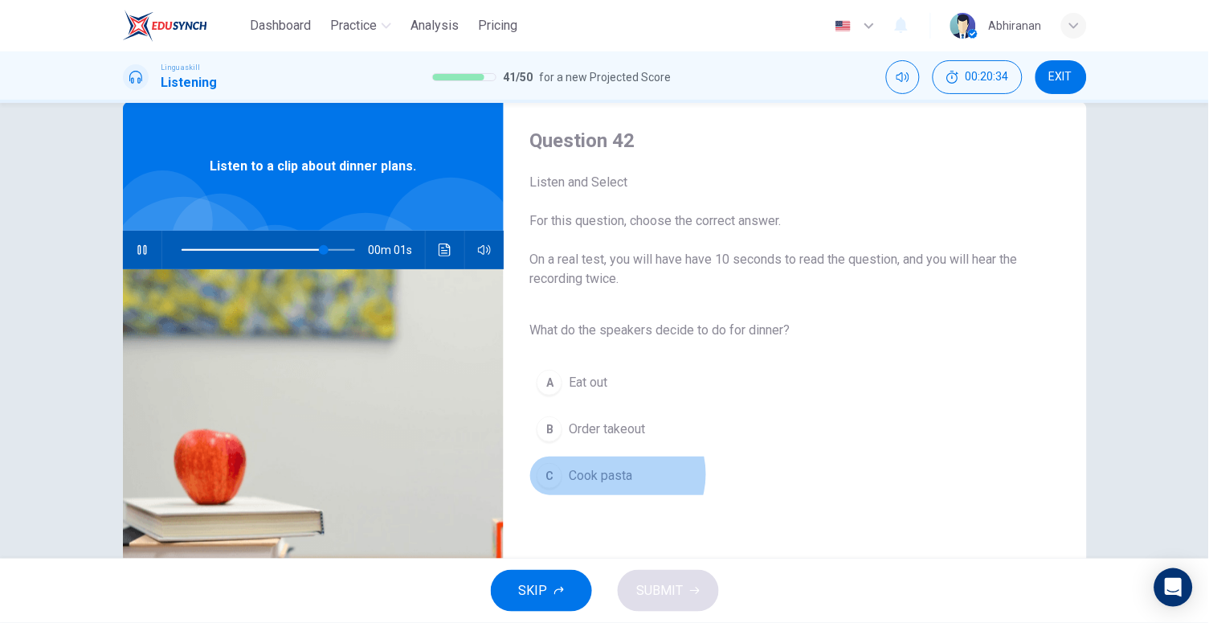
click at [612, 473] on span "Cook pasta" at bounding box center [600, 475] width 63 height 19
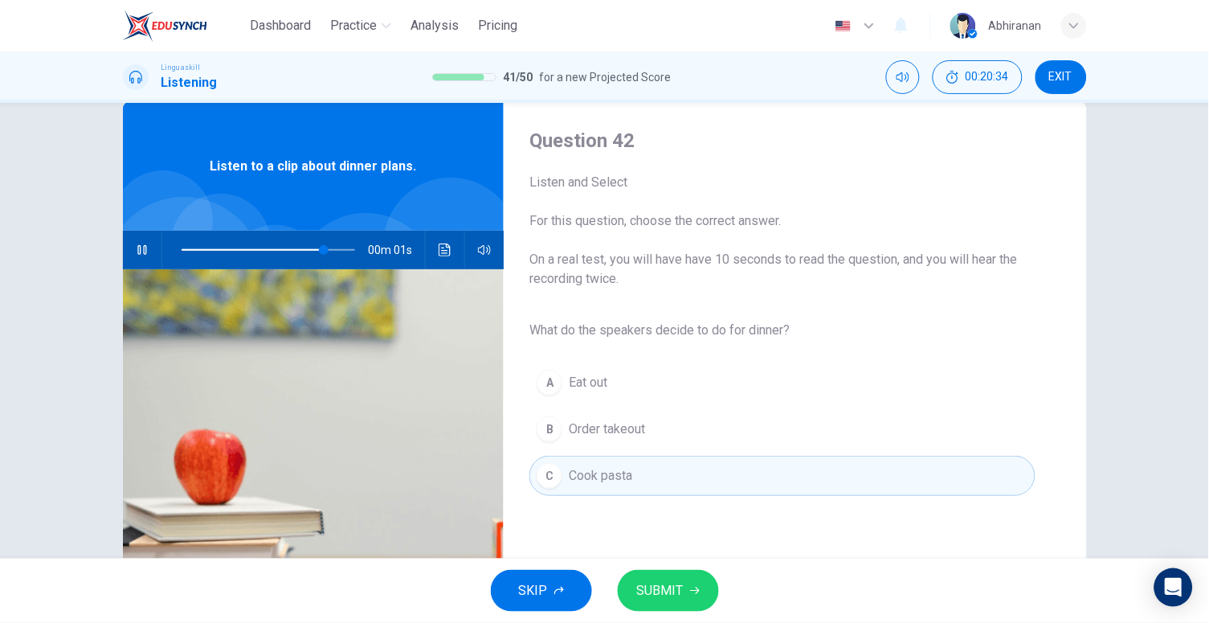
type input "0"
click at [670, 584] on span "SUBMIT" at bounding box center [660, 590] width 47 height 23
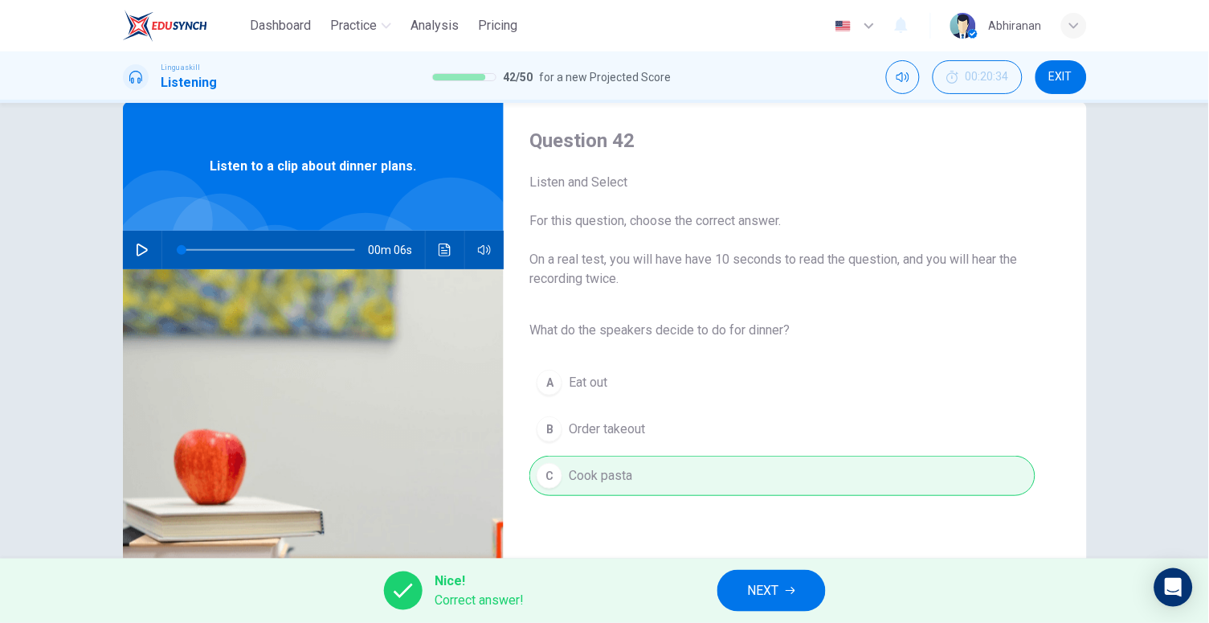
click at [772, 586] on span "NEXT" at bounding box center [763, 590] width 31 height 23
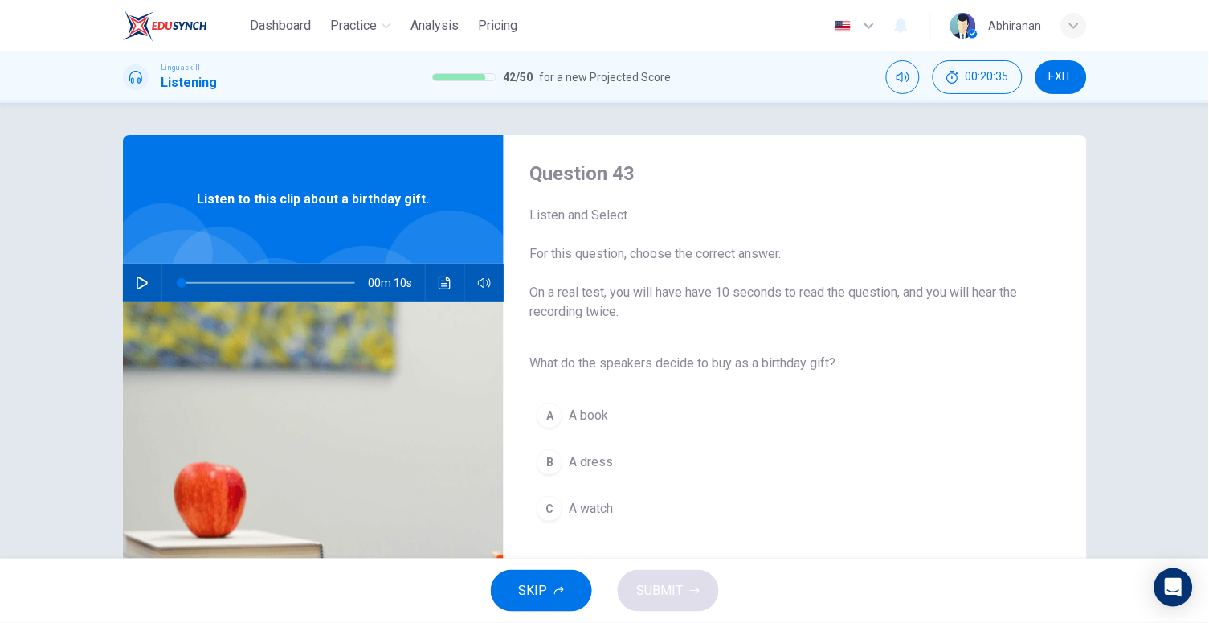
click at [136, 276] on icon "button" at bounding box center [142, 282] width 13 height 13
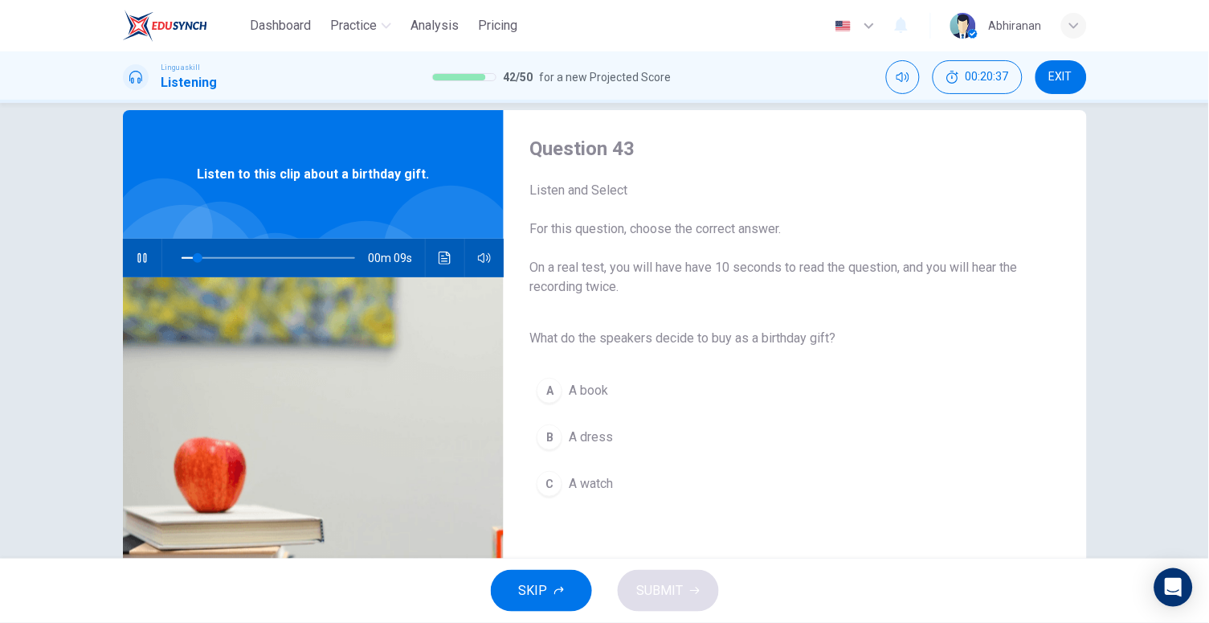
scroll to position [39, 0]
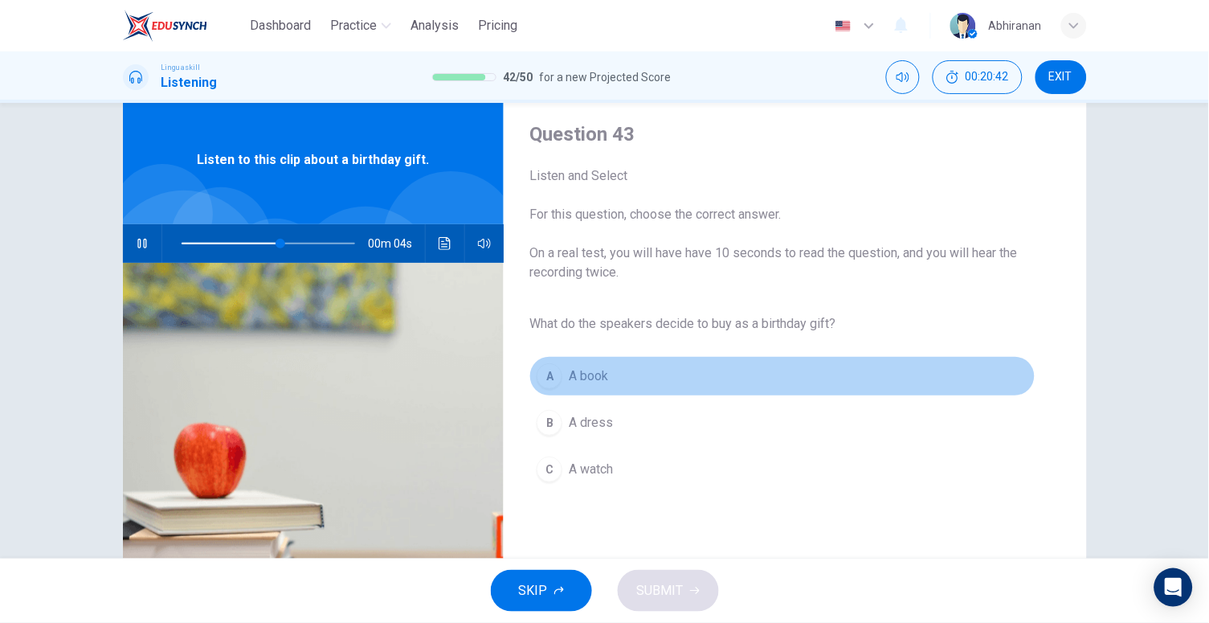
click at [644, 375] on button "A A book" at bounding box center [782, 376] width 505 height 40
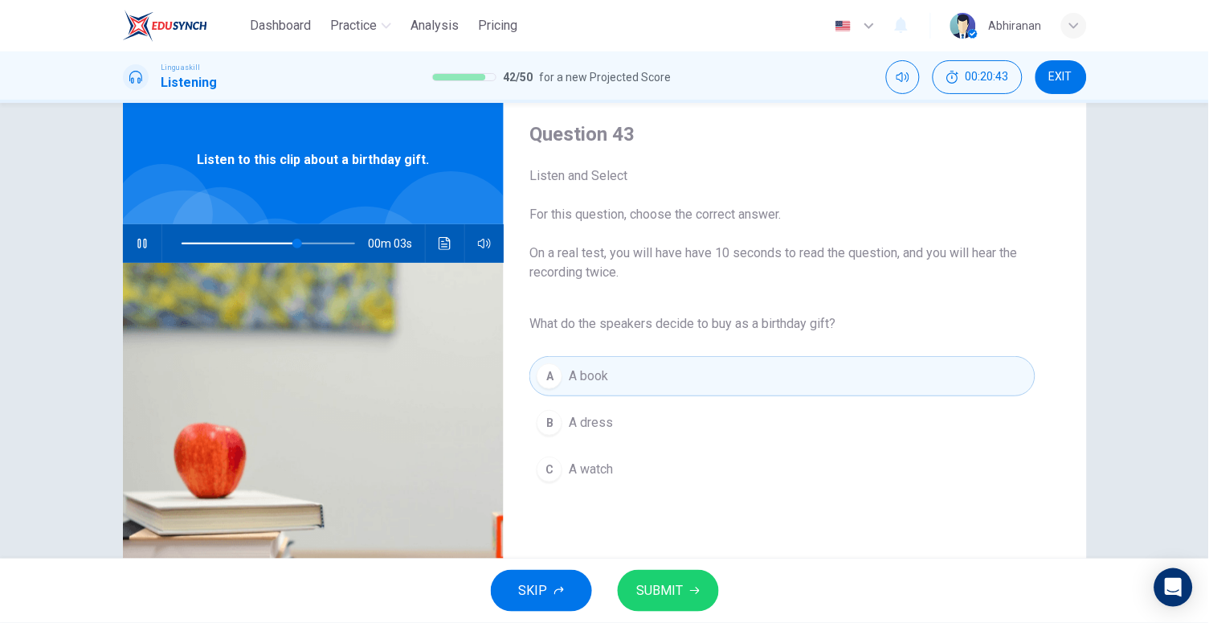
click at [670, 593] on span "SUBMIT" at bounding box center [660, 590] width 47 height 23
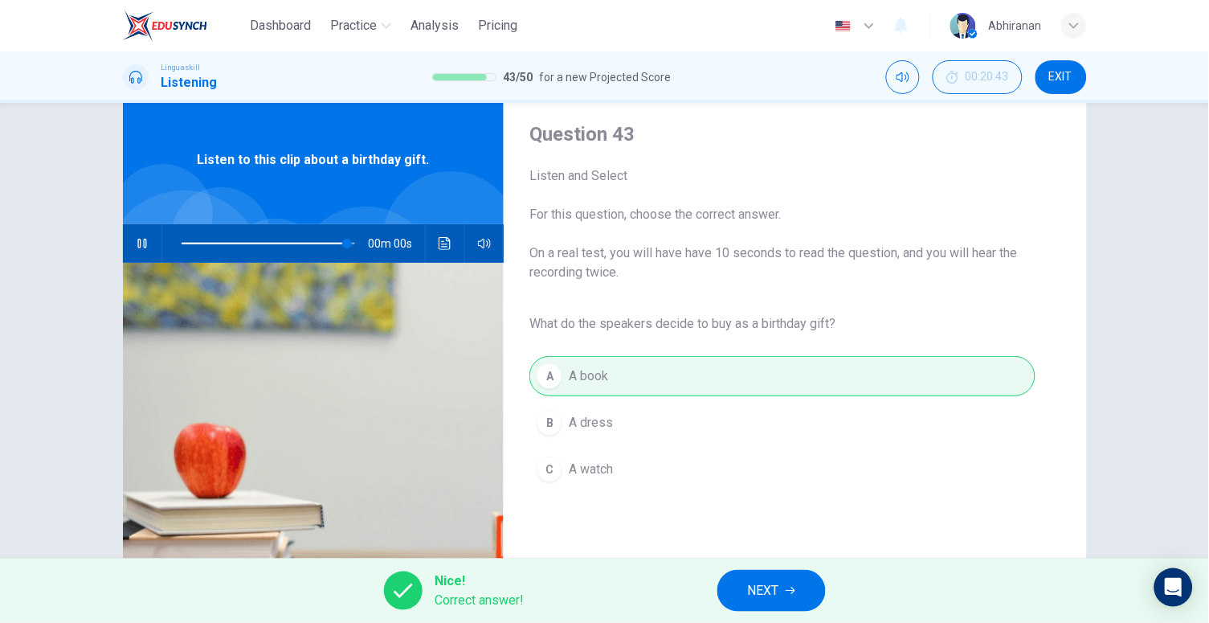
type input "0"
click at [763, 583] on span "NEXT" at bounding box center [763, 590] width 31 height 23
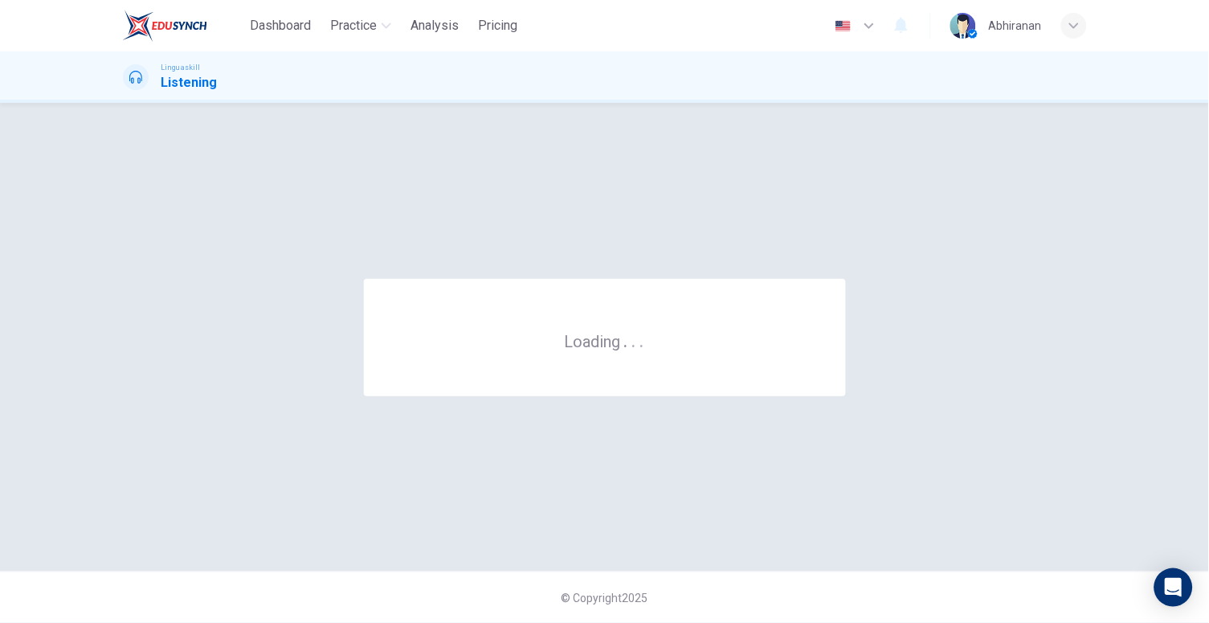
scroll to position [0, 0]
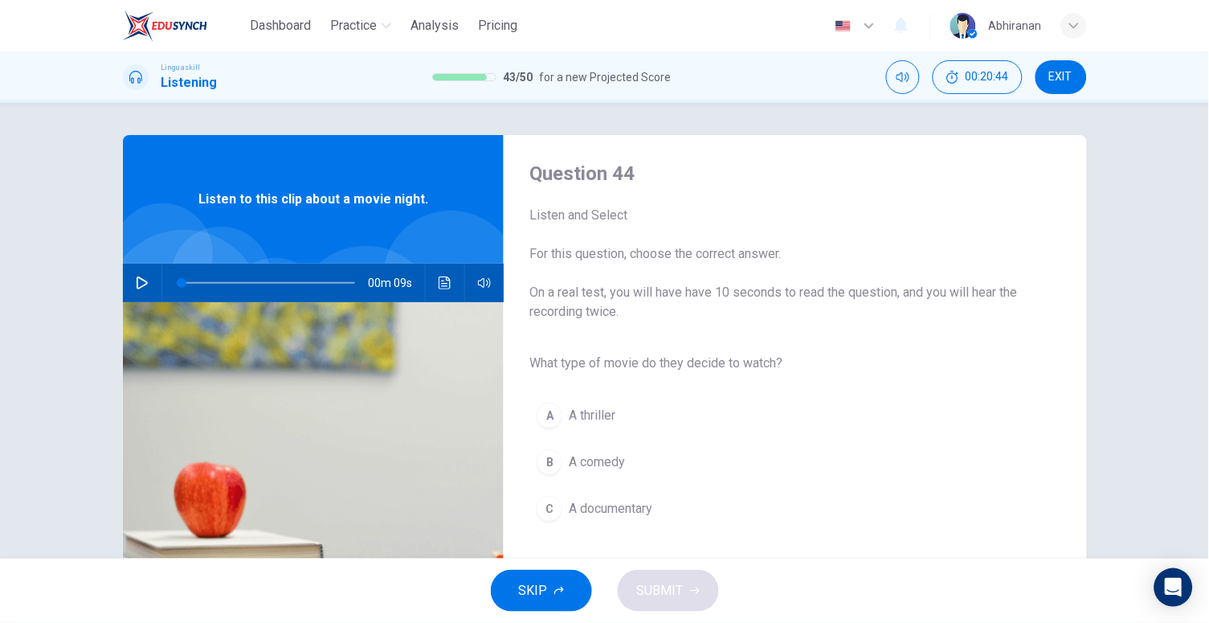
click at [141, 282] on icon "button" at bounding box center [142, 282] width 13 height 13
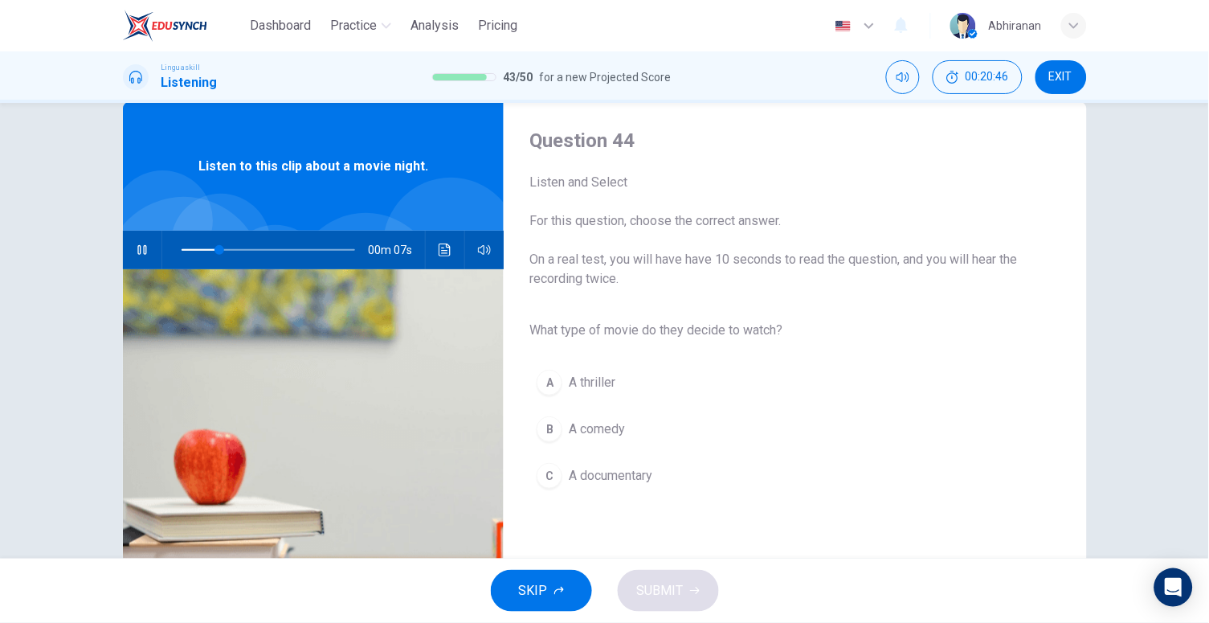
scroll to position [36, 0]
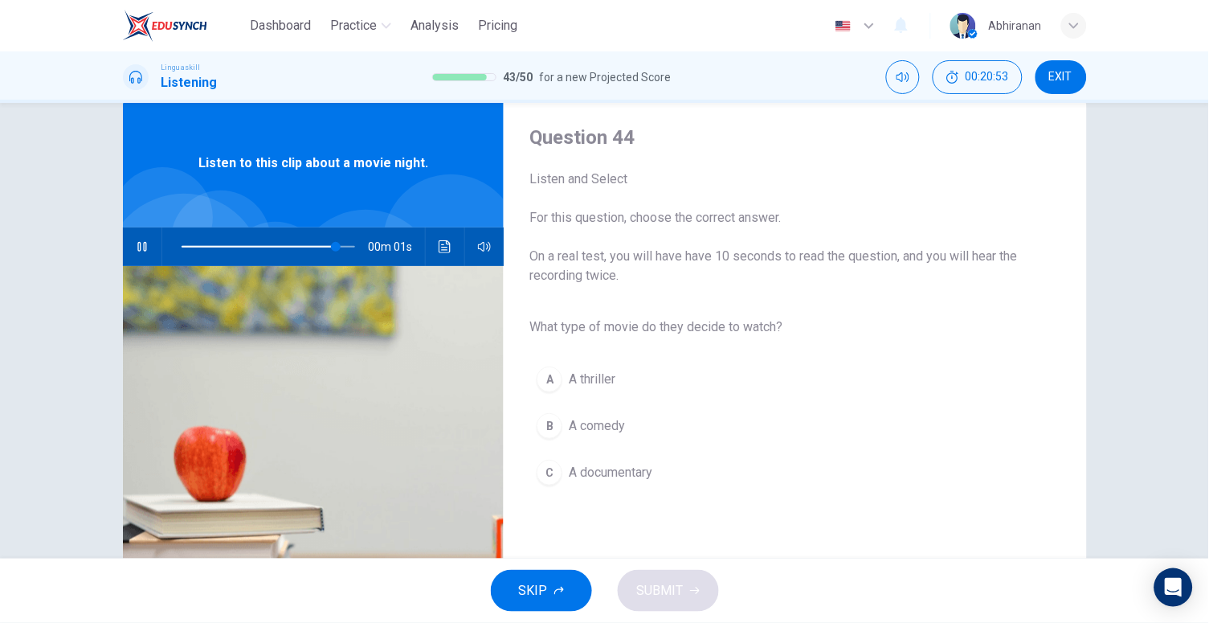
type input "0"
click at [624, 416] on button "B A comedy" at bounding box center [782, 426] width 505 height 40
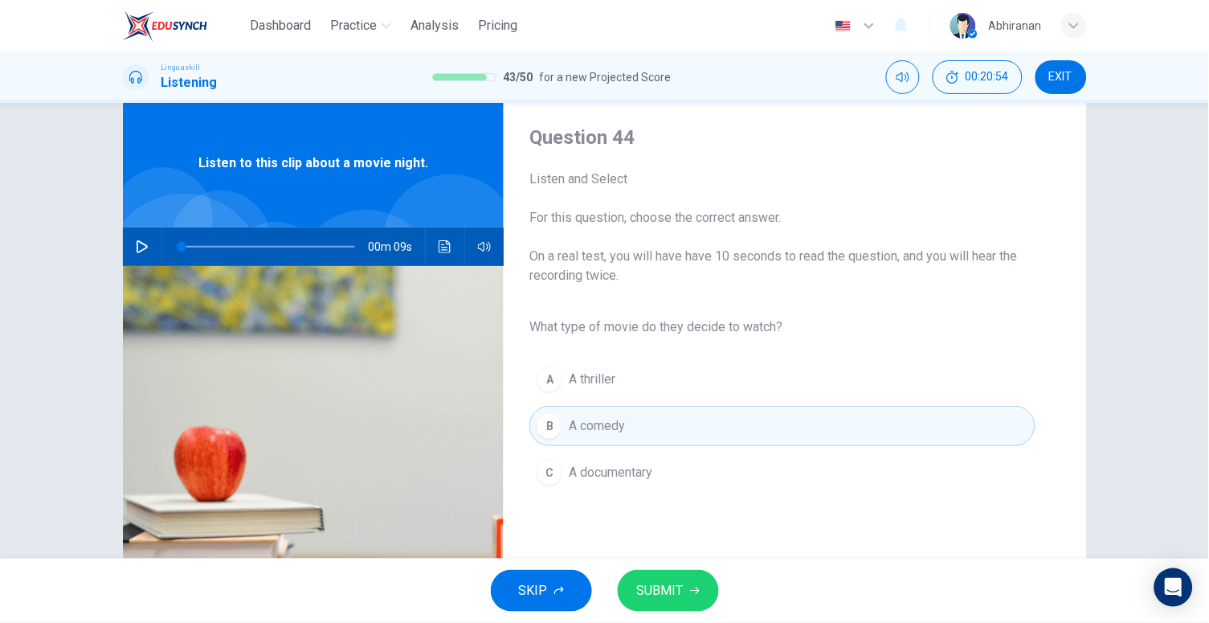
click at [686, 603] on button "SUBMIT" at bounding box center [668, 591] width 101 height 42
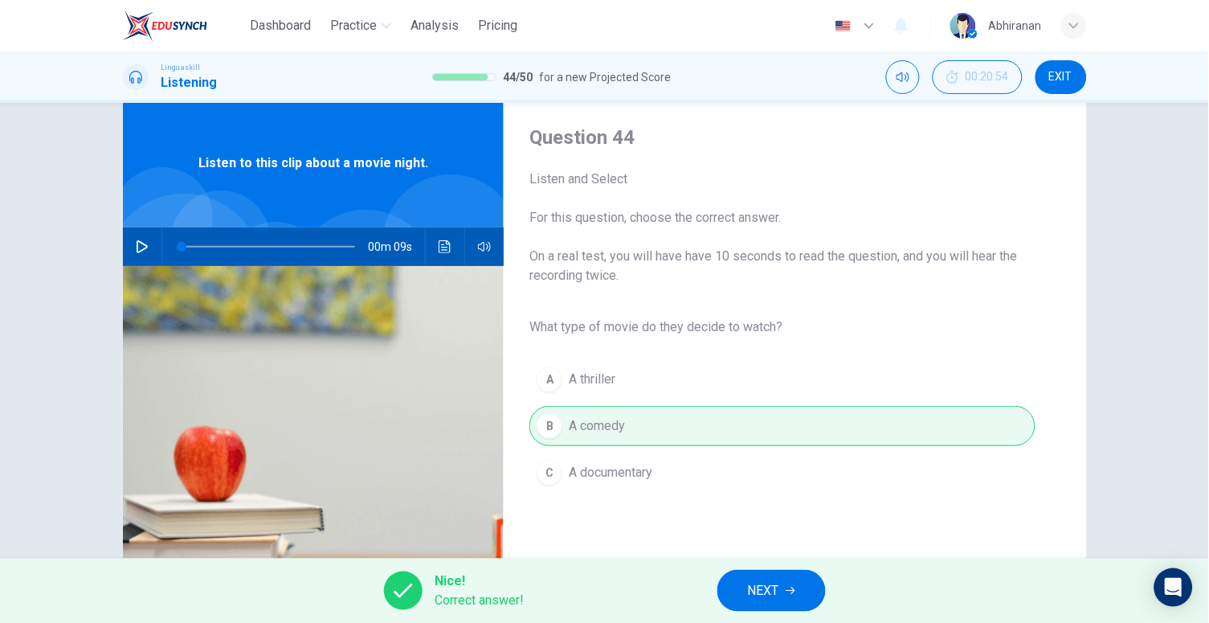
click at [763, 585] on span "NEXT" at bounding box center [763, 590] width 31 height 23
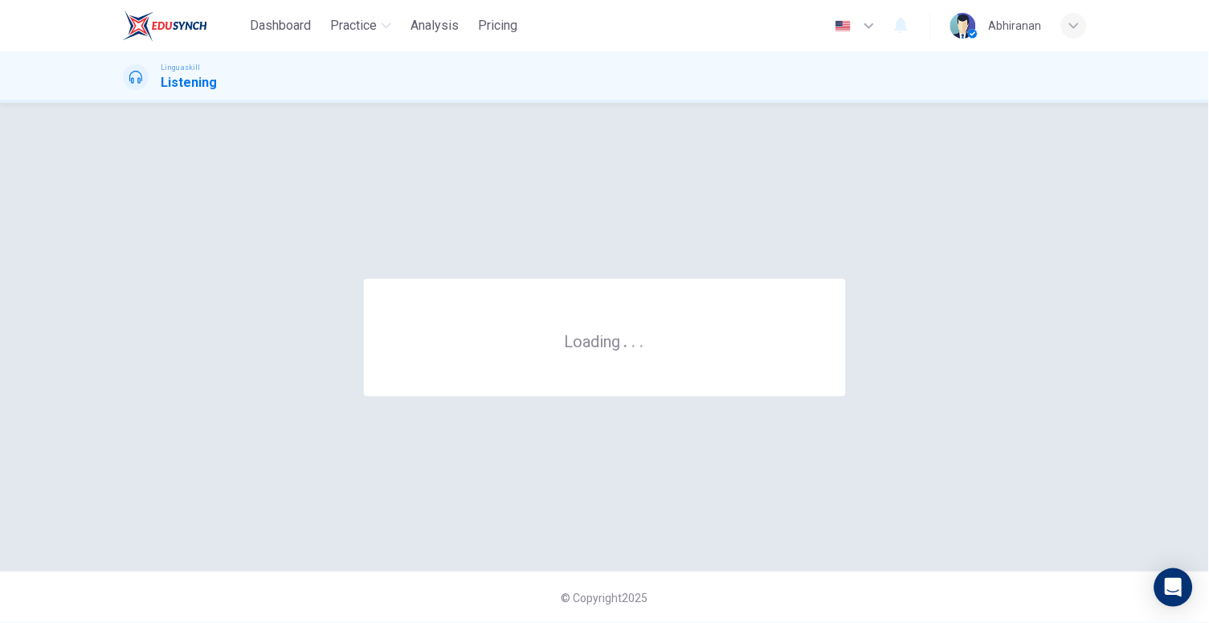
scroll to position [0, 0]
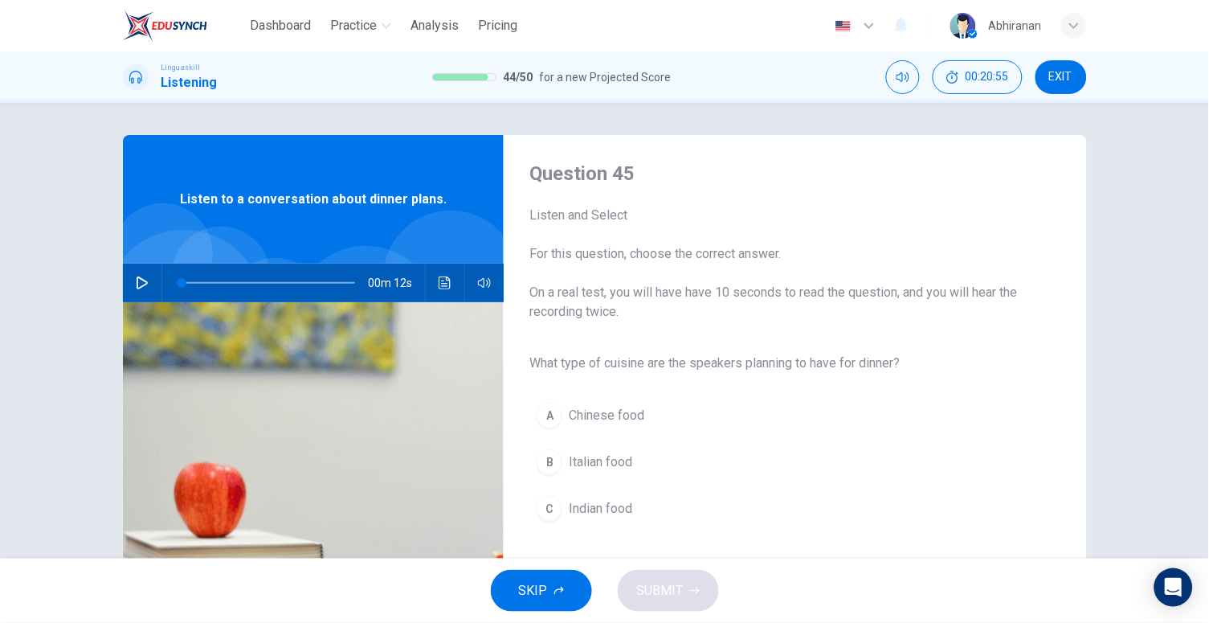
click at [140, 288] on icon "button" at bounding box center [142, 282] width 13 height 13
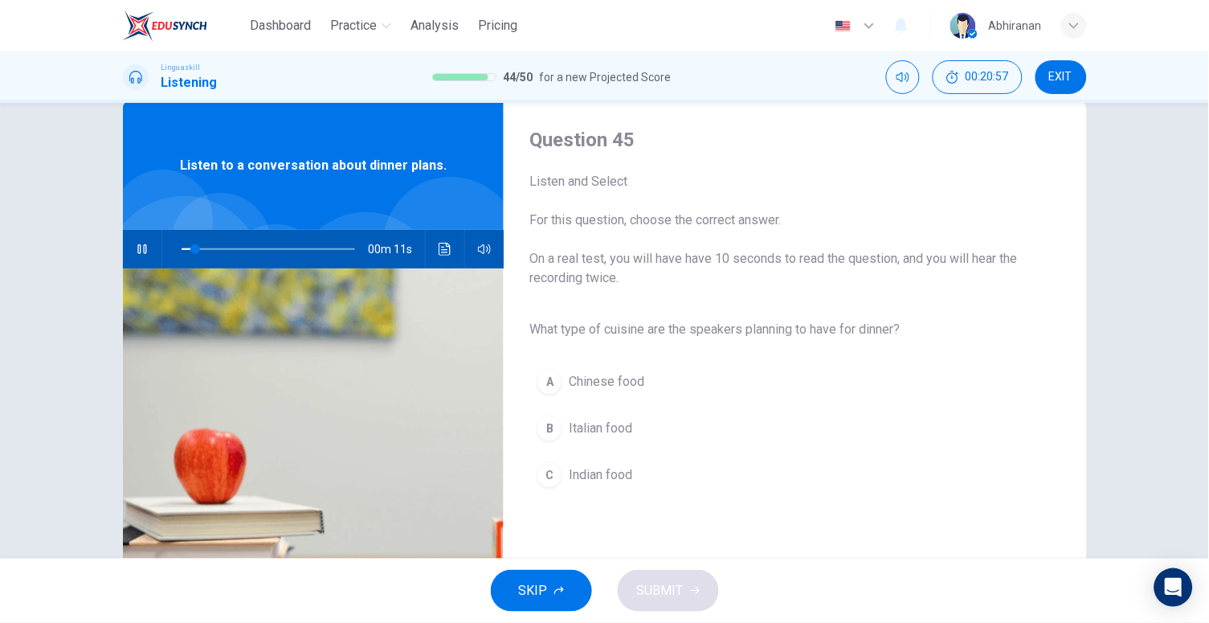
scroll to position [65, 0]
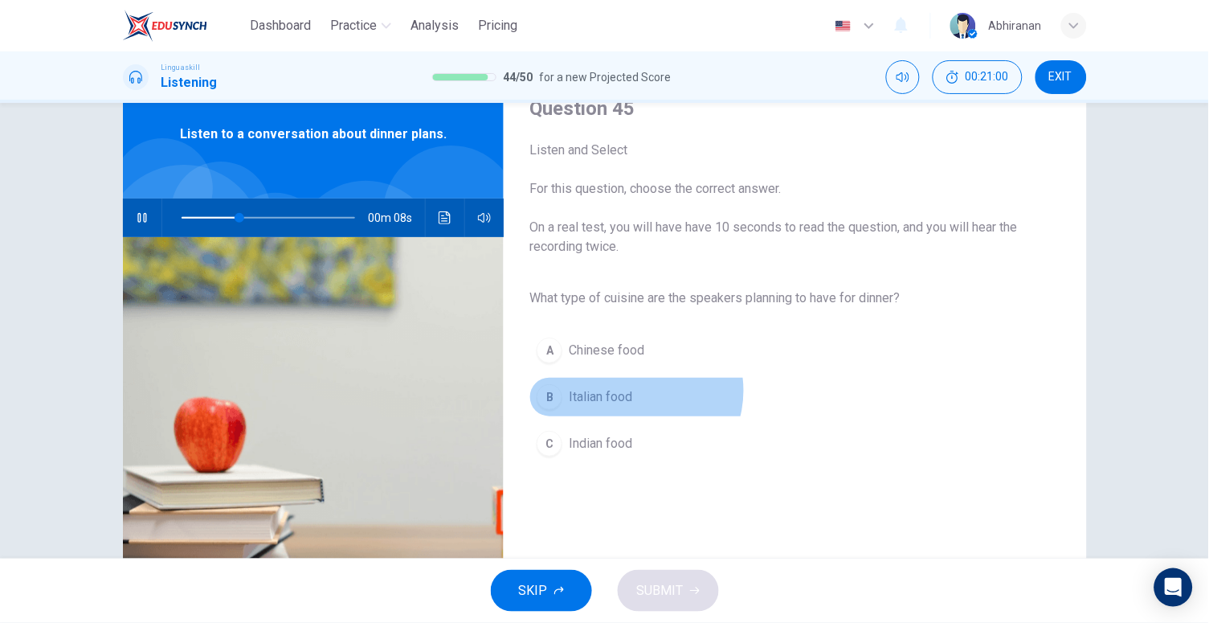
click at [631, 389] on button "B Italian food" at bounding box center [782, 397] width 505 height 40
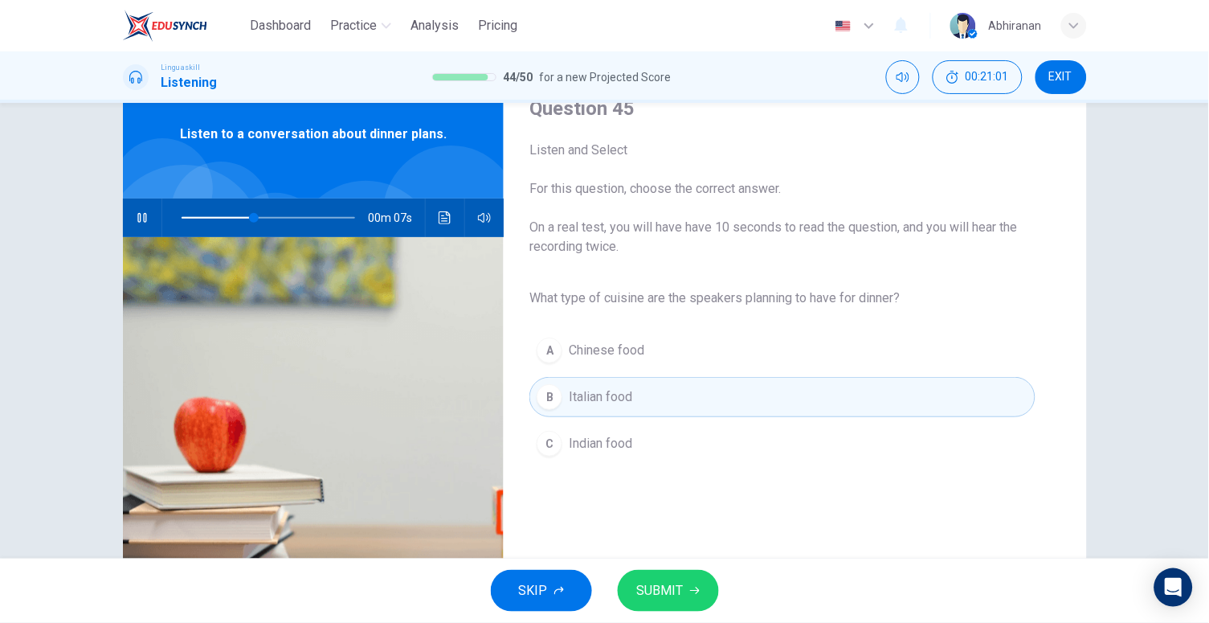
click at [690, 591] on icon "button" at bounding box center [695, 590] width 10 height 7
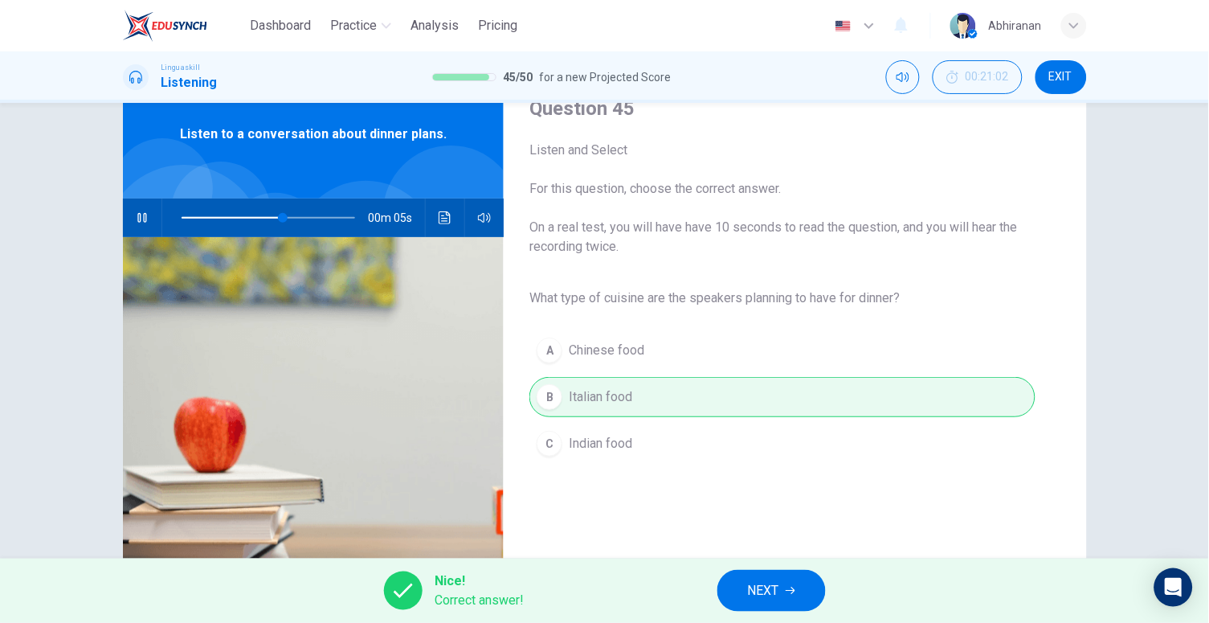
type input "67"
click at [764, 585] on span "NEXT" at bounding box center [763, 590] width 31 height 23
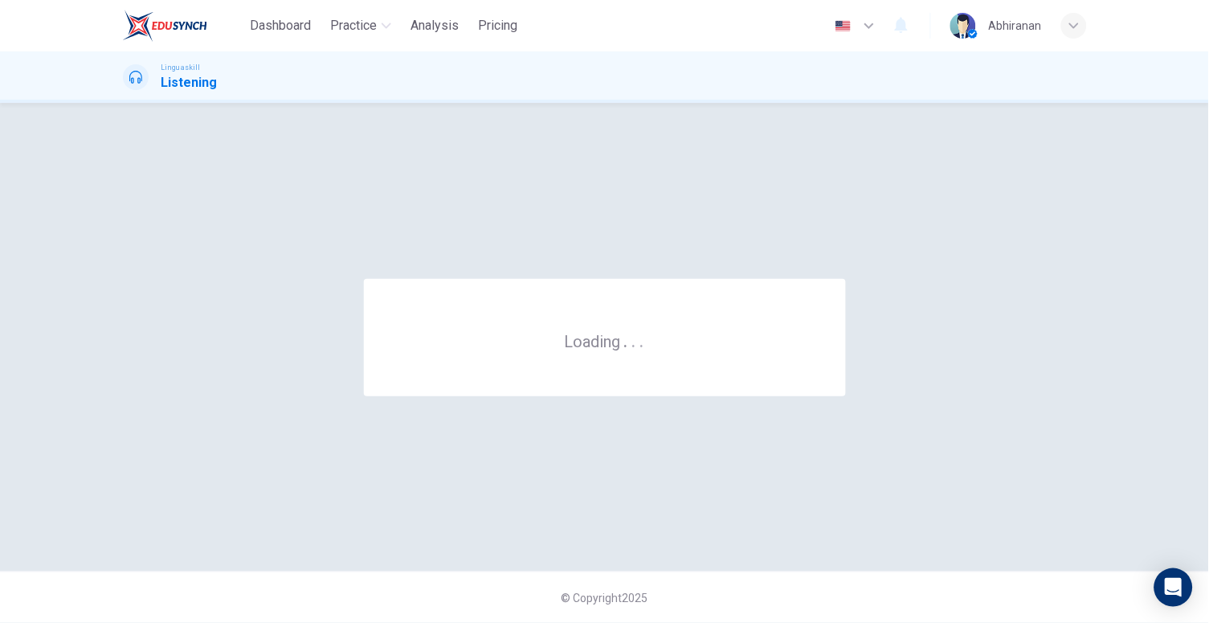
scroll to position [0, 0]
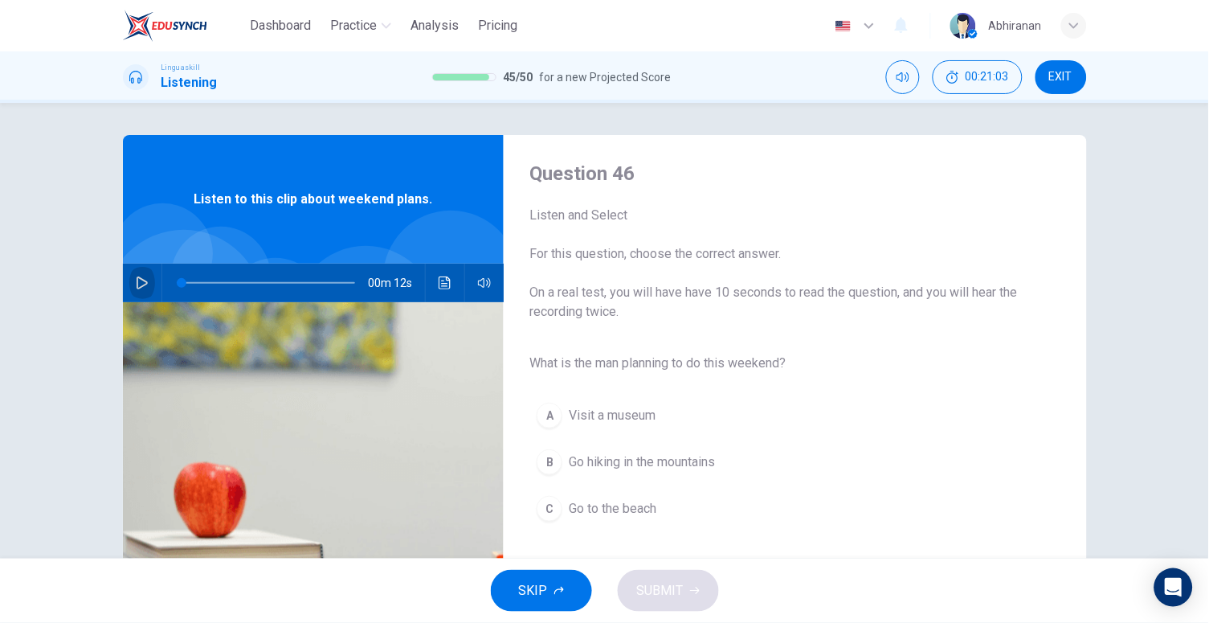
click at [147, 283] on button "button" at bounding box center [142, 283] width 26 height 39
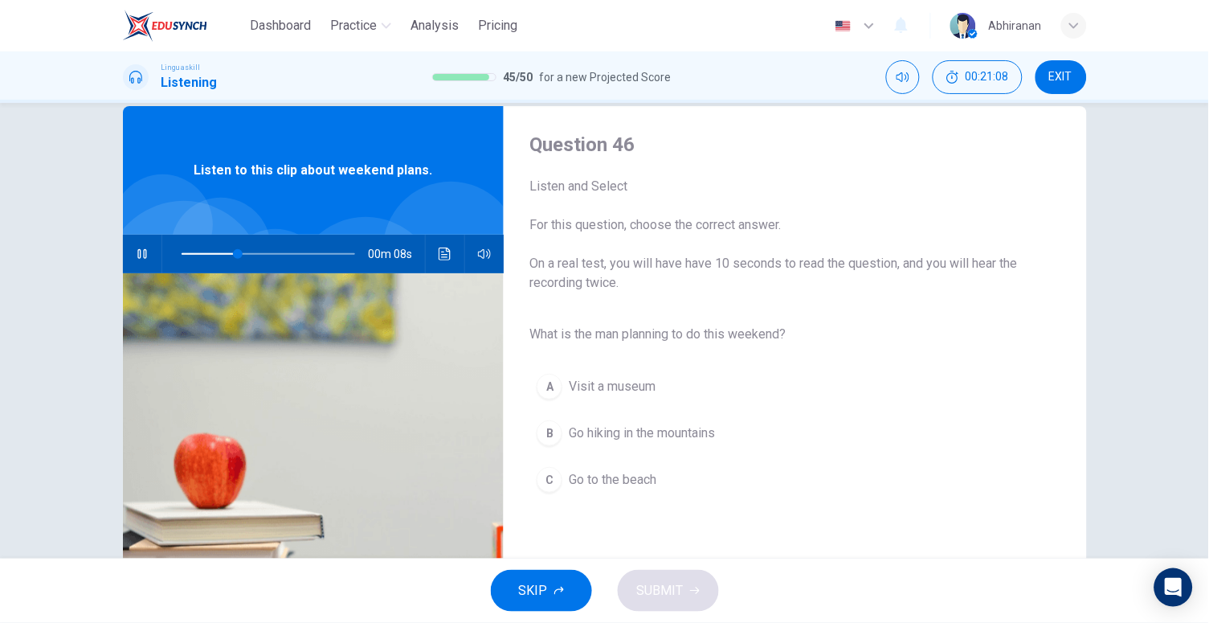
scroll to position [33, 0]
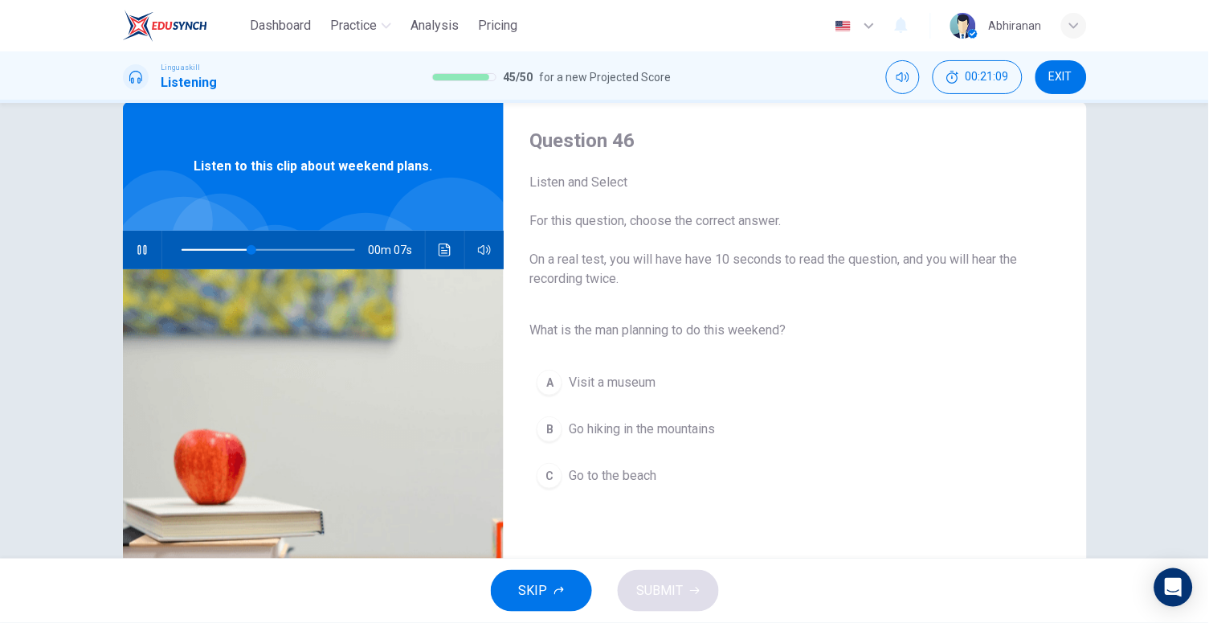
click at [678, 431] on span "Go hiking in the mountains" at bounding box center [642, 428] width 146 height 19
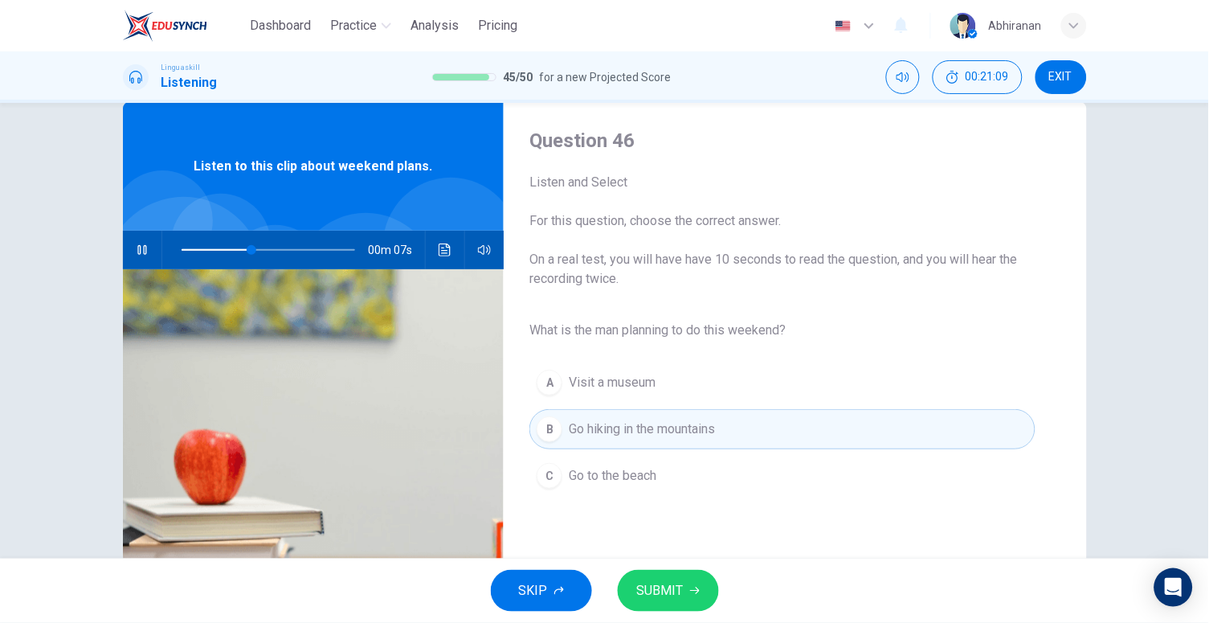
click at [685, 591] on button "SUBMIT" at bounding box center [668, 591] width 101 height 42
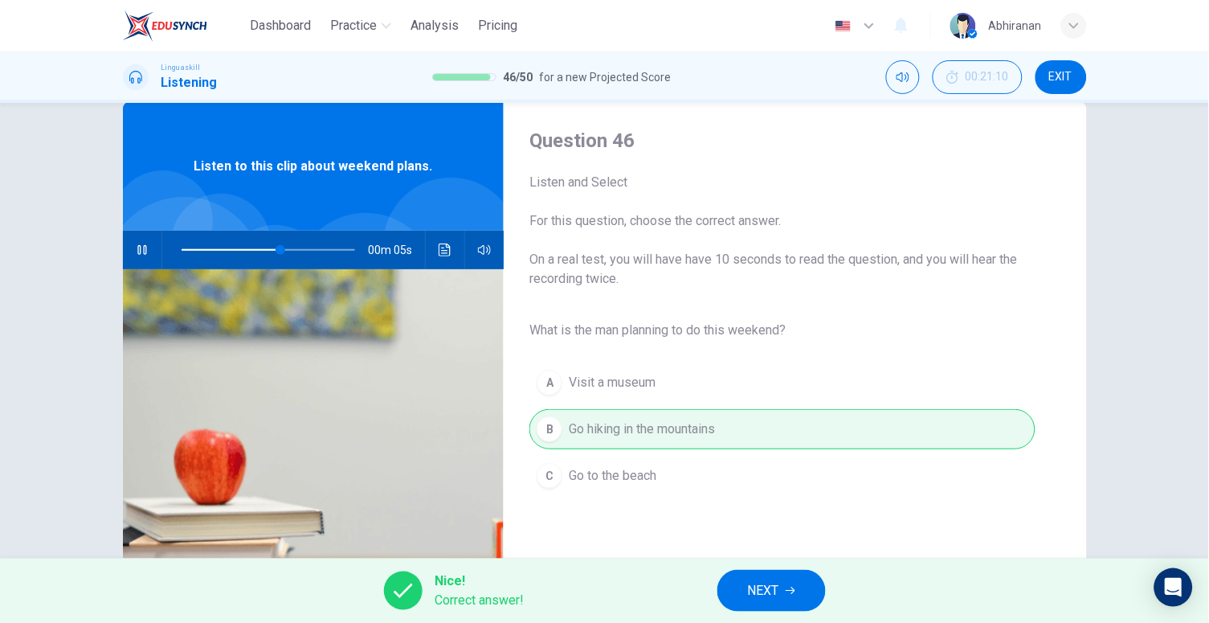
type input "65"
click at [768, 583] on span "NEXT" at bounding box center [763, 590] width 31 height 23
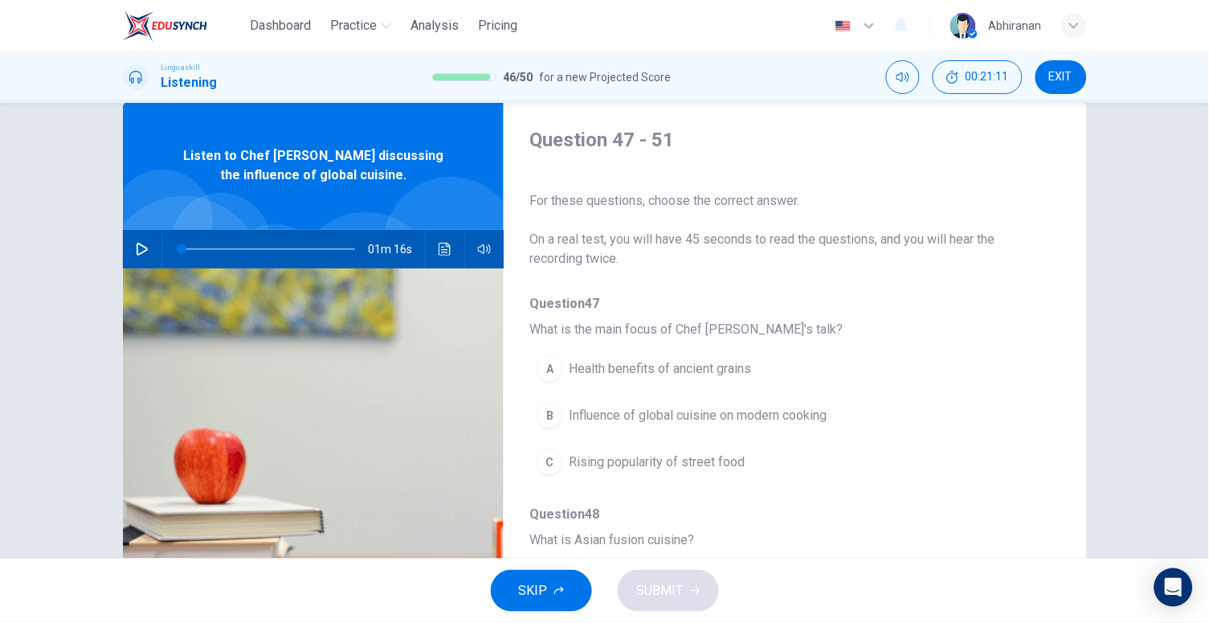
scroll to position [38, 0]
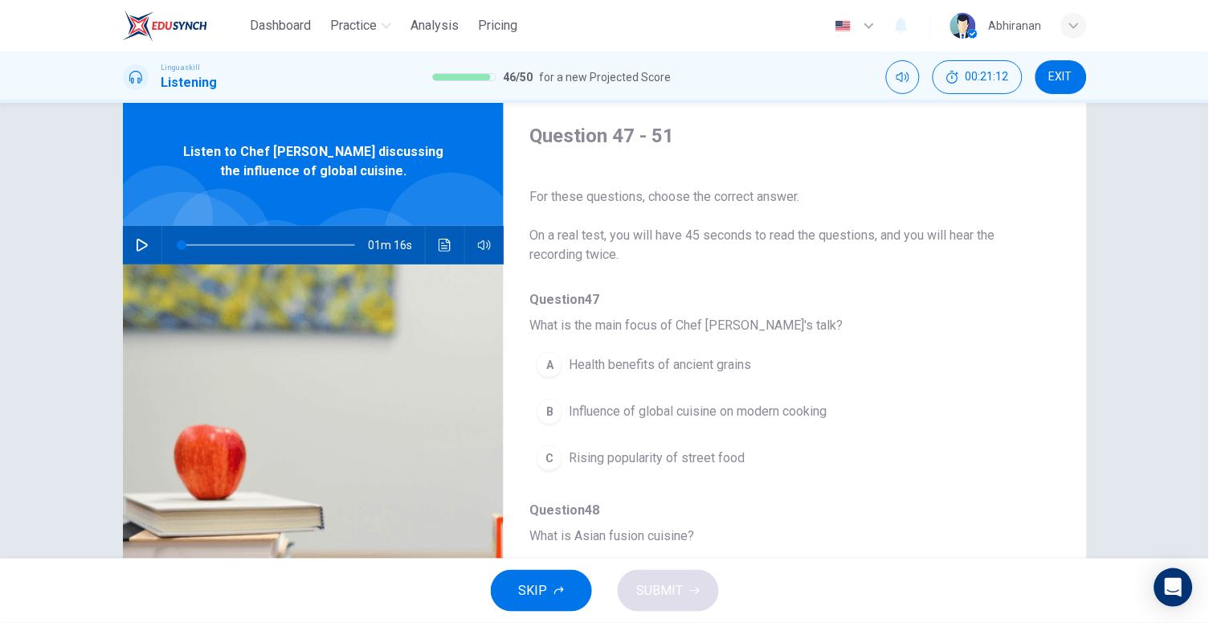
click at [129, 245] on button "button" at bounding box center [142, 245] width 26 height 39
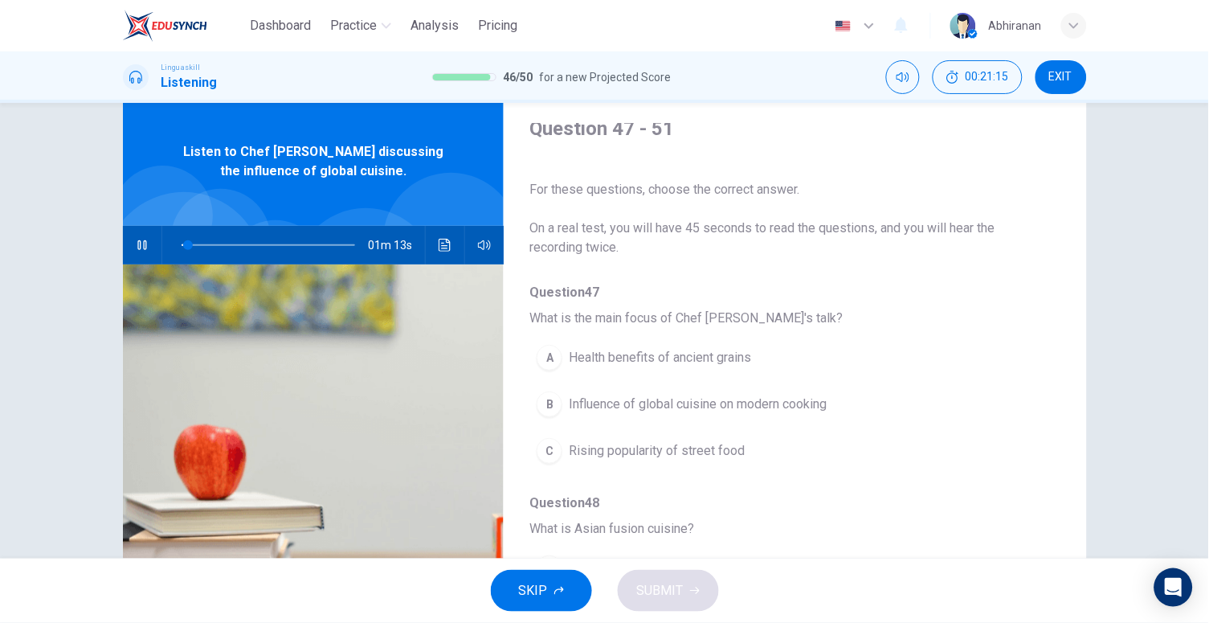
scroll to position [13, 0]
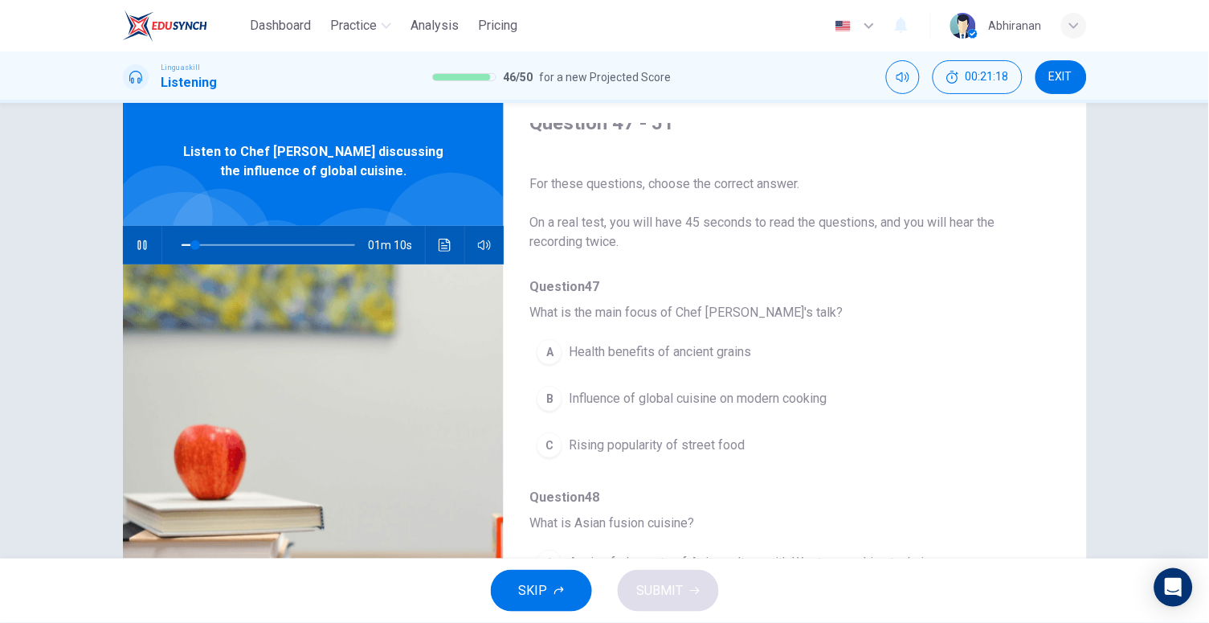
click at [677, 399] on span "Influence of global cuisine on modern cooking" at bounding box center [698, 398] width 258 height 19
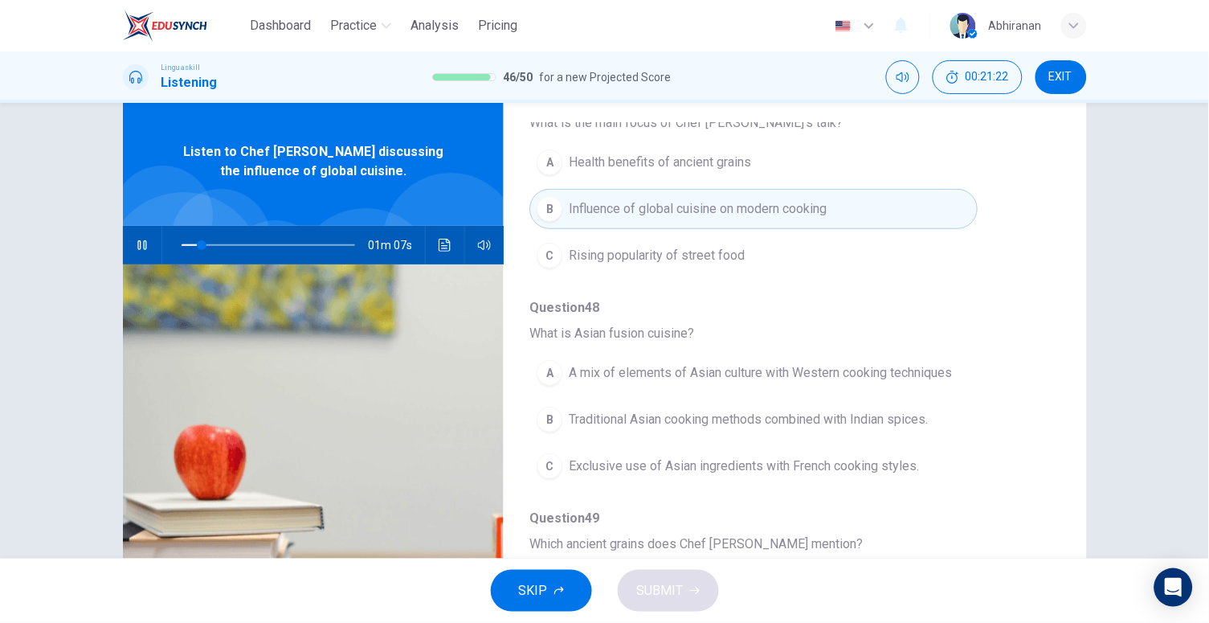
scroll to position [207, 0]
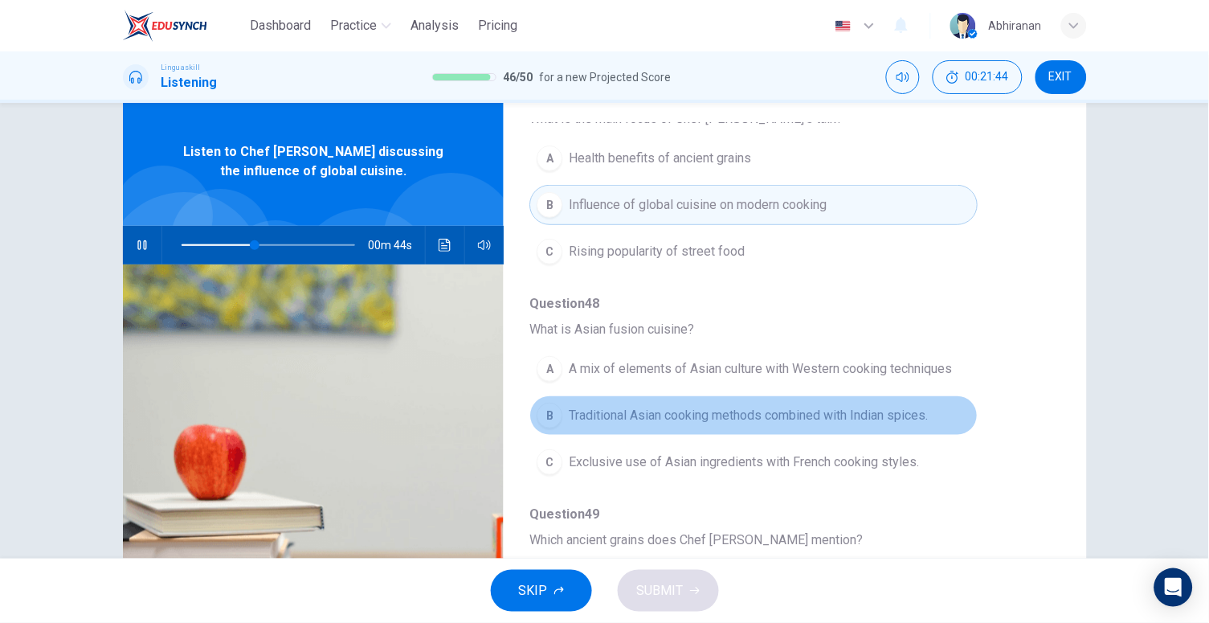
click at [764, 425] on button "B Traditional Asian cooking methods combined with Indian spices." at bounding box center [754, 415] width 448 height 40
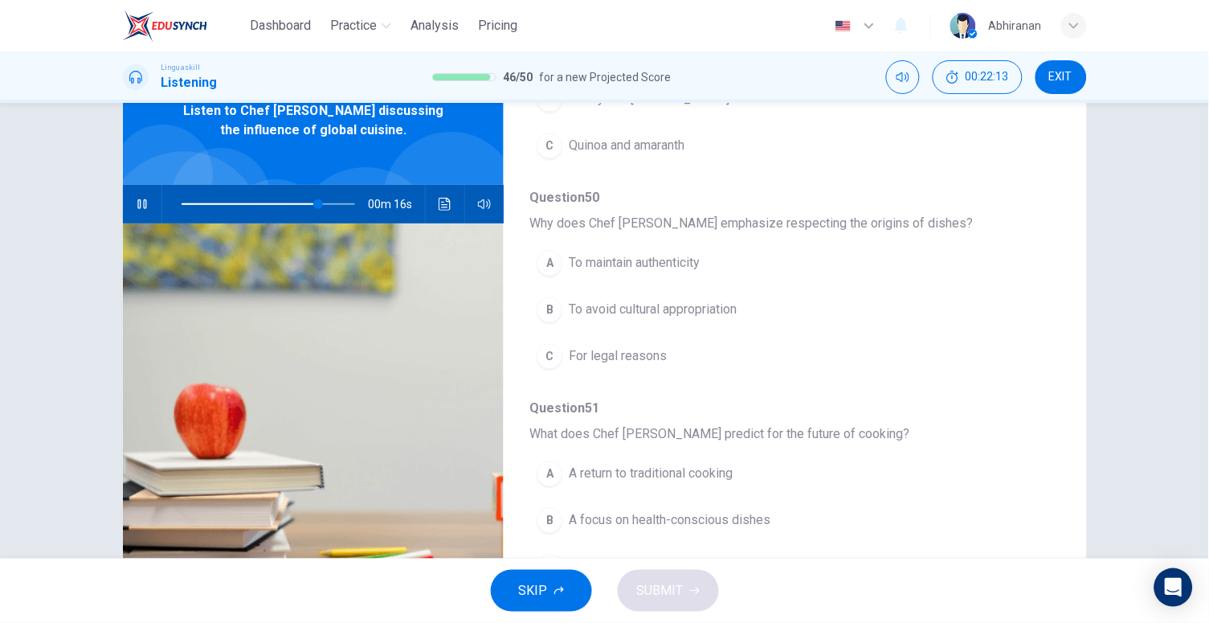
scroll to position [143, 0]
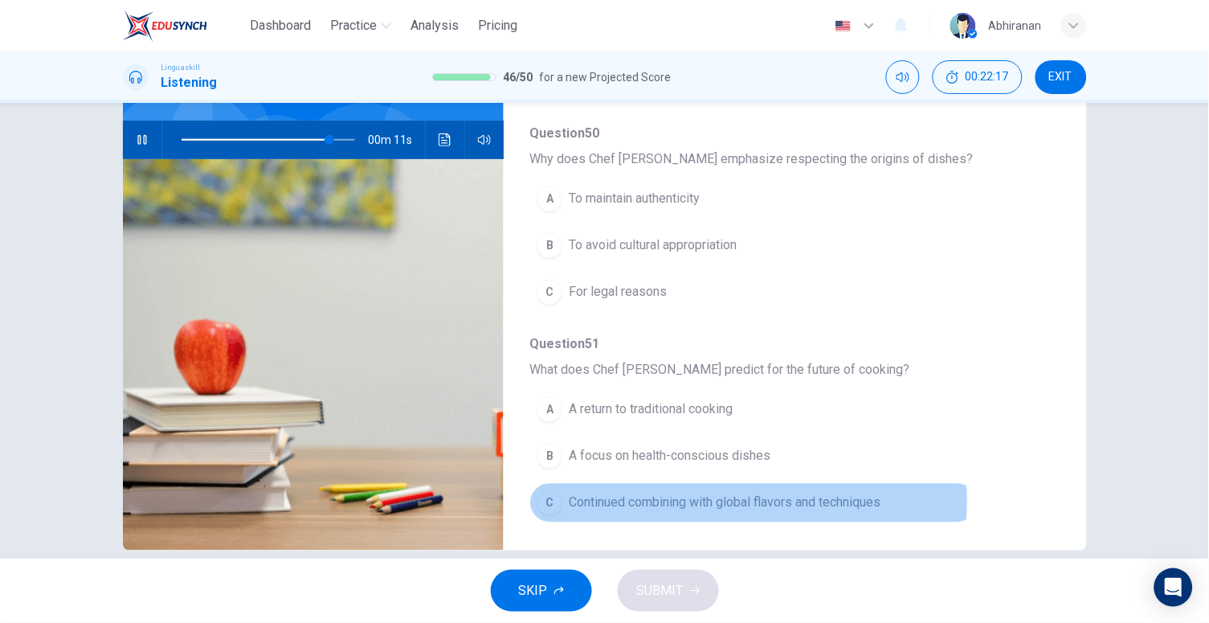
click at [666, 499] on span "Continued combining with global flavors and techniques" at bounding box center [725, 502] width 312 height 19
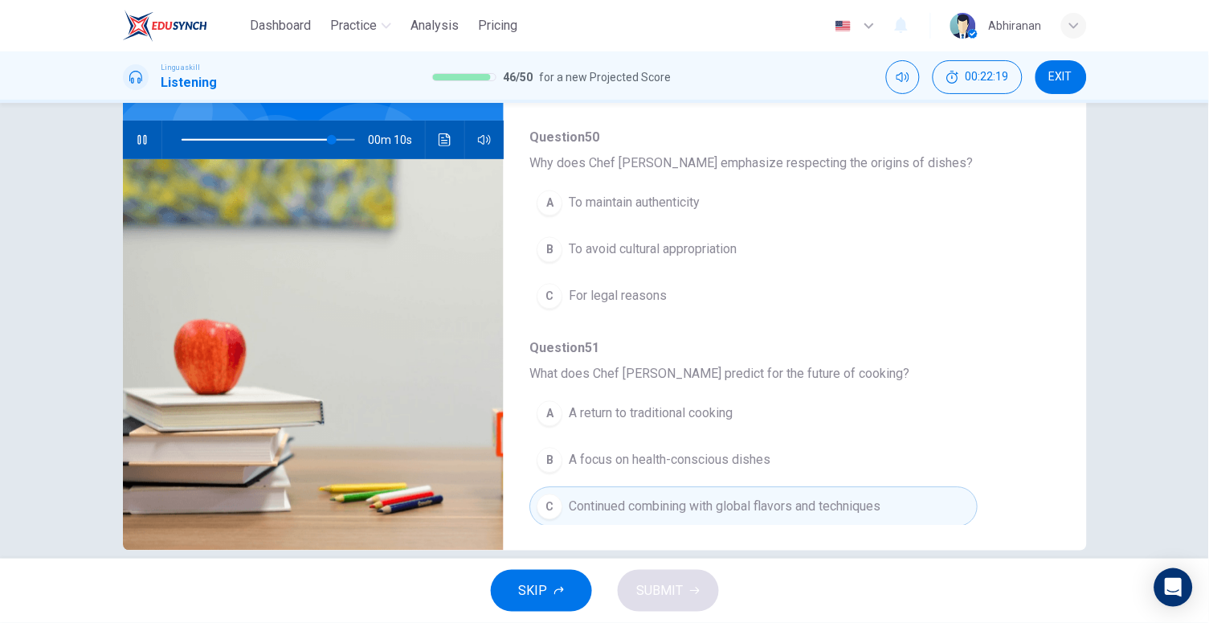
scroll to position [618, 0]
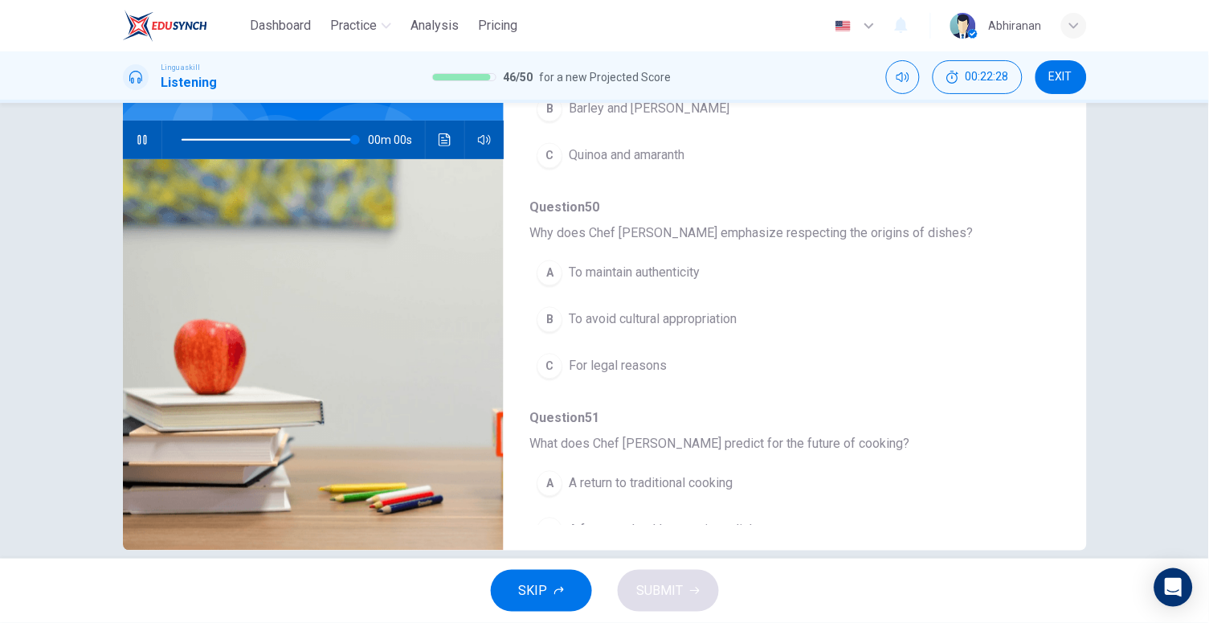
click at [650, 331] on button "B To avoid cultural appropriation" at bounding box center [754, 320] width 448 height 40
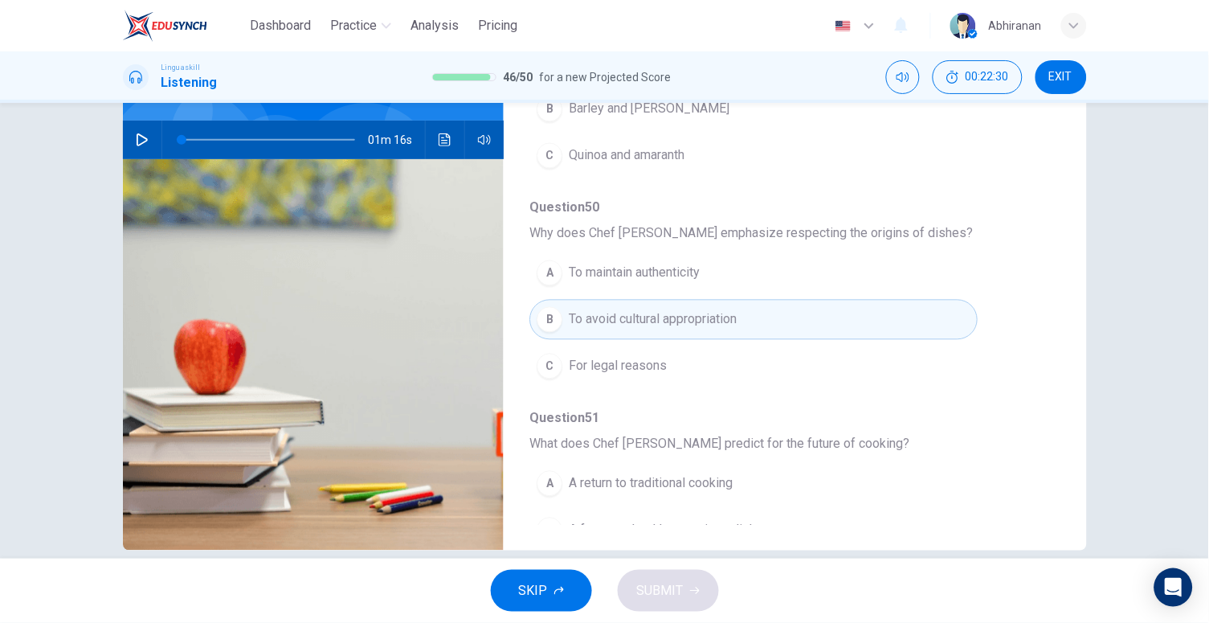
scroll to position [432, 0]
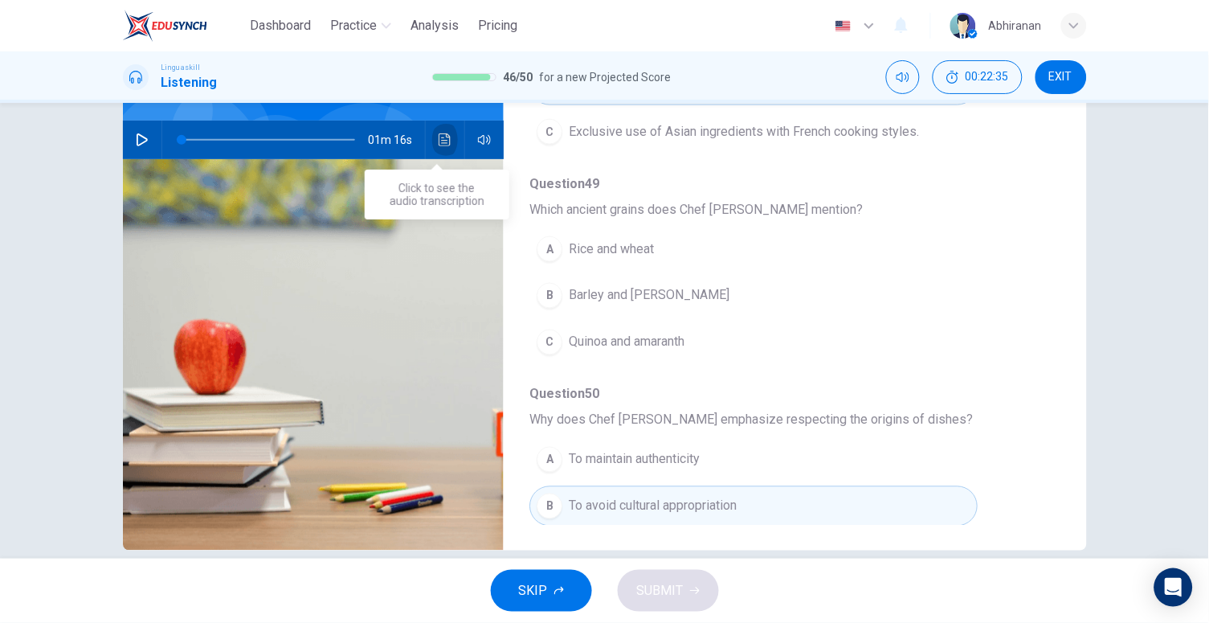
click at [441, 138] on icon "Click to see the audio transcription" at bounding box center [445, 139] width 13 height 13
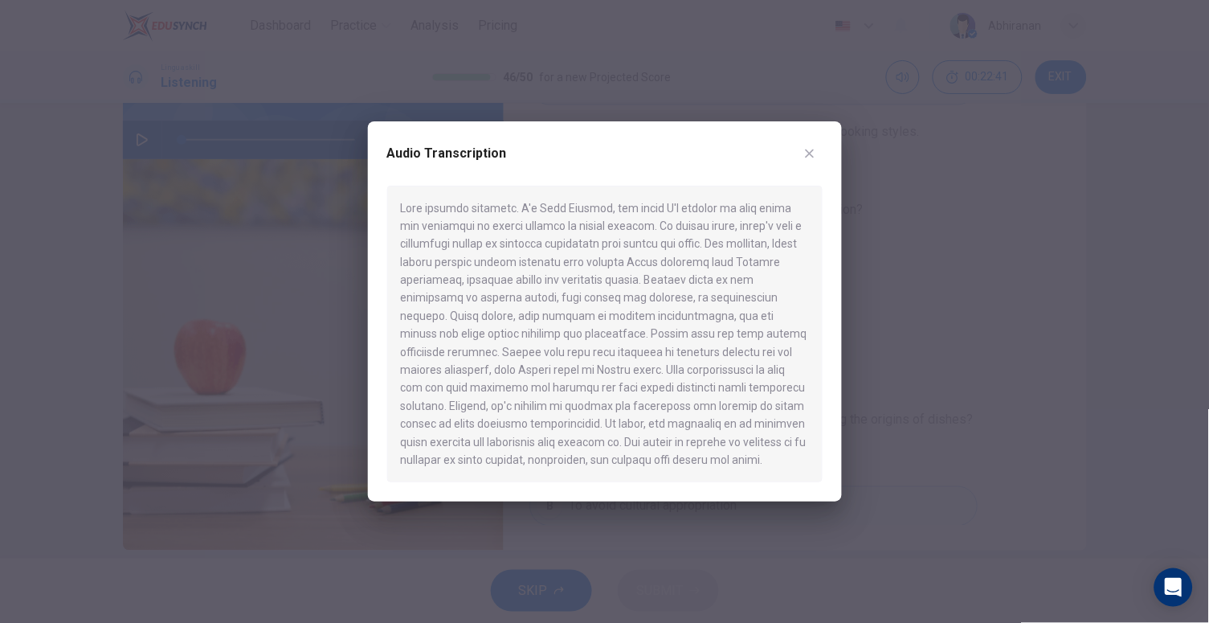
click at [922, 378] on div at bounding box center [604, 311] width 1209 height 623
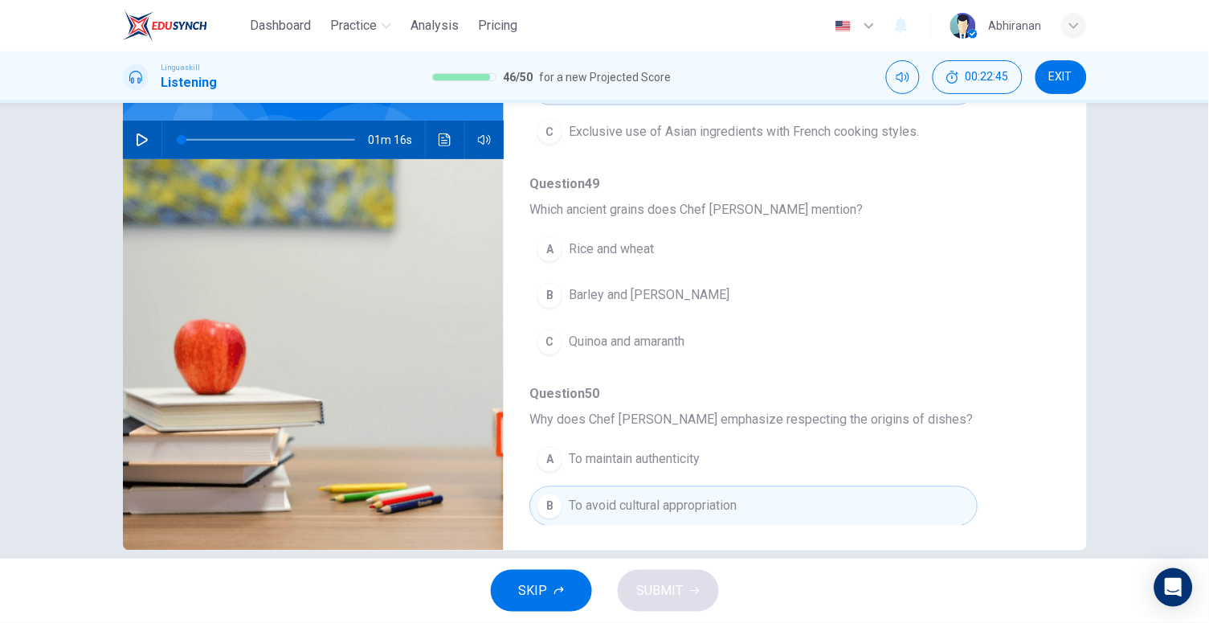
click at [425, 136] on hr at bounding box center [425, 140] width 1 height 39
click at [440, 142] on icon "Click to see the audio transcription" at bounding box center [445, 139] width 12 height 13
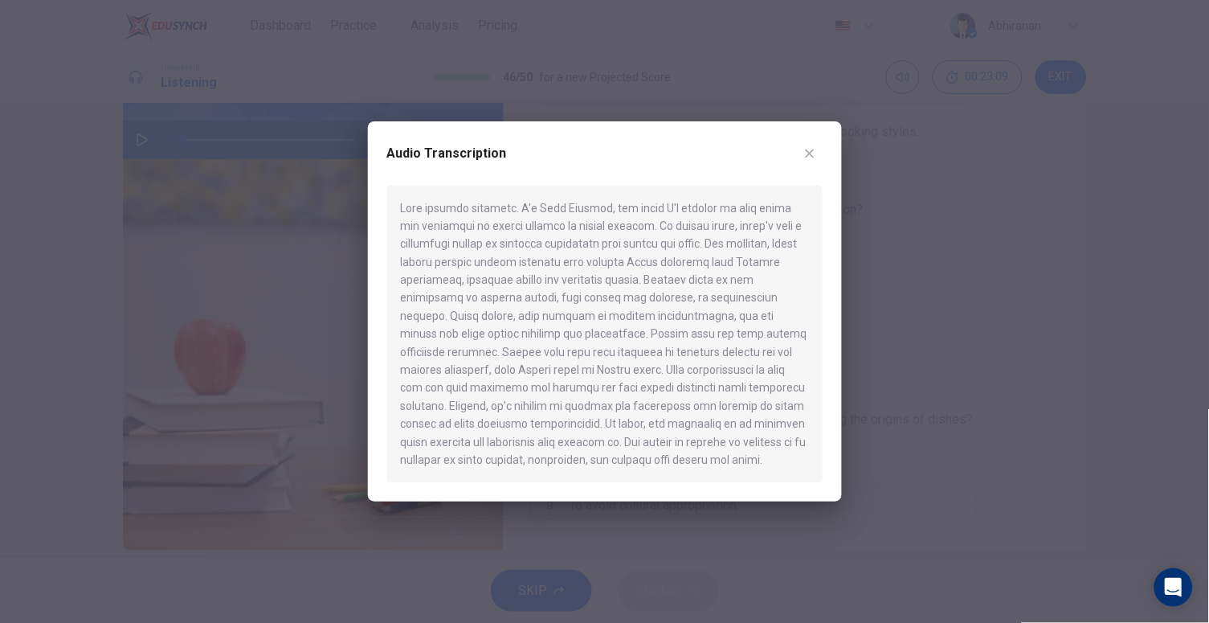
click at [892, 313] on div at bounding box center [604, 311] width 1209 height 623
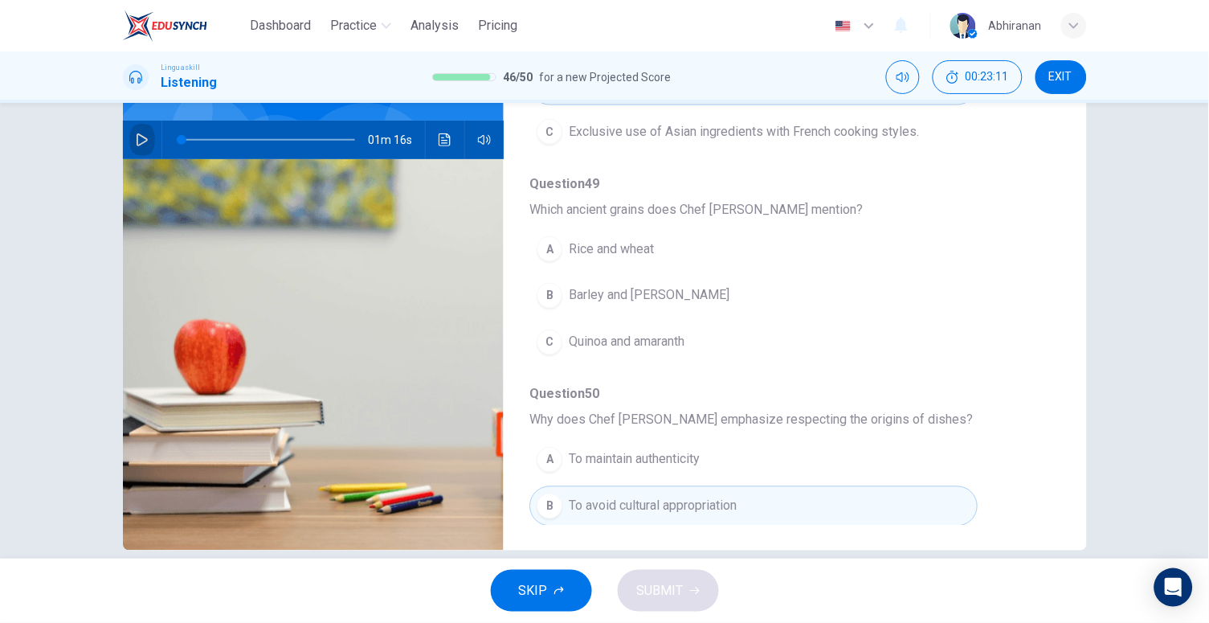
click at [129, 132] on button "button" at bounding box center [142, 140] width 26 height 39
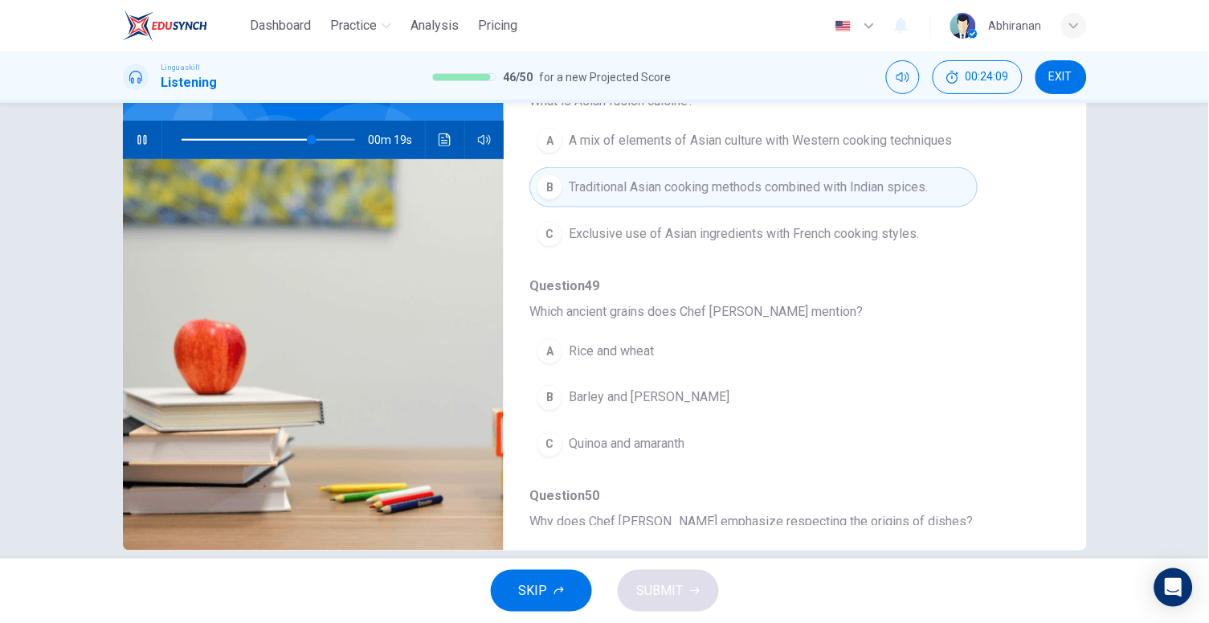
scroll to position [344, 0]
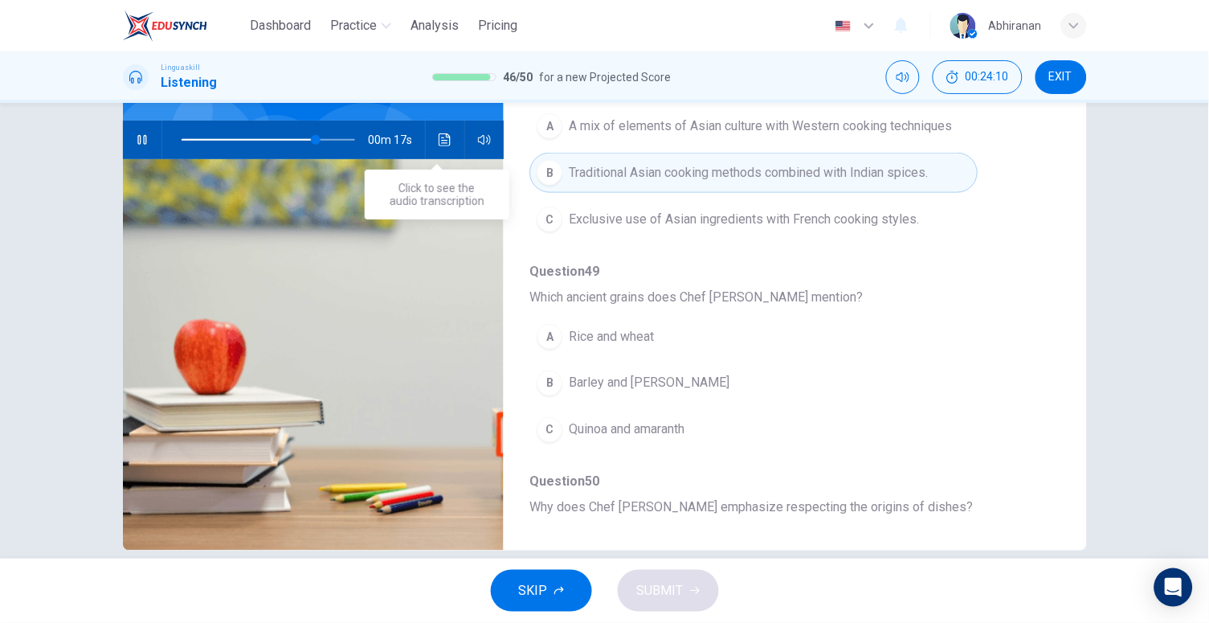
click at [436, 125] on button "Click to see the audio transcription" at bounding box center [445, 140] width 26 height 39
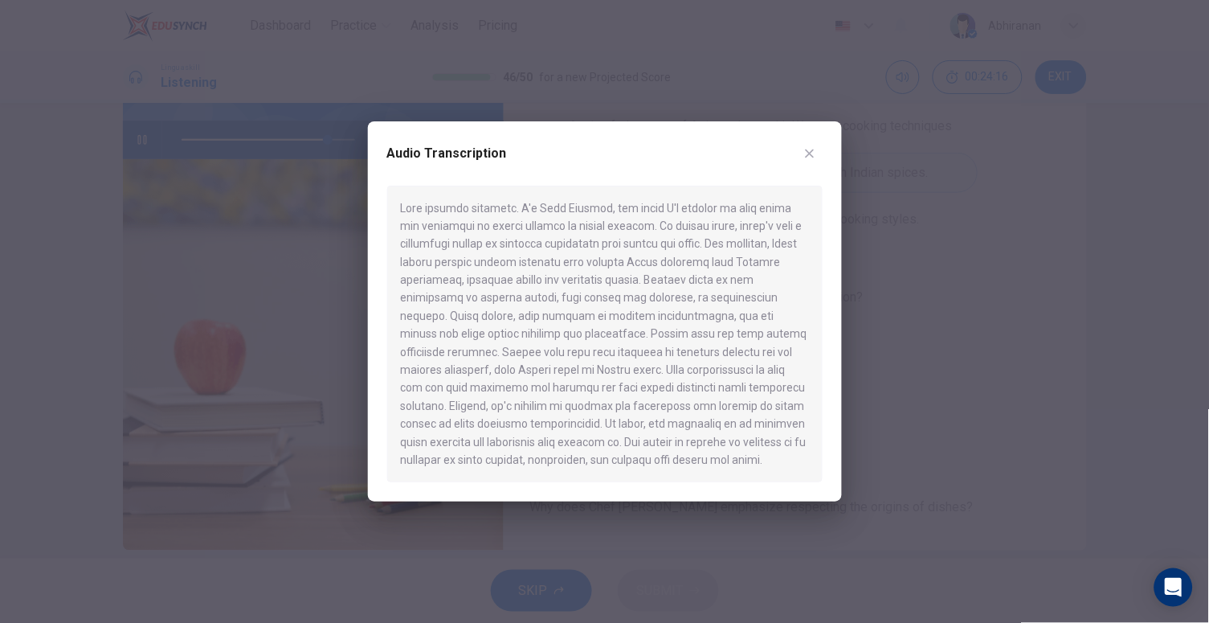
click at [918, 403] on div at bounding box center [604, 311] width 1209 height 623
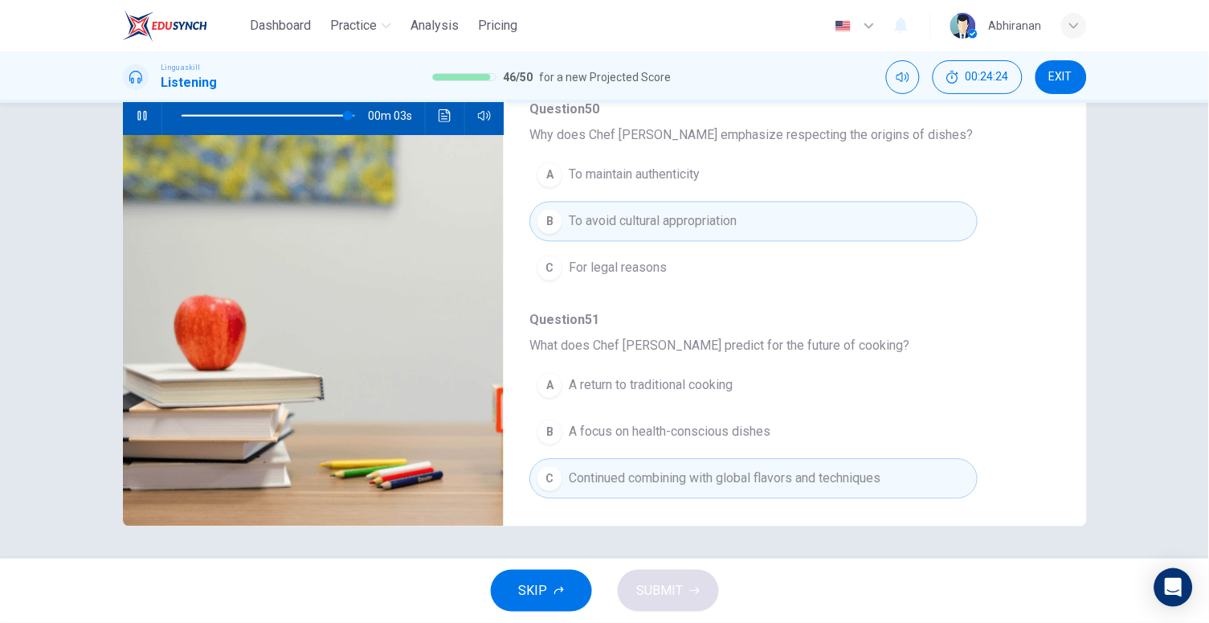
scroll to position [688, 0]
type input "0"
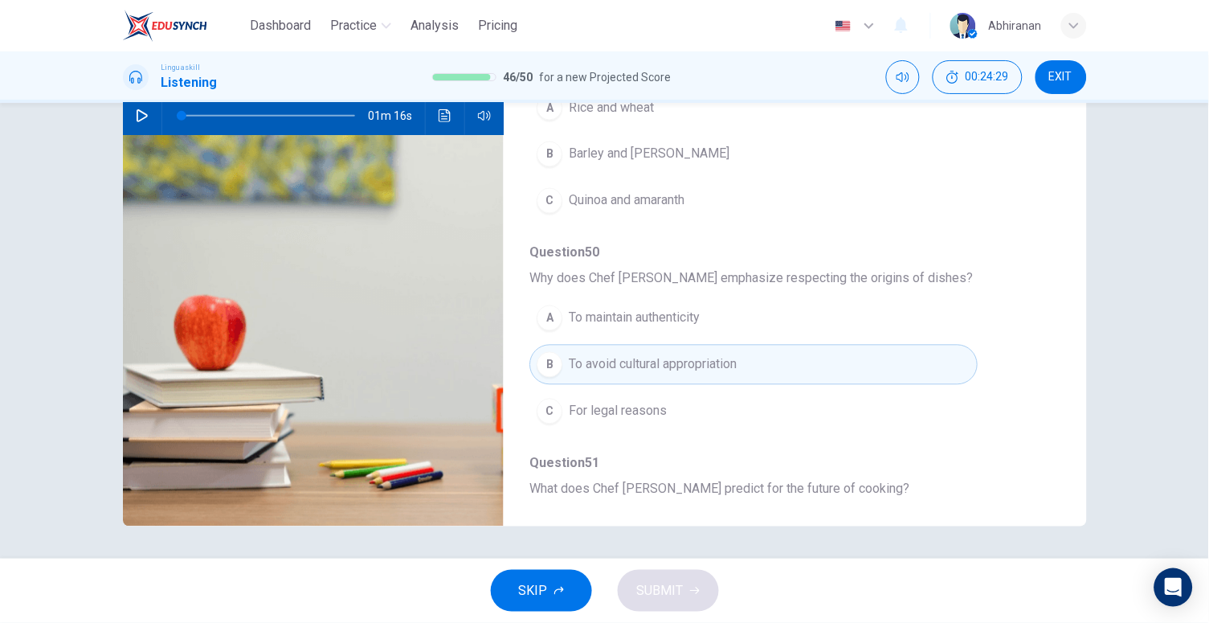
scroll to position [511, 0]
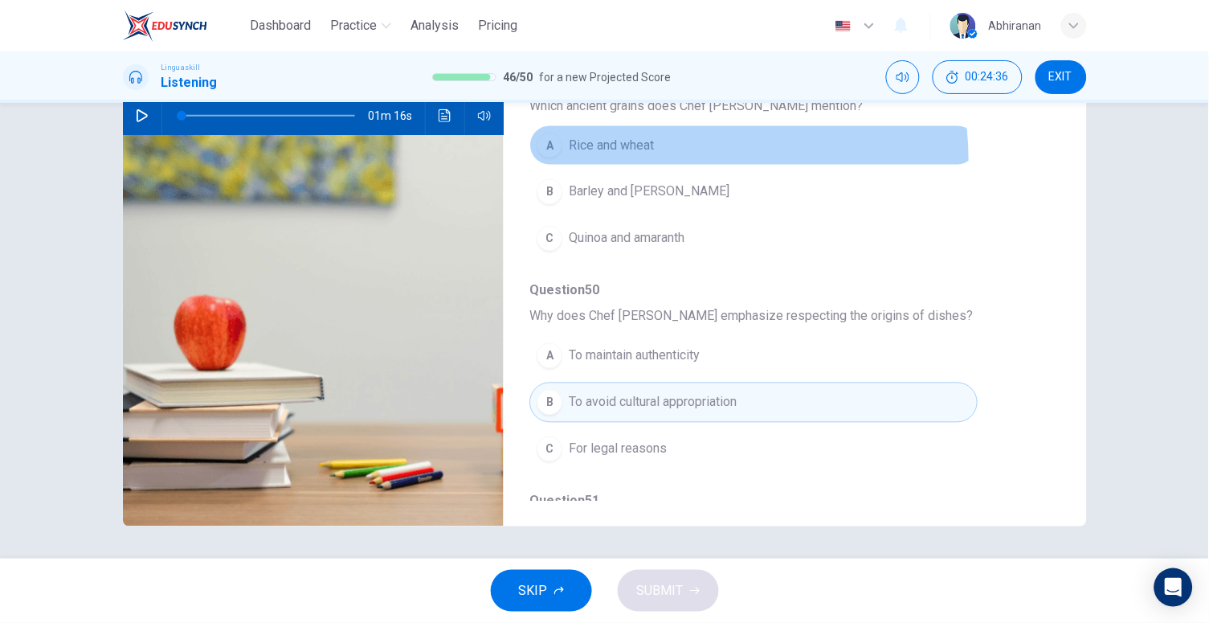
click at [622, 160] on button "A Rice and wheat" at bounding box center [754, 145] width 448 height 40
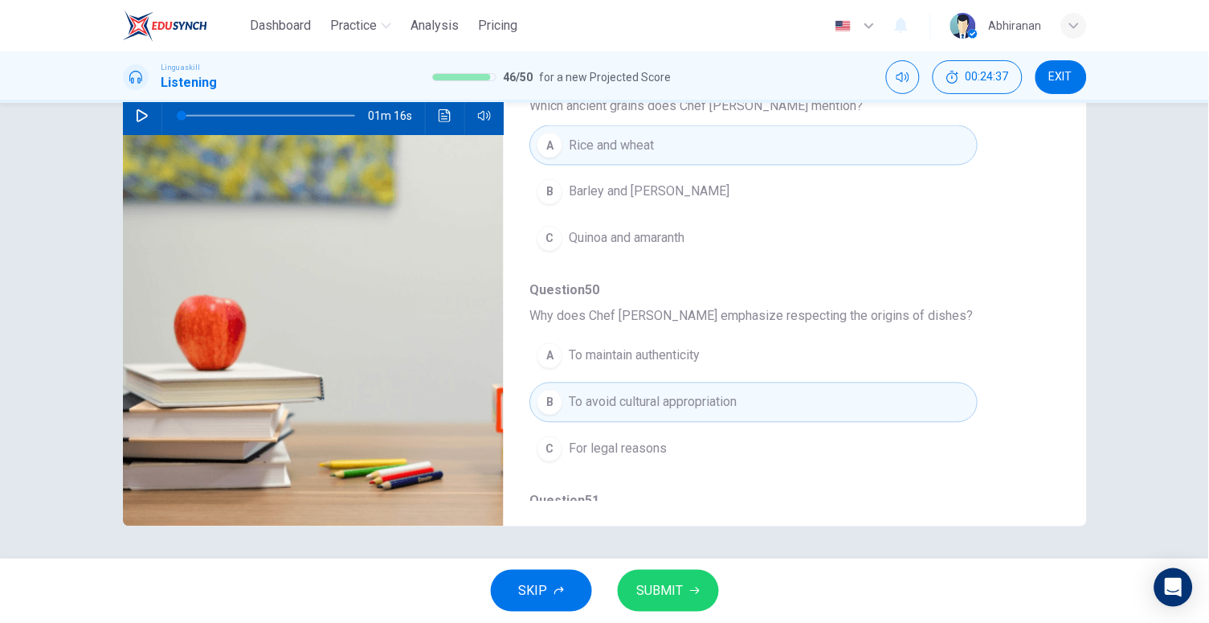
click at [669, 581] on span "SUBMIT" at bounding box center [660, 590] width 47 height 23
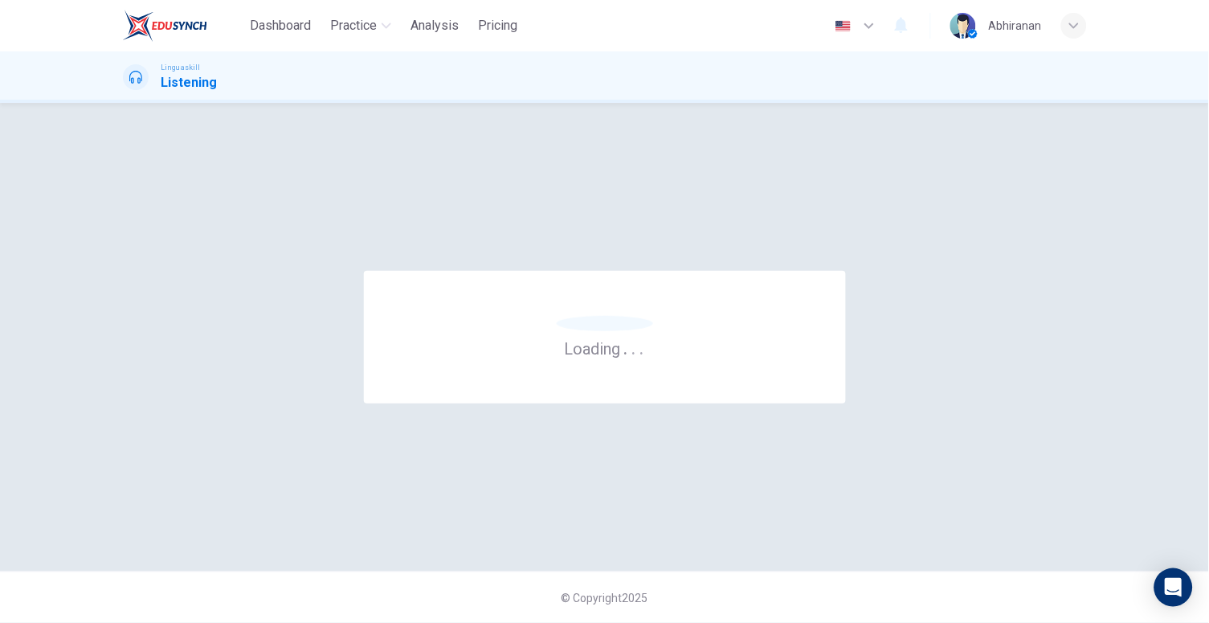
scroll to position [0, 0]
